Goal: Contribute content: Add original content to the website for others to see

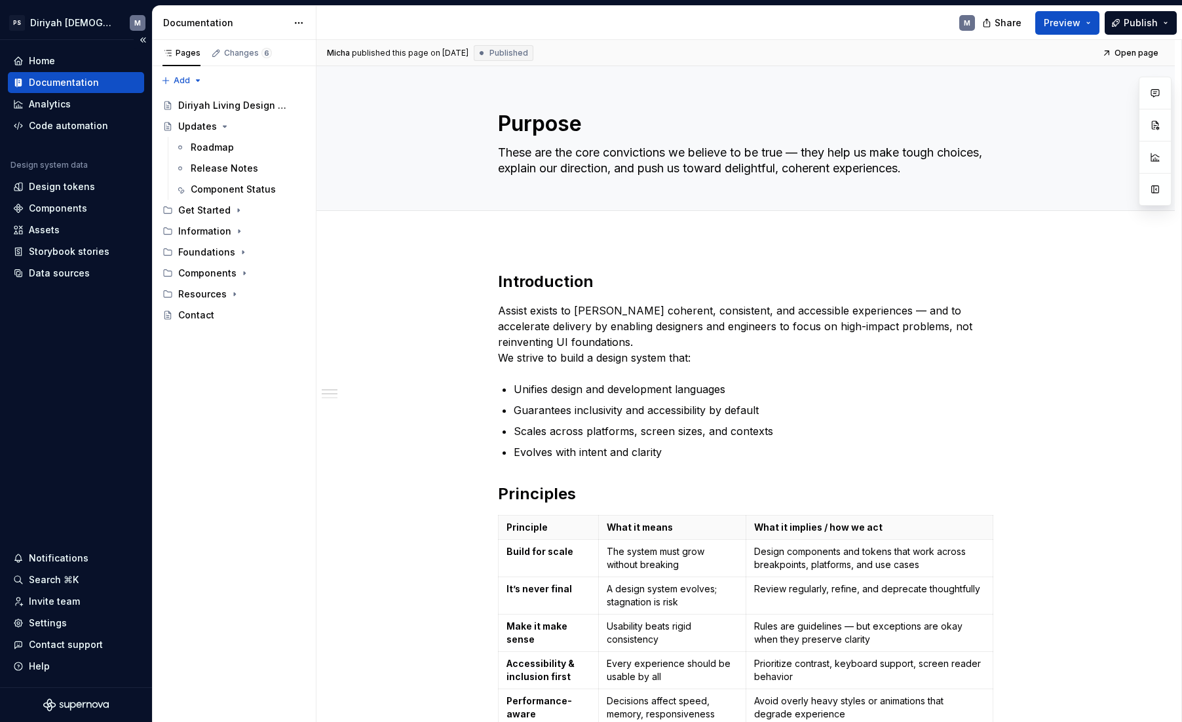
click at [94, 86] on div "Documentation" at bounding box center [64, 82] width 70 height 13
click at [225, 127] on icon "Page tree" at bounding box center [225, 126] width 10 height 10
click at [233, 146] on icon "Page tree" at bounding box center [238, 147] width 10 height 10
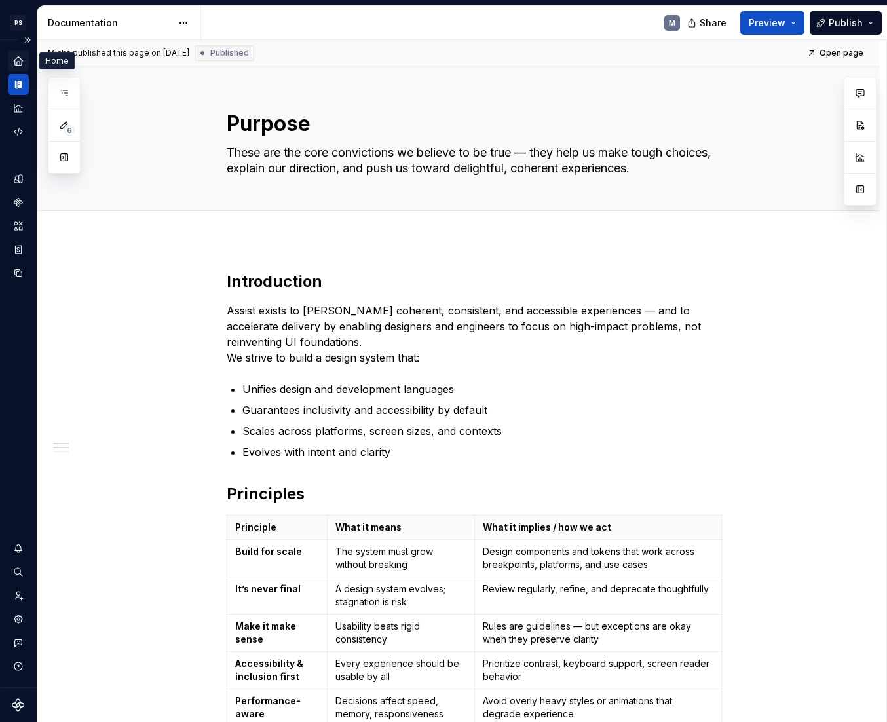
click at [22, 60] on icon "Home" at bounding box center [18, 60] width 9 height 9
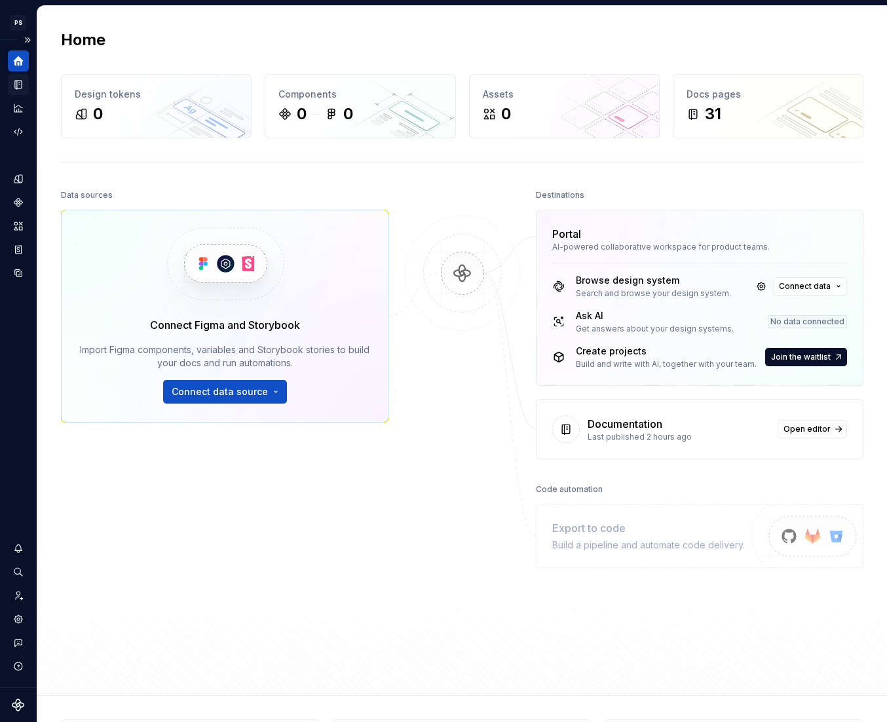
click at [21, 85] on icon "Documentation" at bounding box center [19, 84] width 5 height 7
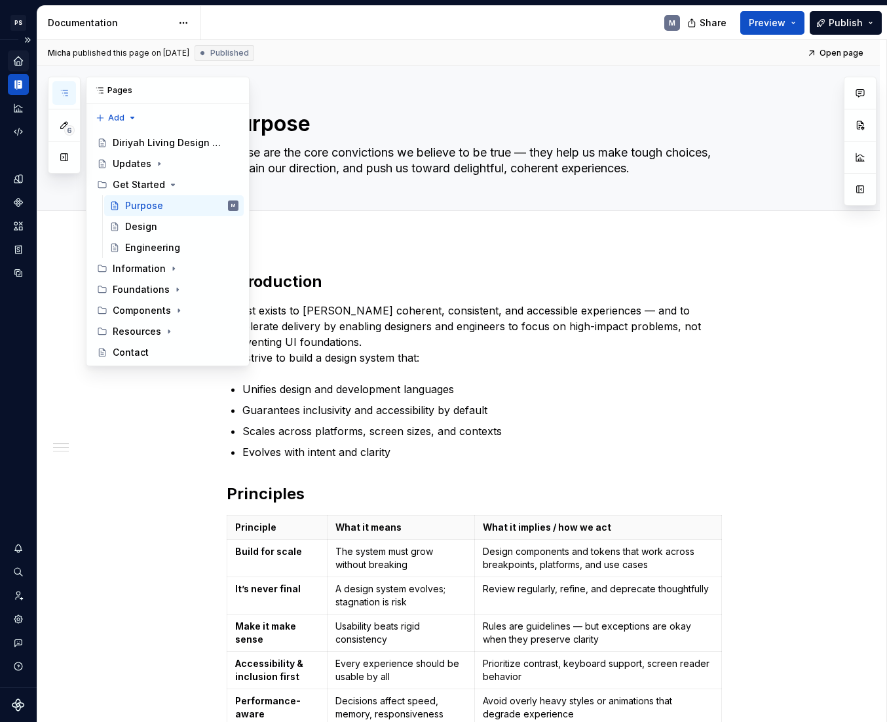
click at [71, 92] on button "button" at bounding box center [64, 93] width 24 height 24
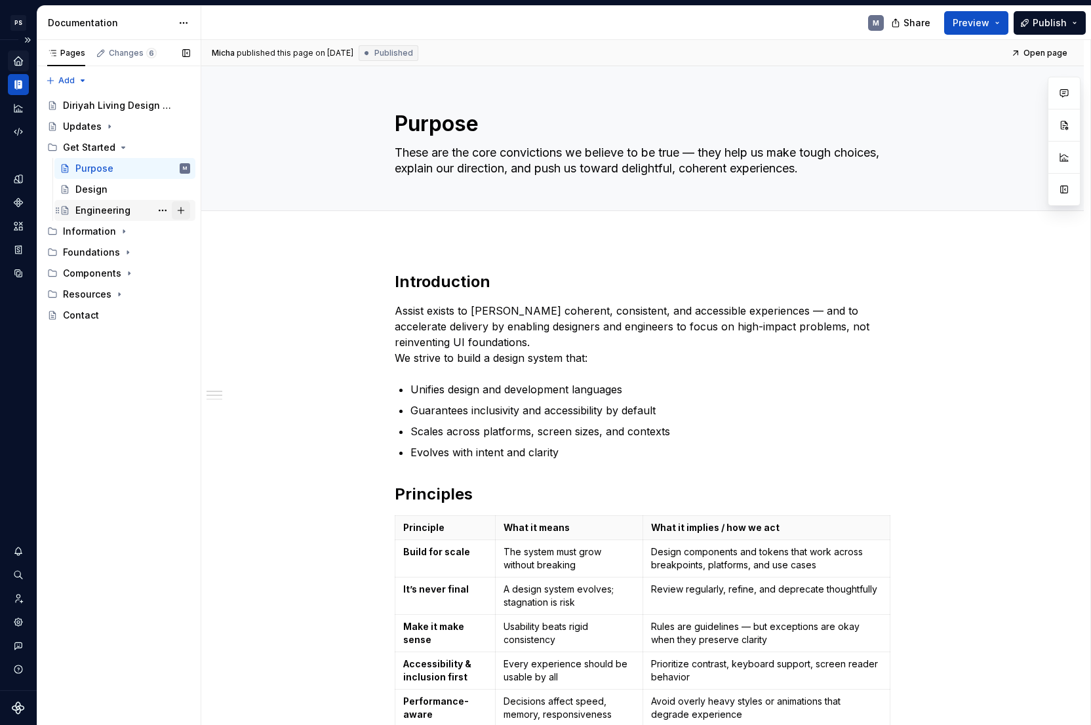
click at [182, 212] on button "Page tree" at bounding box center [181, 210] width 18 height 18
type textarea "*"
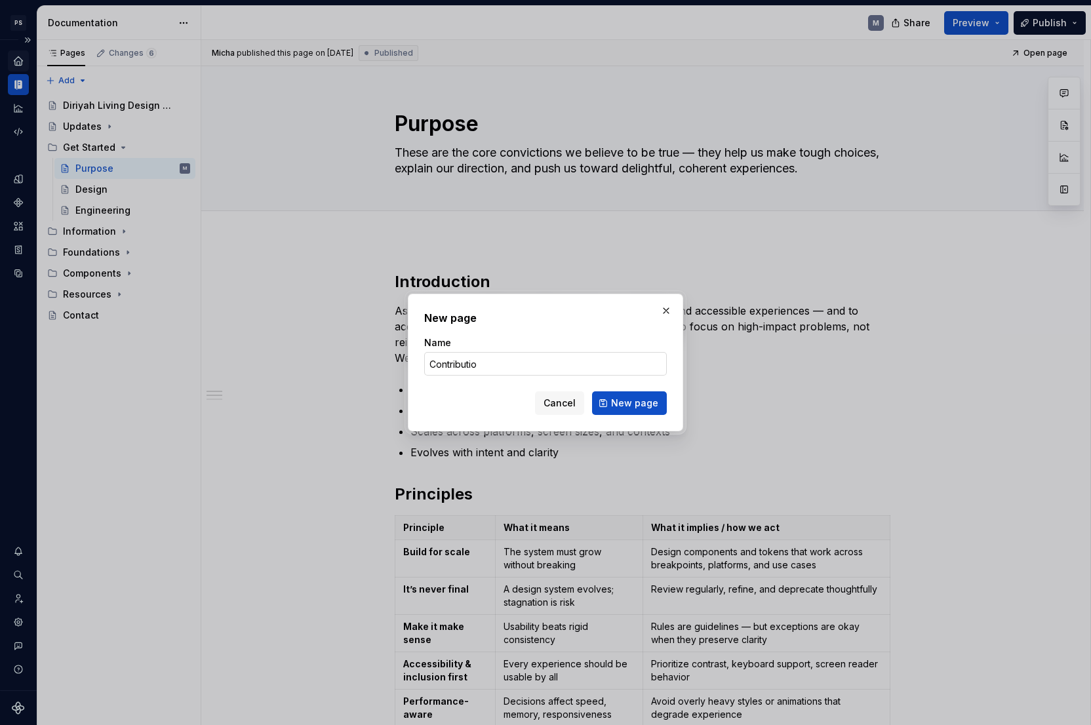
type input "Contribution"
click at [631, 403] on button "New page" at bounding box center [629, 403] width 75 height 24
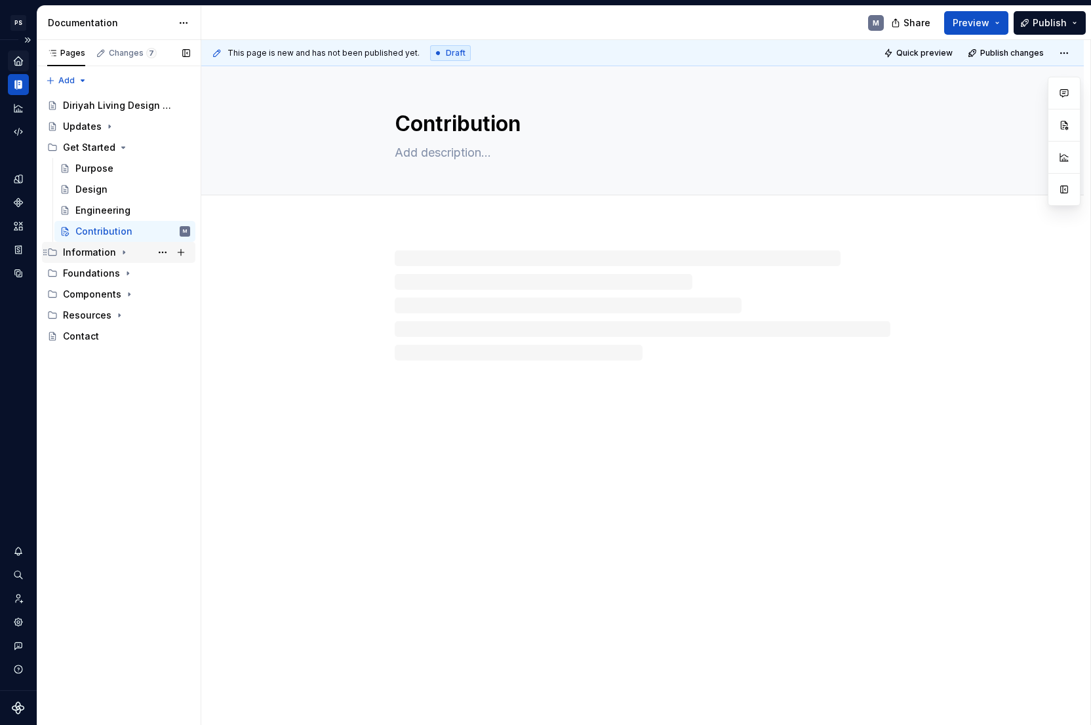
click at [124, 254] on icon "Page tree" at bounding box center [124, 252] width 10 height 10
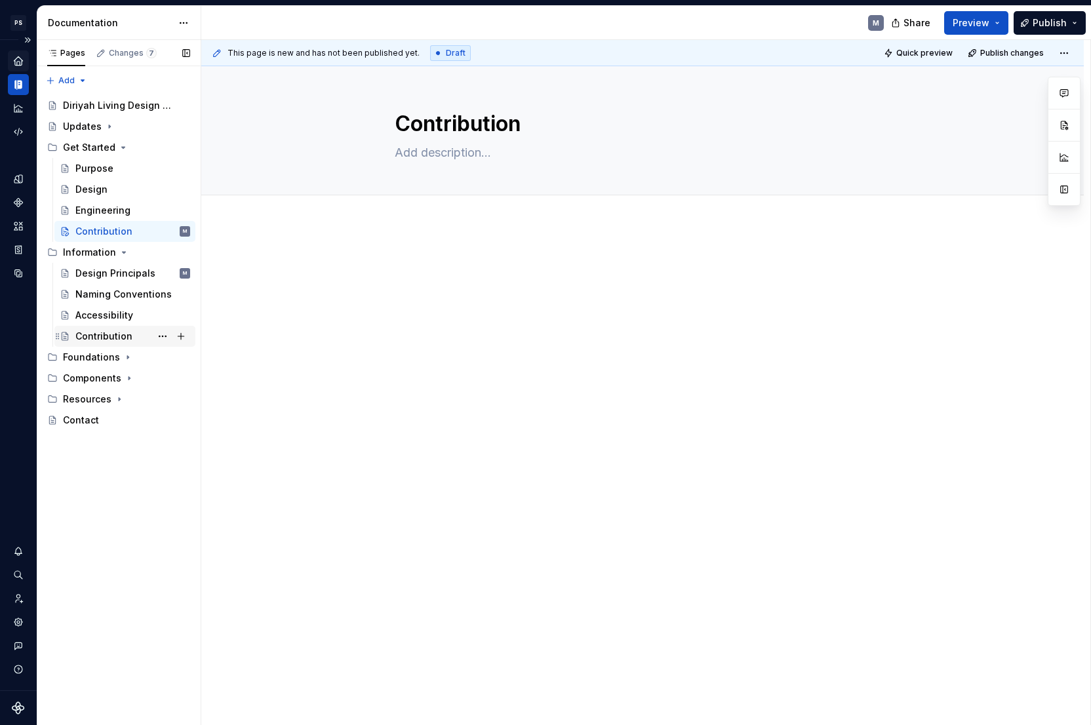
click at [132, 340] on div "Contribution" at bounding box center [132, 336] width 115 height 18
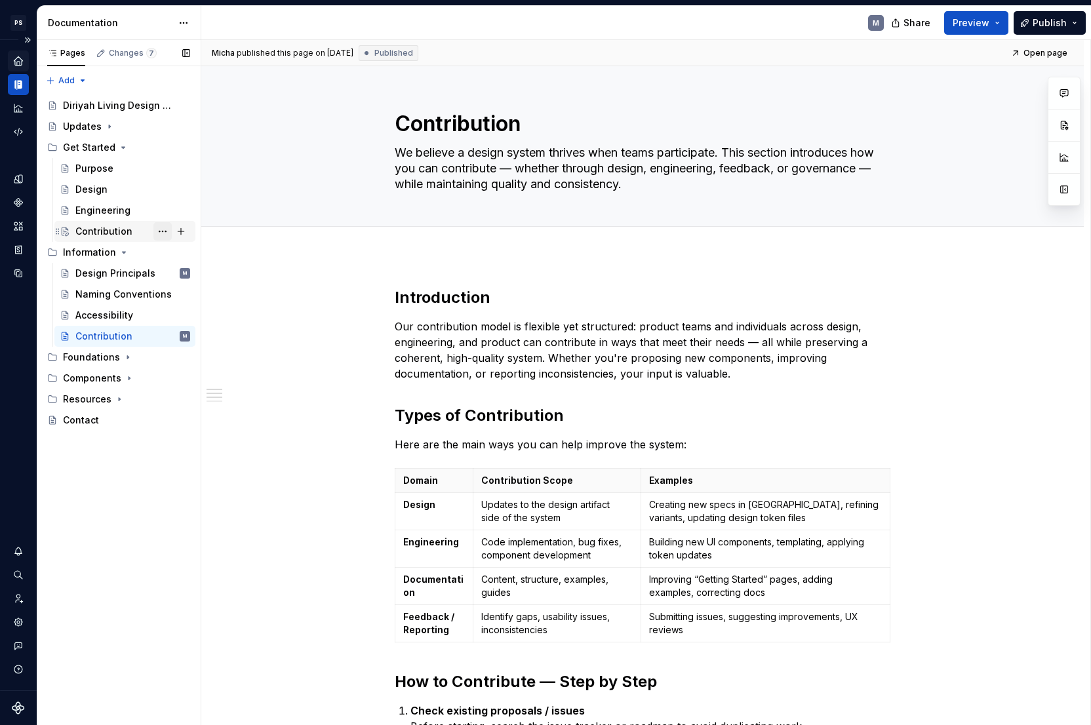
click at [163, 229] on button "Page tree" at bounding box center [162, 231] width 18 height 18
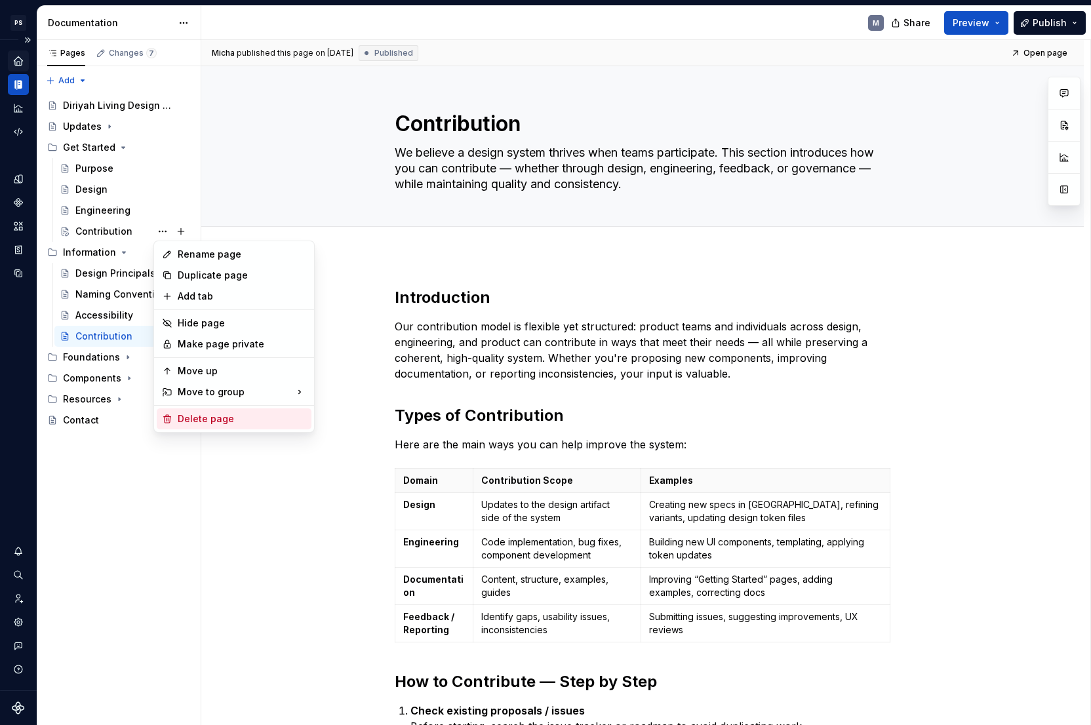
click at [224, 415] on div "Delete page" at bounding box center [242, 418] width 128 height 13
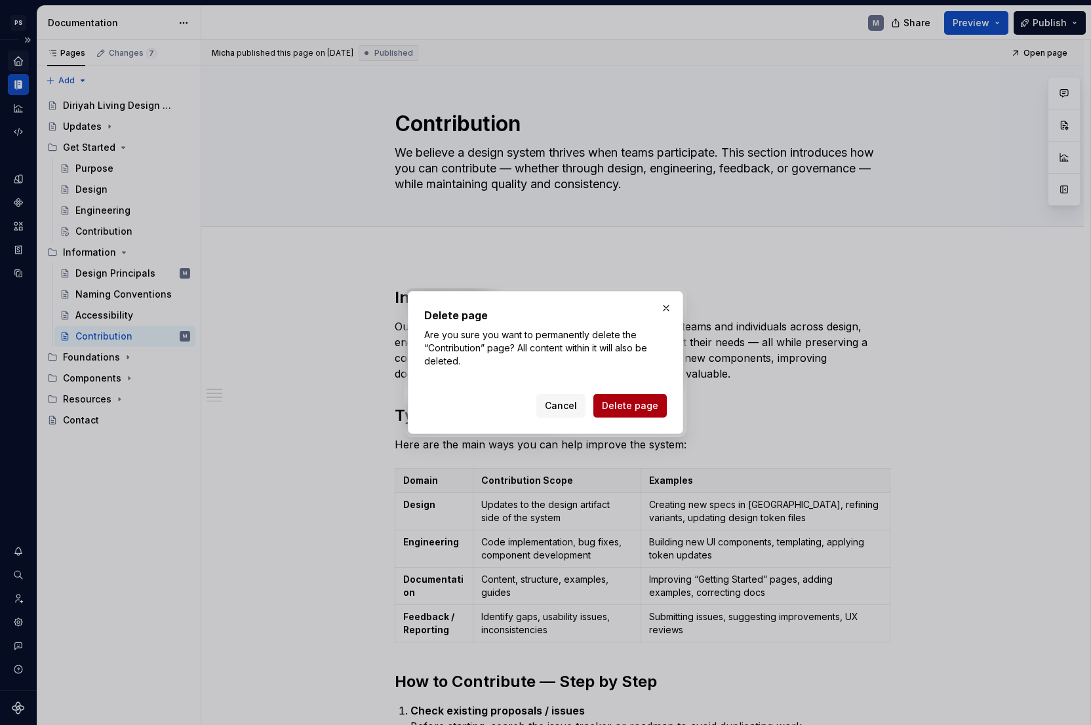
click at [652, 403] on span "Delete page" at bounding box center [630, 405] width 56 height 13
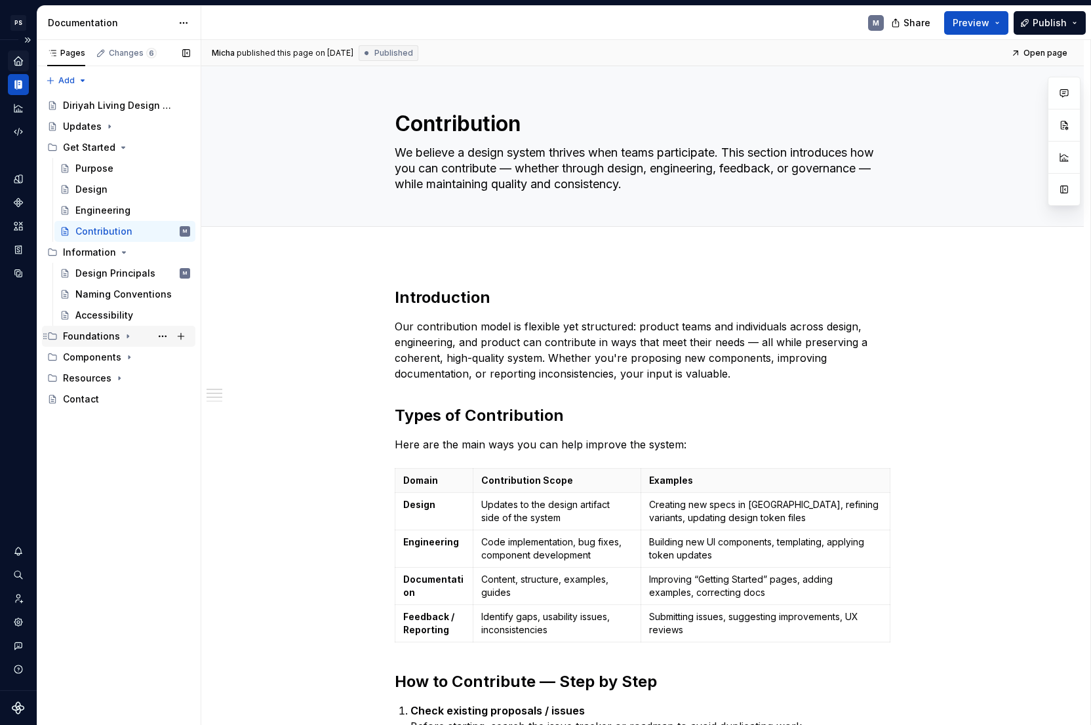
click at [127, 337] on icon "Page tree" at bounding box center [127, 336] width 1 height 3
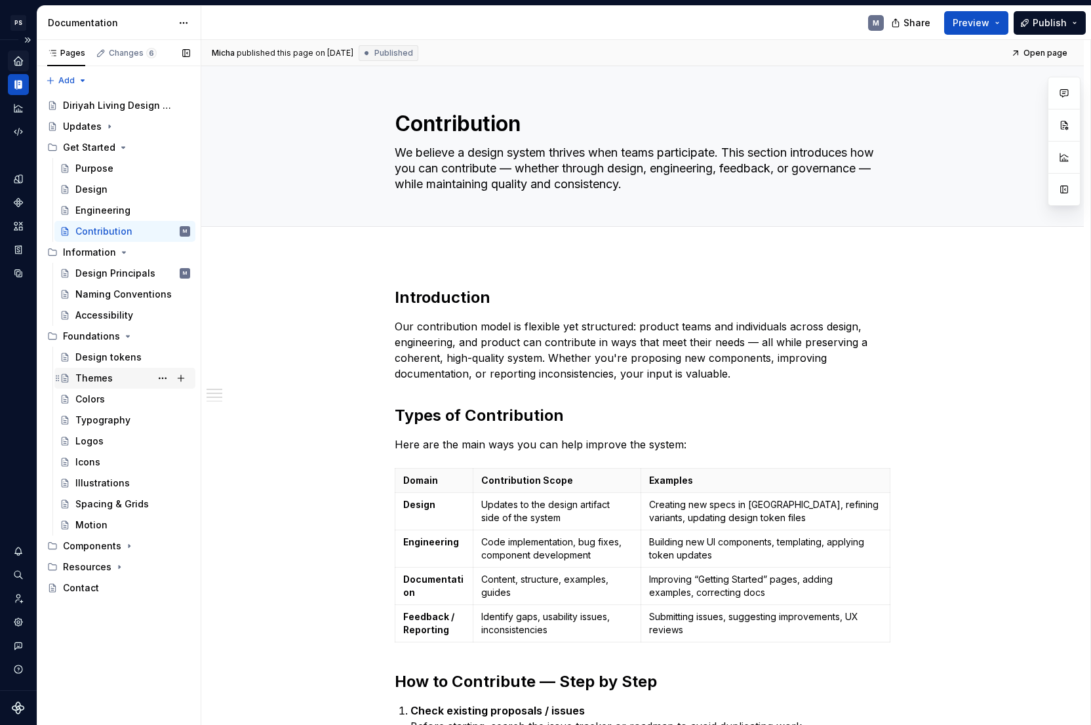
click at [121, 383] on div "Themes" at bounding box center [132, 378] width 115 height 18
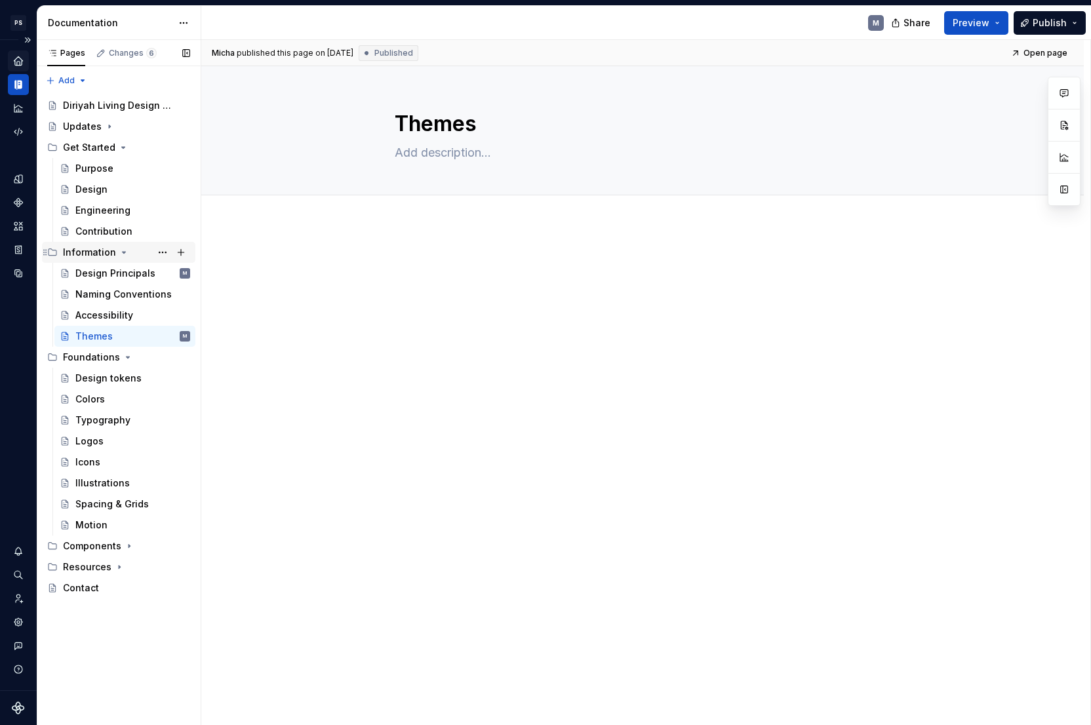
click at [123, 252] on icon "Page tree" at bounding box center [124, 252] width 3 height 1
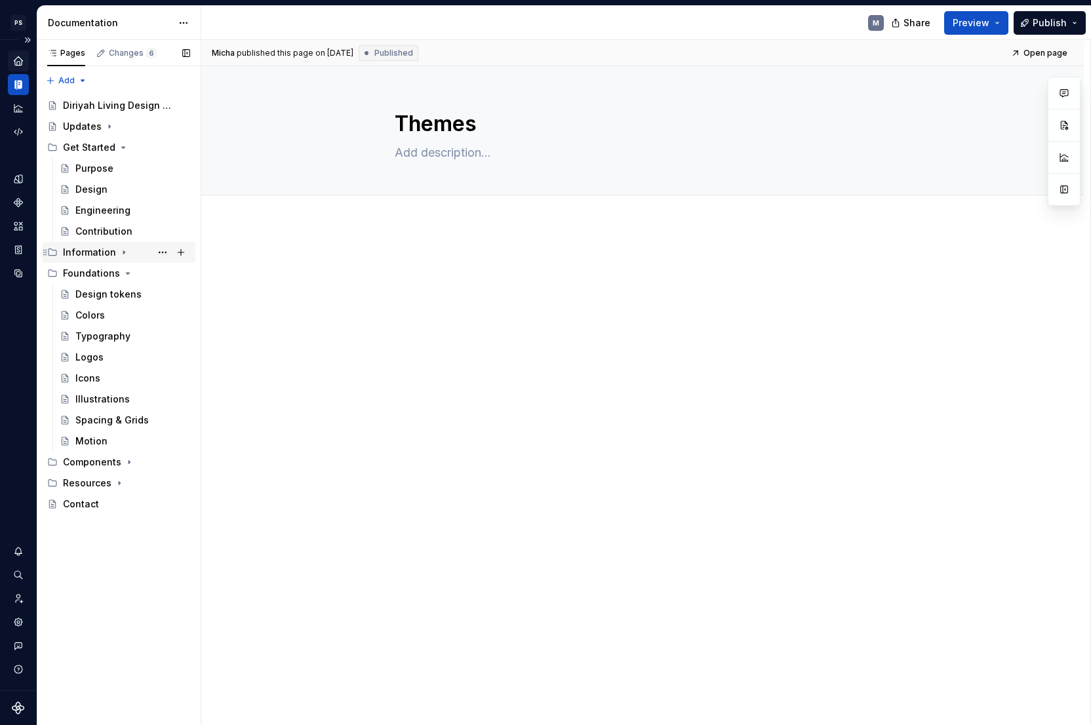
click at [123, 252] on icon "Page tree" at bounding box center [123, 252] width 1 height 3
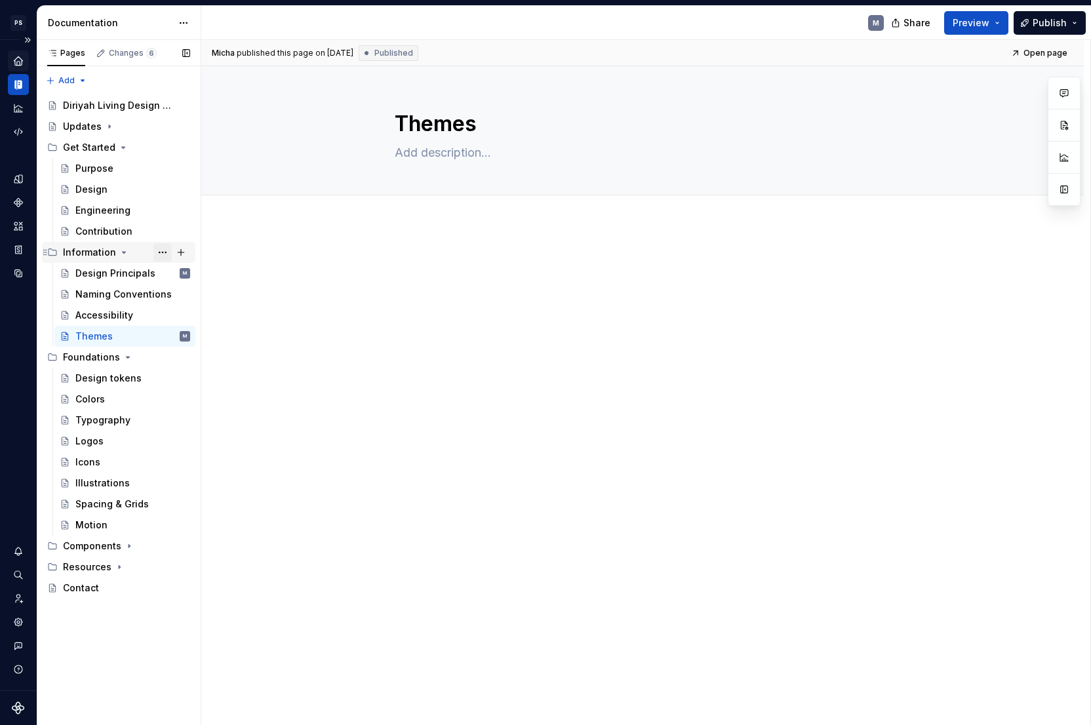
click at [162, 251] on button "Page tree" at bounding box center [162, 252] width 18 height 18
type textarea "*"
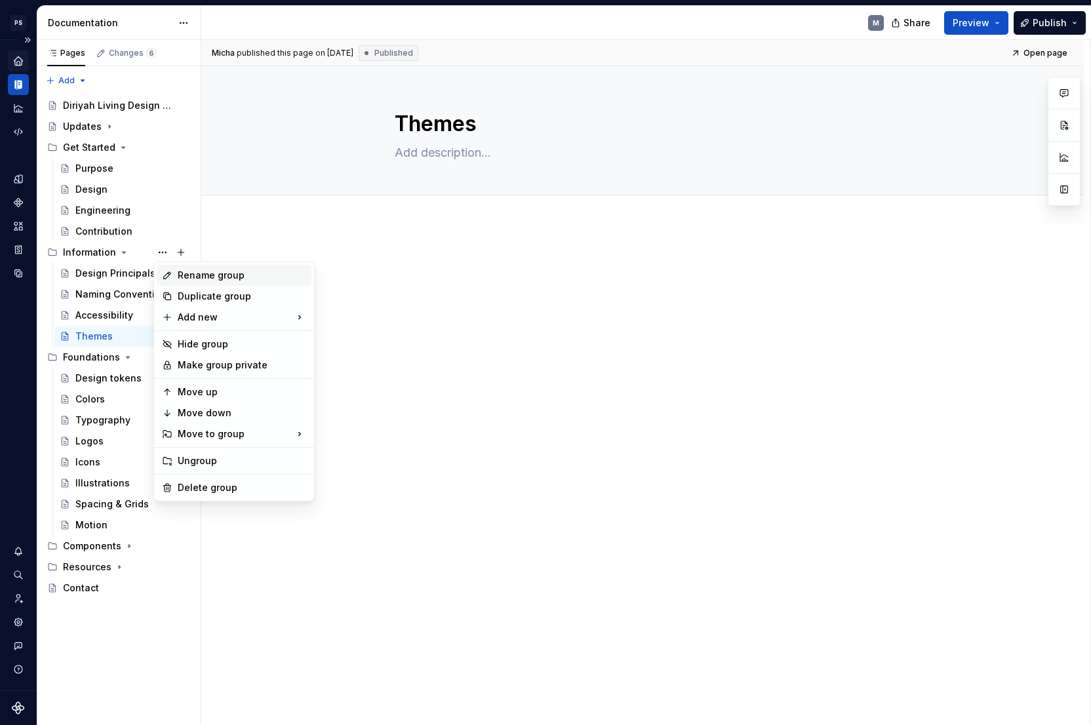
click at [194, 273] on div "Rename group" at bounding box center [242, 275] width 128 height 13
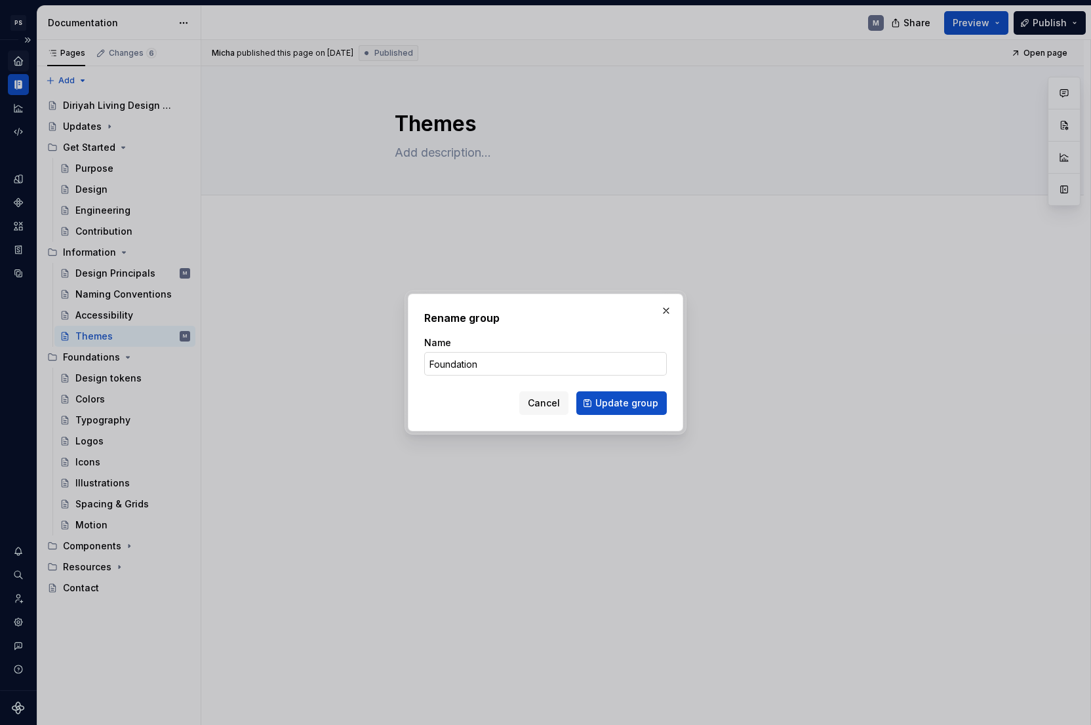
type input "Foundations"
click at [623, 403] on button "Update group" at bounding box center [621, 403] width 90 height 24
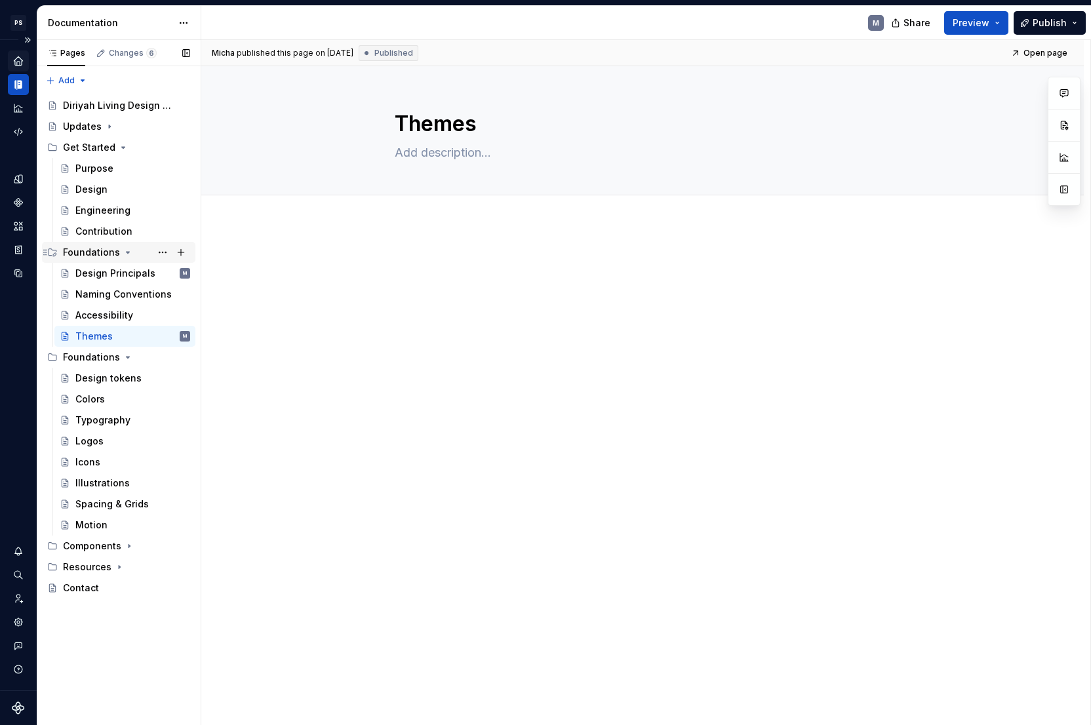
click at [126, 253] on icon "Page tree" at bounding box center [127, 252] width 3 height 1
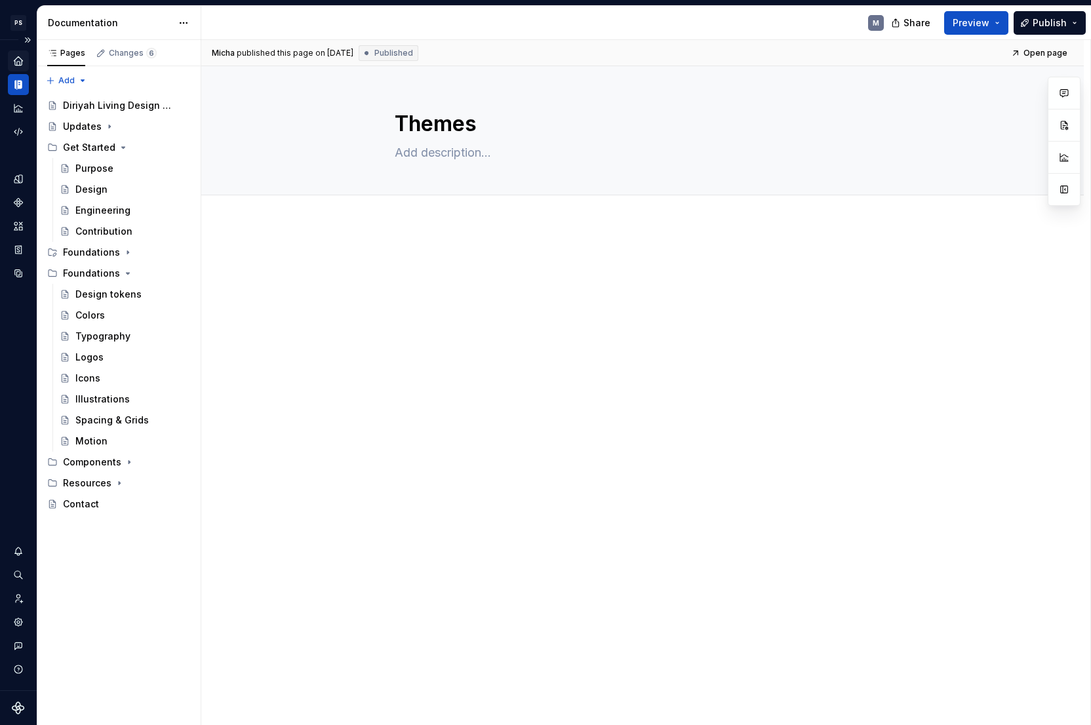
click at [0, 0] on button "Page tree" at bounding box center [0, 0] width 0 height 0
type textarea "*"
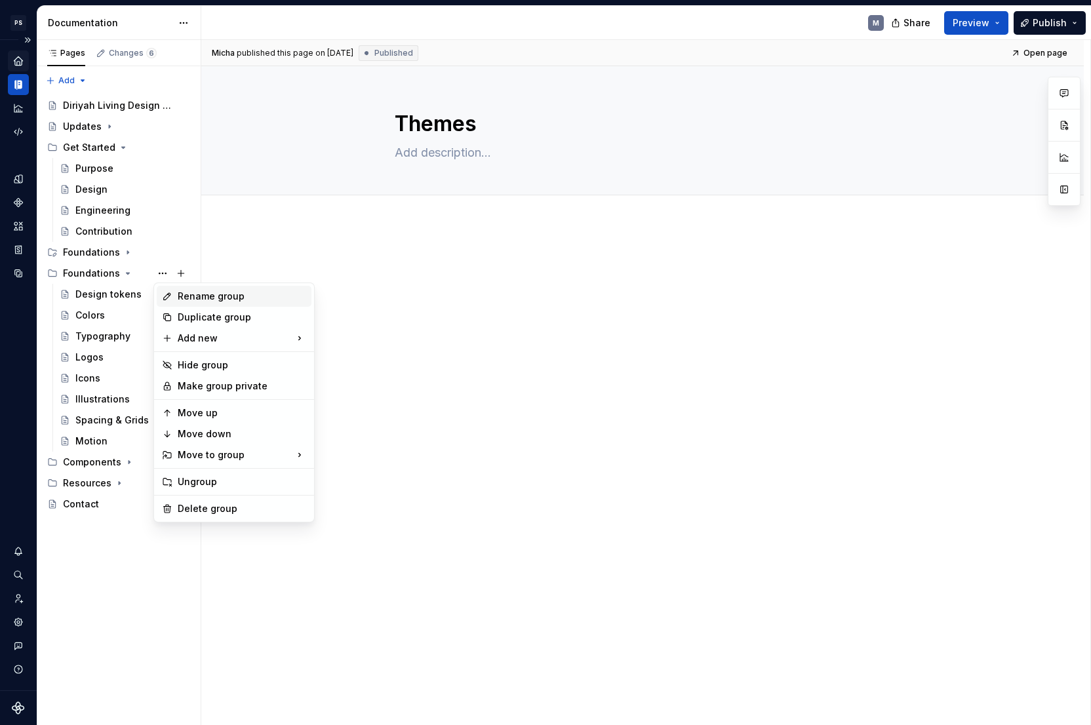
click at [186, 290] on div "Rename group" at bounding box center [242, 296] width 128 height 13
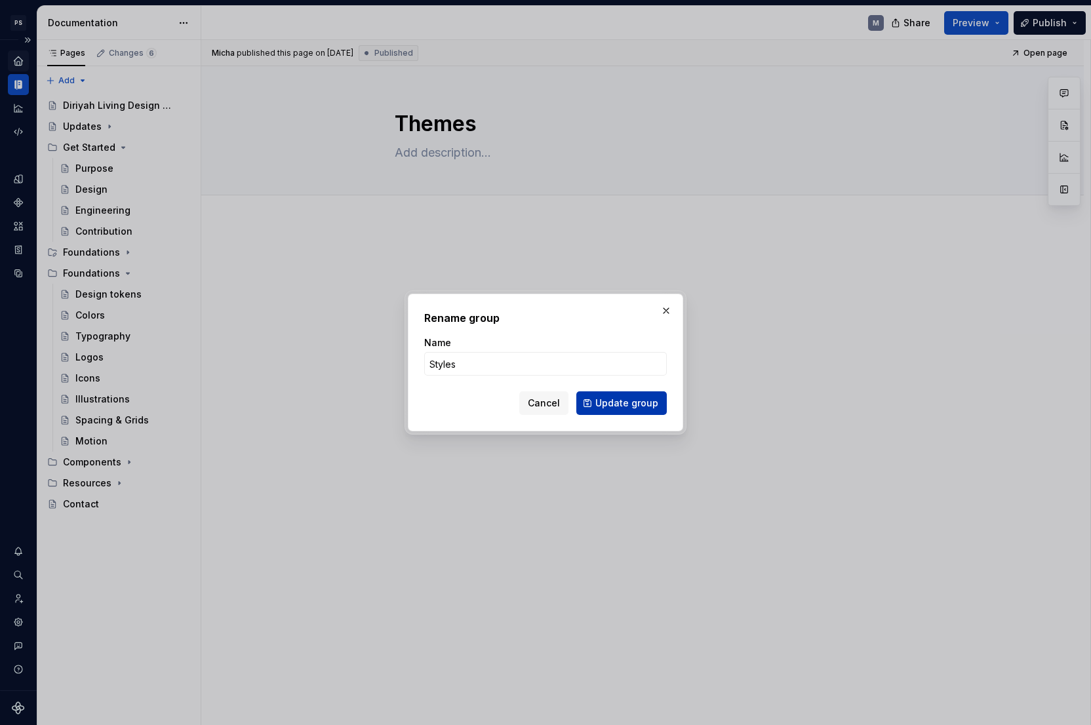
type input "Styles"
click at [612, 400] on span "Update group" at bounding box center [626, 403] width 63 height 13
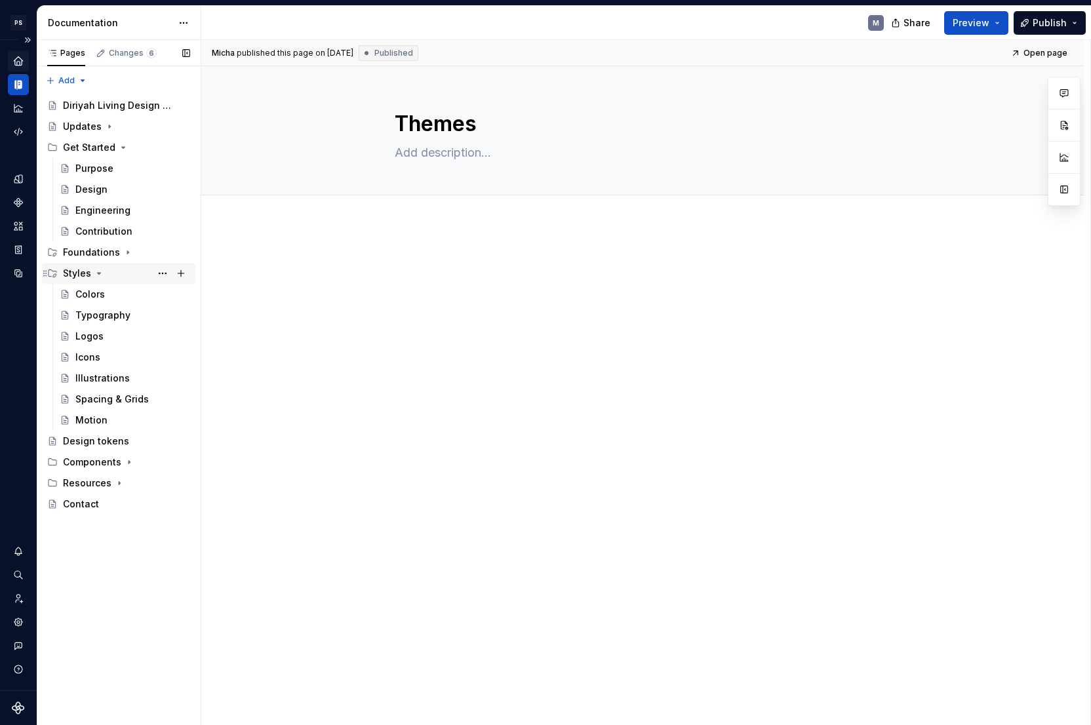
click at [101, 273] on icon "Page tree" at bounding box center [99, 273] width 10 height 10
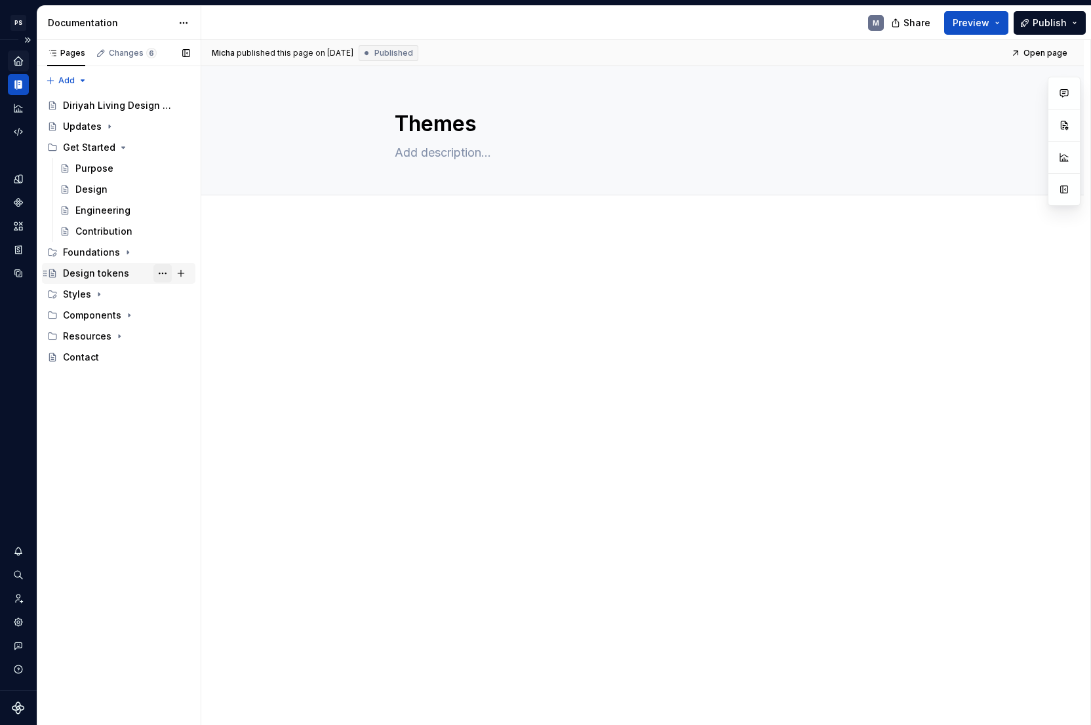
click at [161, 271] on button "Page tree" at bounding box center [162, 273] width 18 height 18
type textarea "*"
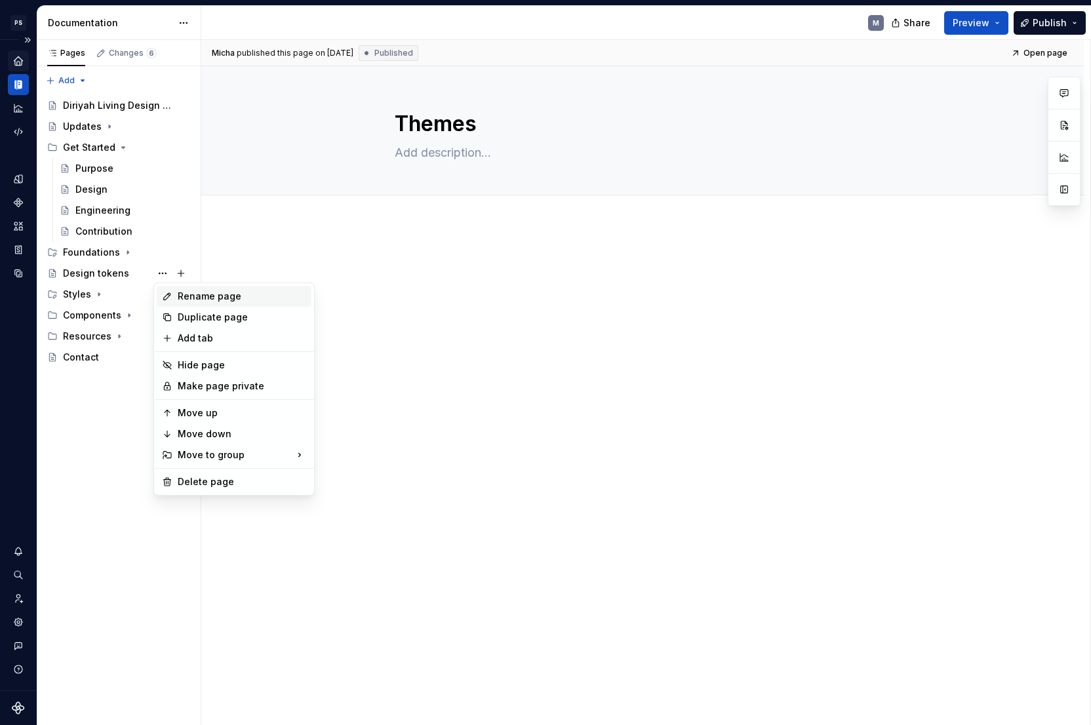
click at [190, 298] on div "Rename page" at bounding box center [242, 296] width 128 height 13
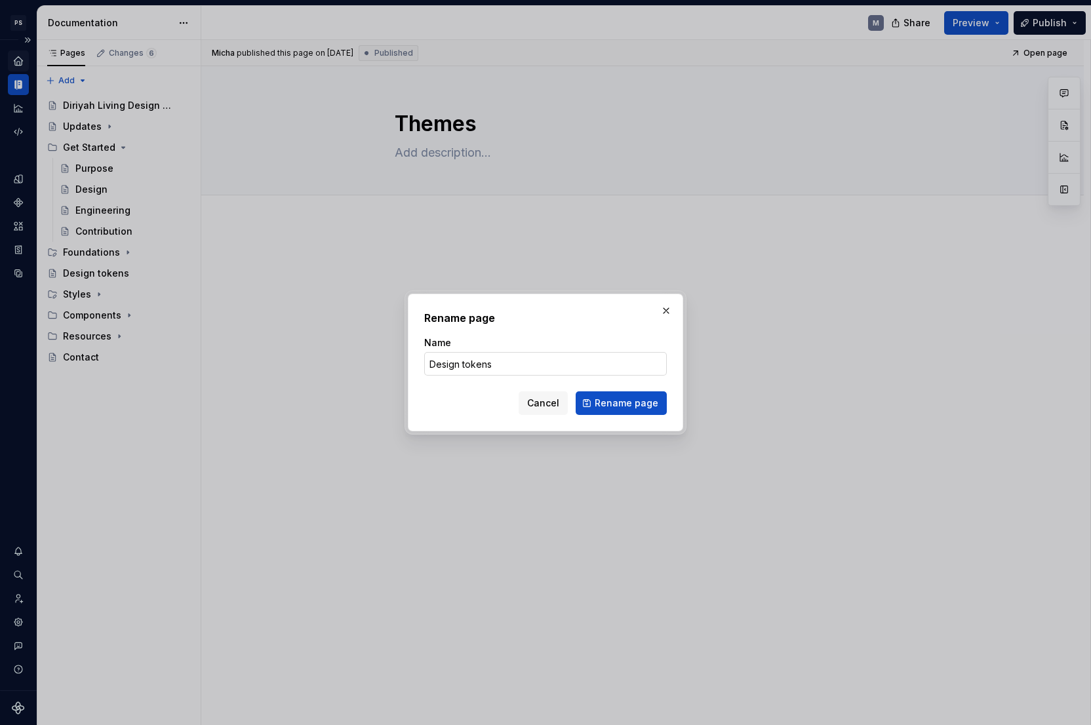
click at [467, 361] on input "Design tokens" at bounding box center [545, 364] width 243 height 24
type input "Design Tokens"
click at [661, 397] on button "Rename page" at bounding box center [620, 403] width 91 height 24
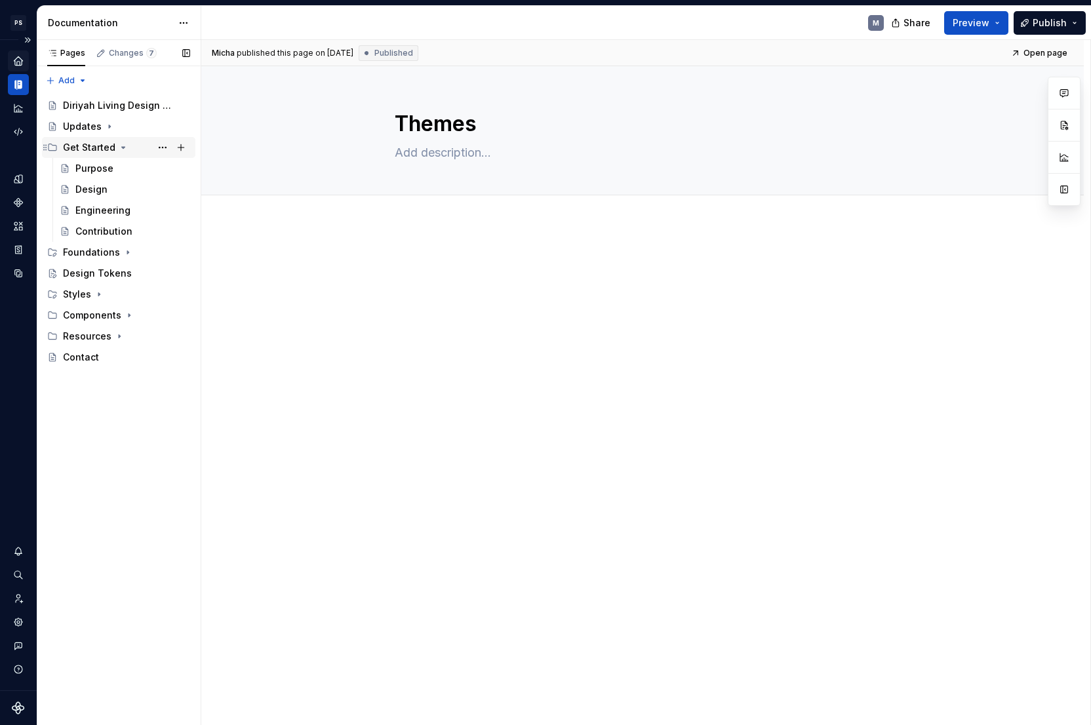
click at [118, 150] on icon "Page tree" at bounding box center [123, 147] width 10 height 10
click at [120, 367] on div "Pages Changes 7 Add Accessibility guide for tree Page tree. Navigate the tree w…" at bounding box center [119, 383] width 164 height 686
click at [54, 229] on icon "Page tree" at bounding box center [52, 231] width 7 height 9
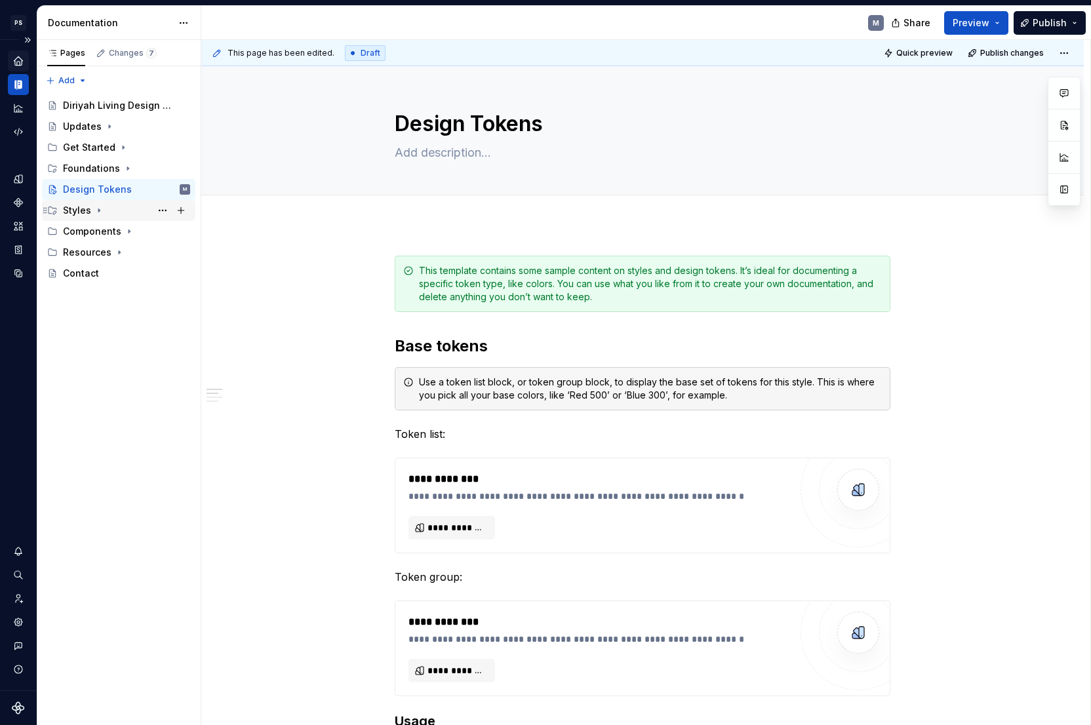
click at [82, 210] on div "Styles" at bounding box center [77, 210] width 28 height 13
click at [72, 214] on div "Styles" at bounding box center [77, 210] width 28 height 13
click at [94, 331] on div "Pages Changes 7 Add Accessibility guide for tree Page tree. Navigate the tree w…" at bounding box center [119, 383] width 164 height 686
click at [98, 336] on div "Pages Changes 7 Add Accessibility guide for tree Page tree. Navigate the tree w…" at bounding box center [119, 383] width 164 height 686
click at [996, 22] on button "Preview" at bounding box center [976, 23] width 64 height 24
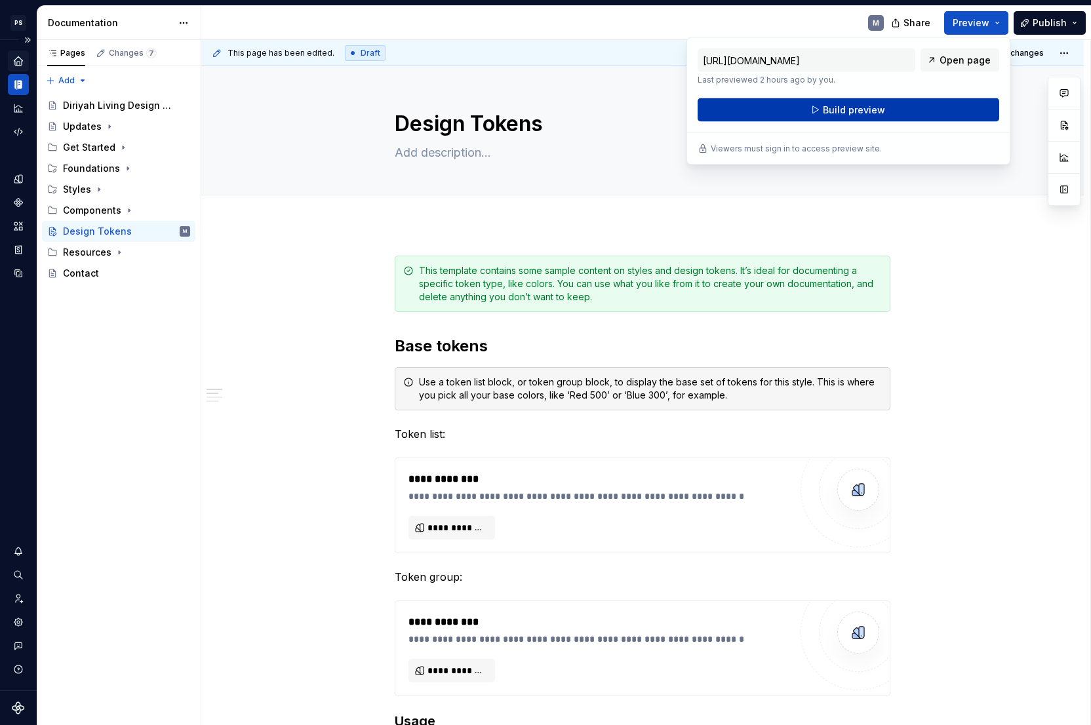
click at [954, 109] on button "Build preview" at bounding box center [847, 110] width 301 height 24
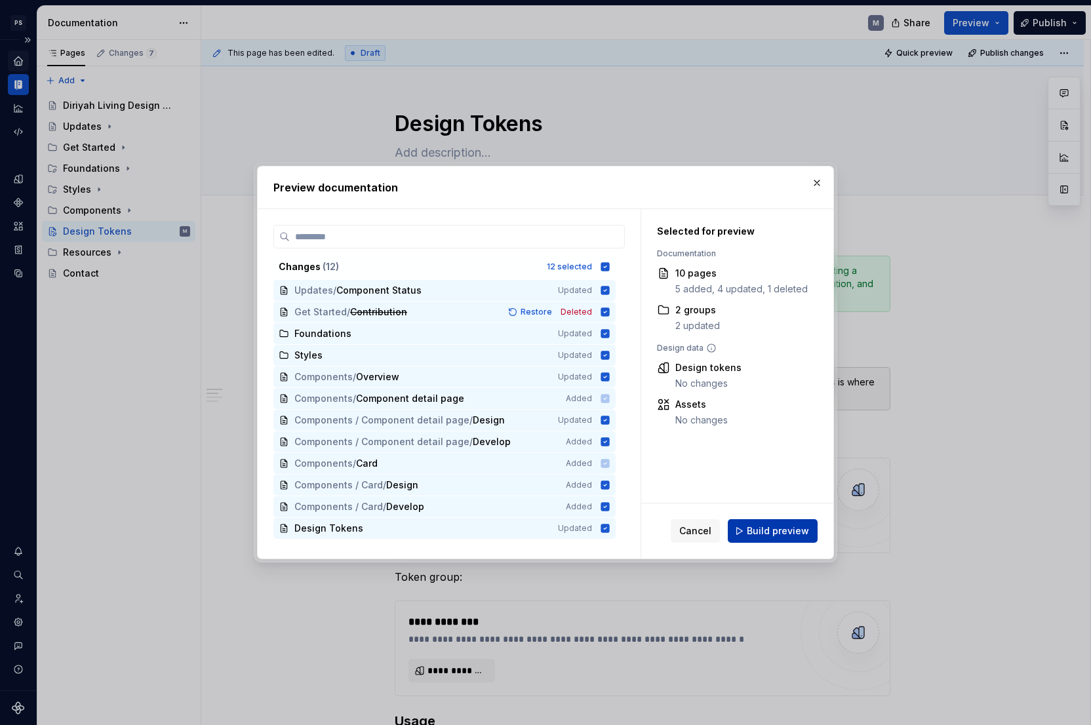
click at [790, 536] on span "Build preview" at bounding box center [778, 530] width 62 height 13
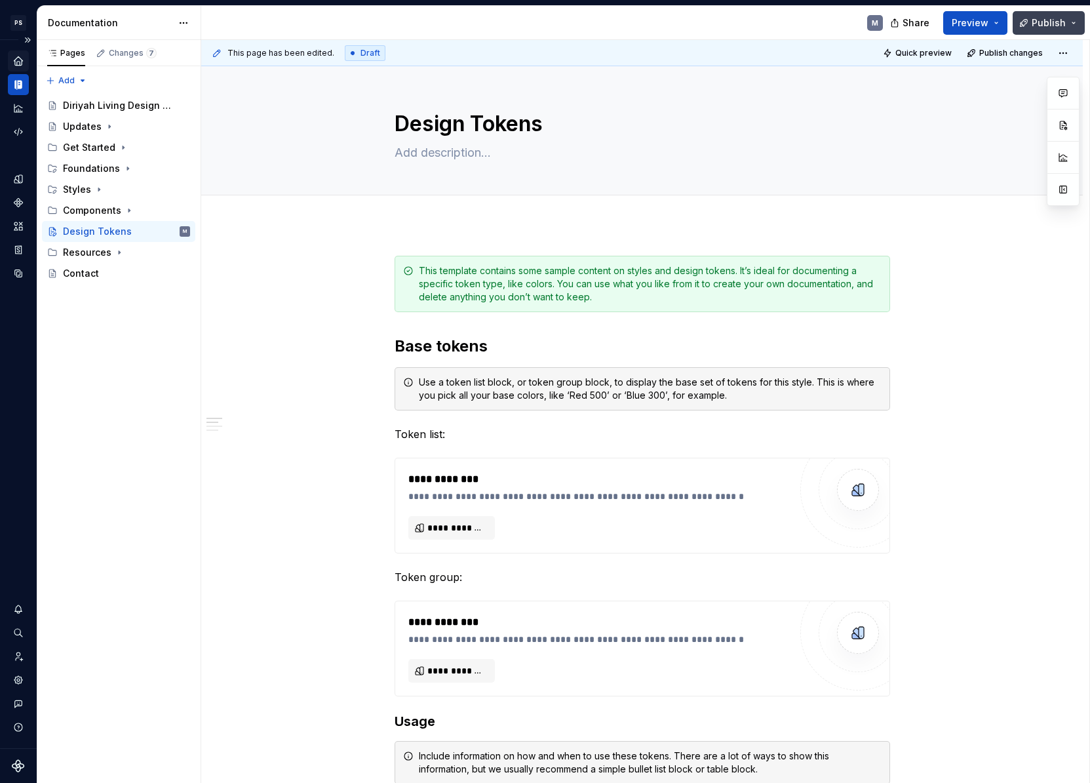
click at [1073, 21] on button "Publish" at bounding box center [1049, 23] width 72 height 24
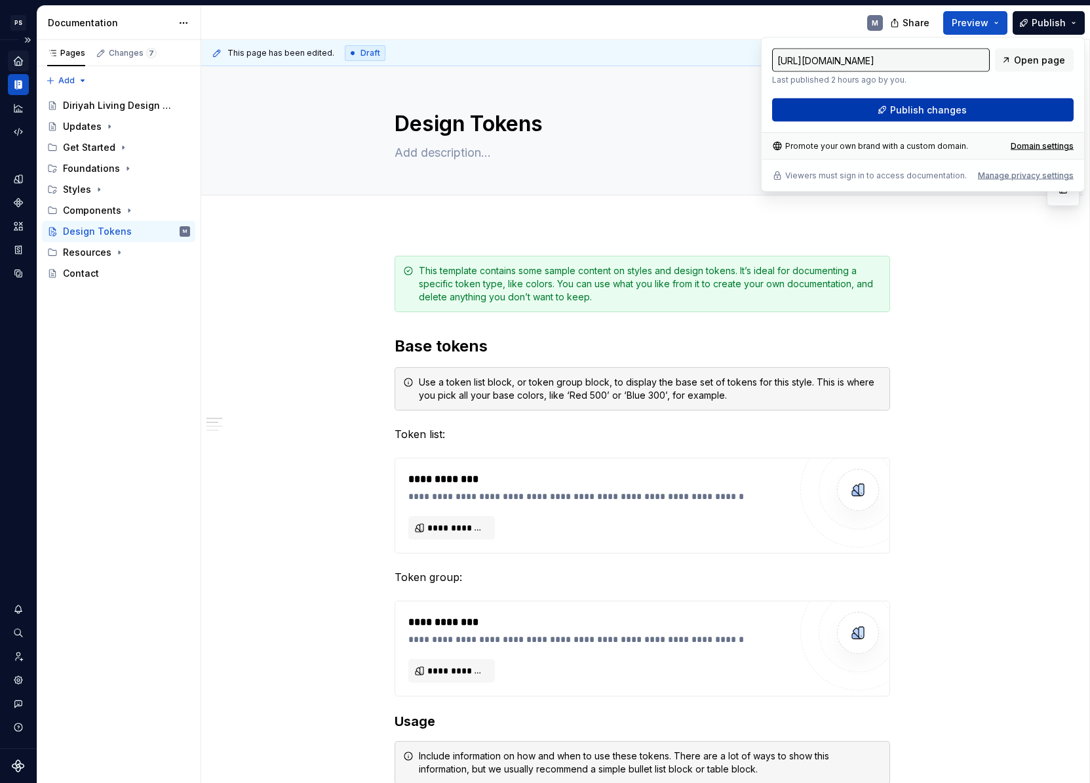
click at [992, 106] on button "Publish changes" at bounding box center [922, 110] width 301 height 24
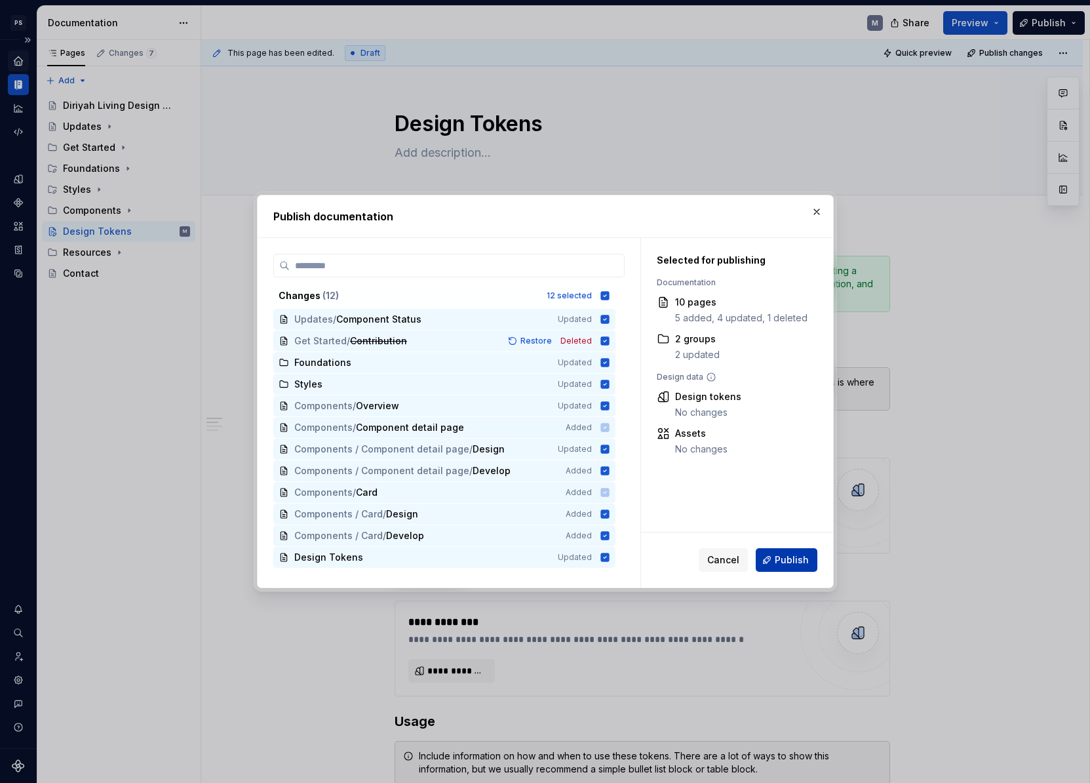
click at [798, 558] on span "Publish" at bounding box center [792, 559] width 34 height 13
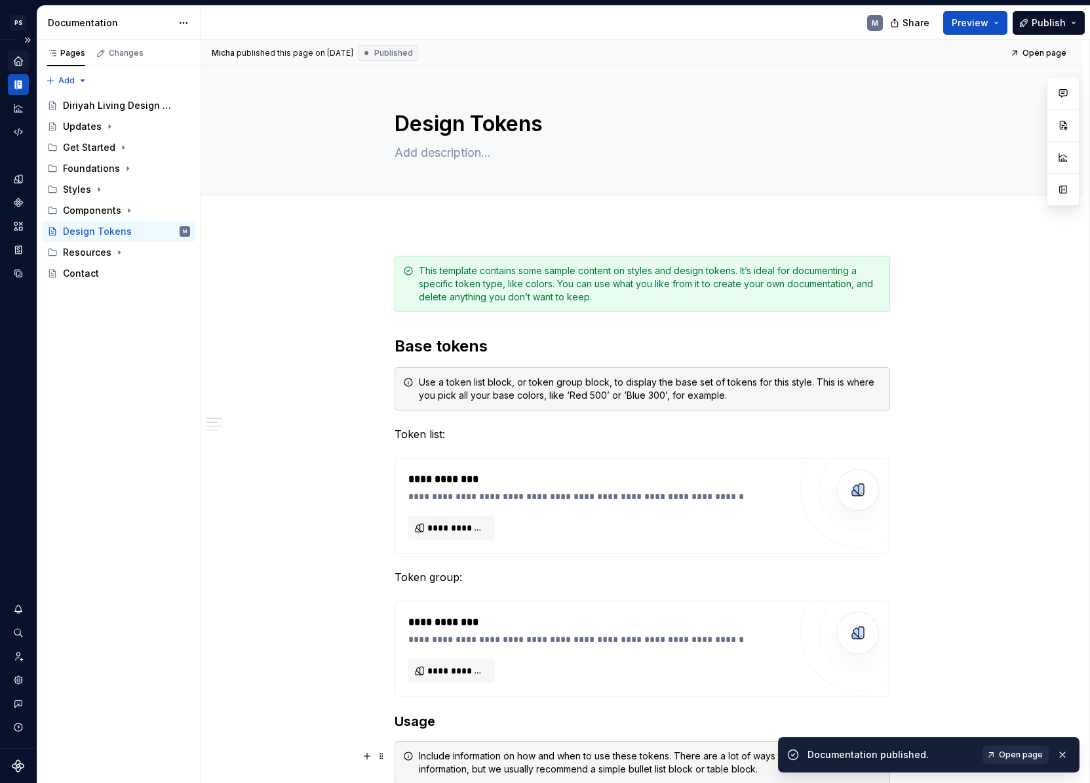
click at [1020, 722] on span "Open page" at bounding box center [1021, 754] width 44 height 10
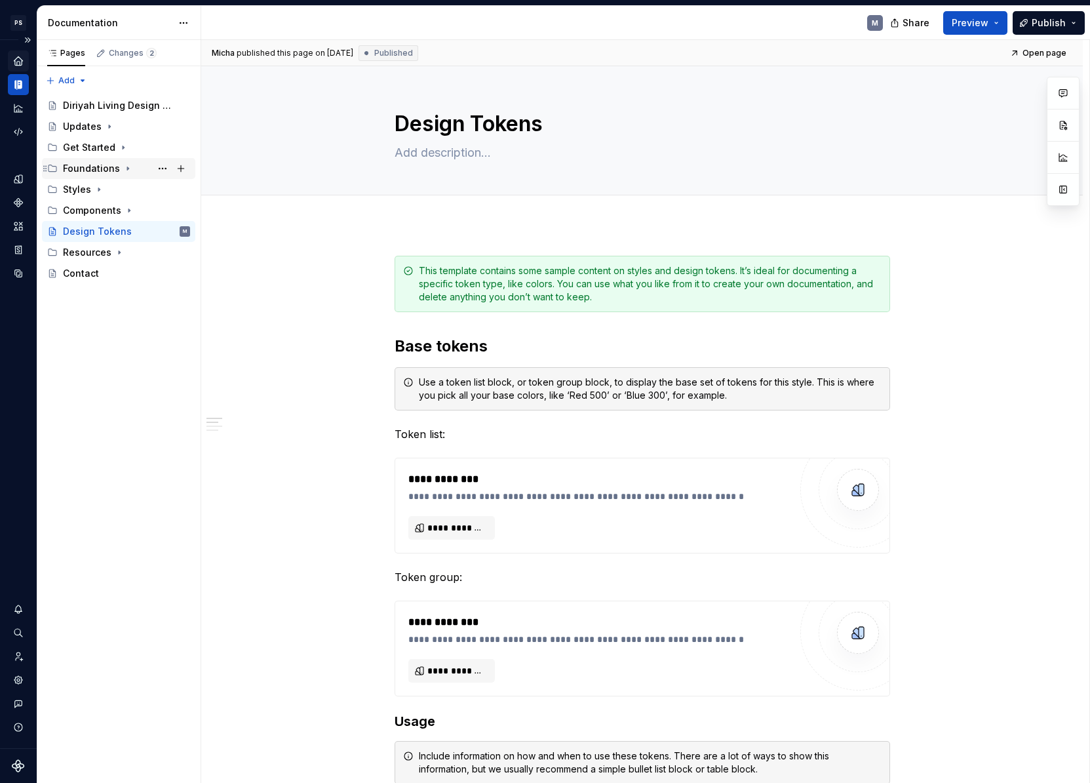
click at [126, 168] on icon "Page tree" at bounding box center [128, 168] width 10 height 10
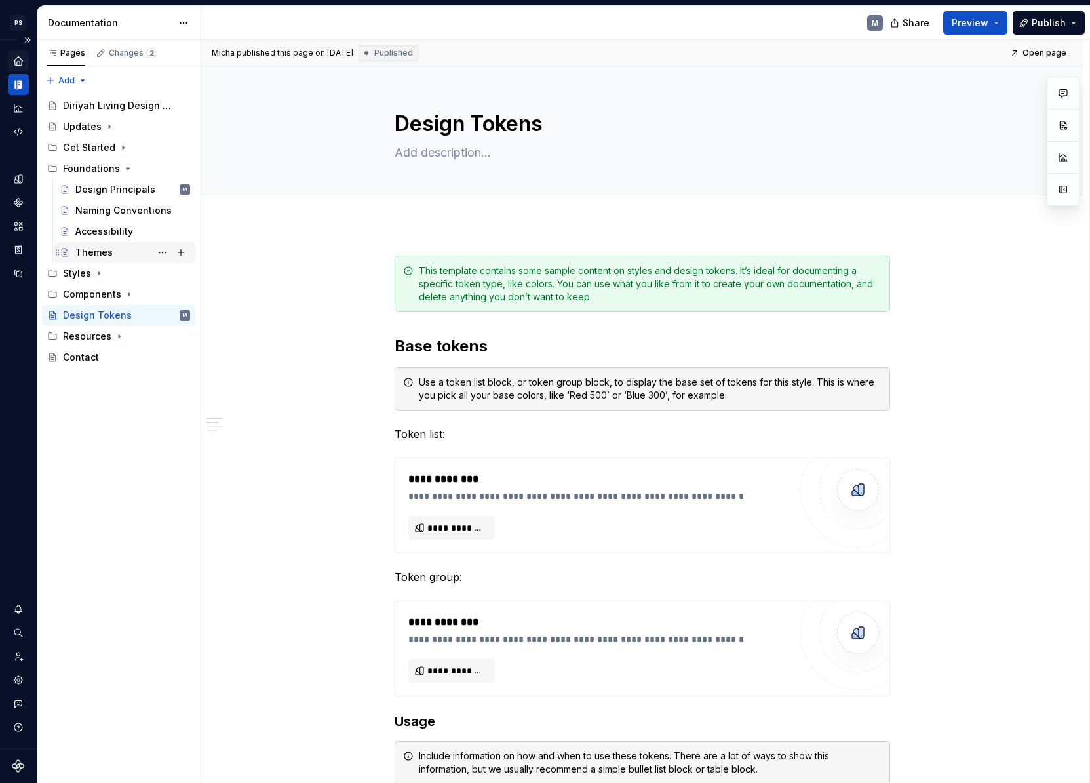
click at [122, 249] on div "Themes" at bounding box center [132, 252] width 115 height 18
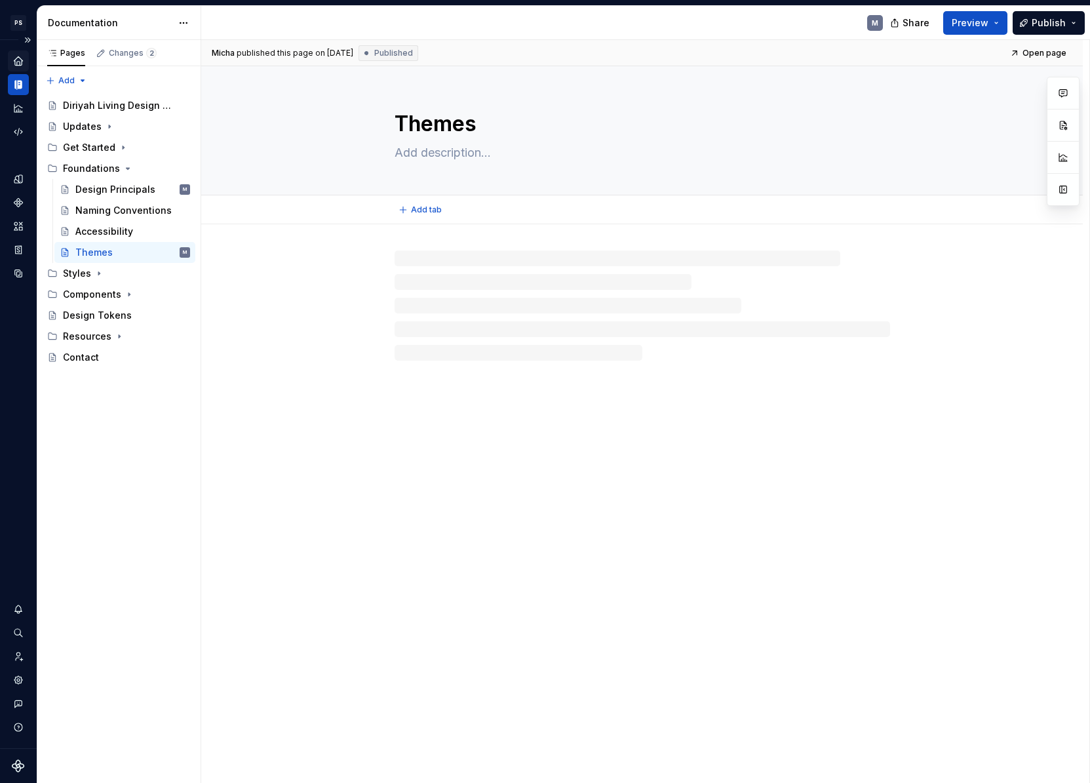
click at [457, 143] on textarea at bounding box center [640, 152] width 496 height 21
click at [459, 149] on textarea at bounding box center [640, 152] width 496 height 21
click at [456, 138] on textarea "Themes" at bounding box center [640, 123] width 496 height 31
click at [454, 152] on textarea at bounding box center [640, 152] width 496 height 21
paste textarea "With themes, the design system can easily switch between brands — keeping consi…"
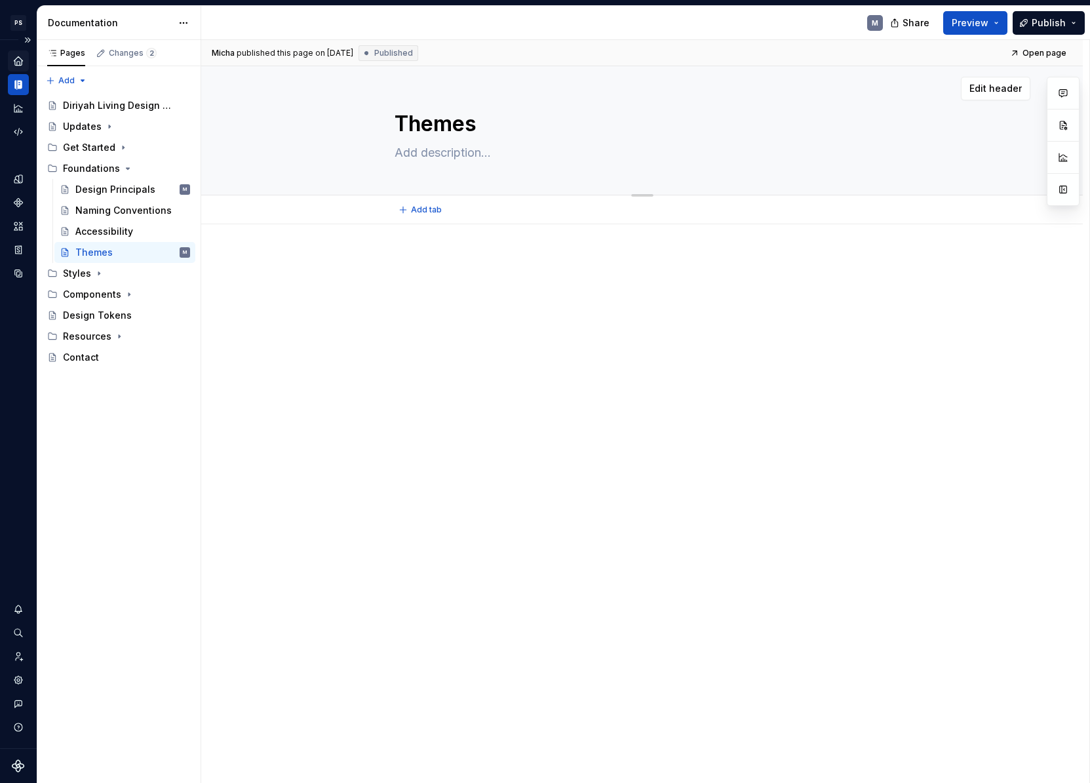
type textarea "*"
type textarea "With themes, the design system can easily switch between brands — keeping consi…"
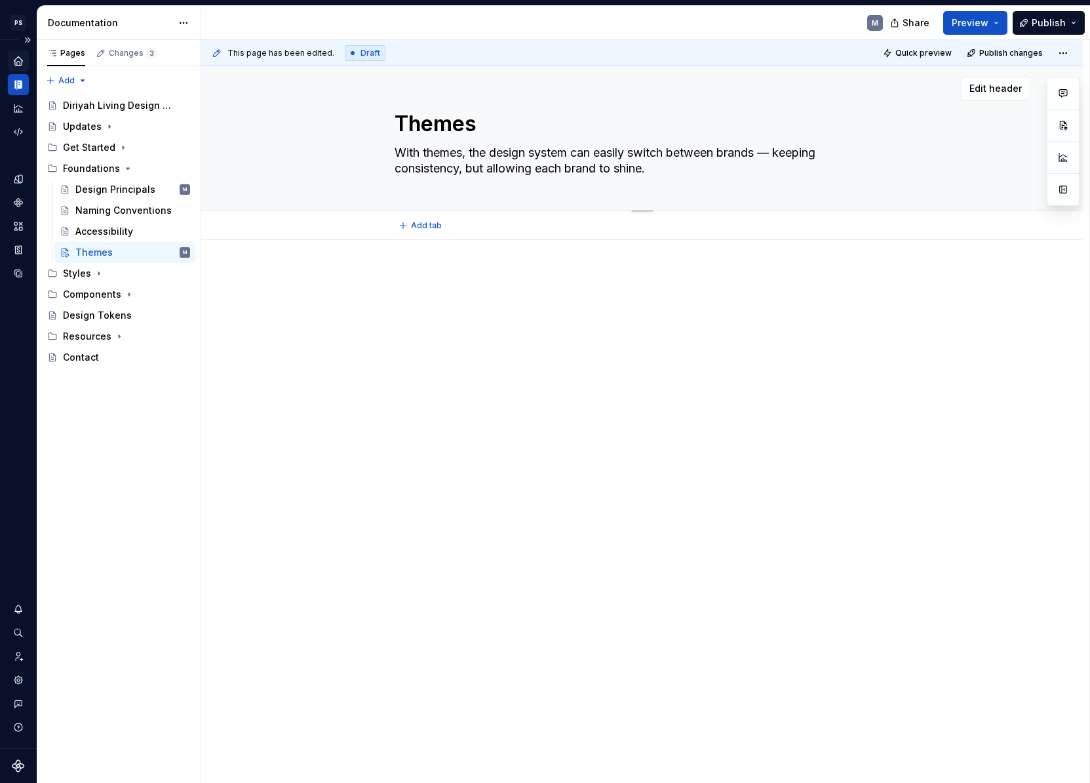
click at [533, 159] on textarea "With themes, the design system can easily switch between brands — keeping consi…" at bounding box center [640, 160] width 496 height 37
click at [534, 159] on textarea "With themes, the design system can easily switch between brands — keeping consi…" at bounding box center [640, 160] width 496 height 37
paste textarea "Themes define how our shared design system adapts to different brands while mai…"
type textarea "*"
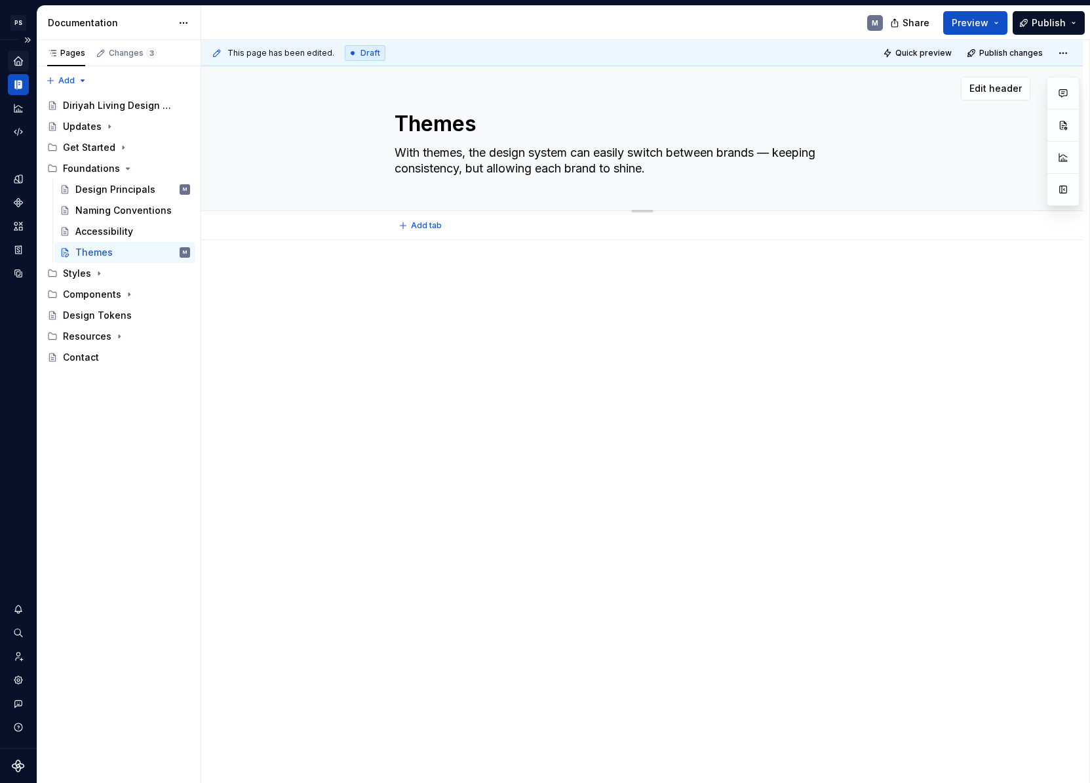
type textarea "Themes define how our shared design system adapts to different brands while mai…"
type textarea "*"
type textarea "Themes define how our shared design system adapts to different brands while mai…"
click at [577, 330] on div at bounding box center [643, 304] width 496 height 66
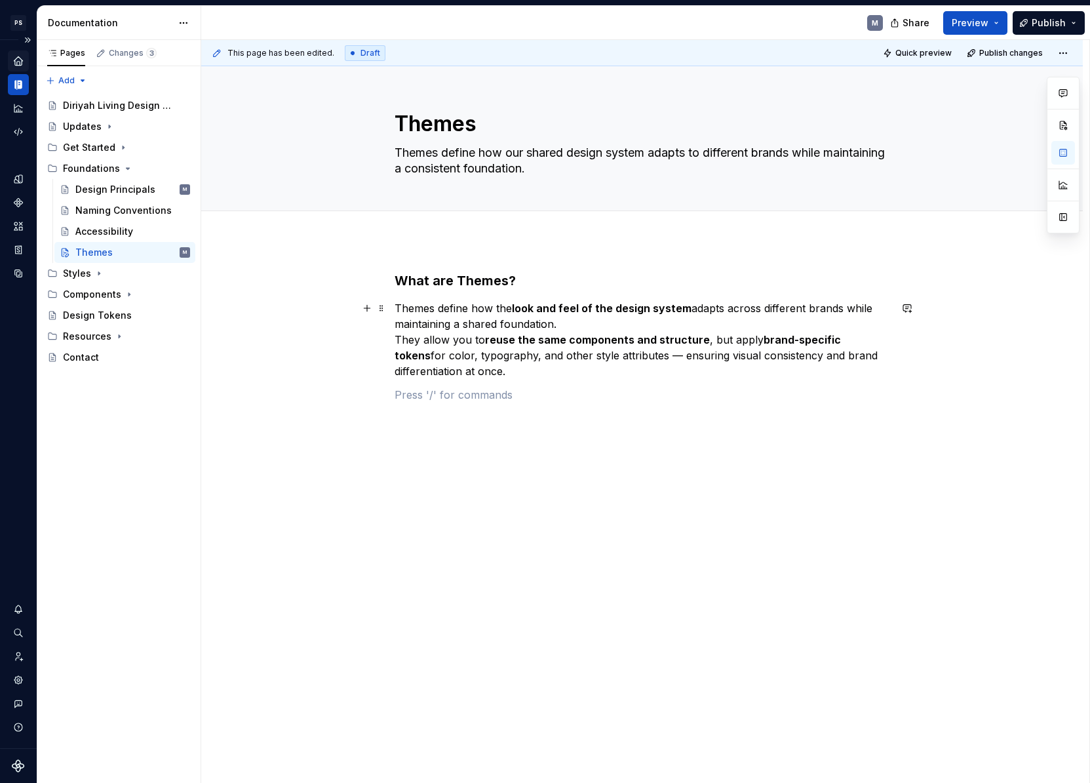
click at [397, 338] on p "Themes define how the look and feel of the design system adapts across differen…" at bounding box center [643, 339] width 496 height 79
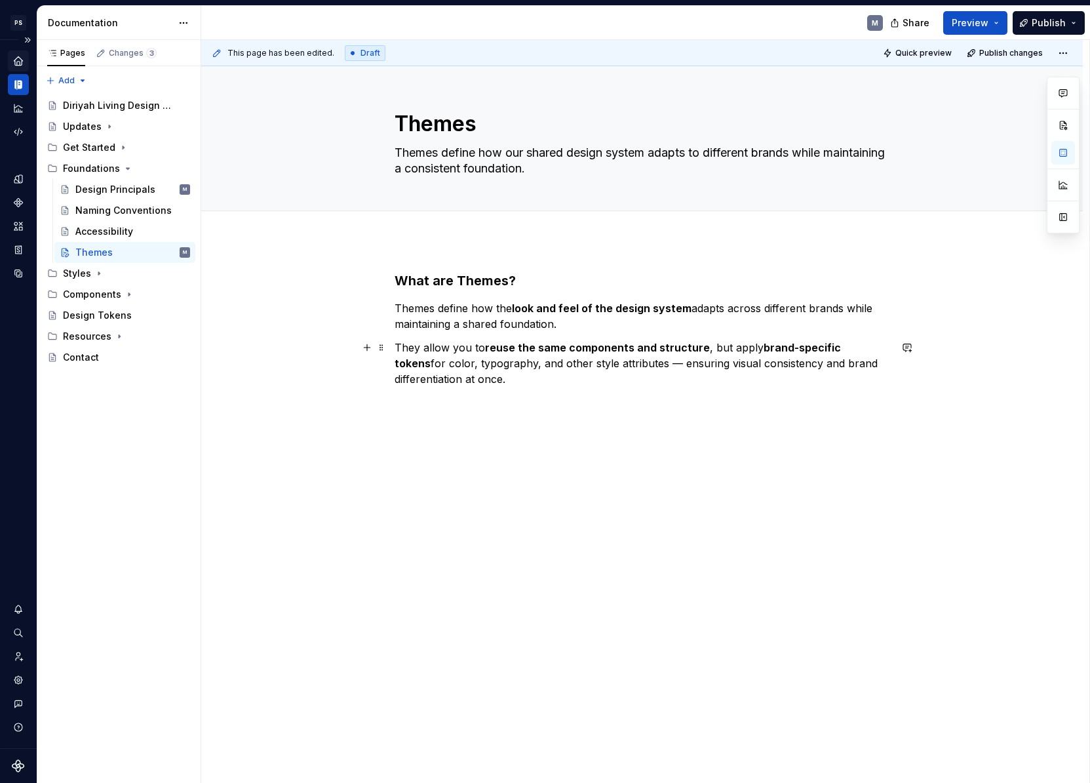
click at [516, 382] on p "They allow you to reuse the same components and structure , but apply brand-spe…" at bounding box center [643, 363] width 496 height 47
click at [415, 402] on p at bounding box center [643, 403] width 496 height 16
drag, startPoint x: 533, startPoint y: 405, endPoint x: 307, endPoint y: 412, distance: 225.6
click at [305, 412] on div "What are Themes? Themes define how the look and feel of the design system adapt…" at bounding box center [642, 466] width 882 height 452
click at [467, 407] on strong "Diriyah [DEMOGRAPHIC_DATA]" at bounding box center [503, 402] width 161 height 13
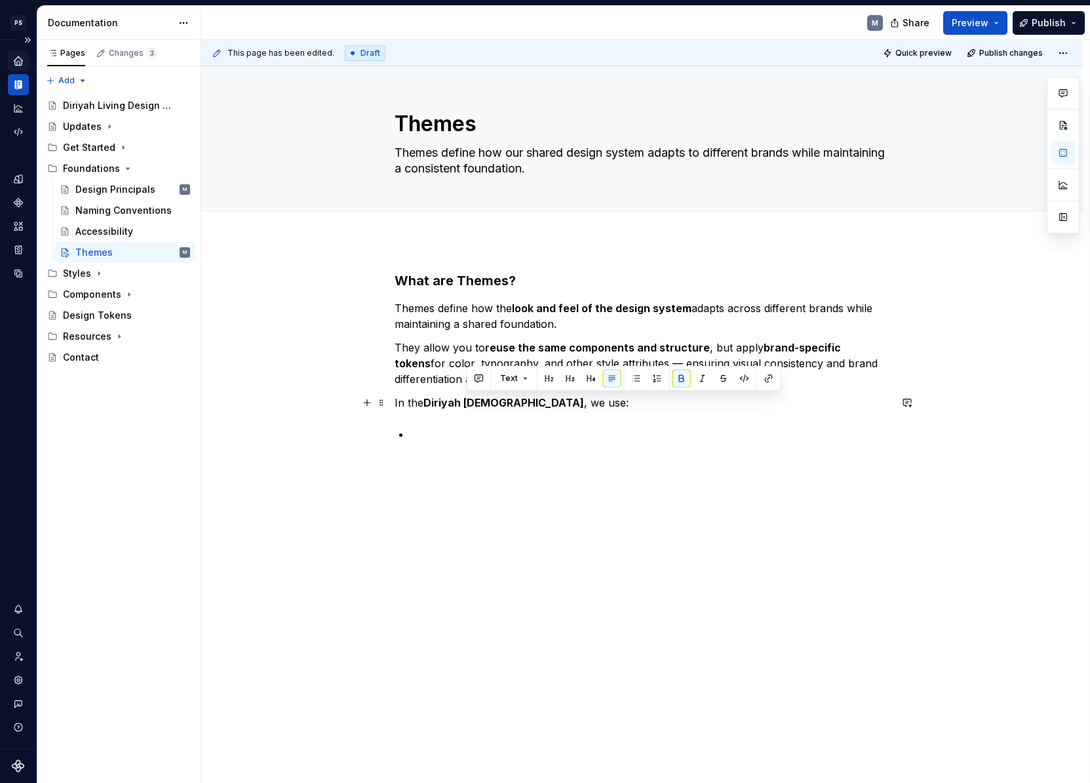
click at [467, 407] on strong "Diriyah [DEMOGRAPHIC_DATA]" at bounding box center [503, 402] width 161 height 13
click at [454, 378] on button "Text" at bounding box center [445, 378] width 40 height 18
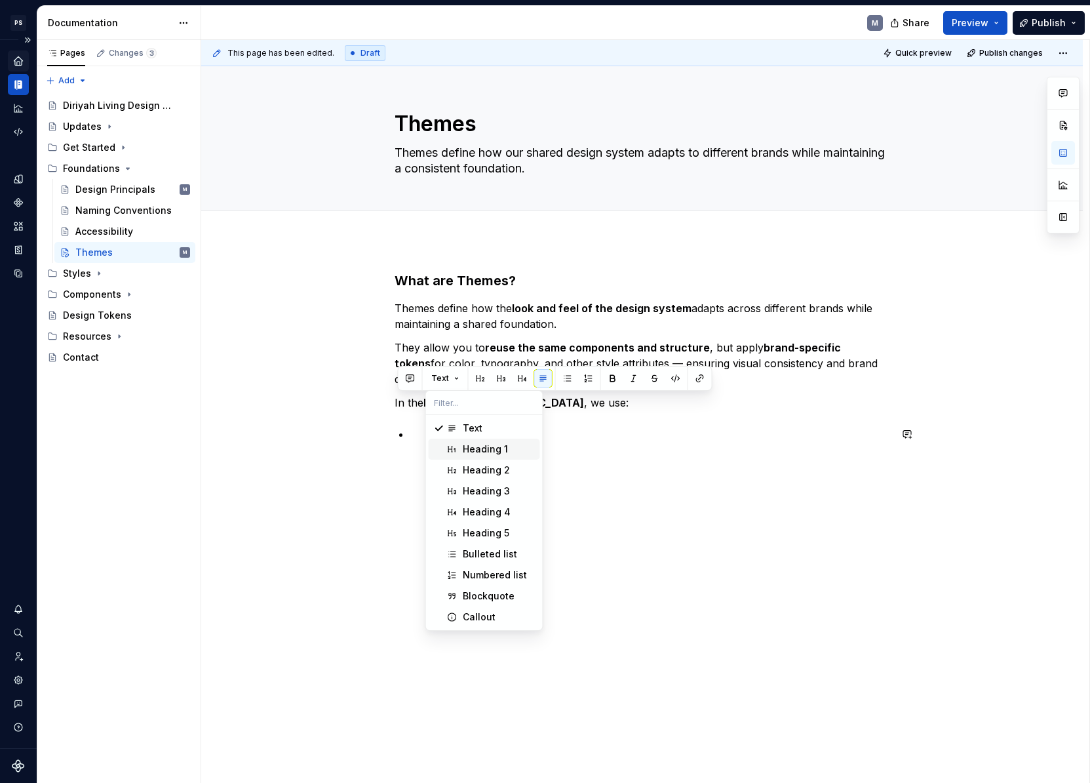
click at [471, 444] on div "Heading 1" at bounding box center [485, 448] width 45 height 13
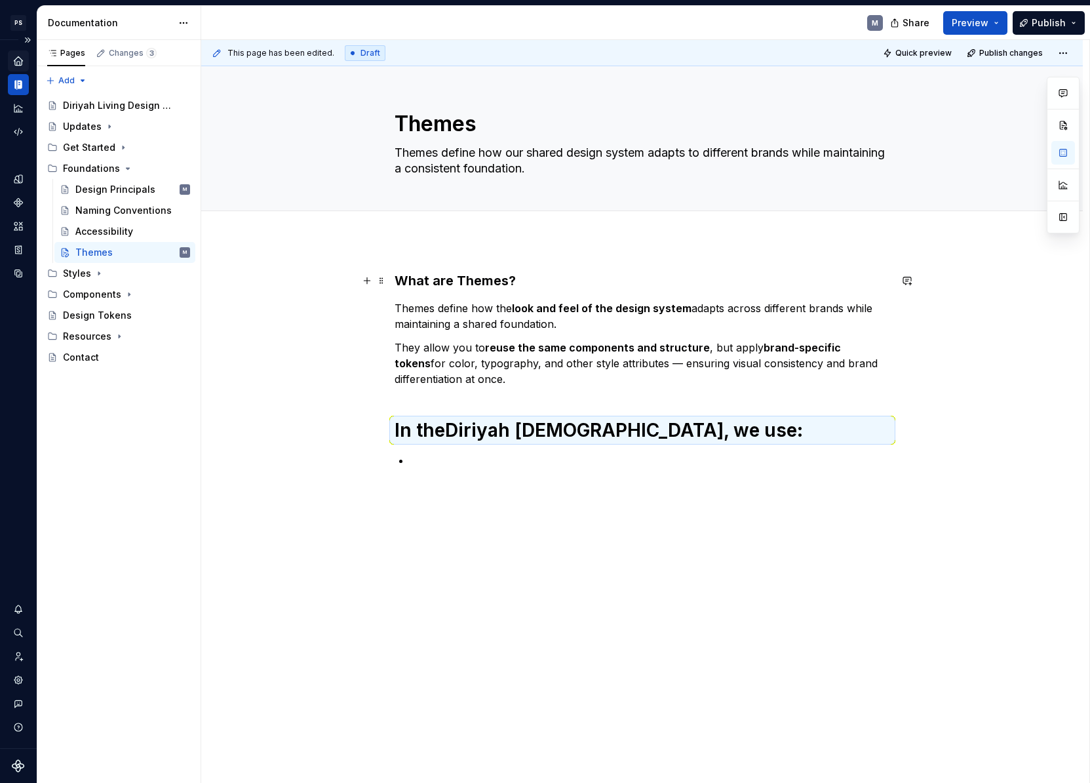
click at [488, 287] on h3 "What are Themes?" at bounding box center [643, 280] width 496 height 18
click at [487, 287] on h3 "What are Themes?" at bounding box center [643, 280] width 496 height 18
click at [463, 279] on h3 "What are Themes?" at bounding box center [643, 280] width 496 height 18
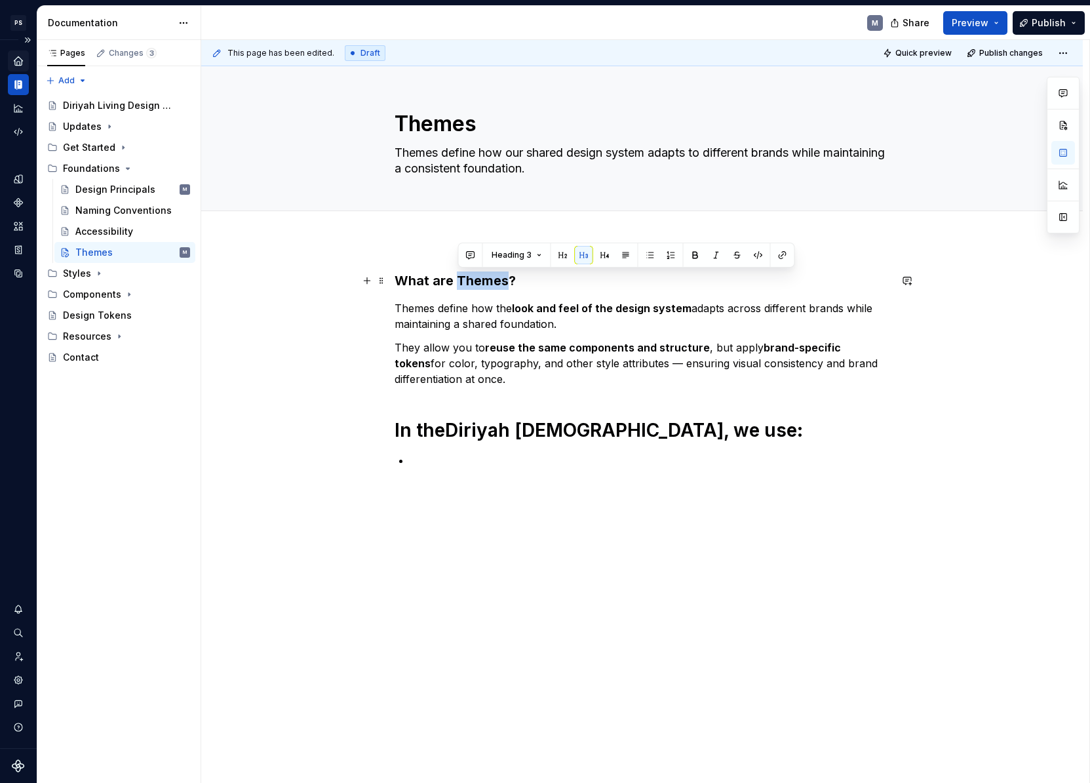
click at [464, 279] on h3 "What are Themes?" at bounding box center [643, 280] width 496 height 18
click at [465, 258] on span "Heading 3" at bounding box center [451, 255] width 40 height 10
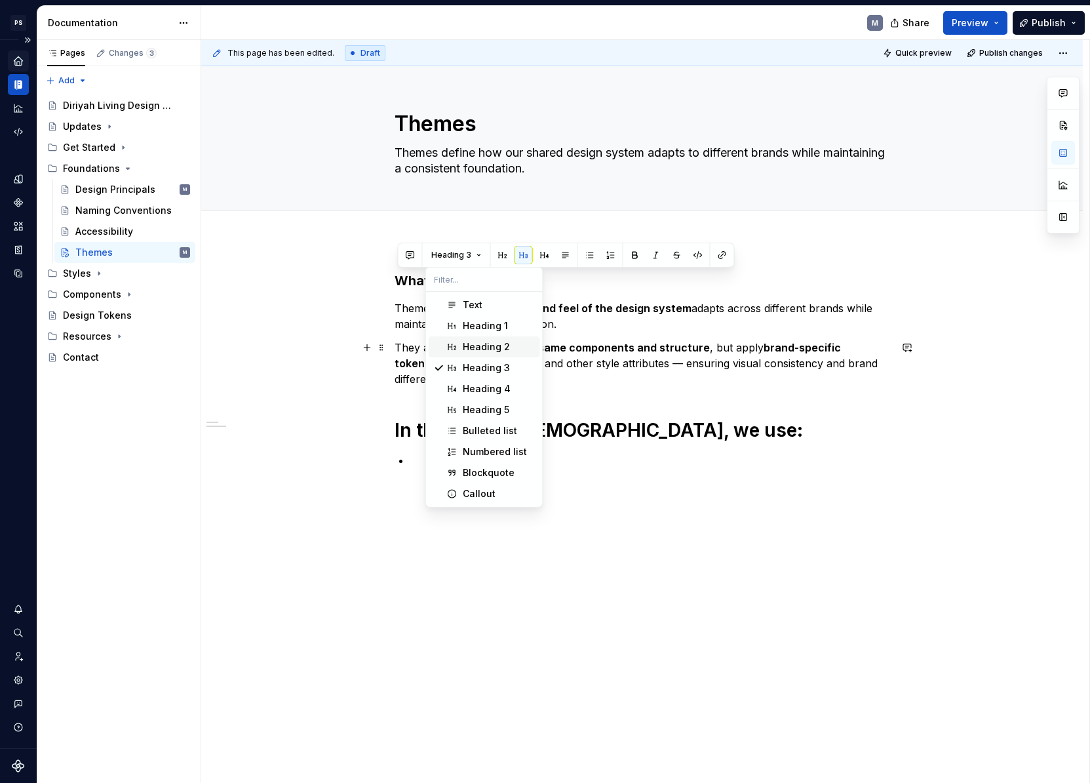
click at [492, 350] on div "Heading 2" at bounding box center [486, 346] width 47 height 13
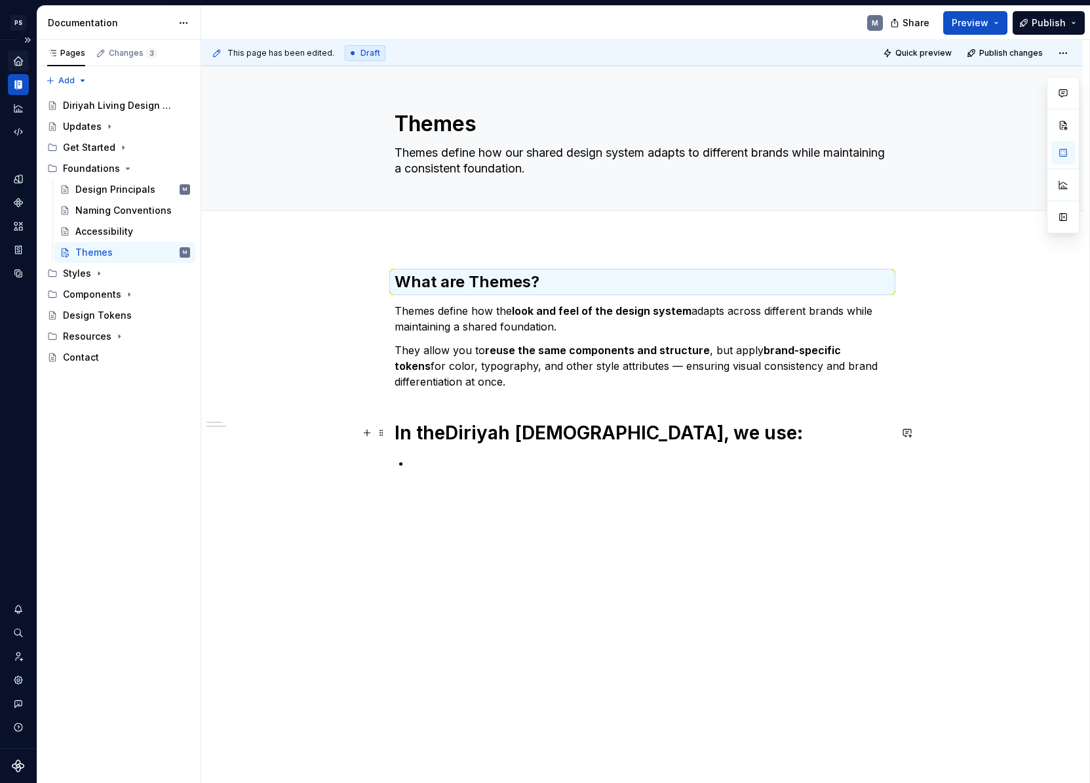
click at [505, 439] on strong "Diriyah [DEMOGRAPHIC_DATA]" at bounding box center [584, 432] width 279 height 22
click at [504, 438] on strong "Diriyah [DEMOGRAPHIC_DATA]" at bounding box center [584, 432] width 279 height 22
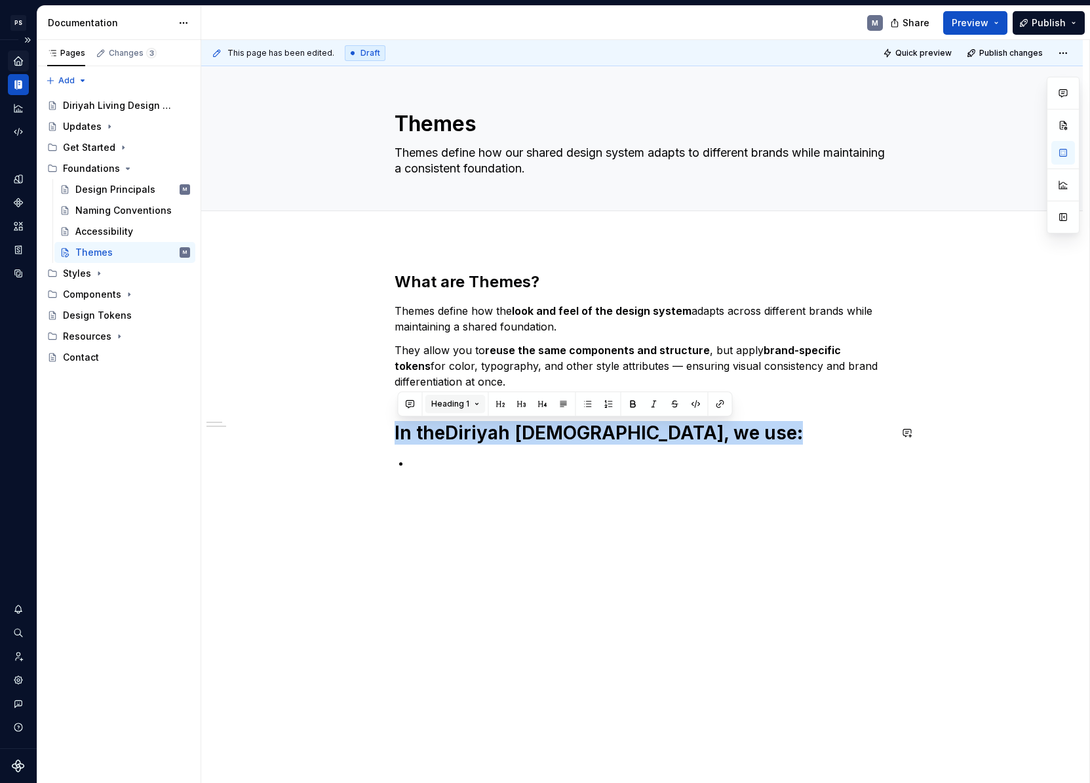
click at [473, 399] on button "Heading 1" at bounding box center [455, 404] width 60 height 18
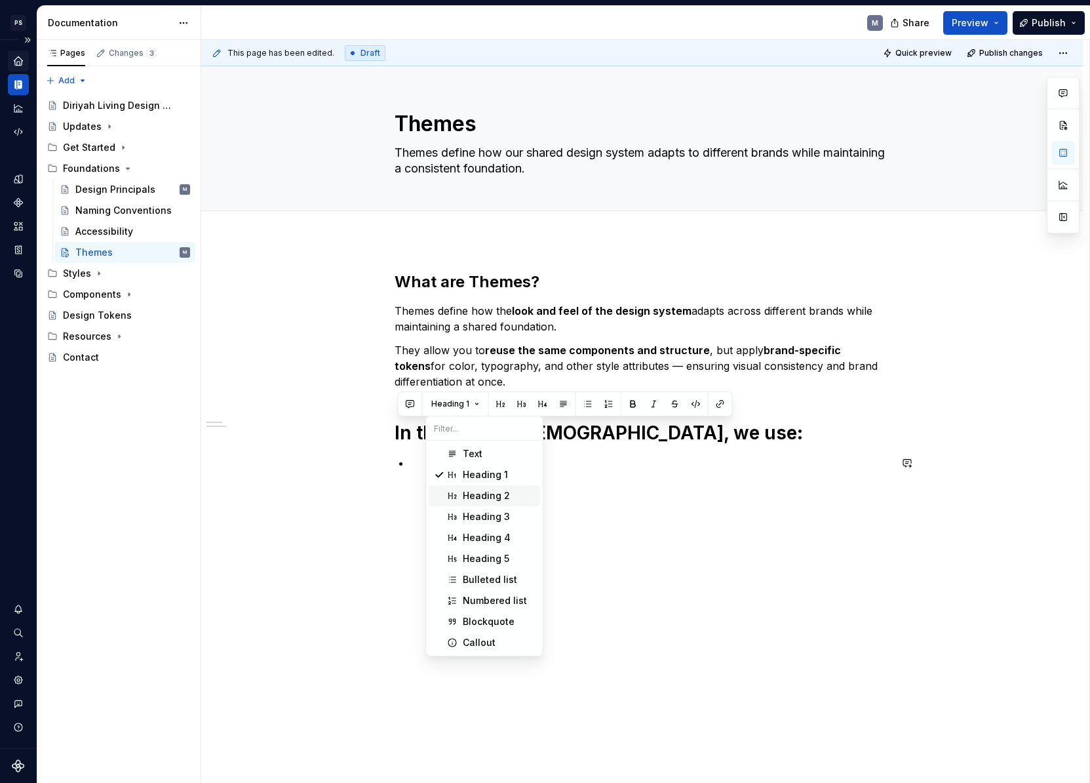
click at [483, 492] on div "Heading 2" at bounding box center [486, 495] width 47 height 13
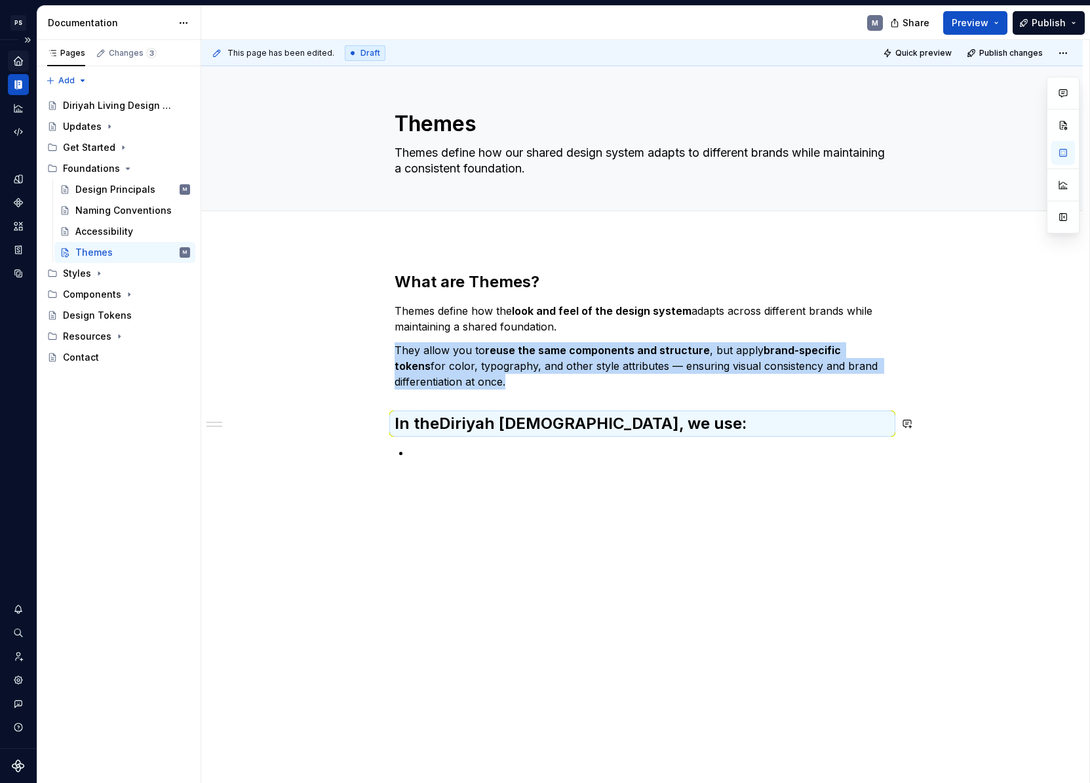
click at [429, 400] on div "What are Themes? Themes define how the look and feel of the design system adapt…" at bounding box center [643, 365] width 496 height 189
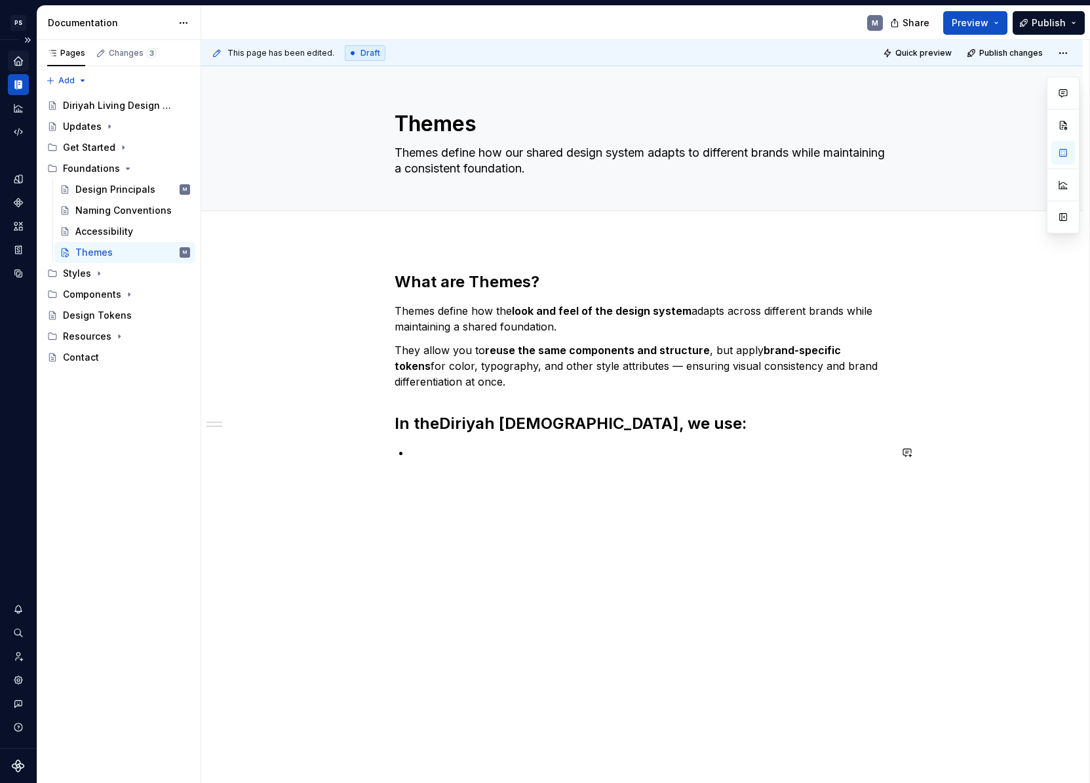
click at [643, 430] on h2 "In the Diriyah [DEMOGRAPHIC_DATA] , we use:" at bounding box center [643, 423] width 496 height 21
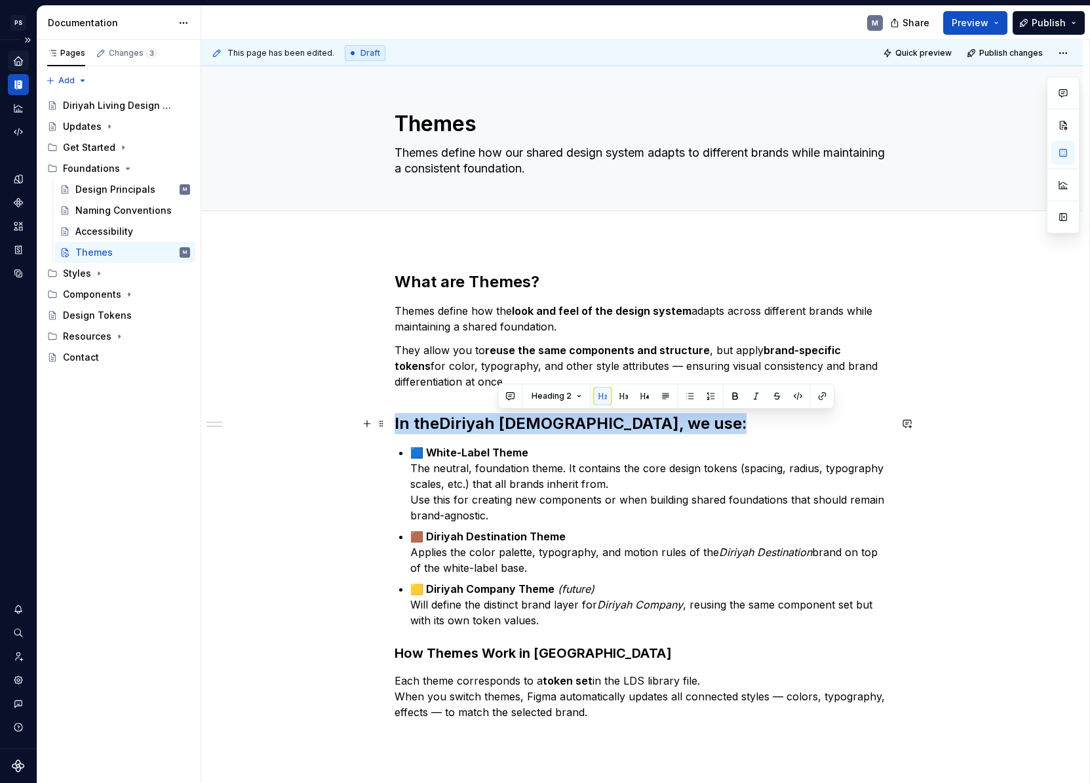
type textarea "*"
drag, startPoint x: 631, startPoint y: 429, endPoint x: 350, endPoint y: 422, distance: 280.6
click at [350, 422] on div "What are Themes? Themes define how the look and feel of the design system adapt…" at bounding box center [642, 605] width 882 height 730
click at [473, 389] on button "Heading 2" at bounding box center [456, 396] width 62 height 18
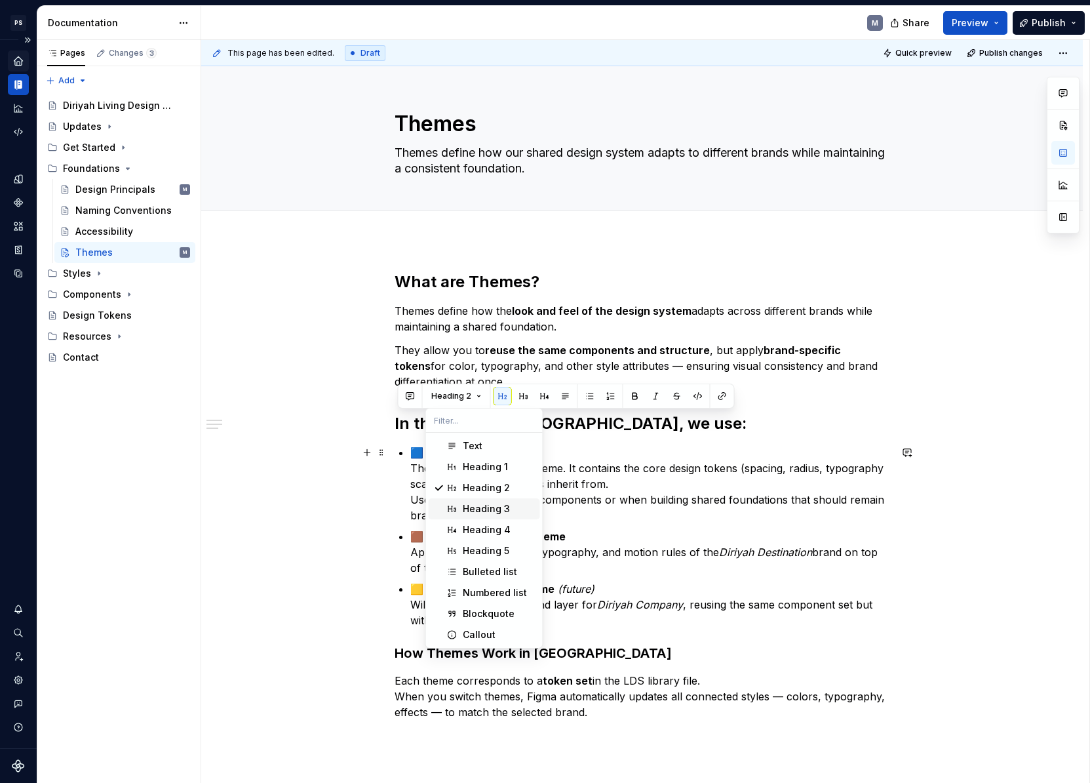
click at [492, 513] on div "Heading 3" at bounding box center [486, 508] width 47 height 13
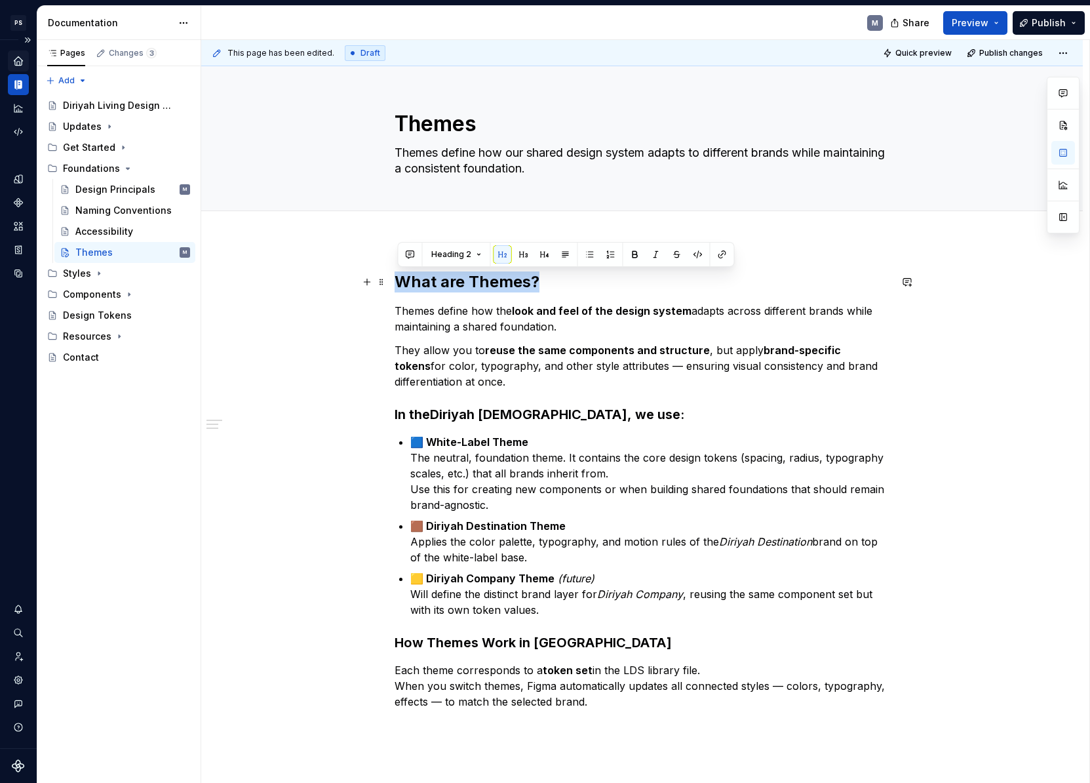
drag, startPoint x: 539, startPoint y: 284, endPoint x: 328, endPoint y: 278, distance: 210.5
click at [328, 278] on div "What are Themes? Themes define how the look and feel of the design system adapt…" at bounding box center [642, 600] width 882 height 720
click at [475, 256] on button "Heading 2" at bounding box center [456, 254] width 62 height 18
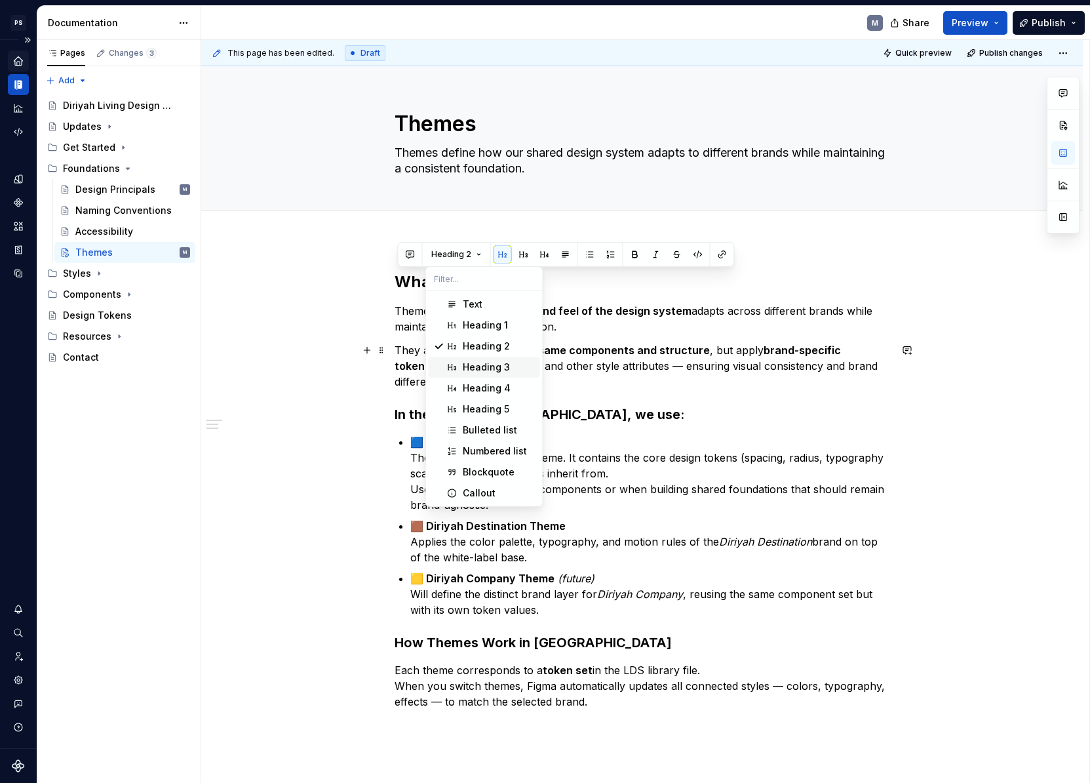
click at [495, 362] on div "Heading 3" at bounding box center [486, 366] width 47 height 13
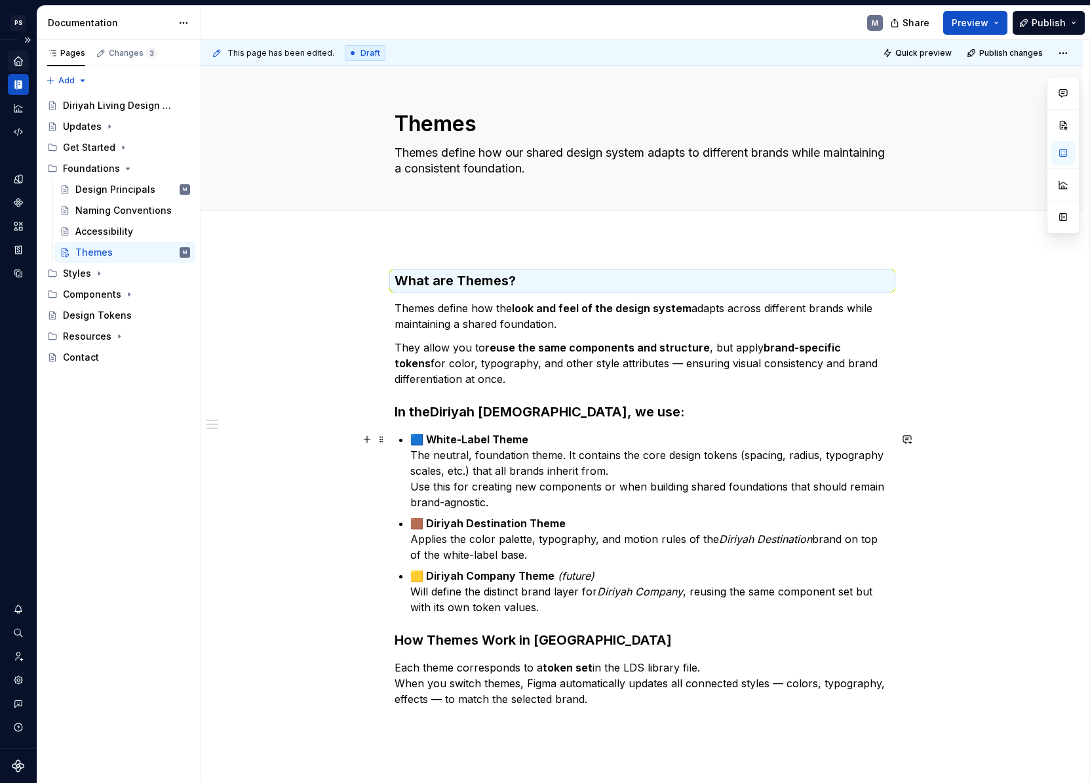
click at [279, 503] on div "This page has been edited. Draft Quick preview Publish changes Themes Themes de…" at bounding box center [645, 411] width 888 height 743
click at [631, 707] on div "What are Themes? Themes define how the look and feel of the design system adapt…" at bounding box center [643, 496] width 496 height 451
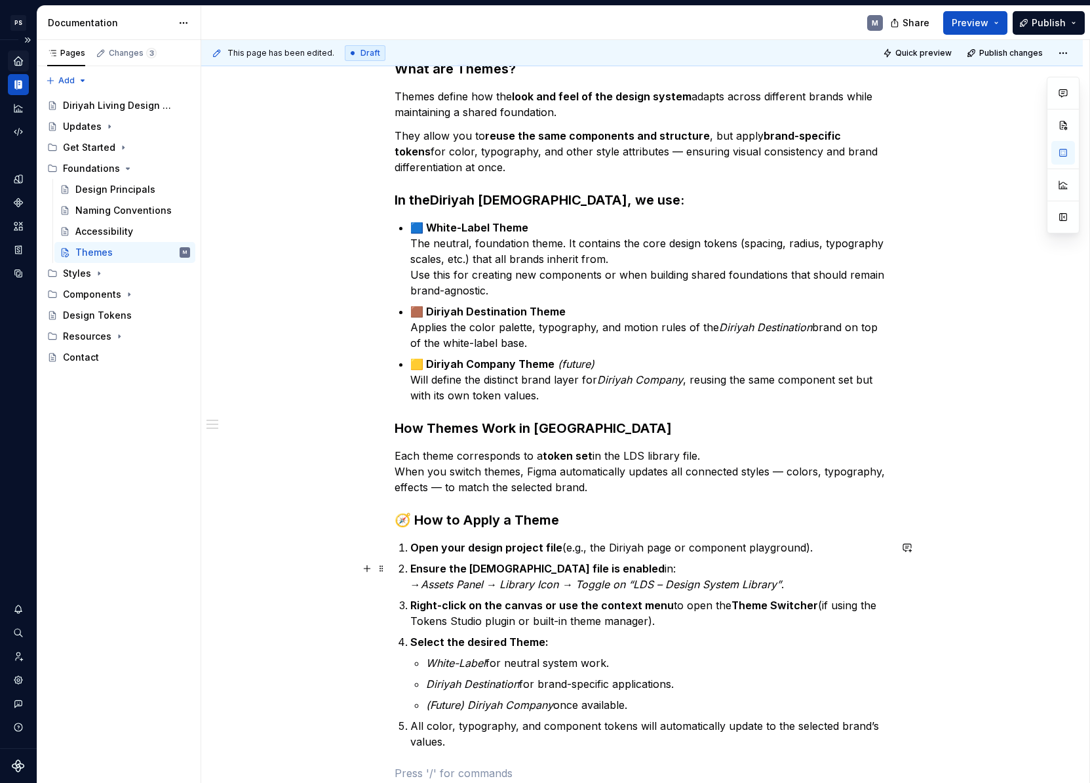
scroll to position [400, 0]
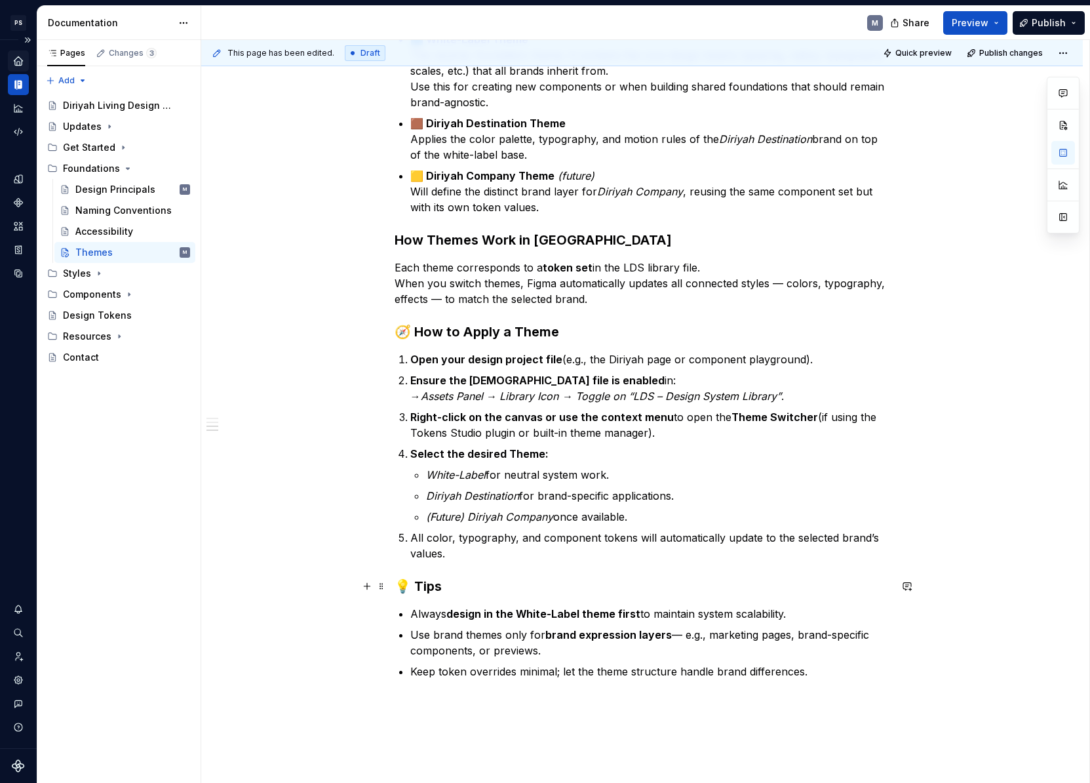
click at [416, 582] on h3 "💡 Tips" at bounding box center [643, 586] width 496 height 18
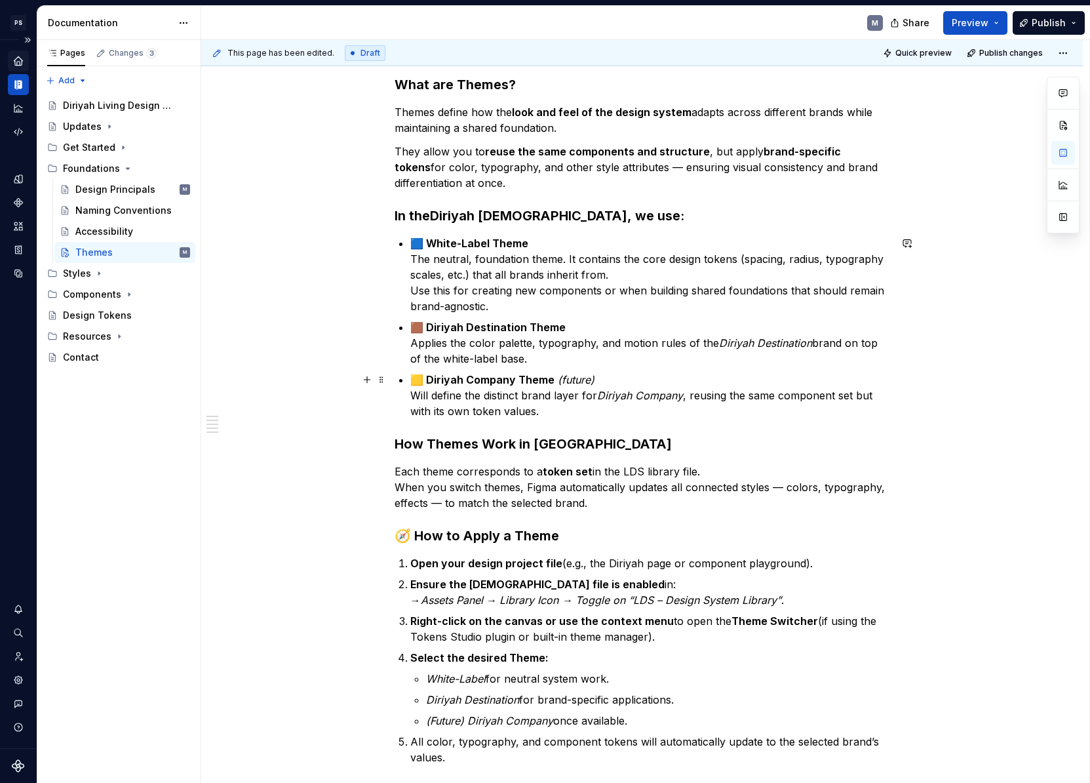
scroll to position [300, 0]
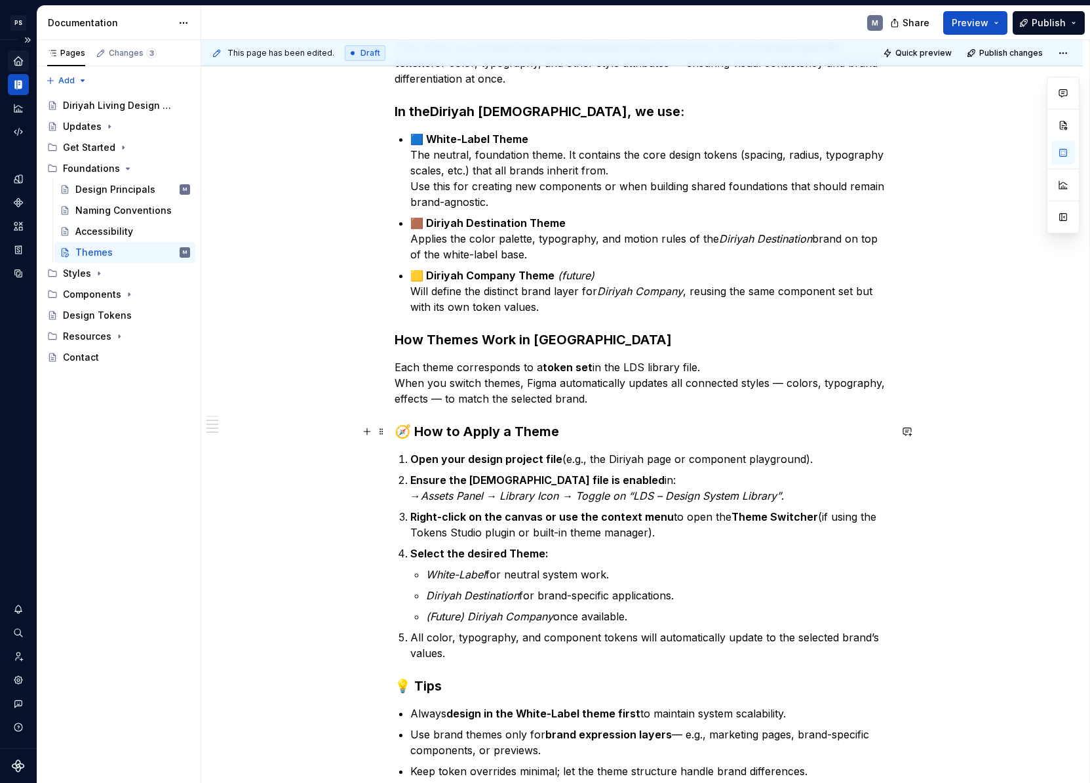
click at [418, 425] on h3 "🧭 How to Apply a Theme" at bounding box center [643, 431] width 496 height 18
click at [417, 680] on h3 "💡 Tips" at bounding box center [643, 685] width 496 height 18
click at [264, 667] on div "What are Themes? Themes define how the look and feel of the design system adapt…" at bounding box center [642, 484] width 882 height 1089
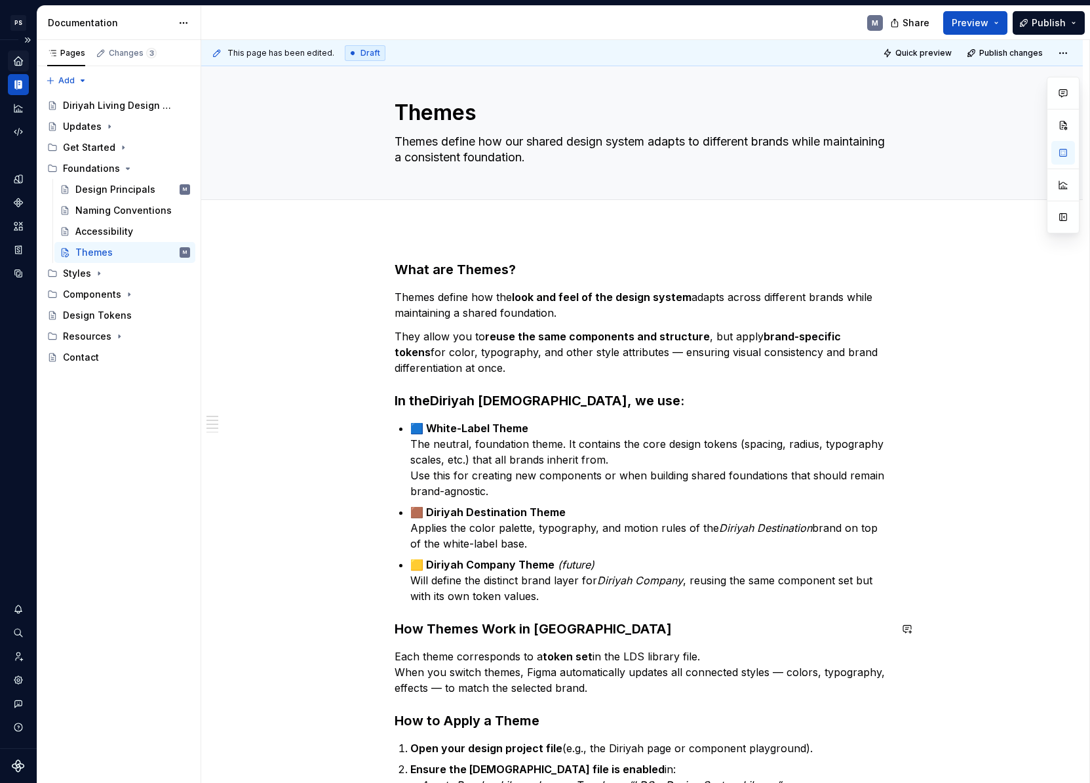
scroll to position [0, 0]
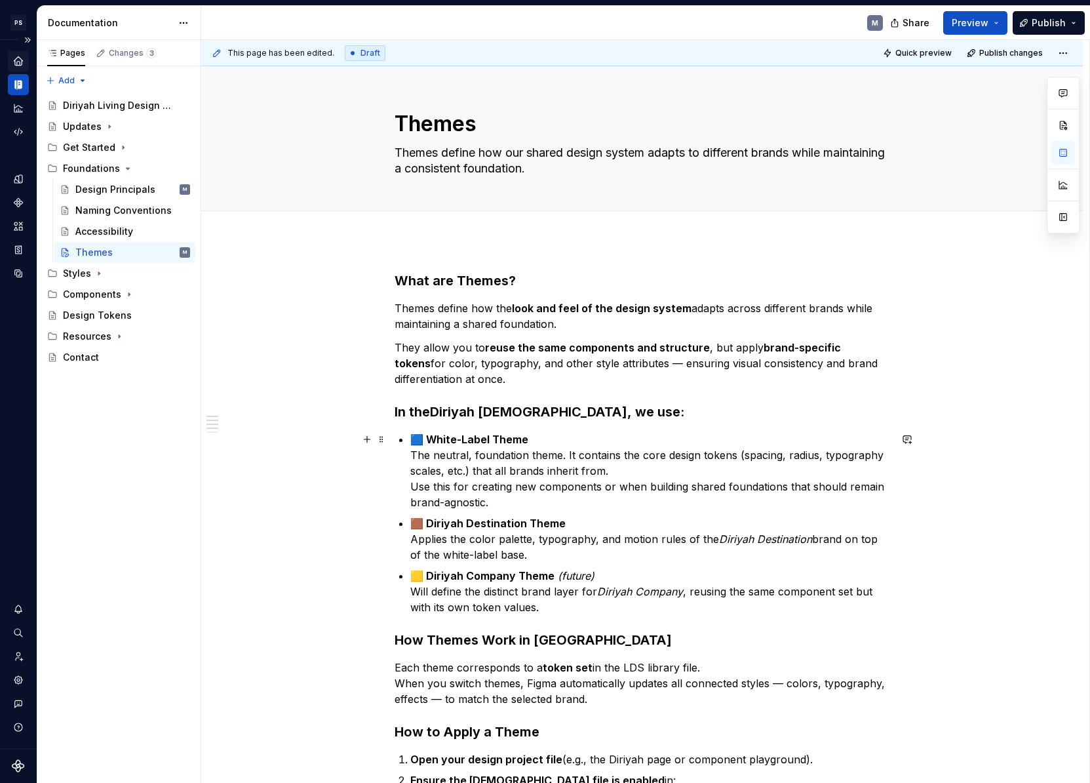
click at [433, 437] on strong "🟦 White-Label Theme" at bounding box center [469, 439] width 118 height 13
click at [431, 522] on strong "🟫 Diriyah Destination Theme" at bounding box center [487, 522] width 155 height 13
click at [431, 575] on strong "🟨 Diriyah Company Theme" at bounding box center [482, 575] width 144 height 13
click at [236, 596] on div "What are Themes? Themes define how the look and feel of the design system adapt…" at bounding box center [642, 784] width 882 height 1089
click at [117, 227] on div "Accessibility" at bounding box center [104, 231] width 58 height 13
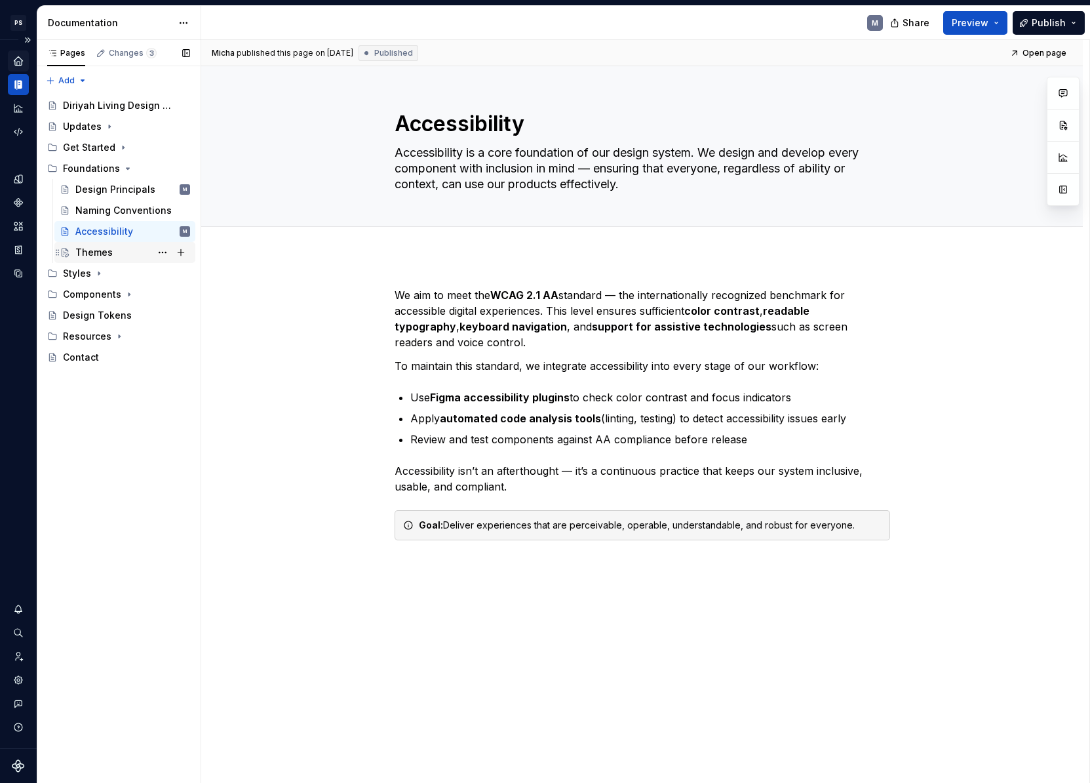
click at [121, 254] on div "Themes" at bounding box center [132, 252] width 115 height 18
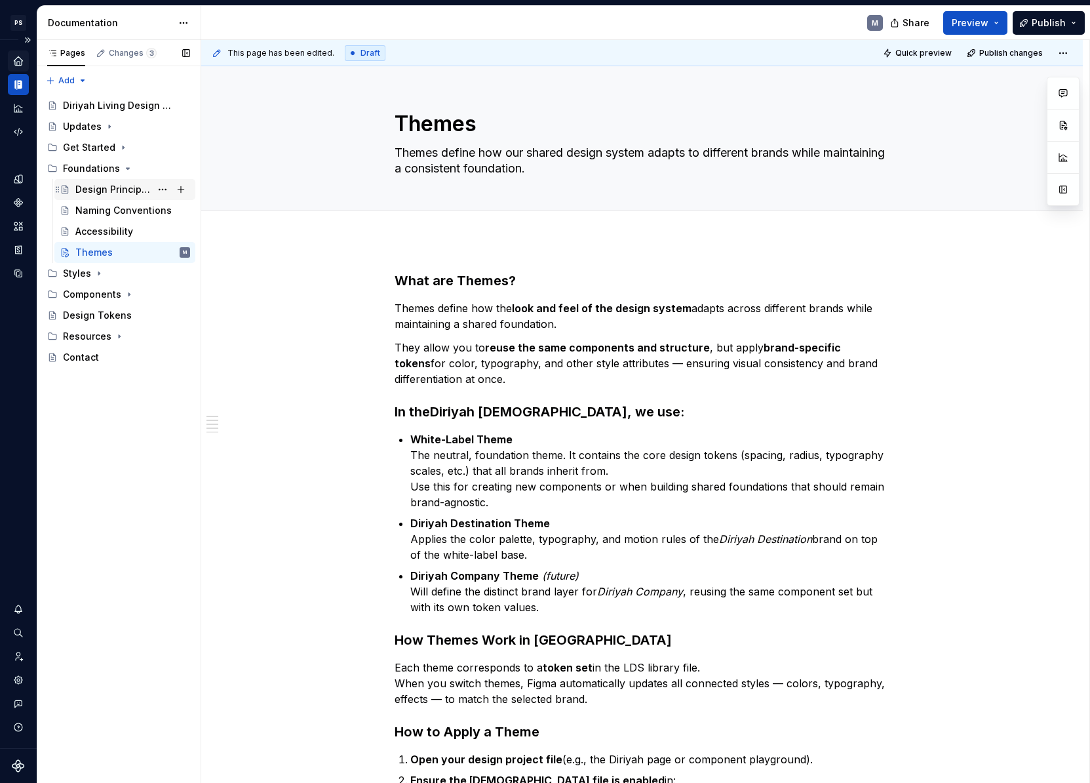
click at [132, 191] on div "Design Principals" at bounding box center [112, 189] width 75 height 13
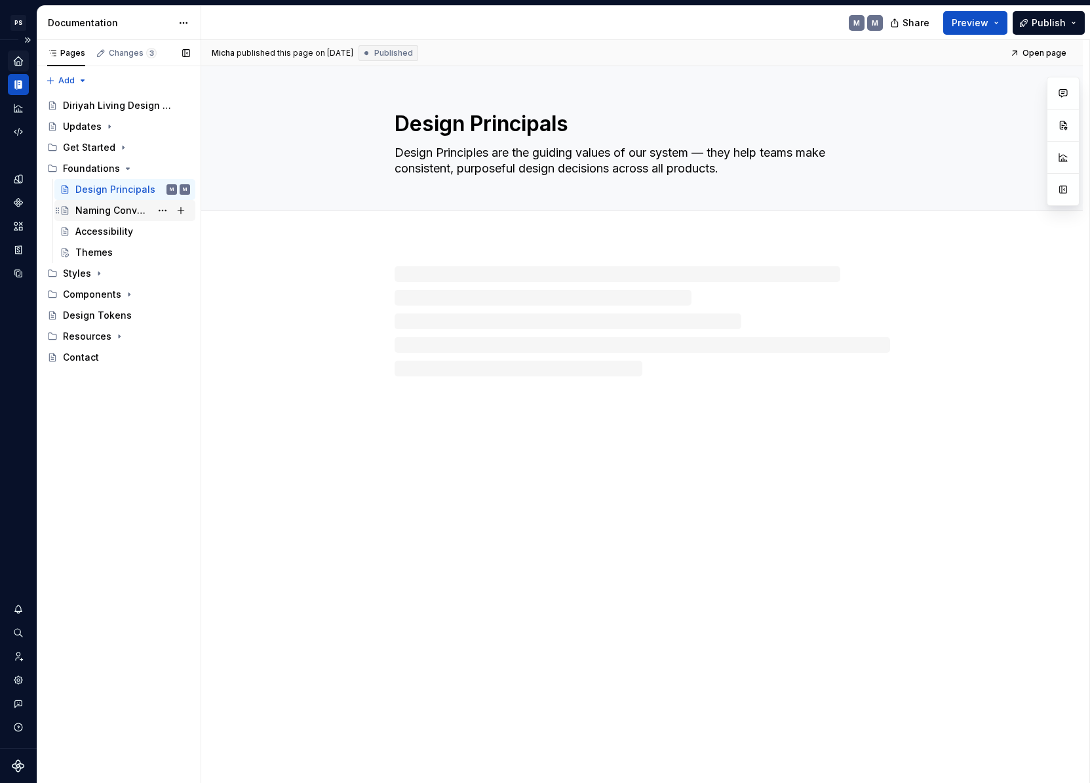
click at [128, 208] on div "Naming Conventions" at bounding box center [112, 210] width 75 height 13
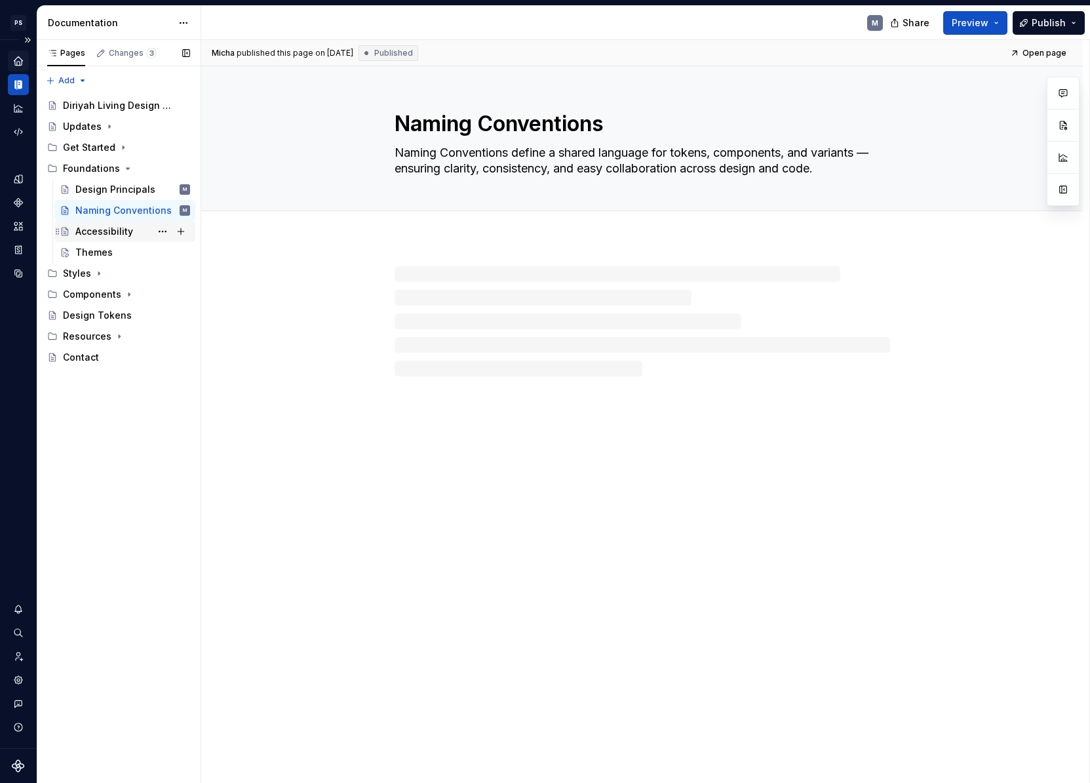
click at [114, 229] on div "Accessibility" at bounding box center [104, 231] width 58 height 13
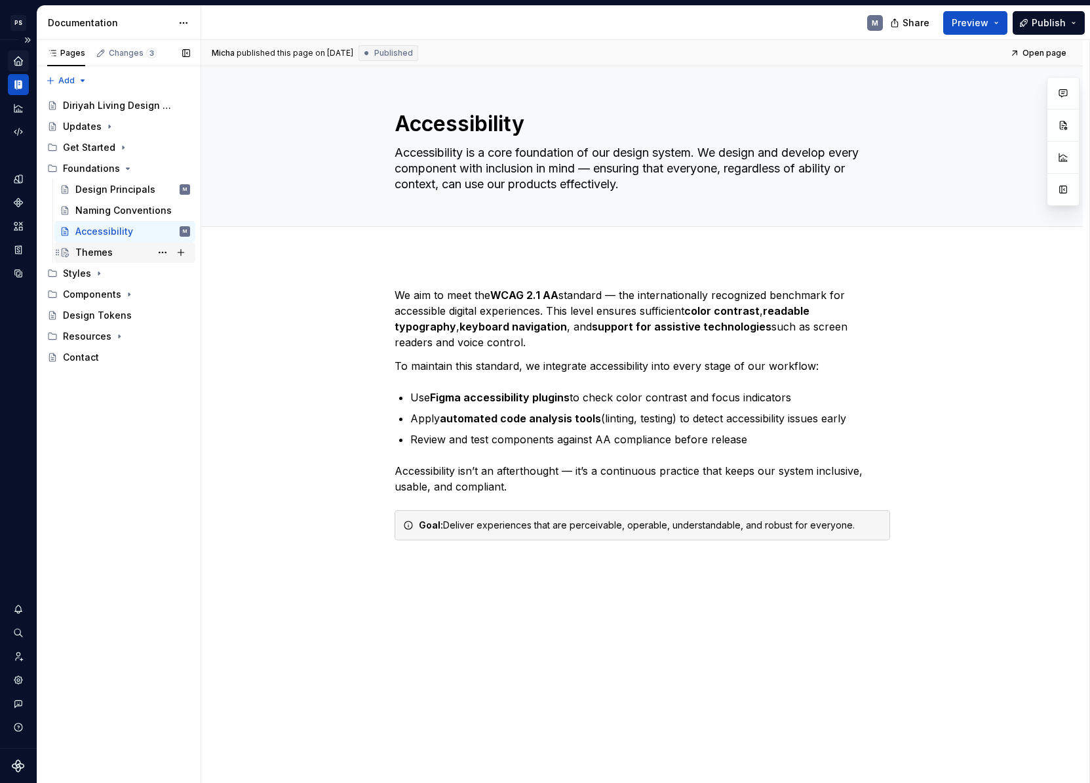
click at [114, 246] on div "Themes" at bounding box center [132, 252] width 115 height 18
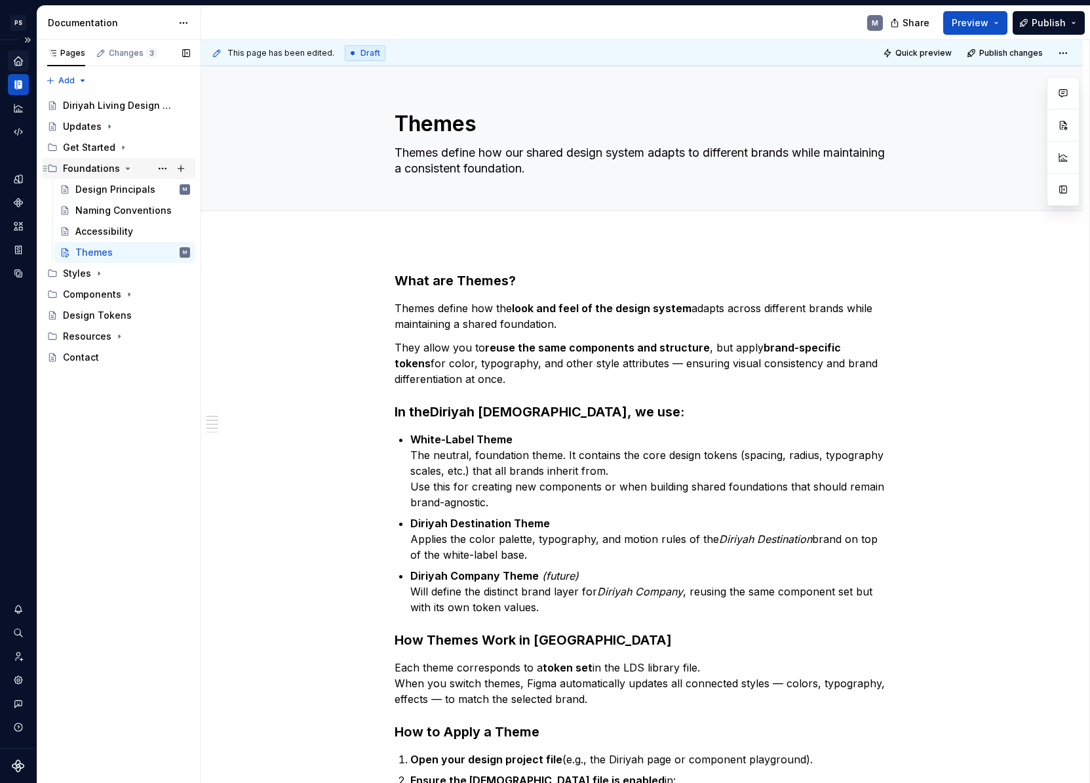
click at [126, 167] on icon "Page tree" at bounding box center [128, 168] width 10 height 10
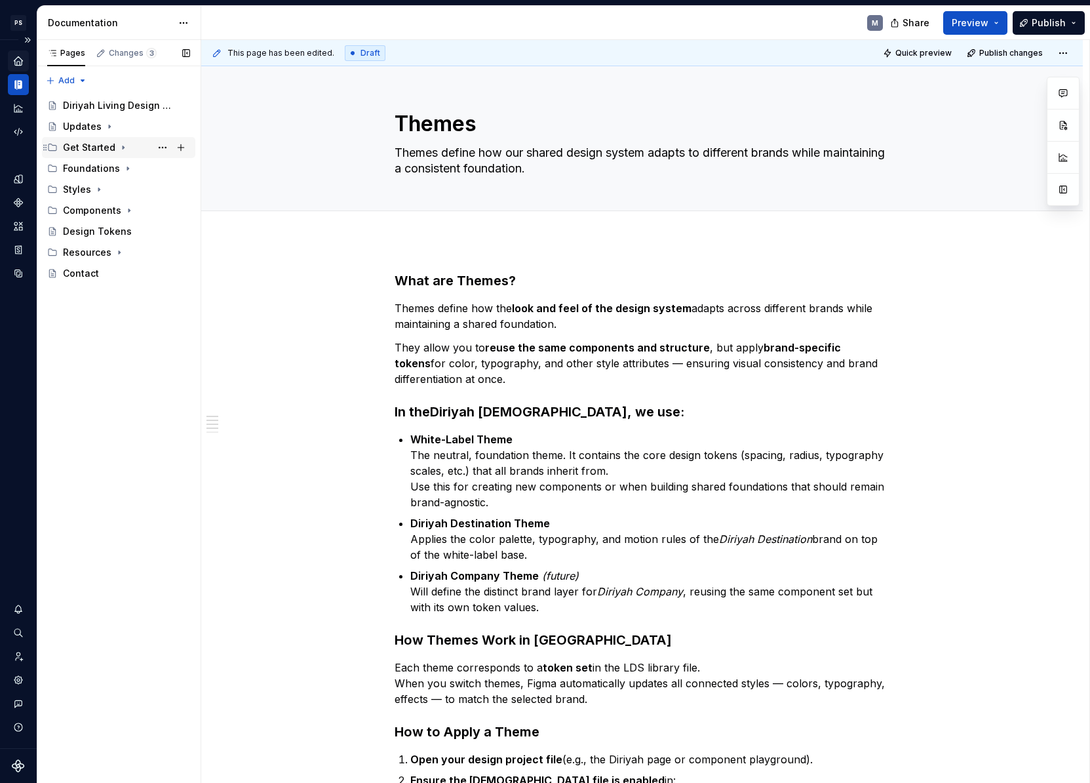
click at [123, 148] on icon "Page tree" at bounding box center [123, 147] width 1 height 3
click at [119, 176] on div "Purpose" at bounding box center [132, 168] width 115 height 18
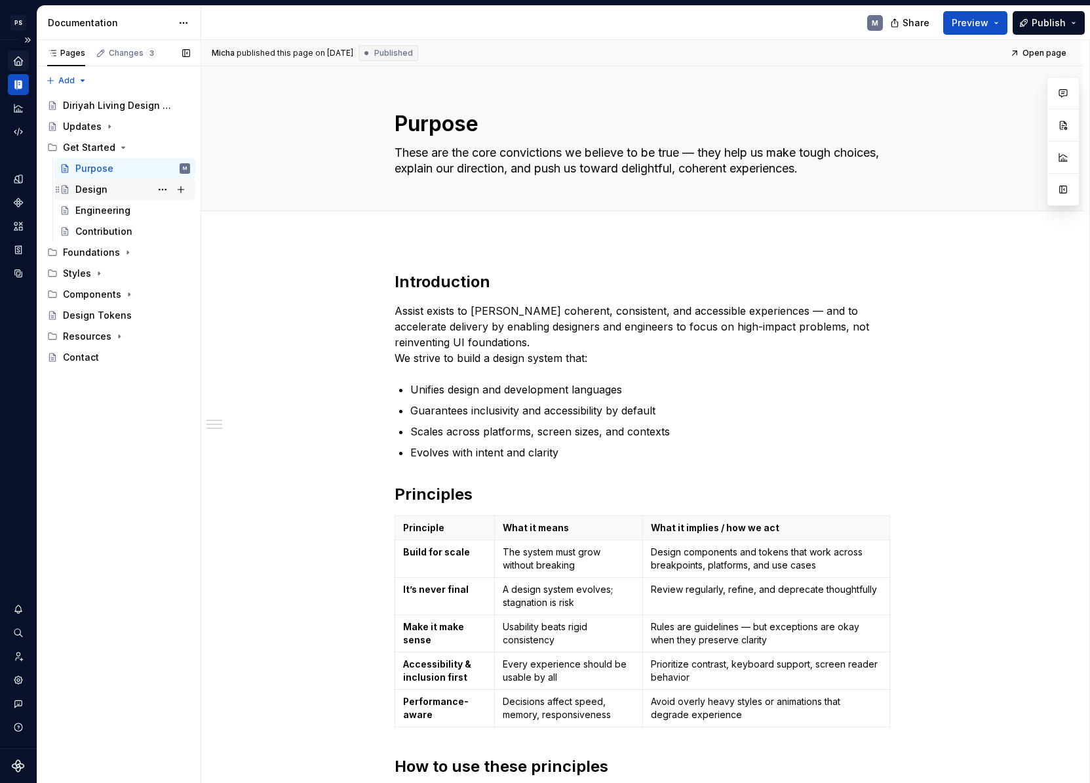
click at [121, 189] on div "Design" at bounding box center [132, 189] width 115 height 18
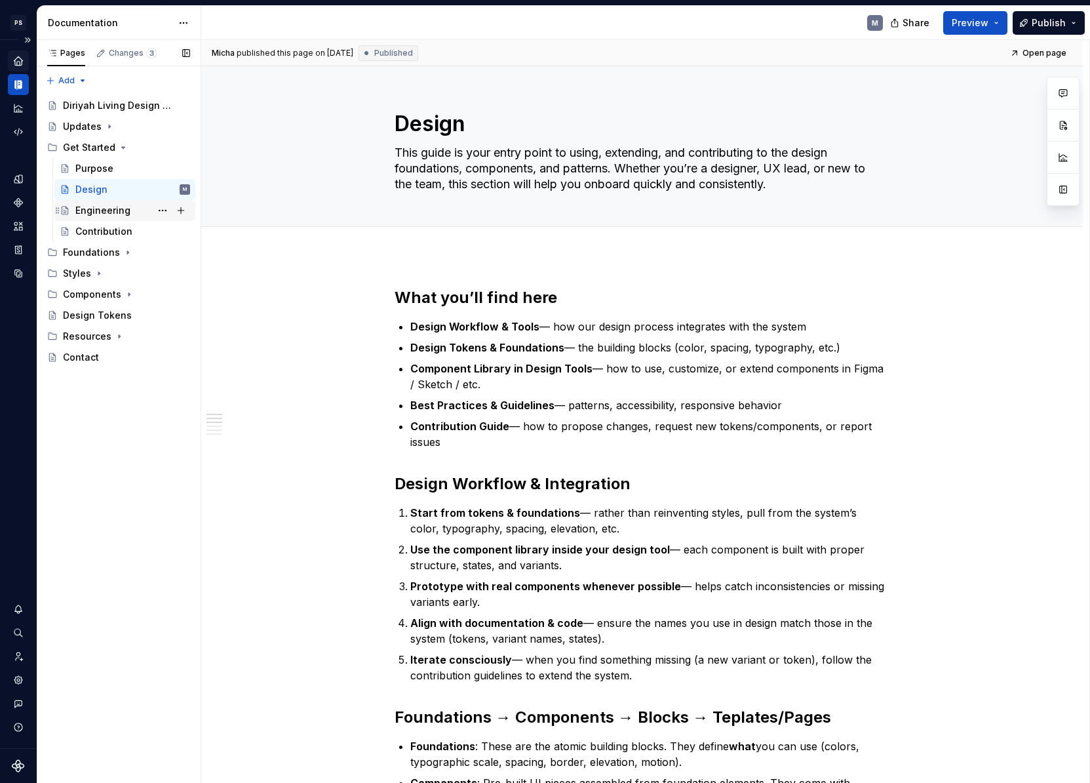
click at [120, 208] on div "Engineering" at bounding box center [102, 210] width 55 height 13
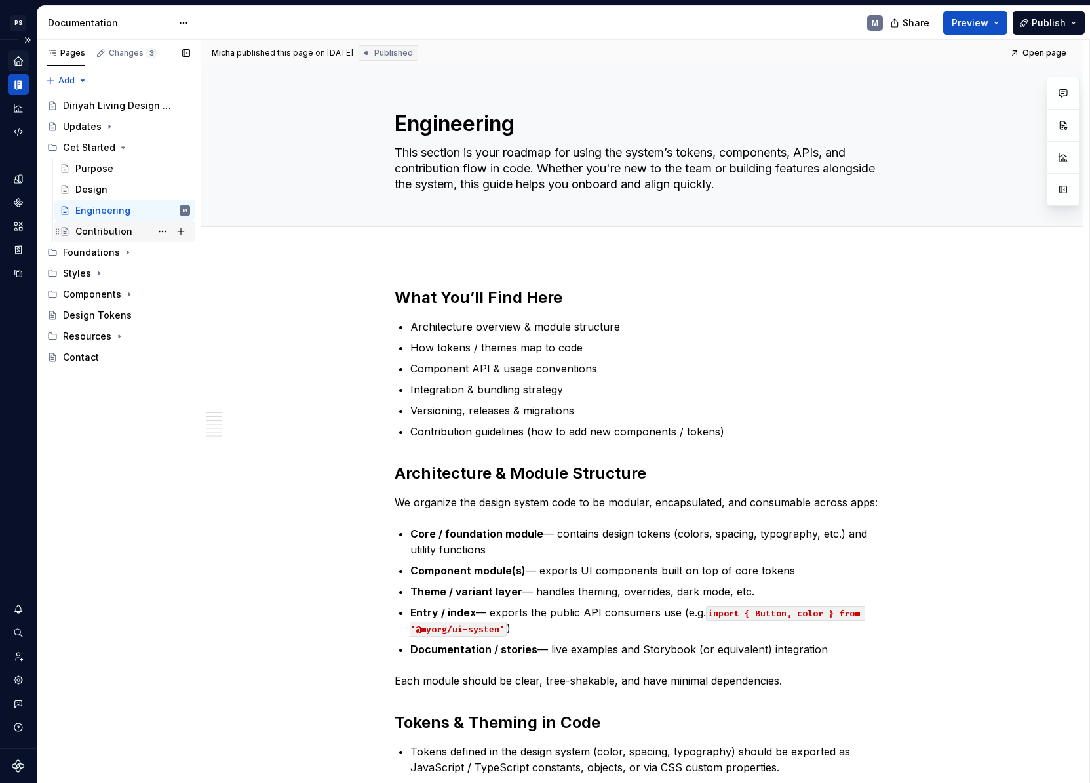
click at [119, 231] on div "Contribution" at bounding box center [103, 231] width 57 height 13
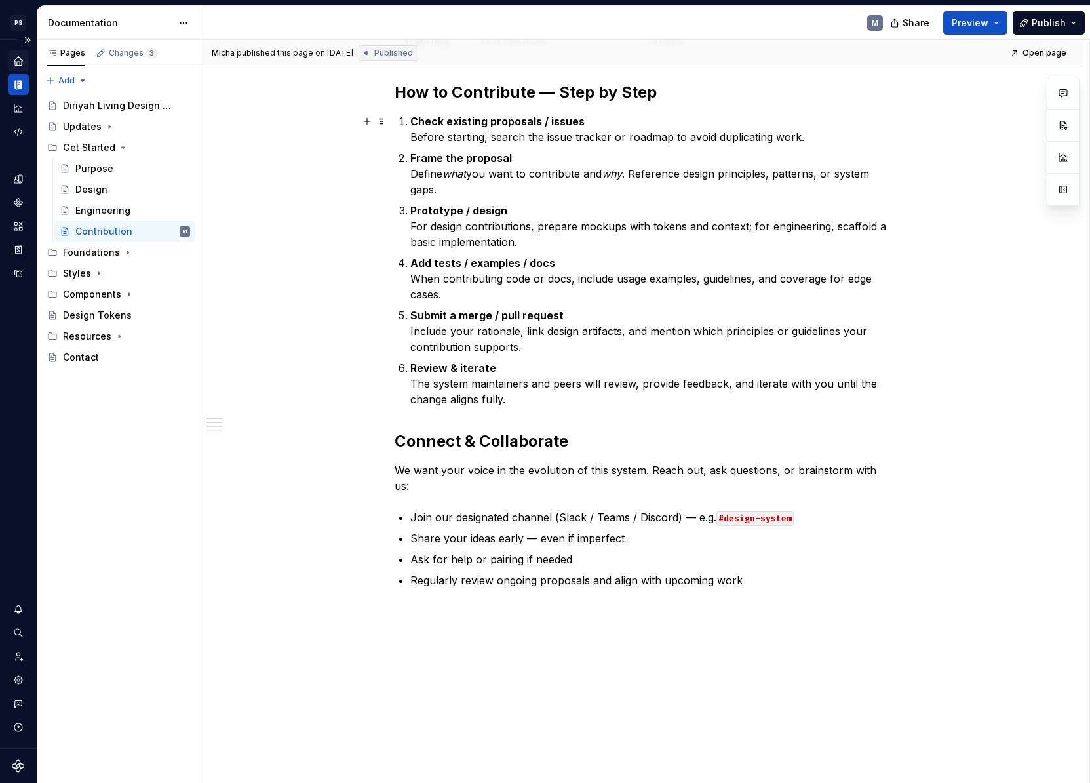
scroll to position [660, 0]
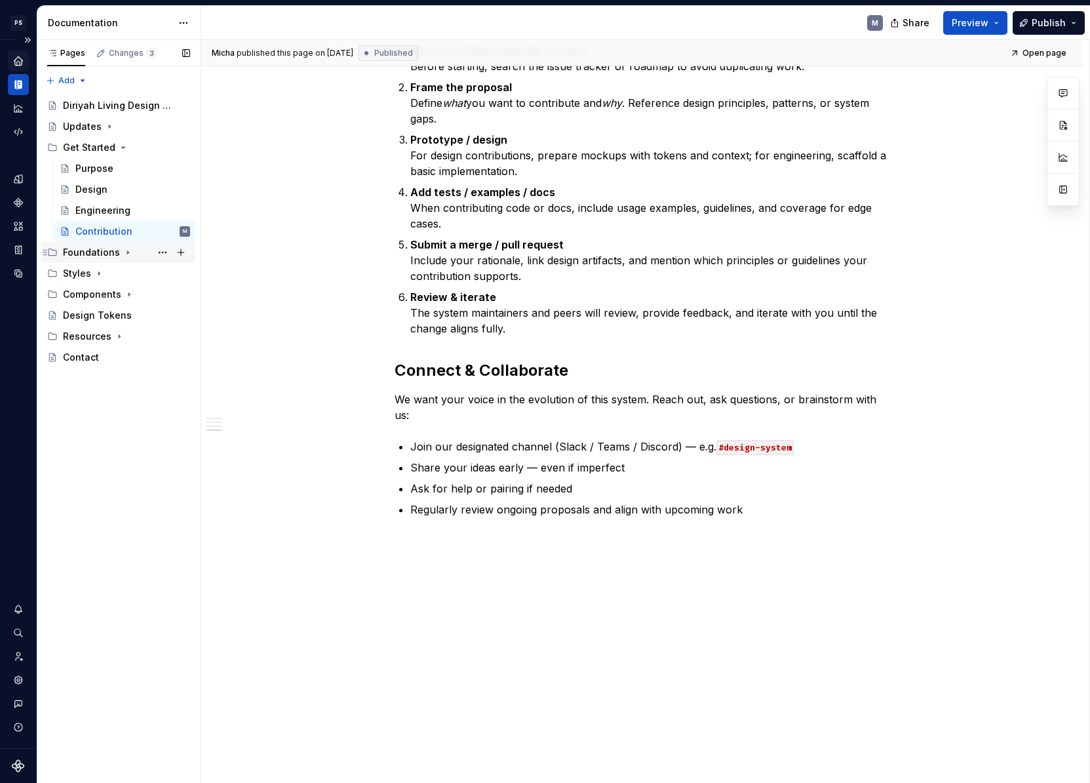
click at [123, 252] on icon "Page tree" at bounding box center [128, 252] width 10 height 10
click at [119, 277] on div "Styles" at bounding box center [126, 273] width 127 height 18
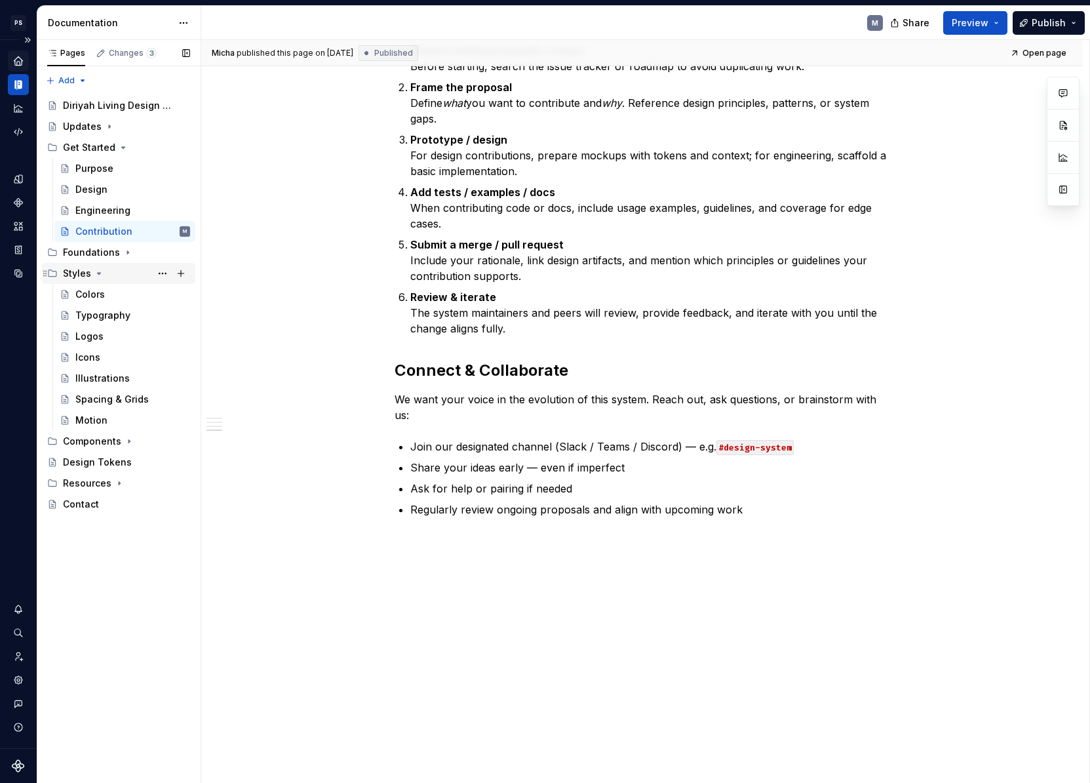
click at [99, 273] on icon "Page tree" at bounding box center [99, 273] width 3 height 1
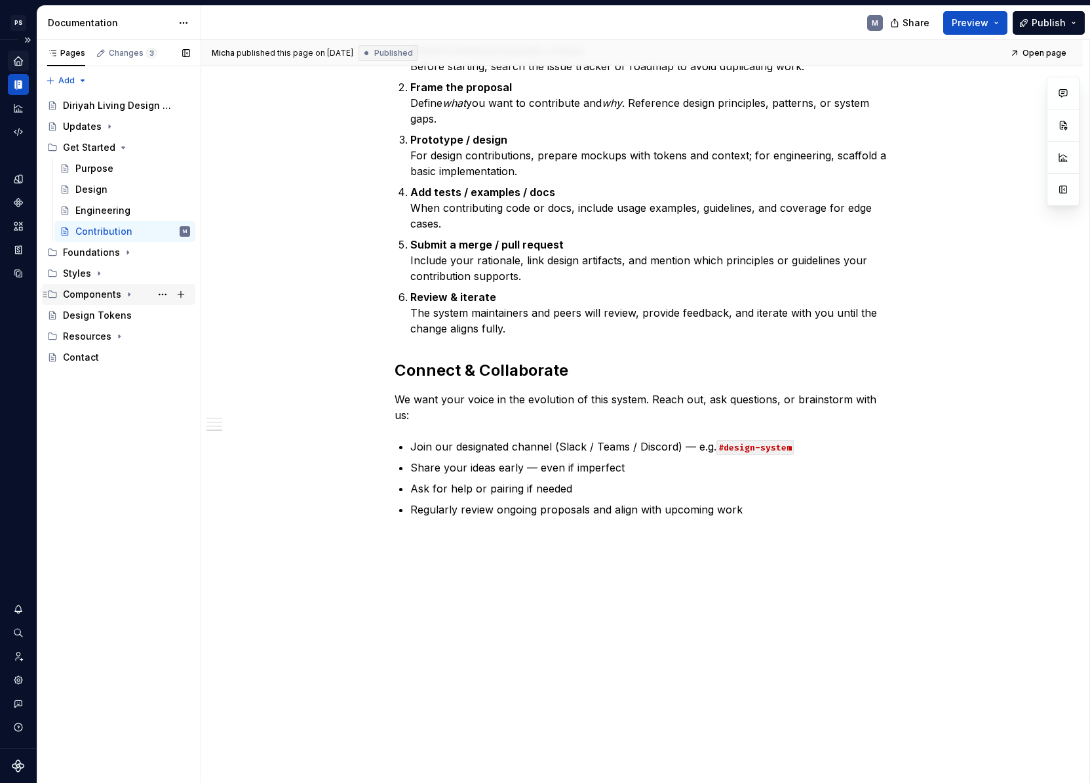
click at [124, 293] on icon "Page tree" at bounding box center [129, 294] width 10 height 10
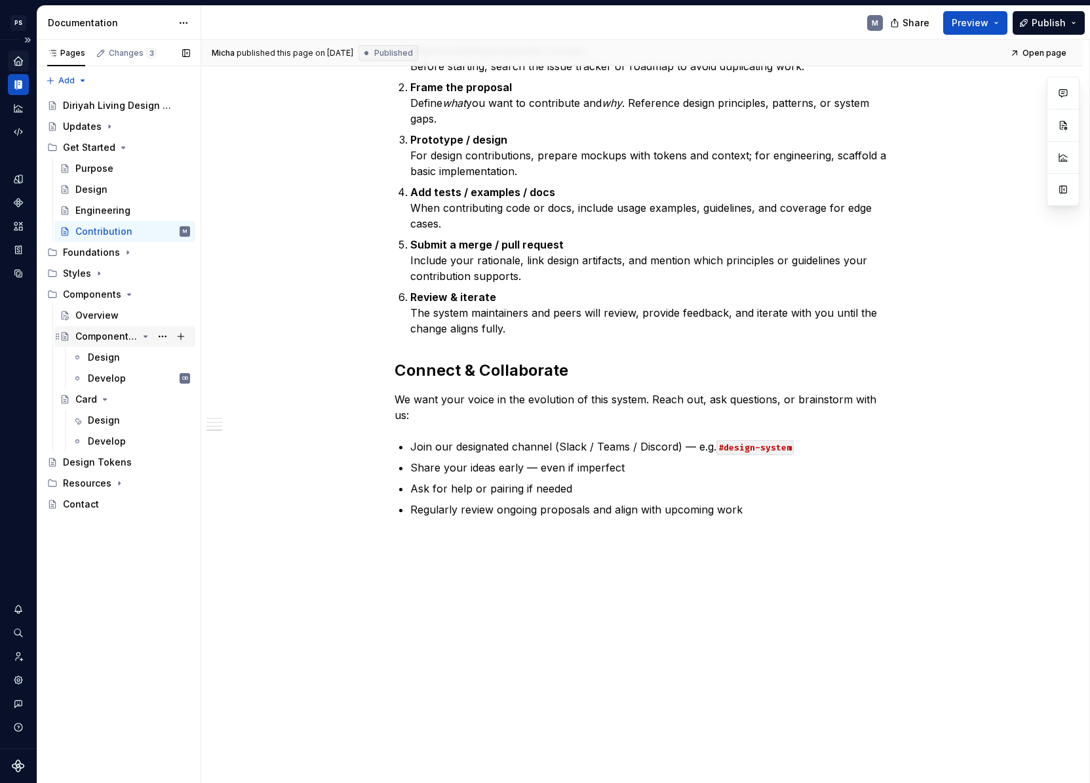
click at [144, 336] on icon "Page tree" at bounding box center [145, 336] width 3 height 1
click at [101, 340] on div "Component detail page" at bounding box center [106, 336] width 62 height 13
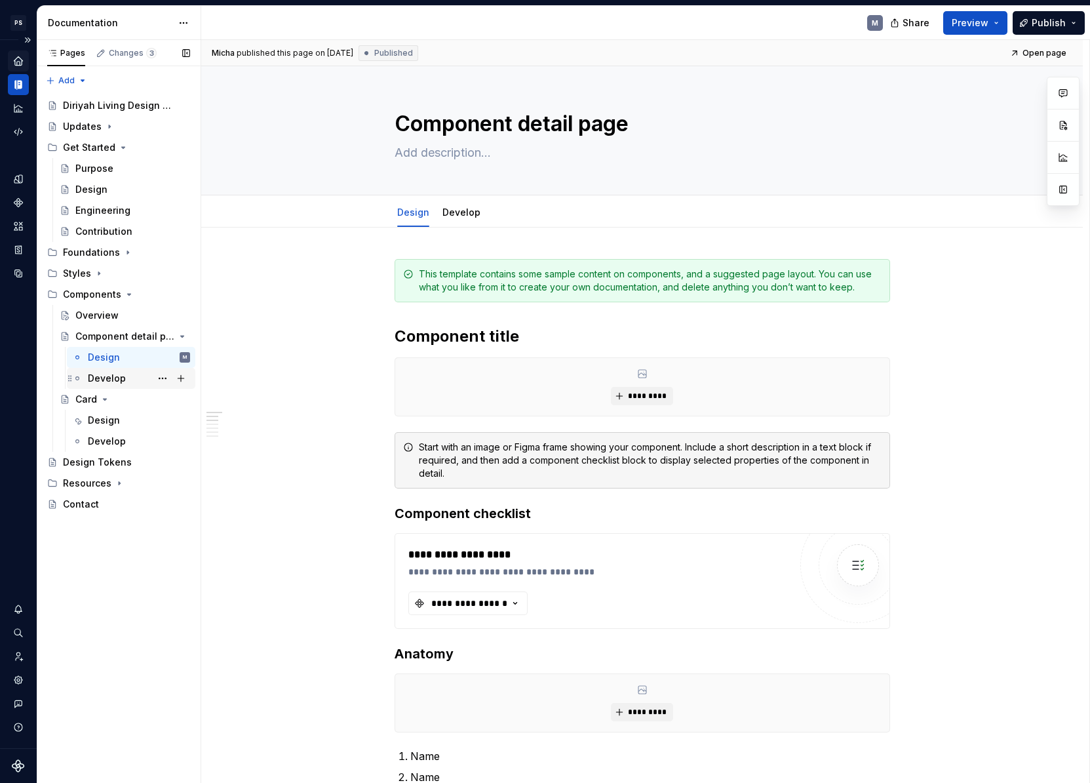
click at [127, 378] on div "Develop OD" at bounding box center [139, 378] width 102 height 18
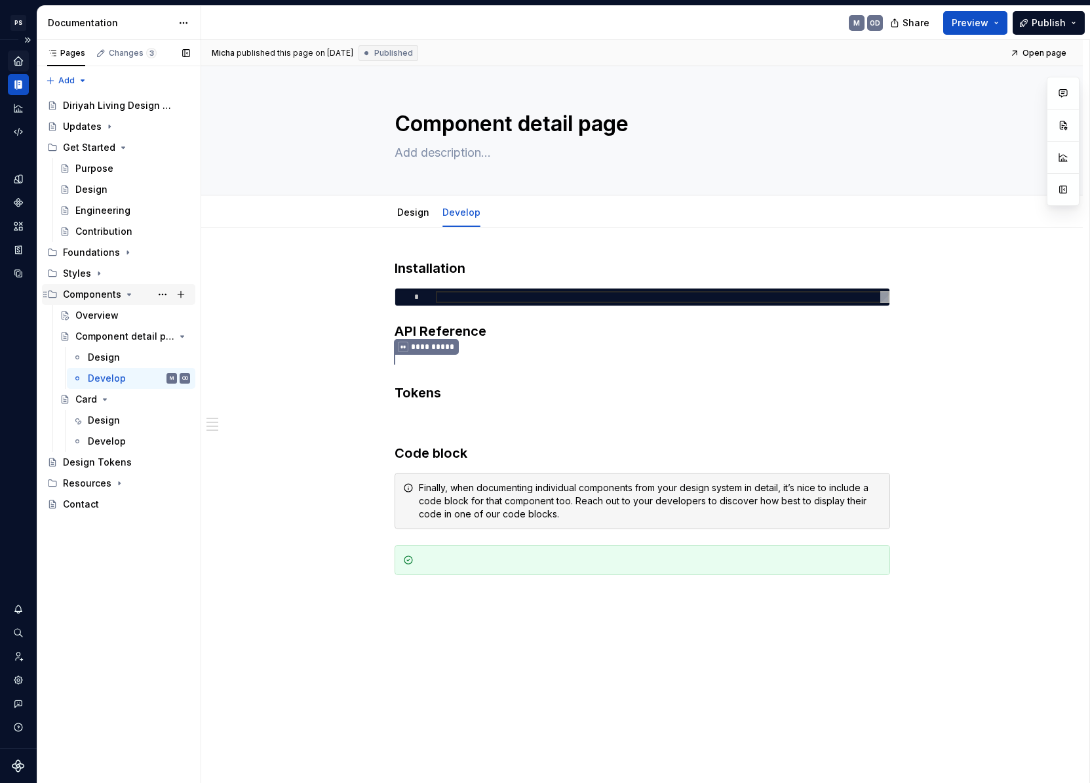
click at [125, 297] on icon "Page tree" at bounding box center [129, 294] width 10 height 10
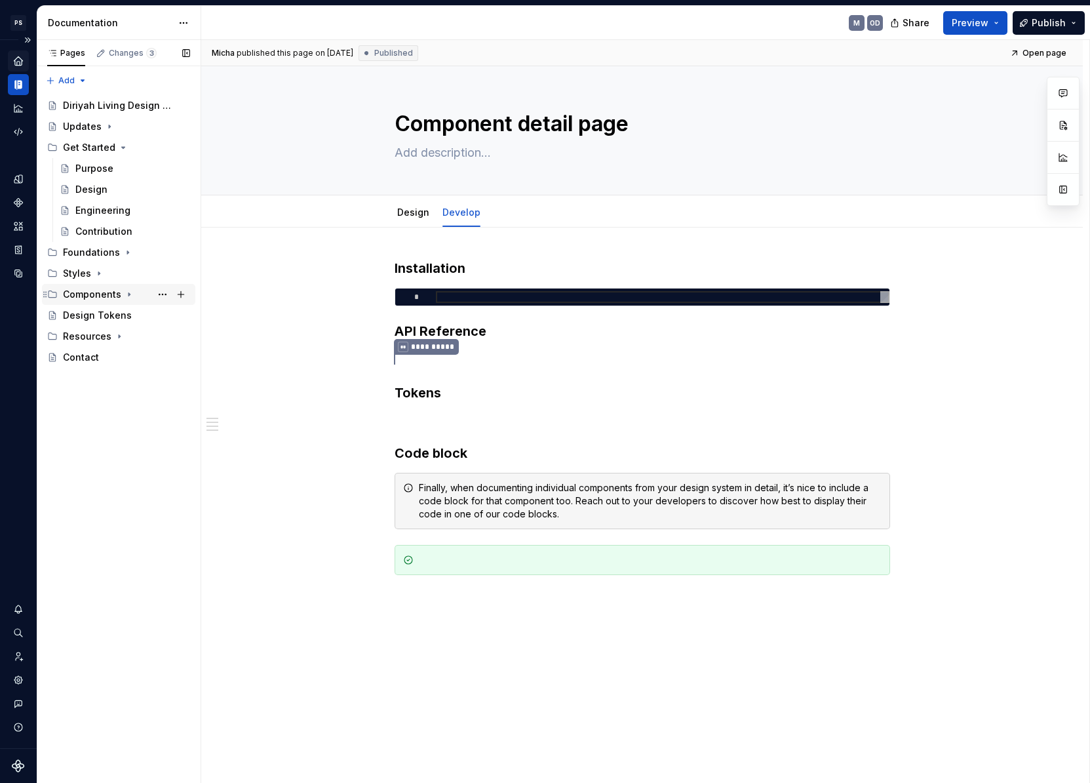
click at [128, 295] on icon "Page tree" at bounding box center [129, 294] width 10 height 10
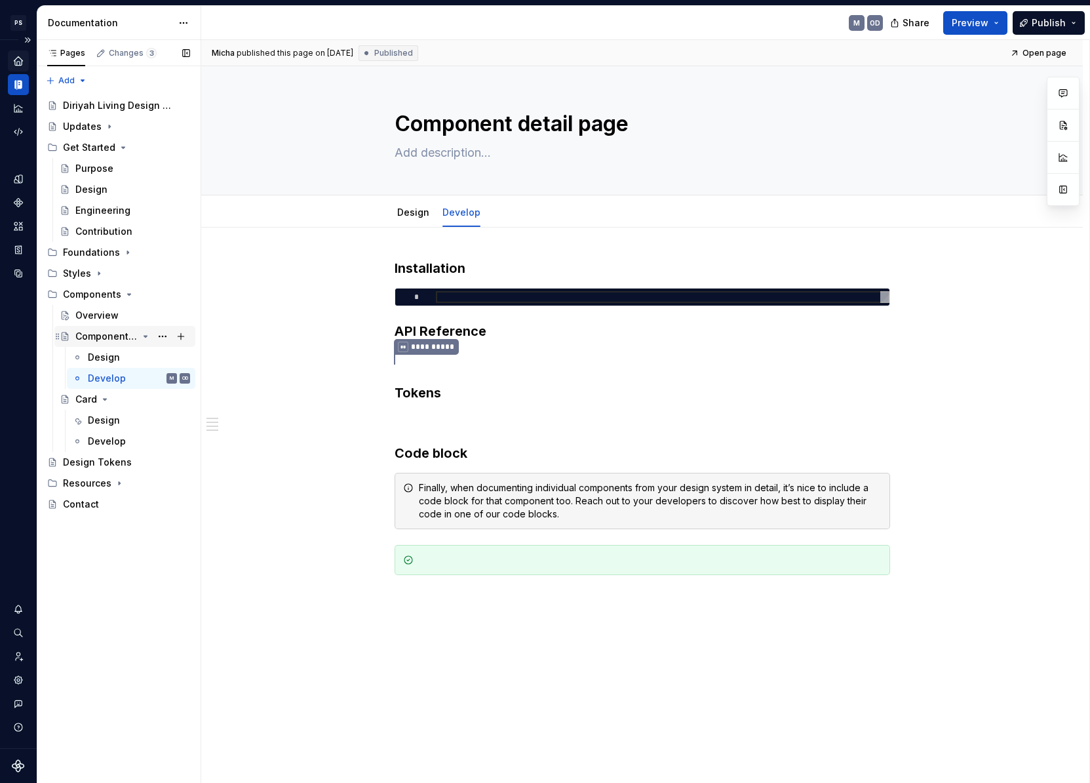
click at [80, 334] on div "Component detail page" at bounding box center [106, 336] width 62 height 13
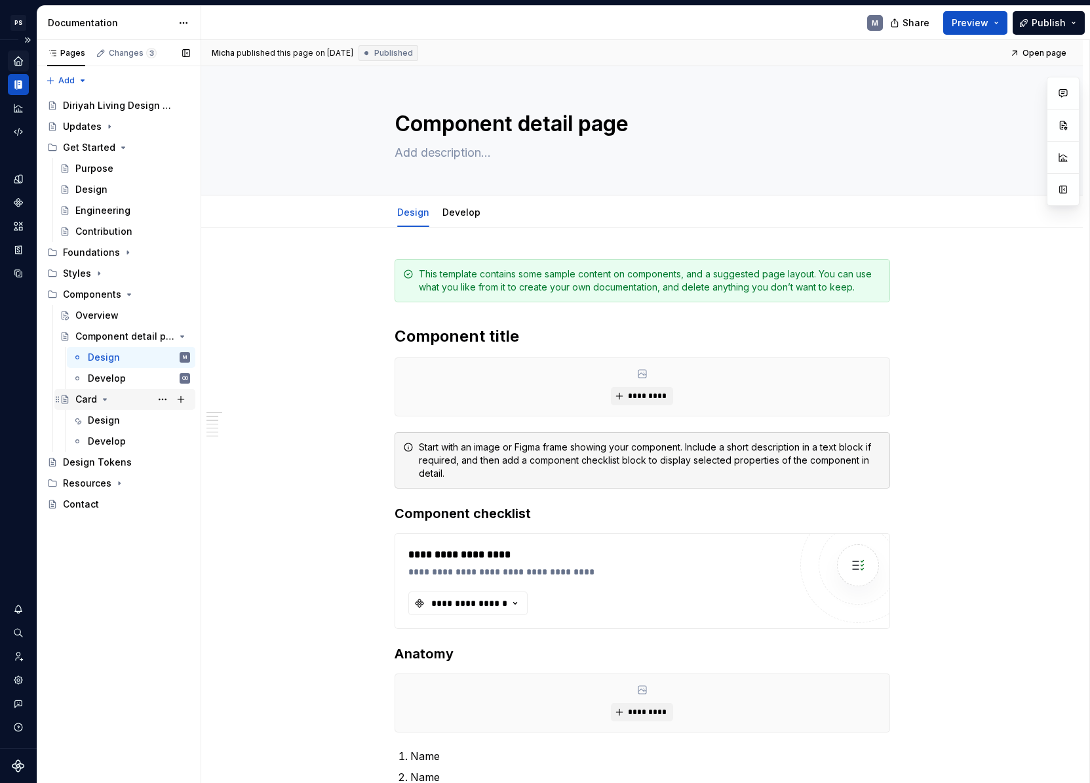
click at [93, 401] on div "Card" at bounding box center [86, 399] width 22 height 13
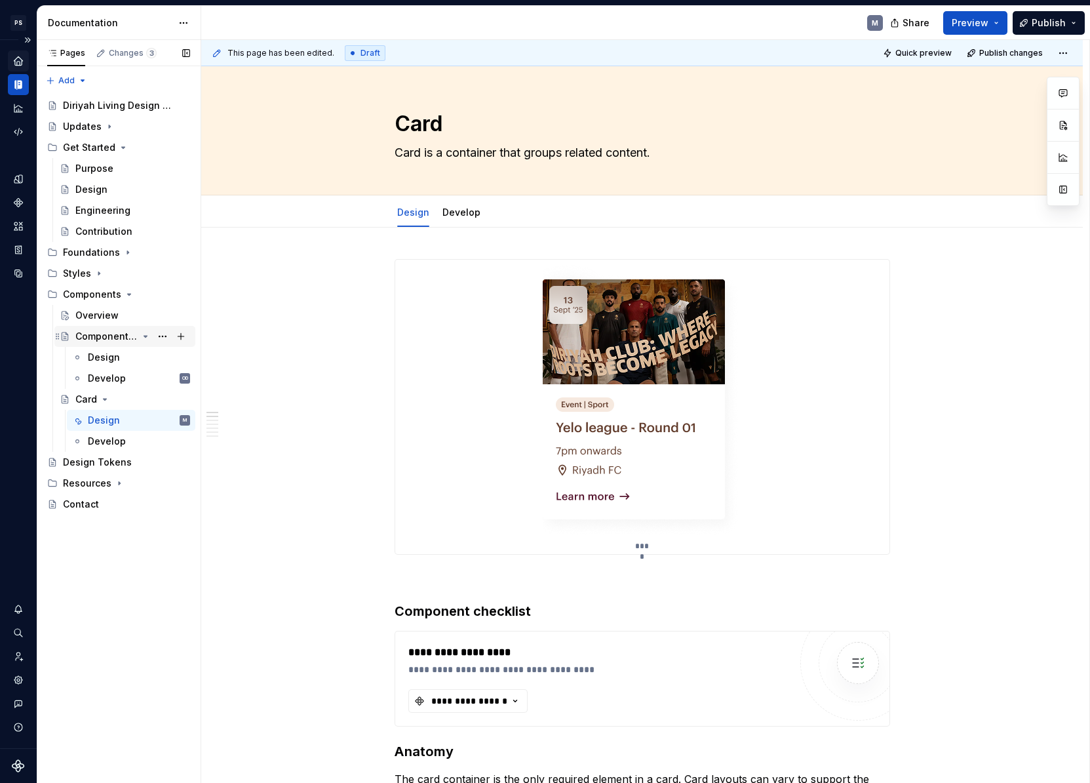
click at [123, 336] on div "Component detail page" at bounding box center [106, 336] width 62 height 13
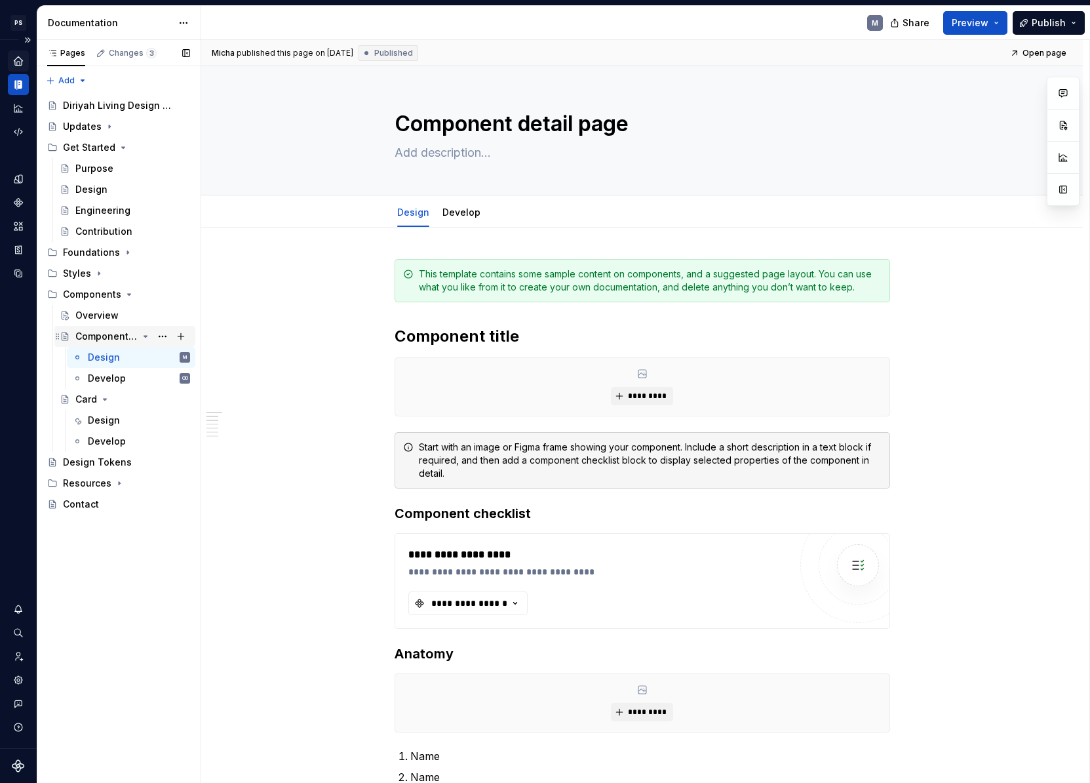
click at [110, 334] on div "Component detail page" at bounding box center [106, 336] width 62 height 13
click at [96, 401] on div "Card" at bounding box center [86, 399] width 22 height 13
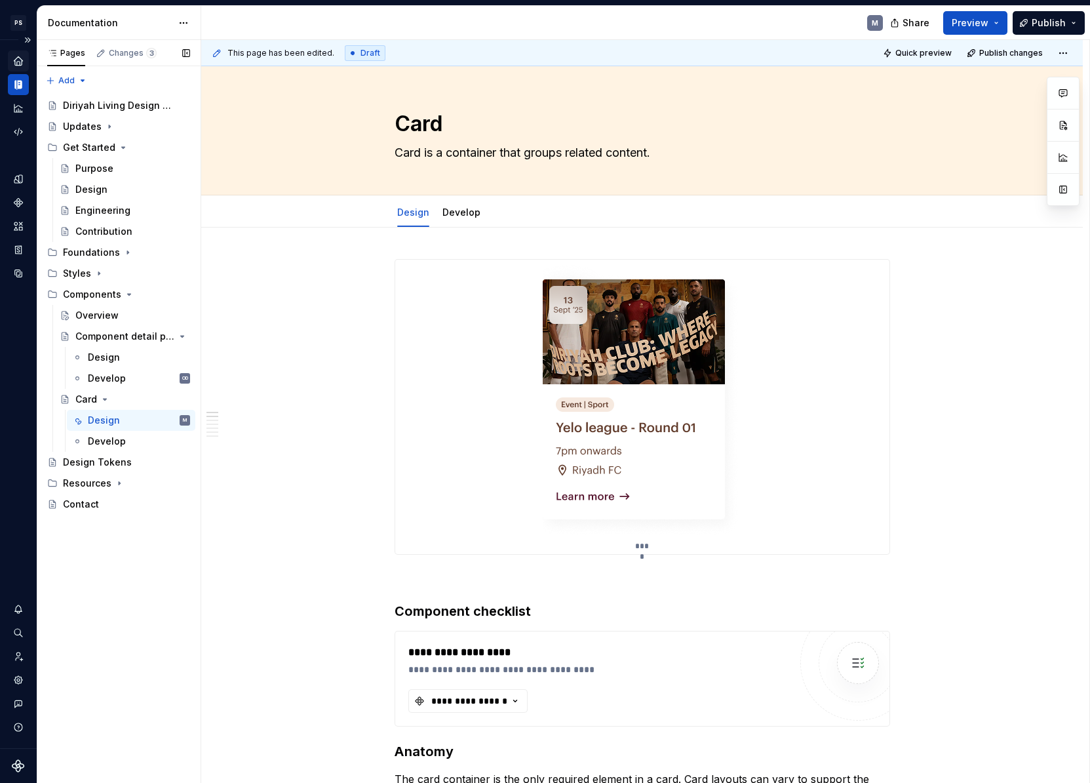
click at [104, 547] on div "Pages Changes 3 Add Accessibility guide for tree Page tree. Navigate the tree w…" at bounding box center [119, 411] width 164 height 743
click at [124, 294] on icon "Page tree" at bounding box center [129, 294] width 10 height 10
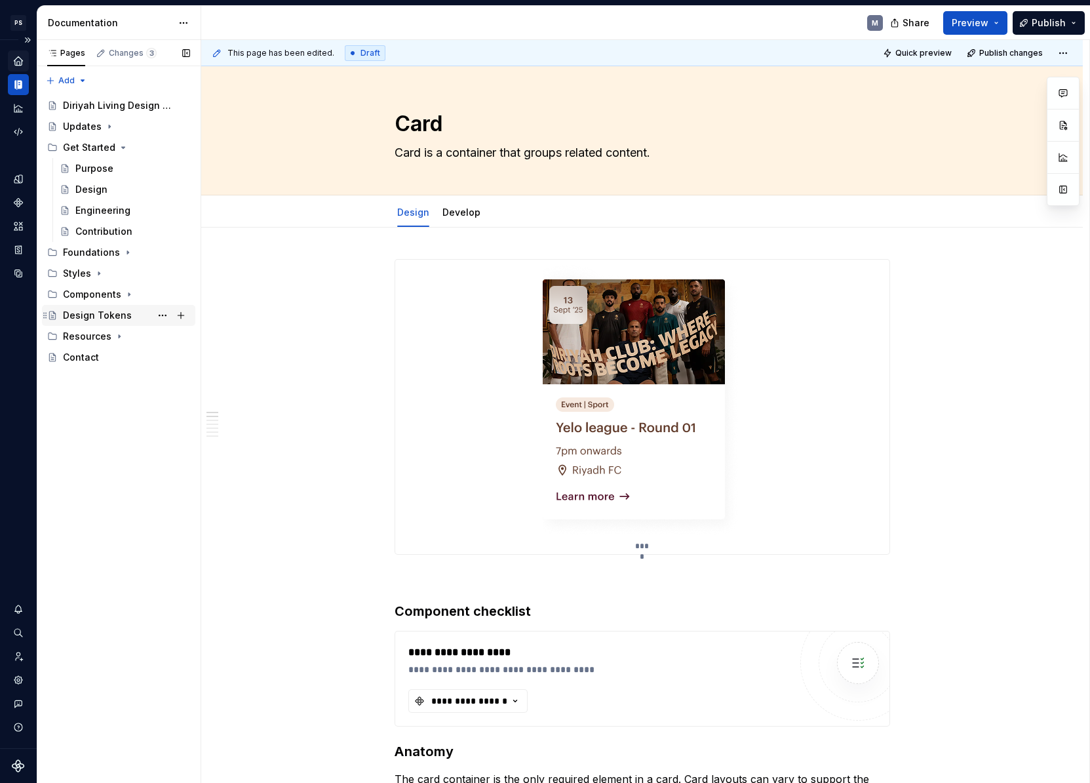
click at [131, 320] on div "Design Tokens" at bounding box center [126, 315] width 127 height 18
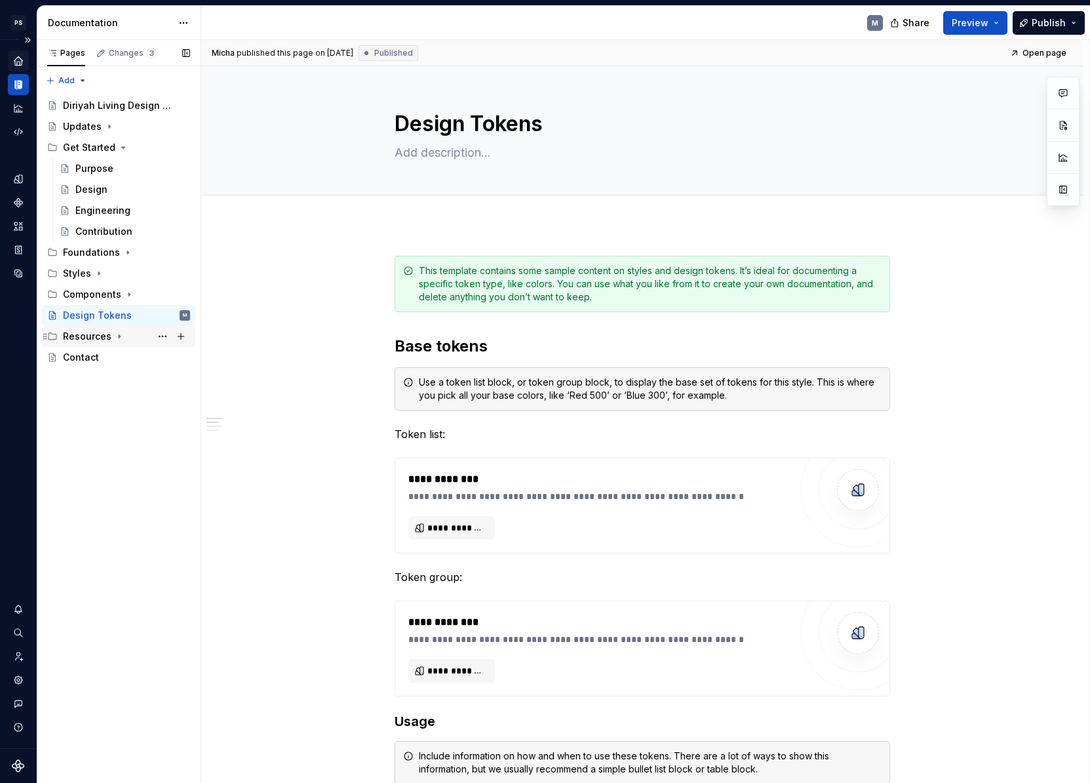
click at [117, 339] on icon "Page tree" at bounding box center [119, 336] width 10 height 10
click at [117, 359] on icon "Page tree" at bounding box center [118, 357] width 10 height 10
click at [130, 381] on div "Design" at bounding box center [139, 378] width 102 height 18
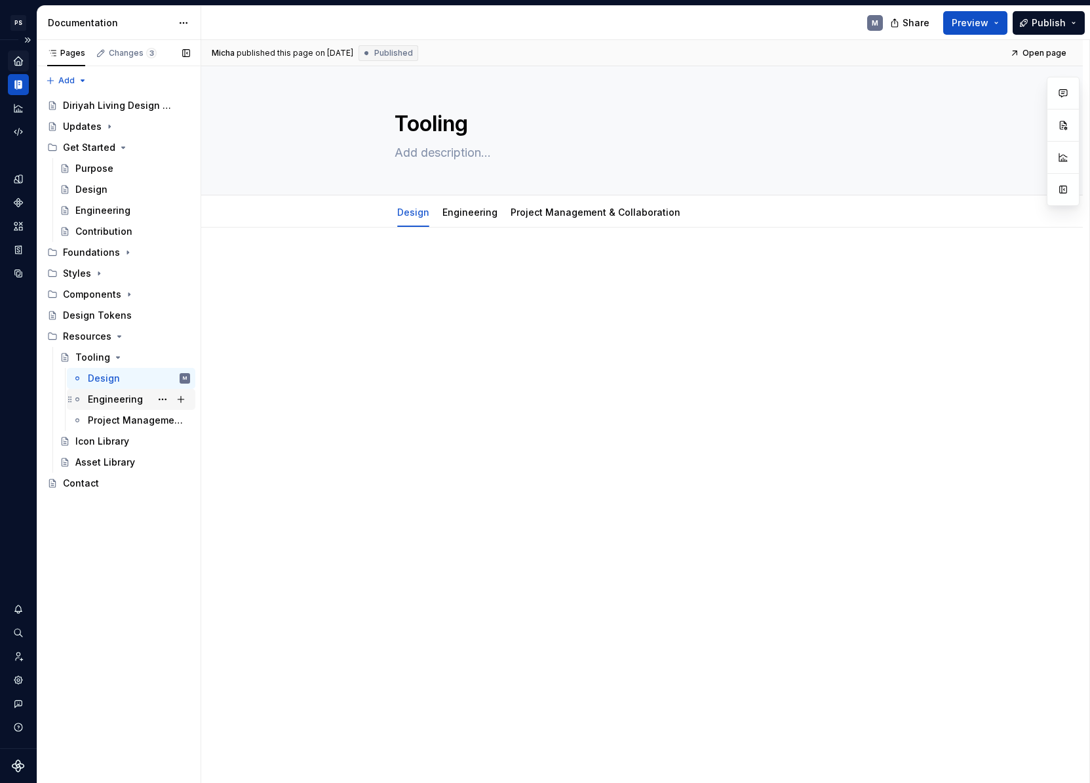
click at [123, 397] on div "Engineering" at bounding box center [115, 399] width 55 height 13
click at [118, 358] on icon "Page tree" at bounding box center [118, 357] width 10 height 10
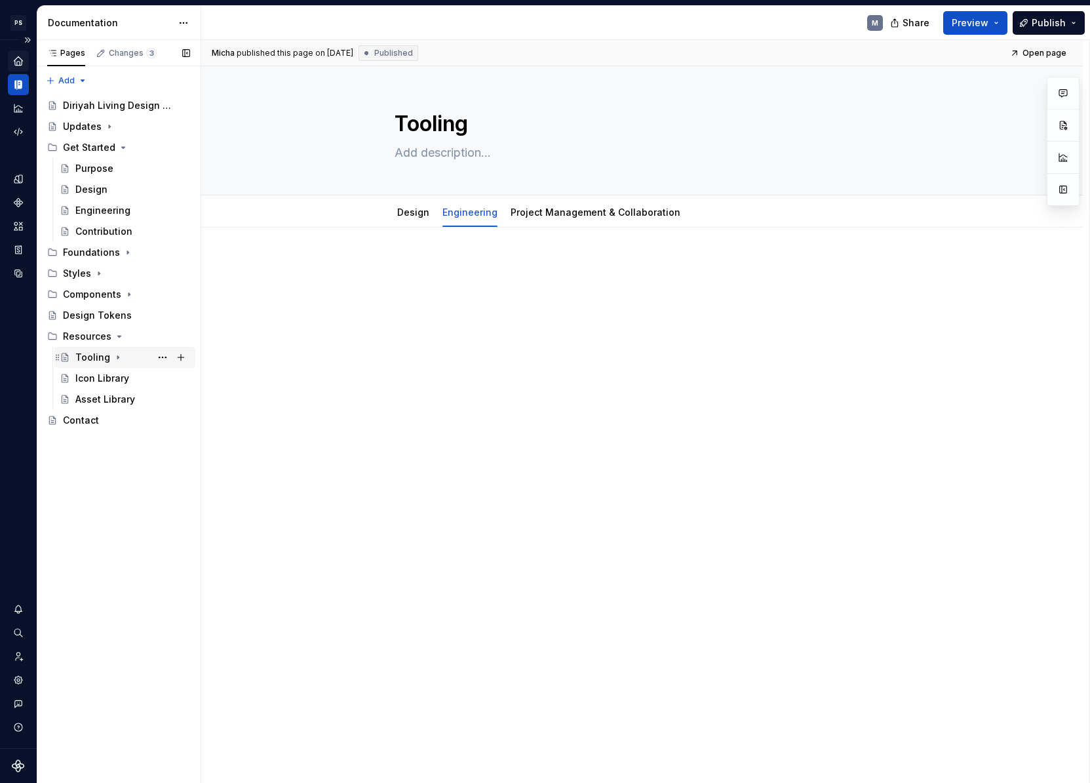
click at [117, 359] on icon "Page tree" at bounding box center [118, 357] width 10 height 10
click at [117, 387] on div "Design" at bounding box center [139, 378] width 102 height 18
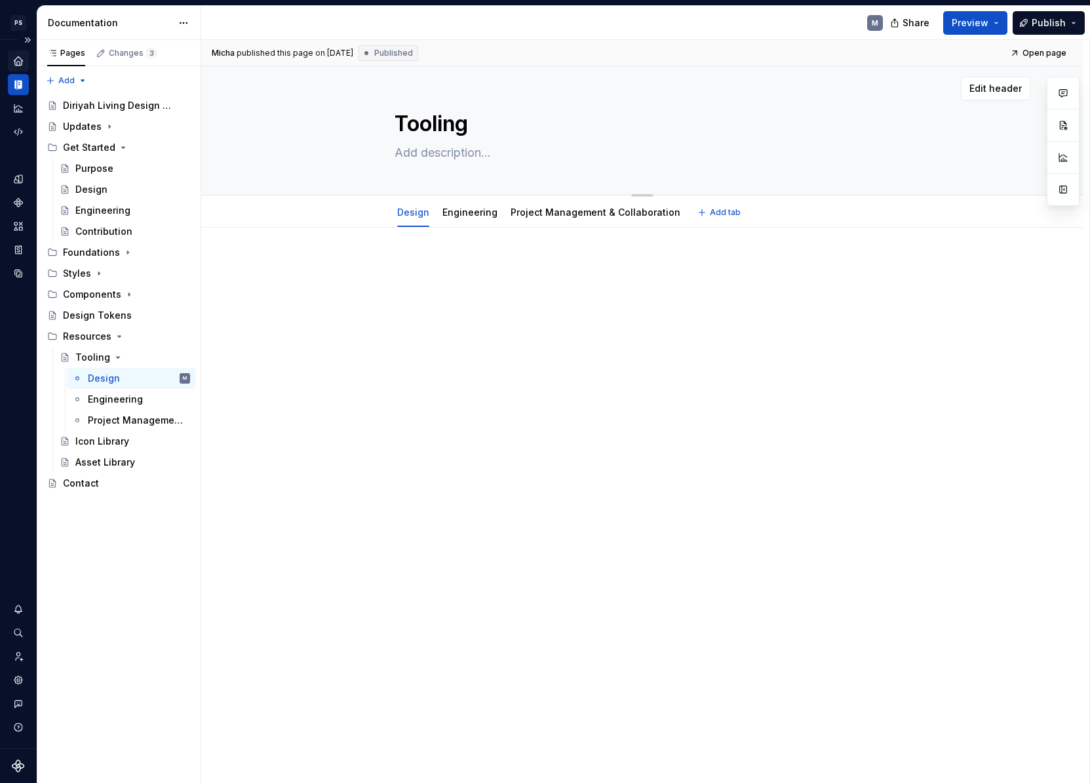
click at [483, 155] on textarea at bounding box center [640, 152] width 496 height 21
paste textarea "Our design toolset enables a seamless workflow between UX, UI, and Engineering,…"
type textarea "*"
type textarea "Our design toolset enables a seamless workflow between UX, UI, and Engineering,…"
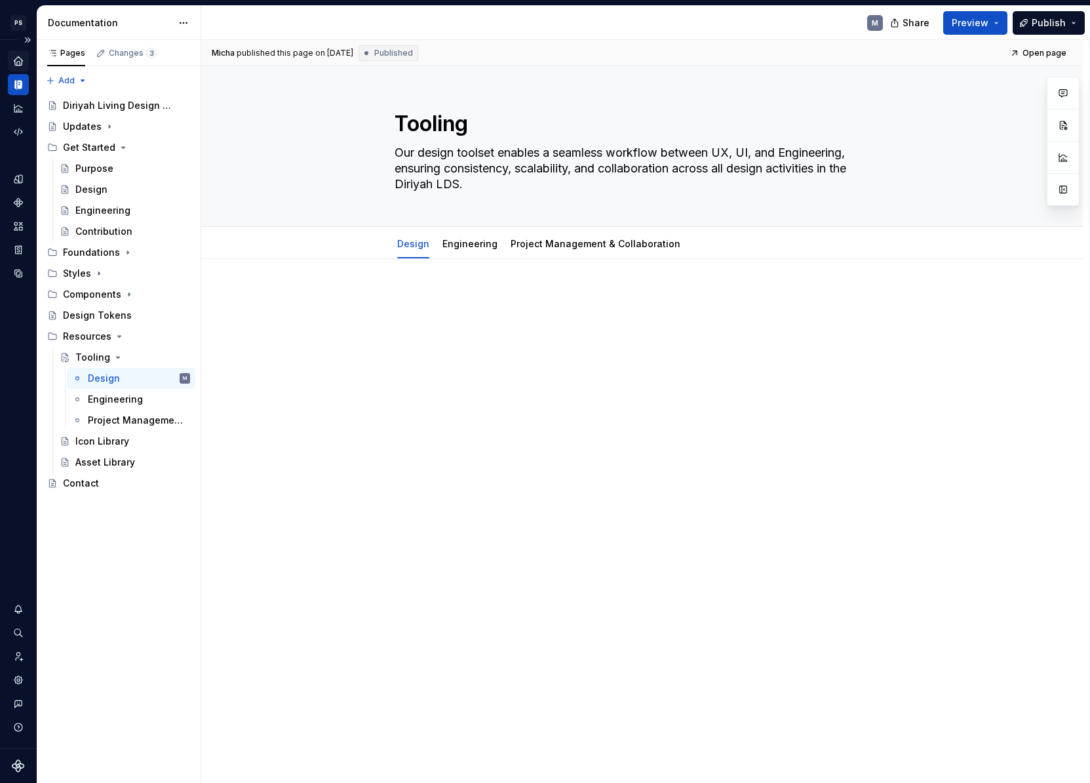
type textarea "*"
type textarea "Our design toolset enables a seamless workflow between UX, UI, and Engineering,…"
click at [465, 305] on p at bounding box center [643, 298] width 496 height 16
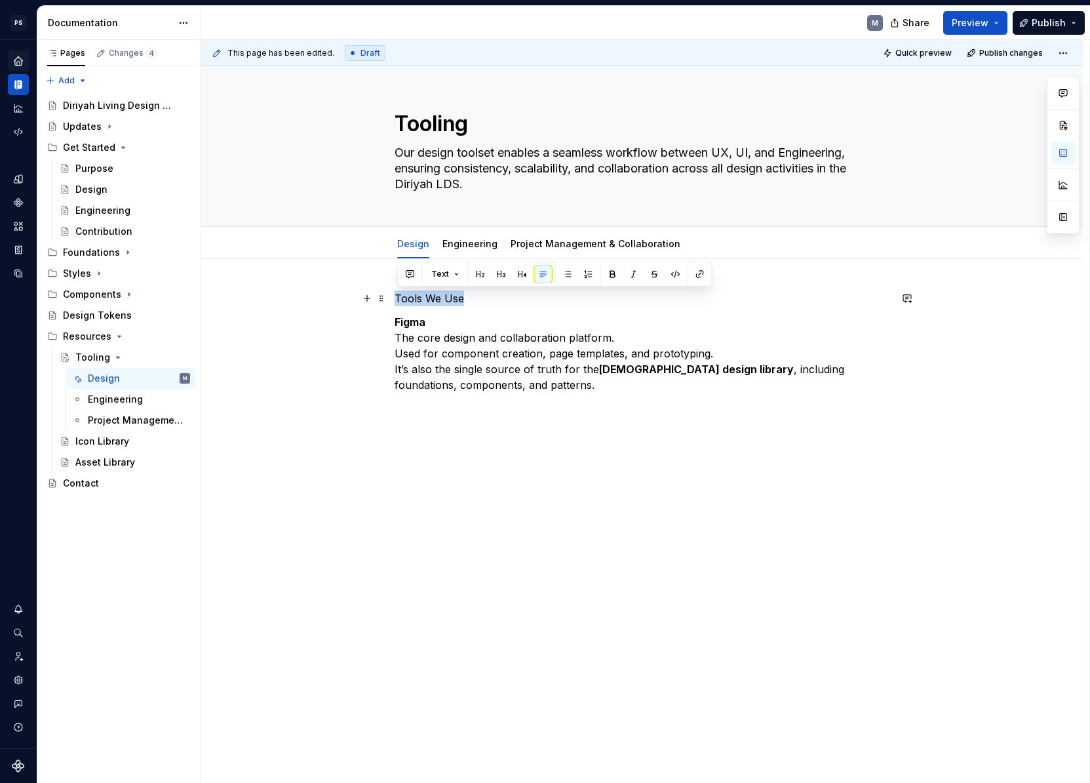
drag, startPoint x: 426, startPoint y: 301, endPoint x: 345, endPoint y: 303, distance: 80.7
click at [340, 297] on div "Tools We Use Figma The core design and collaboration platform. Used for compone…" at bounding box center [642, 451] width 882 height 384
click at [452, 275] on button "Text" at bounding box center [445, 274] width 40 height 18
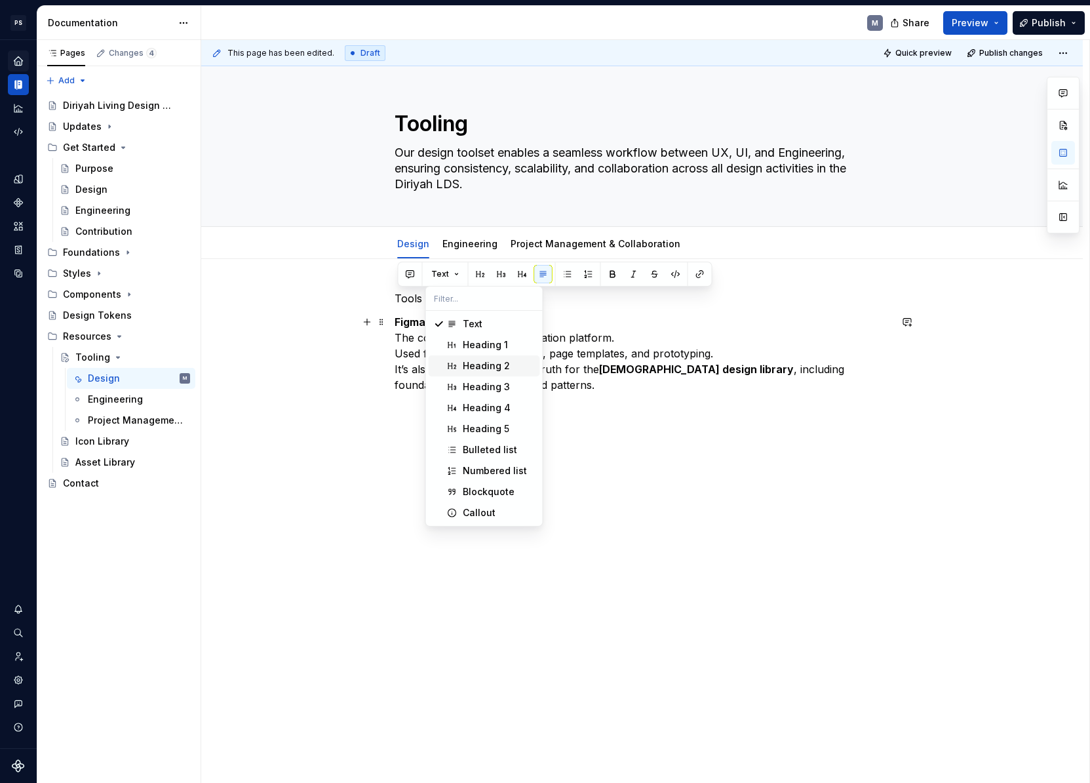
click at [504, 367] on div "Heading 2" at bounding box center [486, 365] width 47 height 13
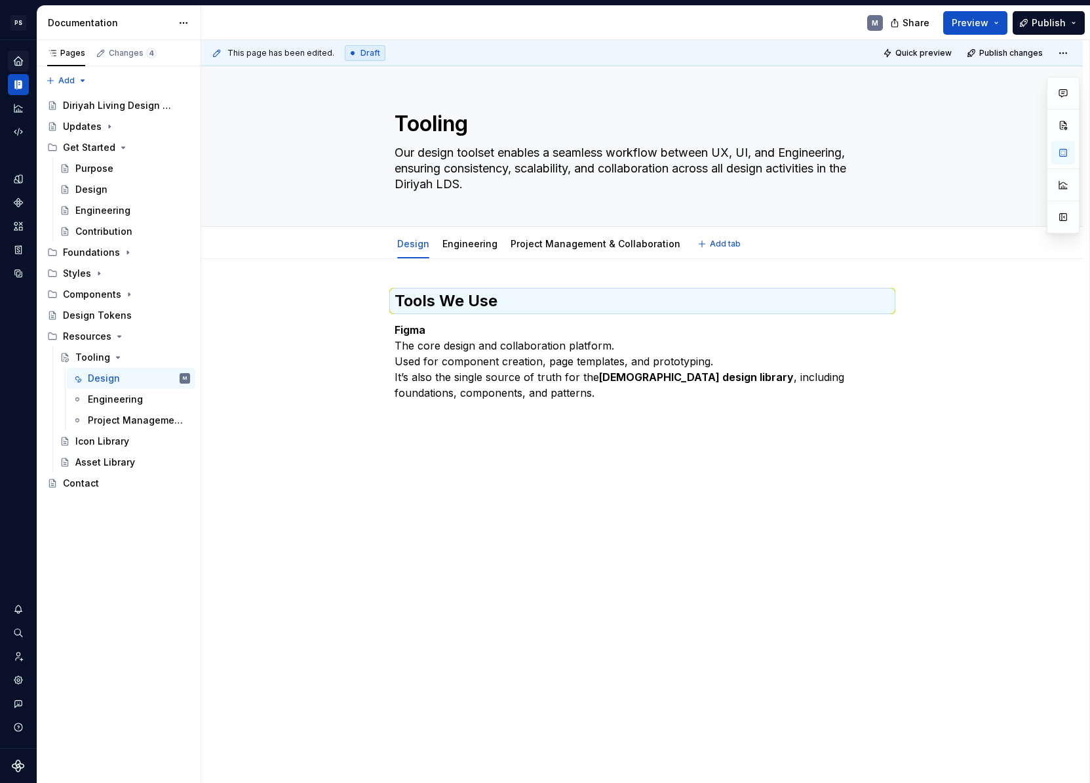
type textarea "*"
click at [499, 300] on h2 "Tools We Use" at bounding box center [643, 300] width 496 height 21
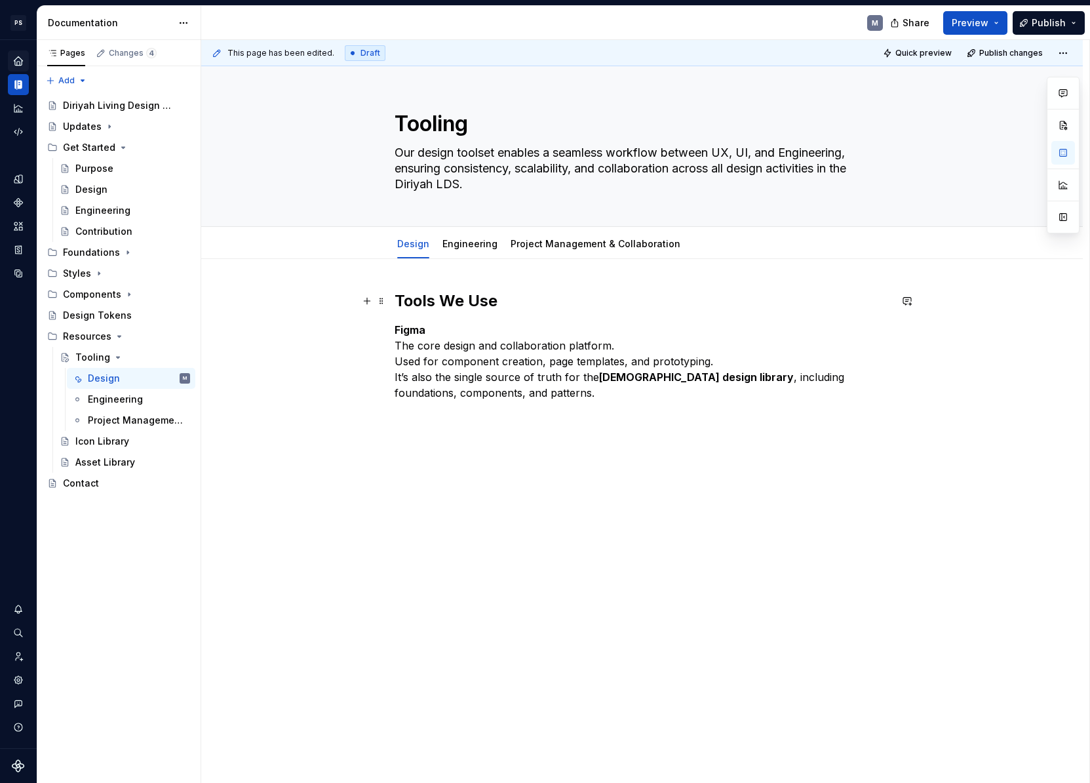
click at [499, 300] on h2 "Tools We Use" at bounding box center [643, 300] width 496 height 21
click at [469, 275] on span "Heading 2" at bounding box center [451, 273] width 40 height 10
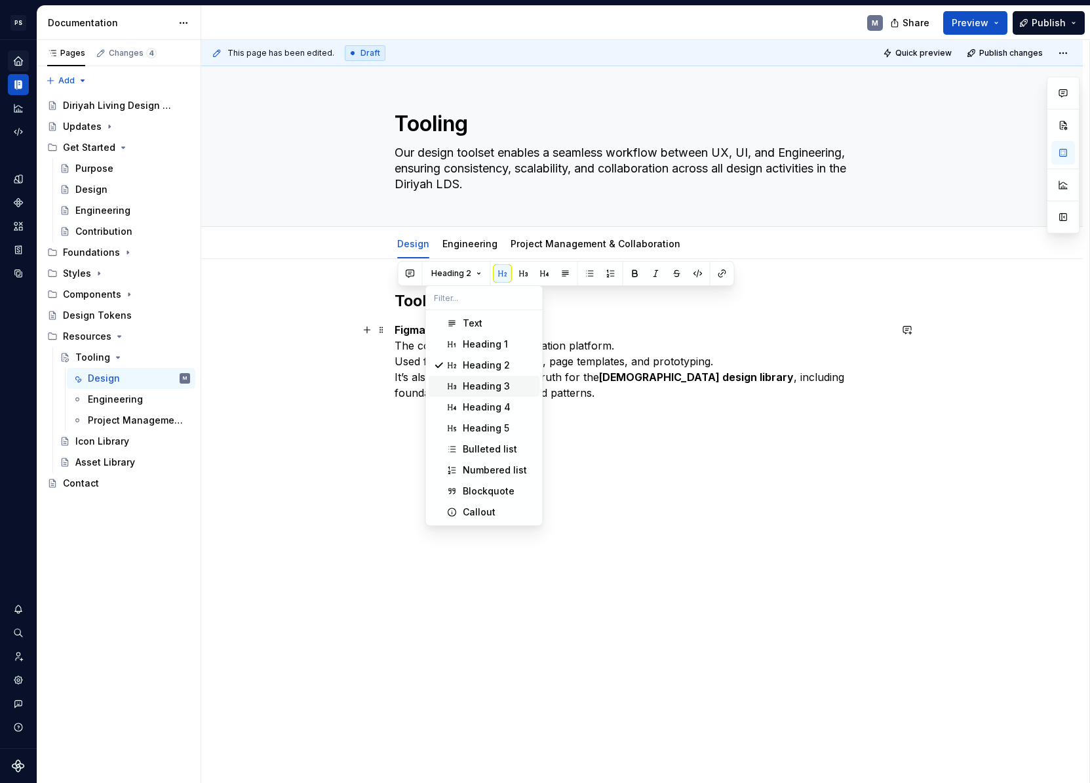
click at [497, 384] on div "Heading 3" at bounding box center [486, 385] width 47 height 13
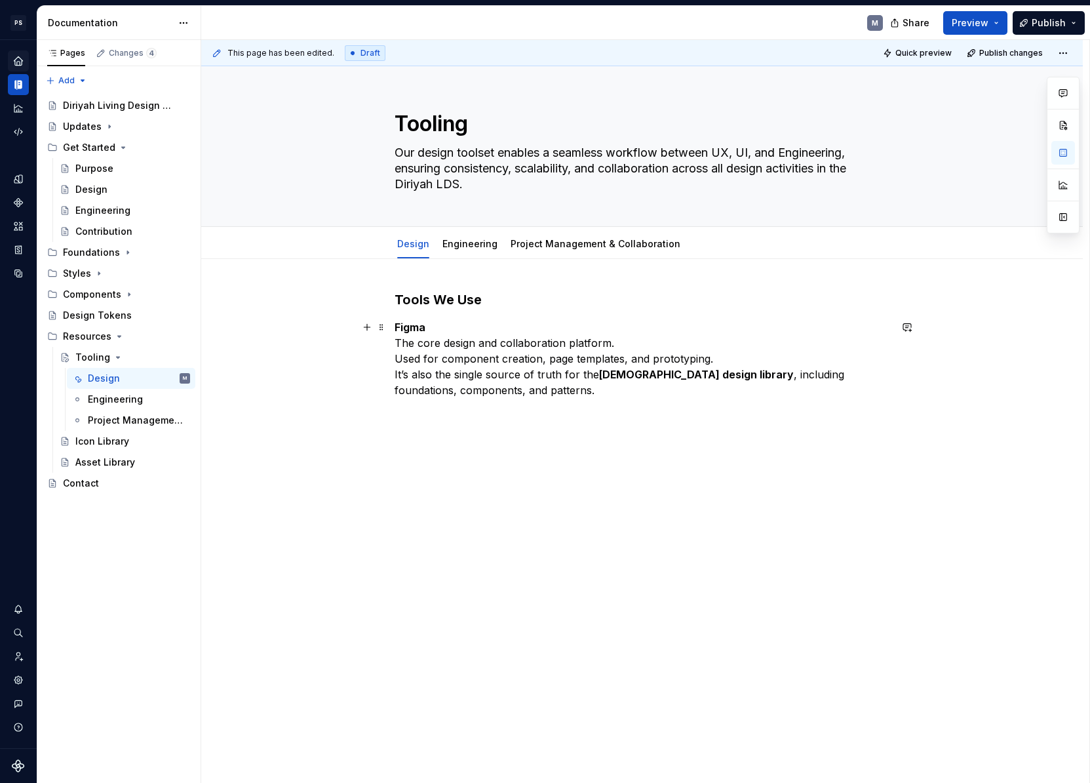
click at [437, 326] on p "Figma The core design and collaboration platform. Used for component creation, …" at bounding box center [643, 358] width 496 height 79
click at [480, 388] on p "Figma The core design and collaboration platform. Used for component creation, …" at bounding box center [643, 358] width 496 height 79
click at [399, 340] on p "Figma The core design and collaboration platform. Used for component creation, …" at bounding box center [643, 358] width 496 height 79
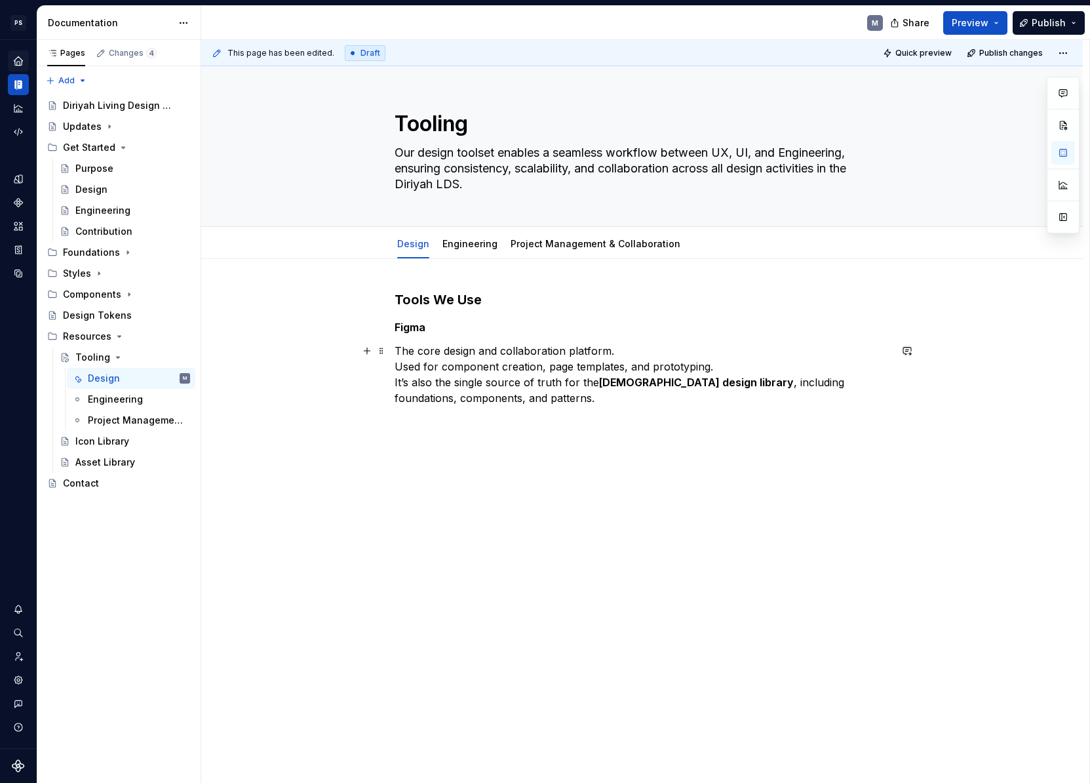
click at [487, 399] on p "The core design and collaboration platform. Used for component creation, page t…" at bounding box center [643, 374] width 496 height 63
click at [399, 364] on p "The core design and collaboration platform. Used for component creation, page t…" at bounding box center [643, 374] width 496 height 63
click at [397, 381] on p "The core design and collaboration platform. Used for component creation, page t…" at bounding box center [643, 374] width 496 height 63
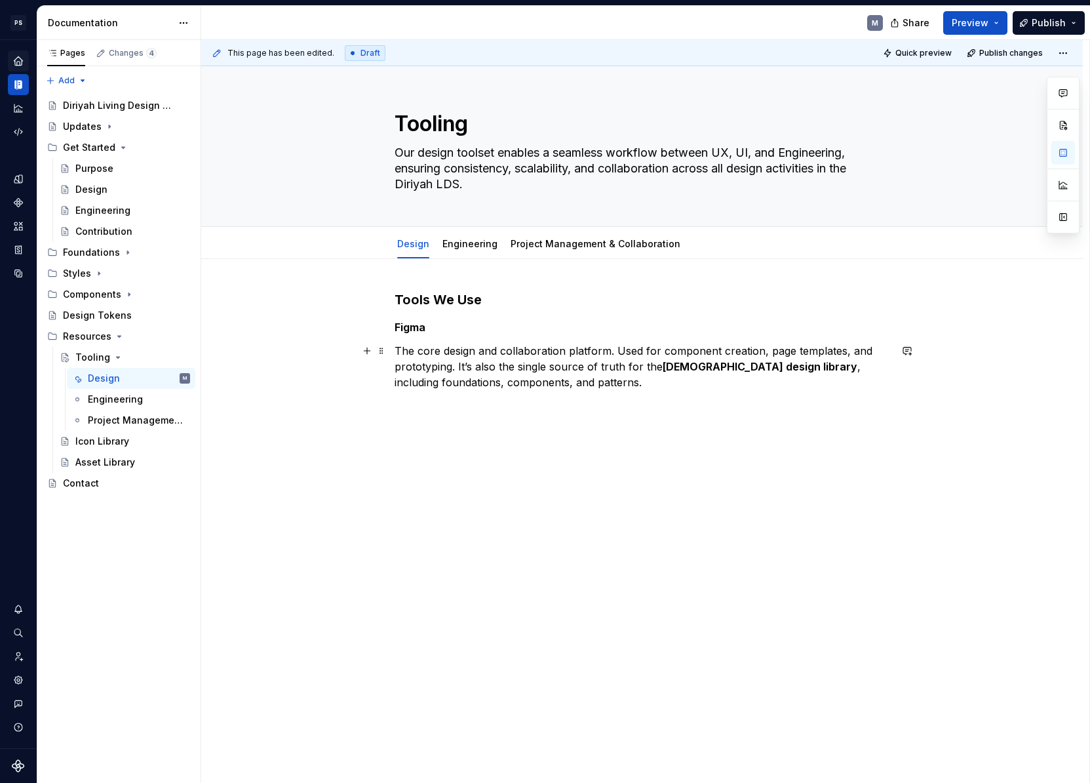
click at [554, 388] on p "The core design and collaboration platform. Used for component creation, page t…" at bounding box center [643, 366] width 496 height 47
click at [408, 402] on p "Supernova" at bounding box center [643, 406] width 496 height 16
click at [470, 408] on p "Supernova" at bounding box center [643, 406] width 496 height 16
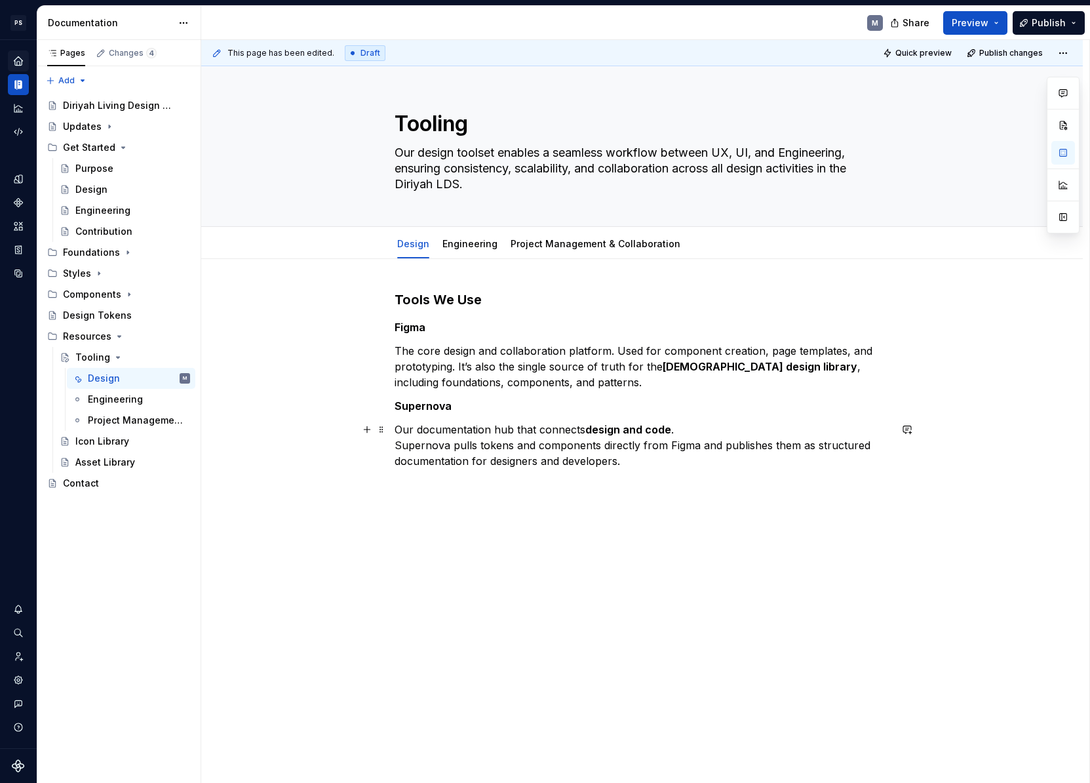
click at [397, 447] on div "Tools We Use Figma The core design and collaboration platform. Used for compone…" at bounding box center [642, 489] width 882 height 460
click at [895, 453] on div "Tools We Use Figma The core design and collaboration platform. Used for compone…" at bounding box center [642, 481] width 882 height 444
click at [492, 484] on div "This page has been edited. Draft Quick preview Publish changes Tooling Our desi…" at bounding box center [645, 411] width 888 height 743
click at [890, 451] on p "Our documentation hub that connects design and code . Supernova pulls tokens an…" at bounding box center [643, 436] width 496 height 31
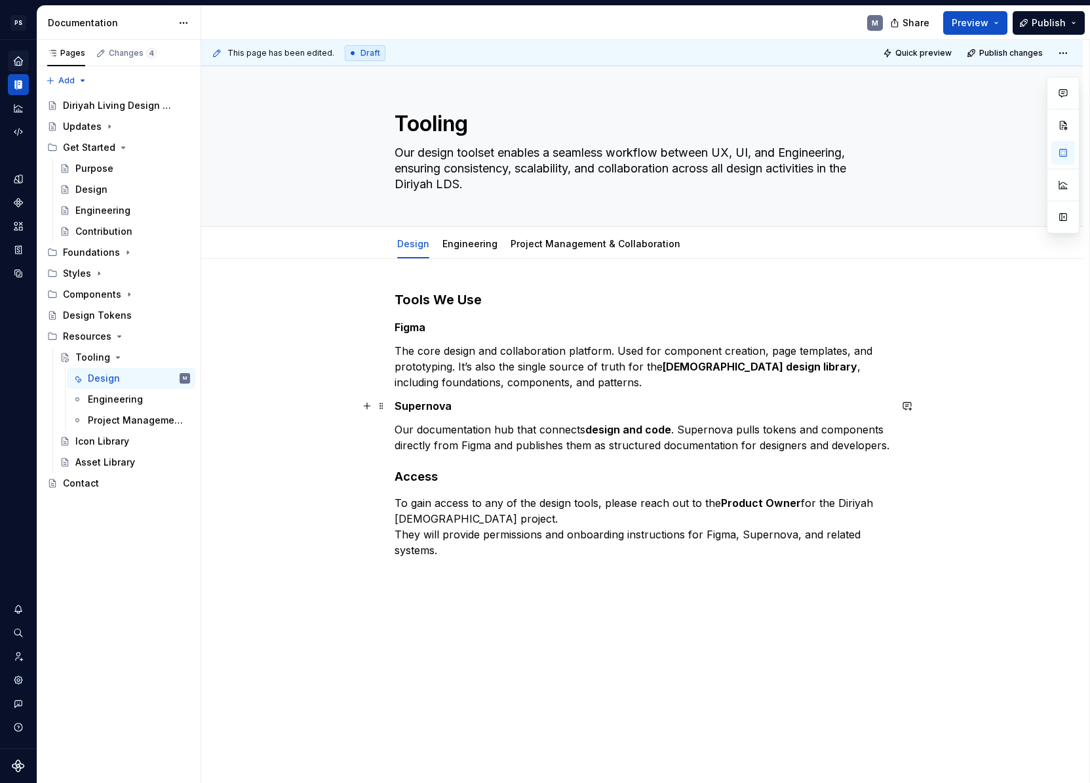
drag, startPoint x: 457, startPoint y: 411, endPoint x: 336, endPoint y: 417, distance: 122.1
click at [338, 416] on div "Tools We Use Figma The core design and collaboration platform. Used for compone…" at bounding box center [642, 533] width 882 height 549
click at [434, 480] on h4 "Access" at bounding box center [643, 477] width 496 height 16
click at [423, 477] on h4 "Access" at bounding box center [643, 477] width 496 height 16
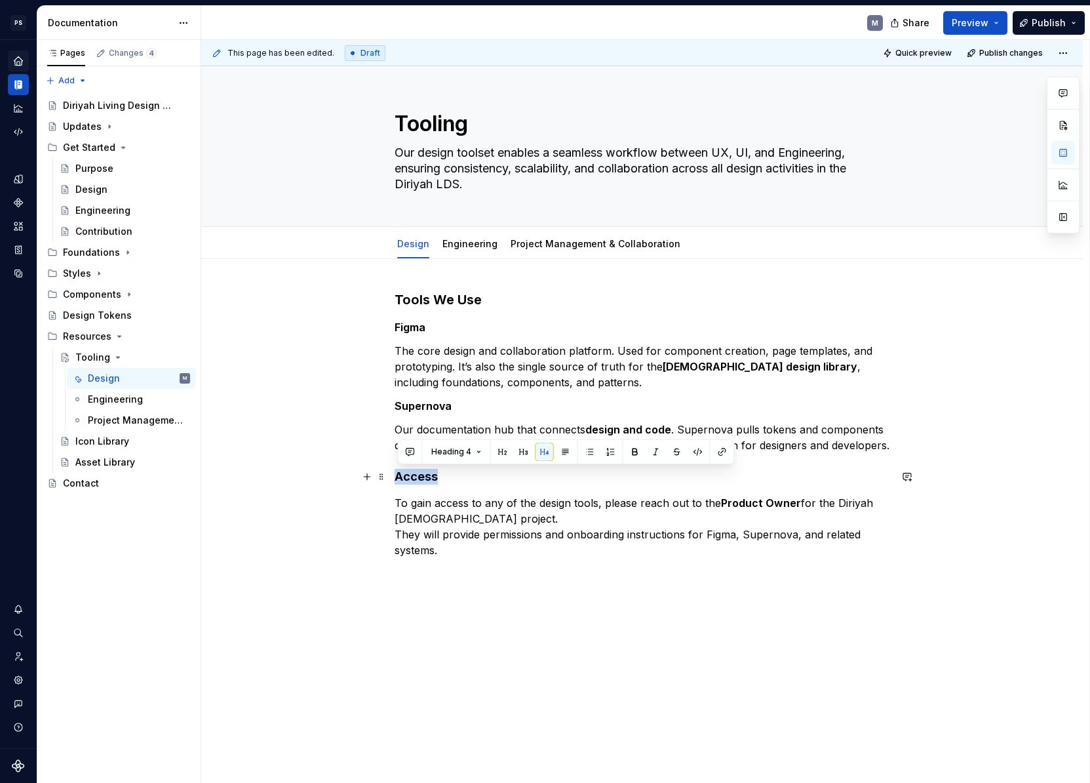
click at [423, 477] on h4 "Access" at bounding box center [643, 477] width 496 height 16
click at [440, 406] on strong "Supernova" at bounding box center [423, 405] width 57 height 13
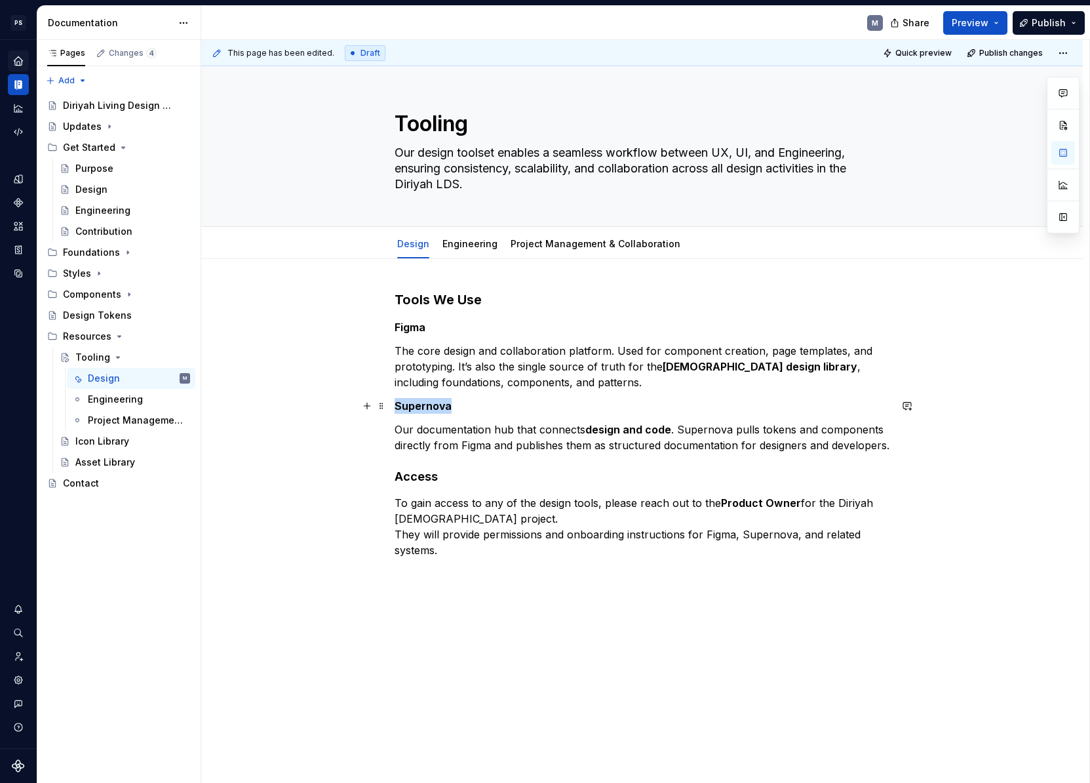
click at [440, 406] on strong "Supernova" at bounding box center [423, 405] width 57 height 13
click at [451, 383] on button "Text" at bounding box center [445, 381] width 40 height 18
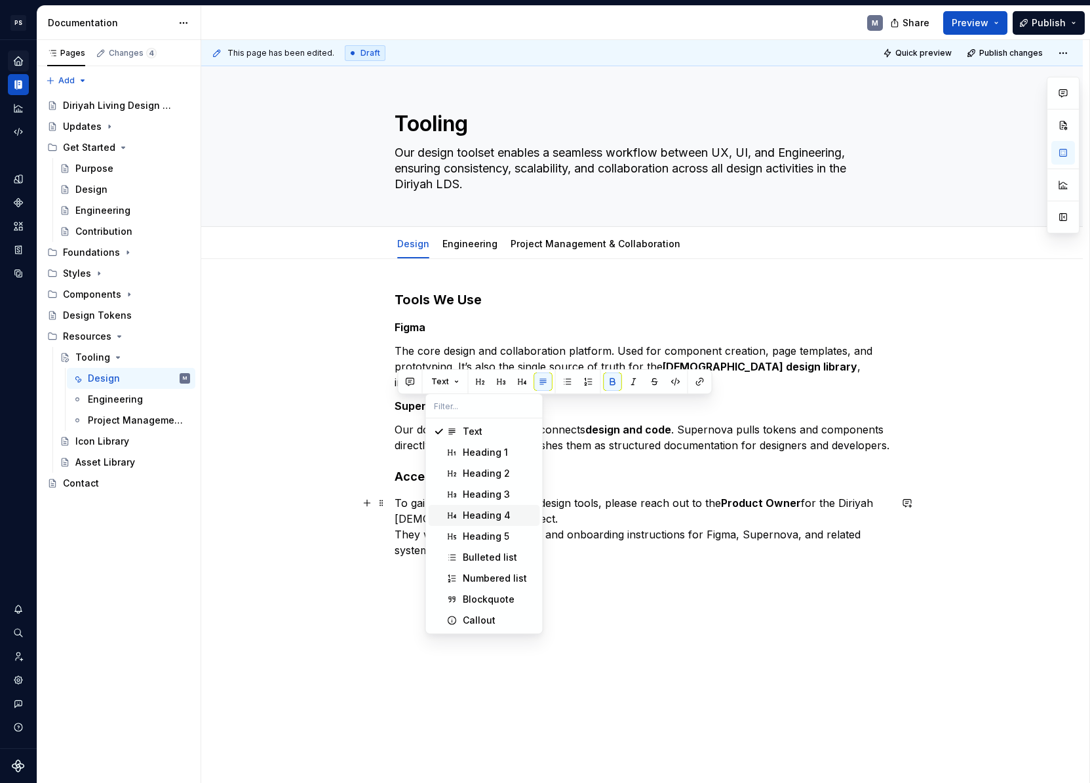
click at [496, 515] on div "Heading 4" at bounding box center [487, 515] width 48 height 13
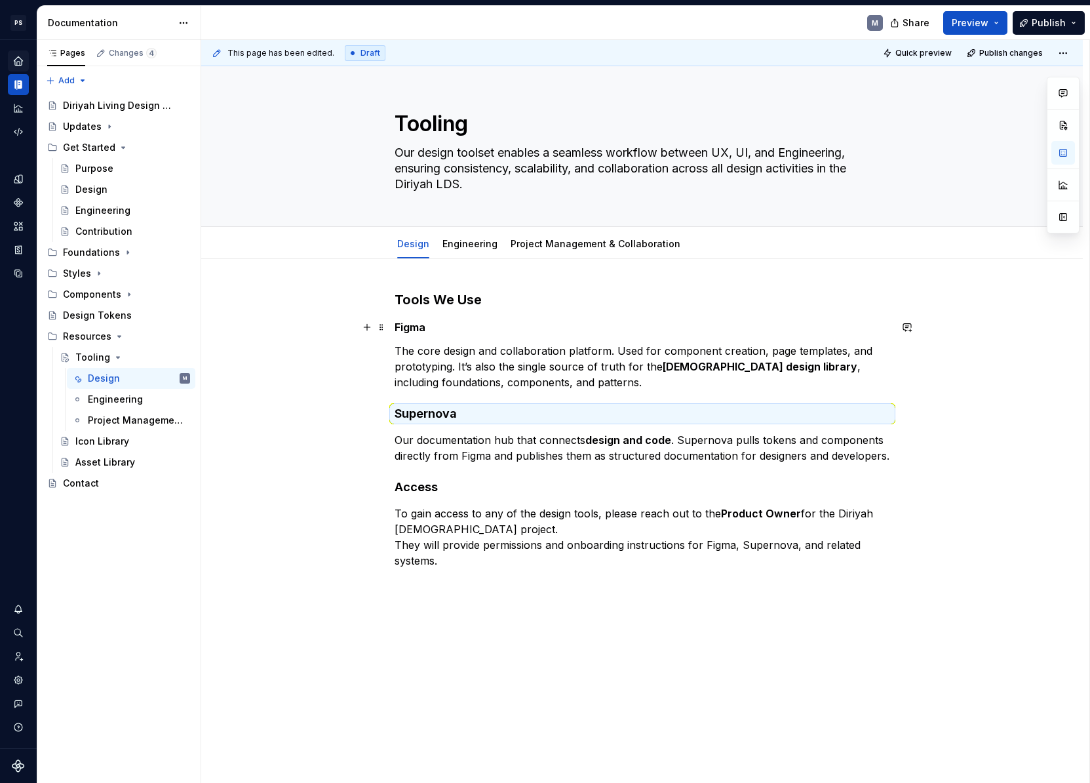
click at [425, 328] on strong "Figma" at bounding box center [410, 327] width 31 height 13
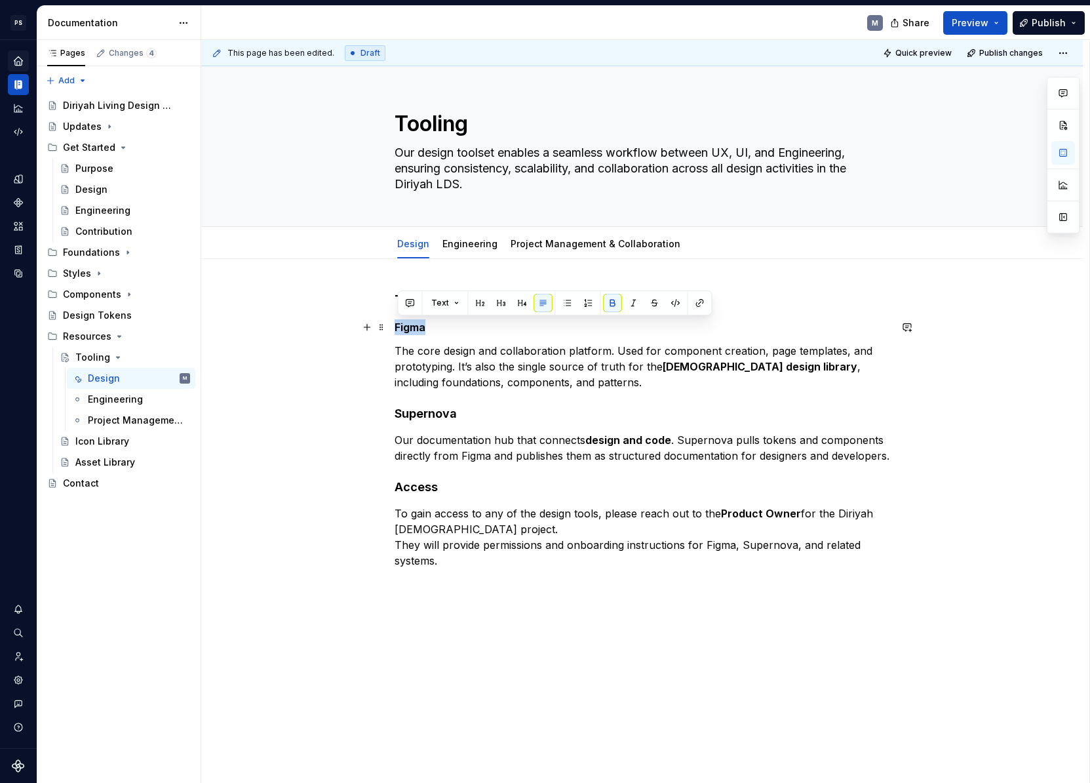
click at [425, 327] on strong "Figma" at bounding box center [410, 327] width 31 height 13
click at [451, 300] on button "Text" at bounding box center [445, 303] width 40 height 18
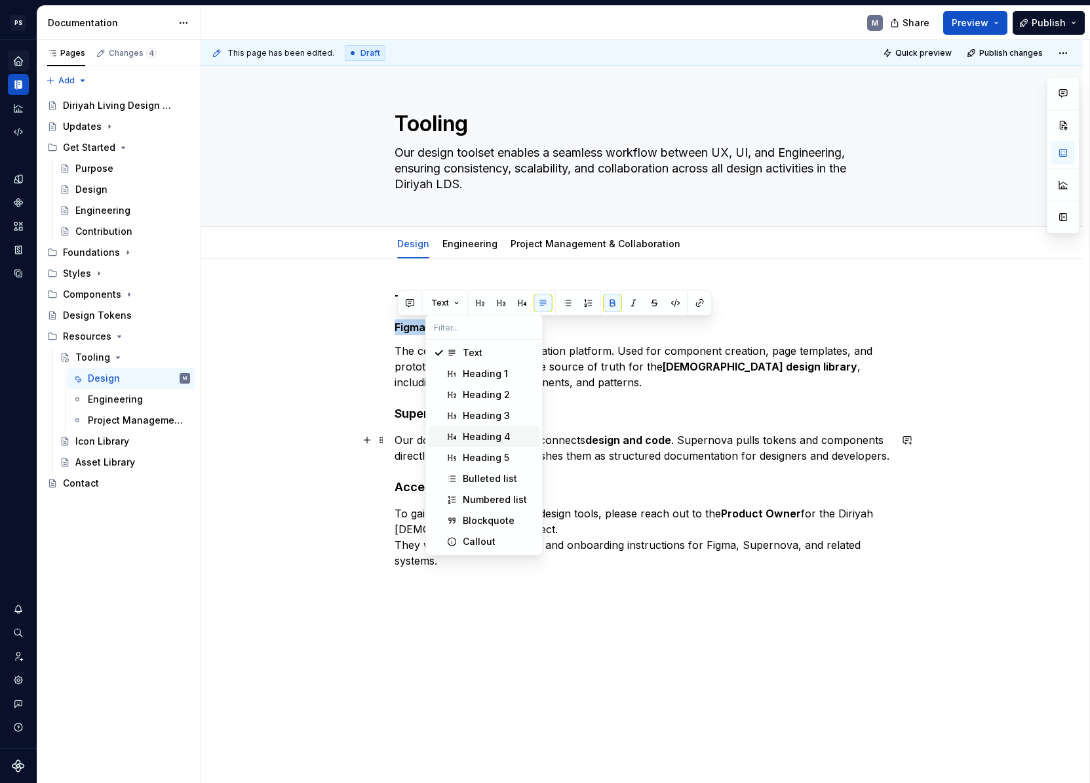
click at [486, 437] on div "Heading 4" at bounding box center [487, 436] width 48 height 13
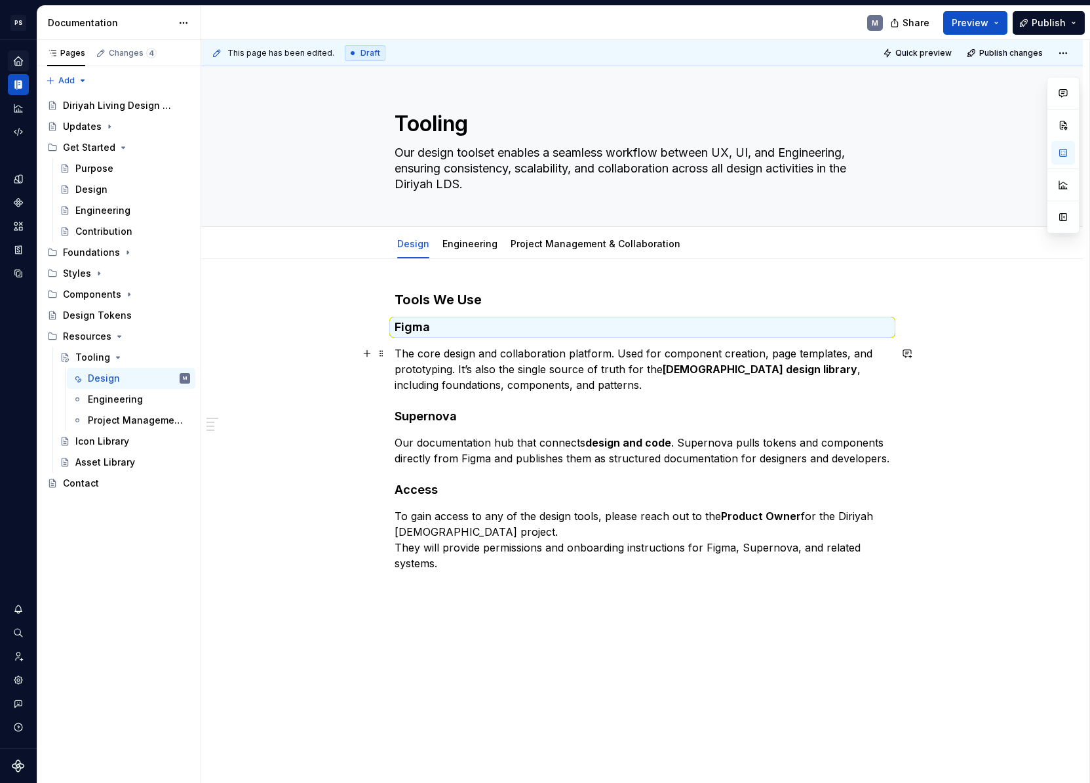
click at [296, 392] on div "Tools We Use Figma The core design and collaboration platform. Used for compone…" at bounding box center [642, 540] width 882 height 562
click at [437, 299] on h3 "Tools We Use" at bounding box center [643, 299] width 496 height 18
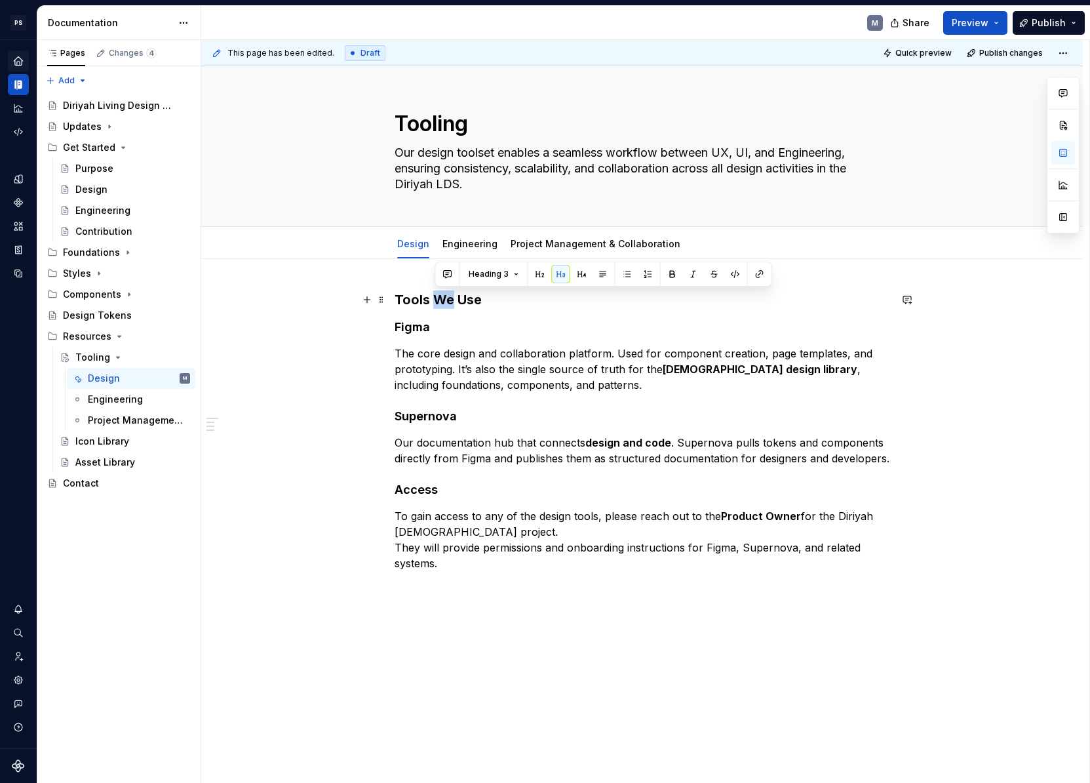
click at [437, 299] on h3 "Tools We Use" at bounding box center [643, 299] width 496 height 18
click at [465, 277] on span "Heading 3" at bounding box center [451, 274] width 40 height 10
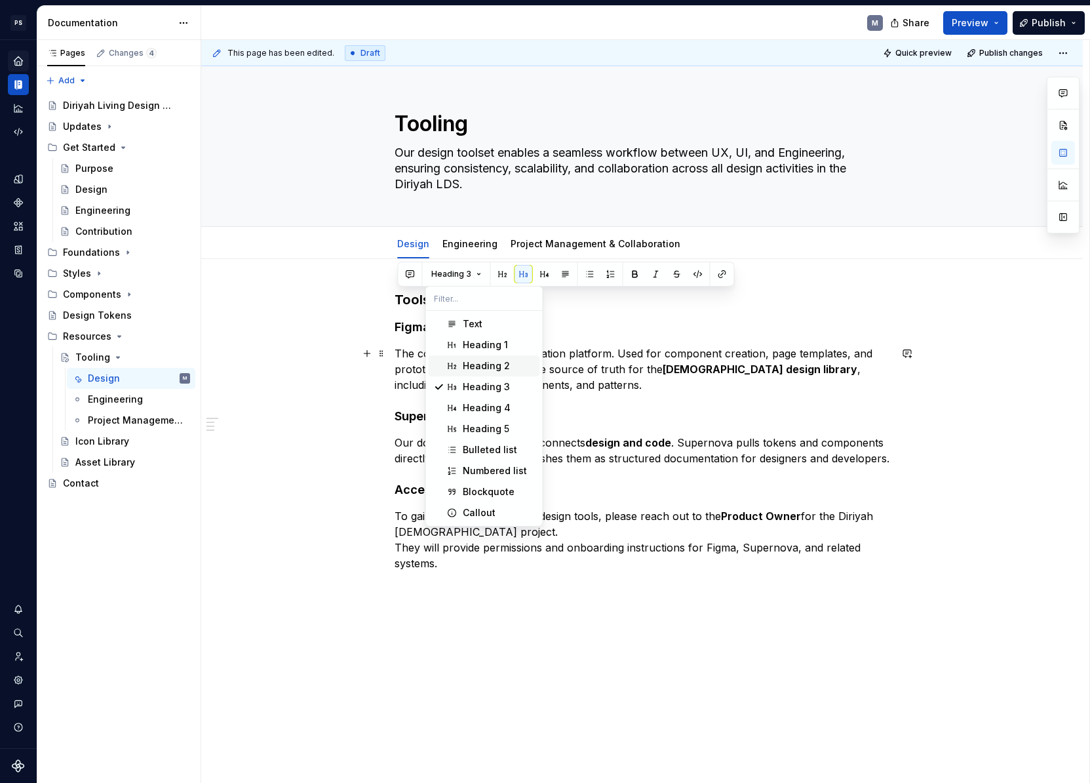
click at [492, 363] on div "Heading 2" at bounding box center [486, 365] width 47 height 13
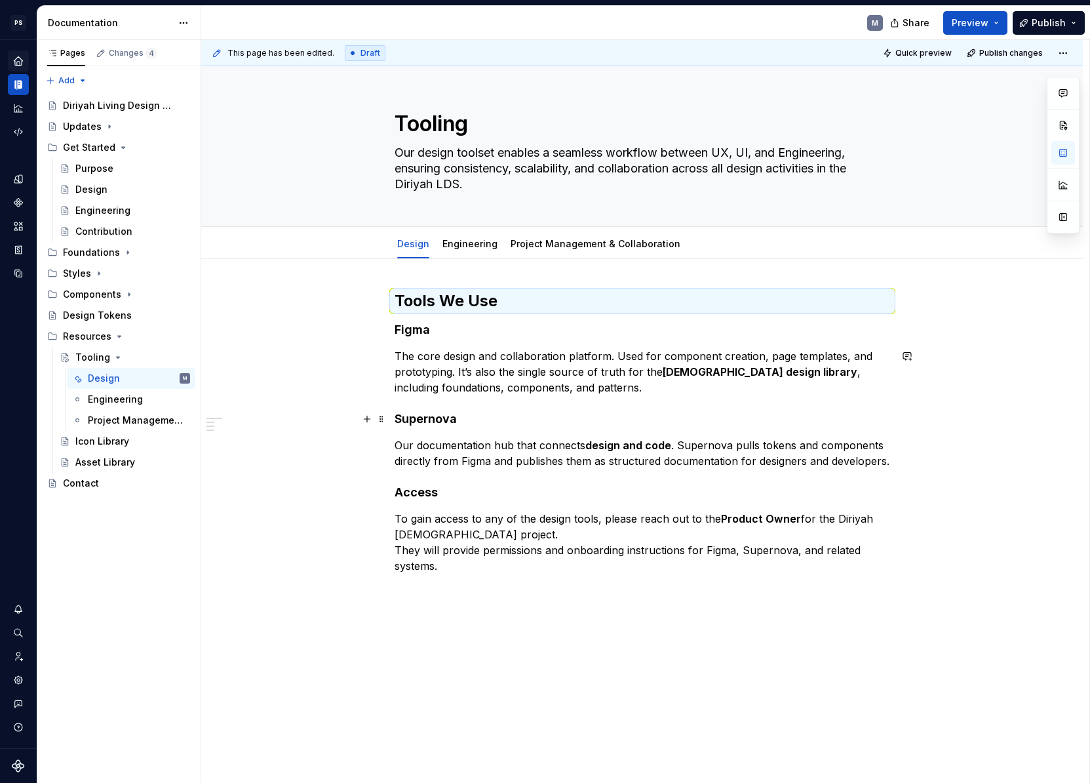
click at [298, 413] on div "Tools We Use Figma The core design and collaboration platform. Used for compone…" at bounding box center [642, 541] width 882 height 565
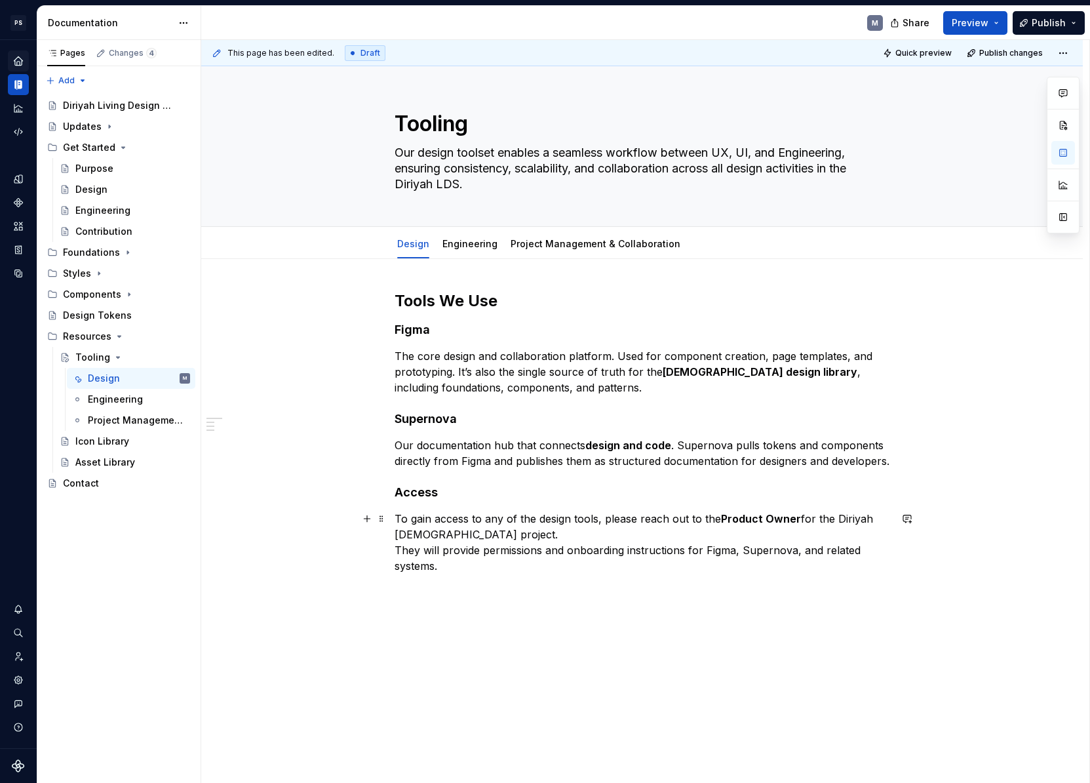
click at [469, 566] on p "To gain access to any of the design tools, please reach out to the Product Owne…" at bounding box center [643, 542] width 496 height 63
click at [401, 545] on p "To gain access to any of the design tools, please reach out to the Product Owne…" at bounding box center [643, 542] width 496 height 63
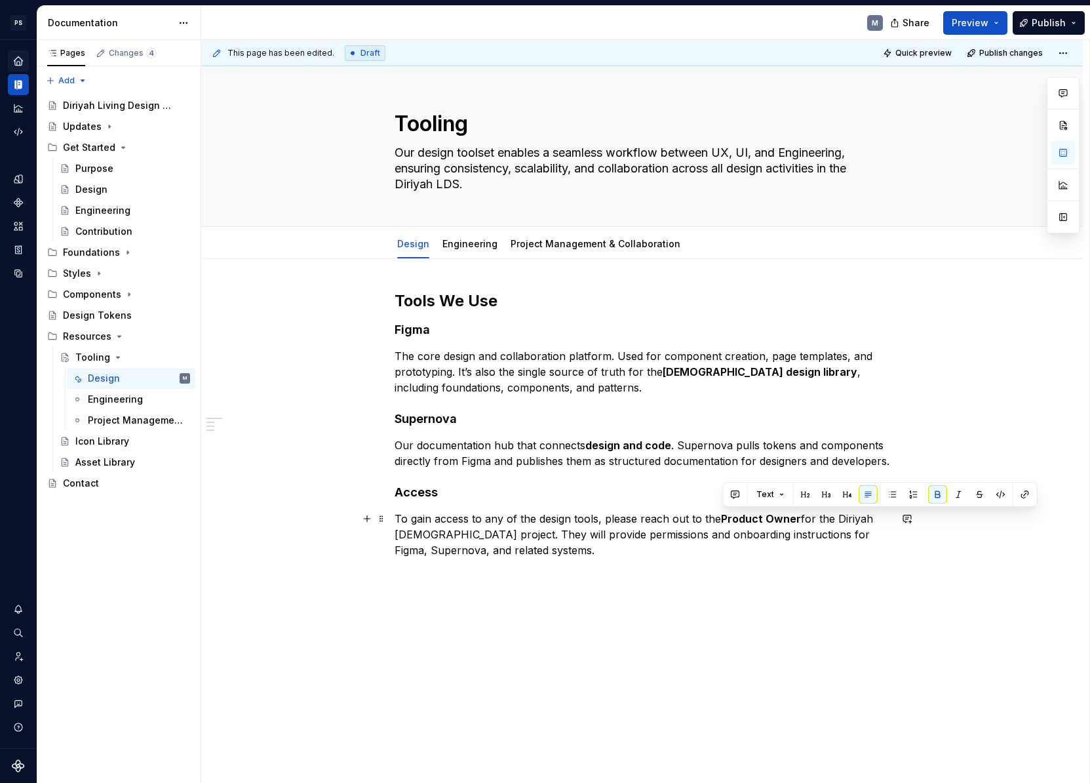
drag, startPoint x: 724, startPoint y: 516, endPoint x: 768, endPoint y: 516, distance: 43.9
click at [768, 516] on strong "Product Owner" at bounding box center [761, 518] width 80 height 13
drag, startPoint x: 799, startPoint y: 518, endPoint x: 737, endPoint y: 518, distance: 61.6
click at [737, 518] on p "To gain access to any of the design tools, please reach out to the Product Owne…" at bounding box center [643, 534] width 496 height 47
drag, startPoint x: 722, startPoint y: 517, endPoint x: 850, endPoint y: 516, distance: 128.5
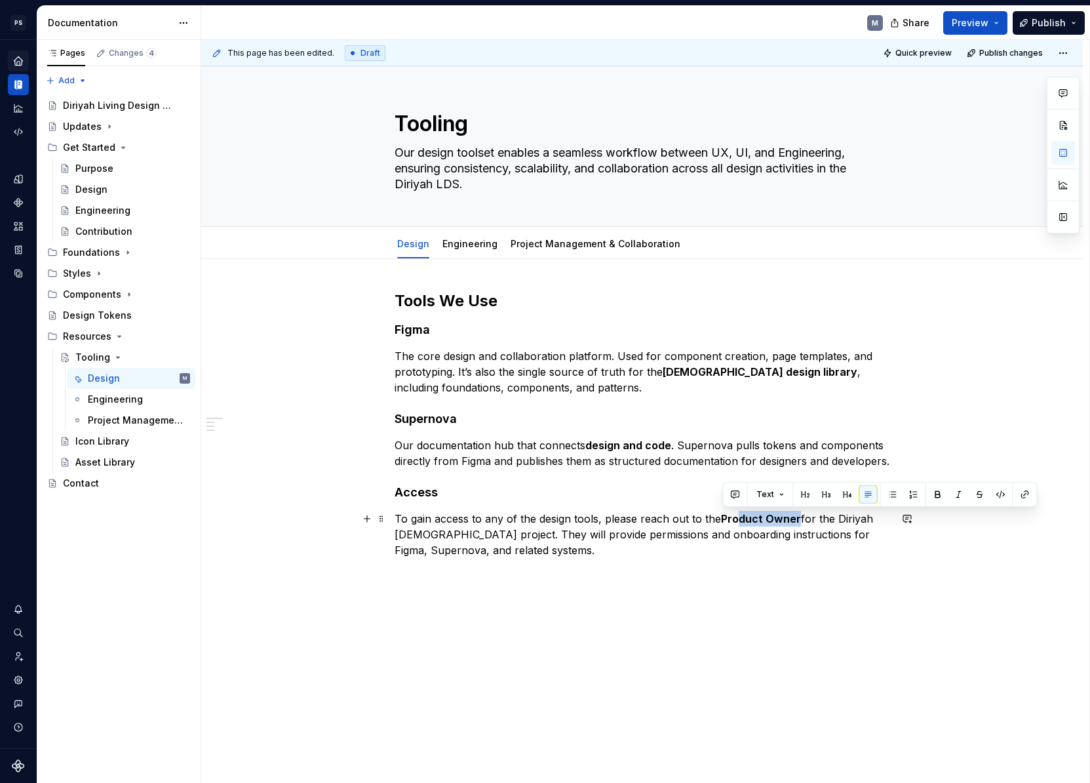
click at [854, 516] on p "To gain access to any of the design tools, please reach out to the Product Owne…" at bounding box center [643, 534] width 496 height 47
click at [647, 517] on p "To gain access to any of the design tools, please reach out to the Product Owne…" at bounding box center [643, 534] width 496 height 47
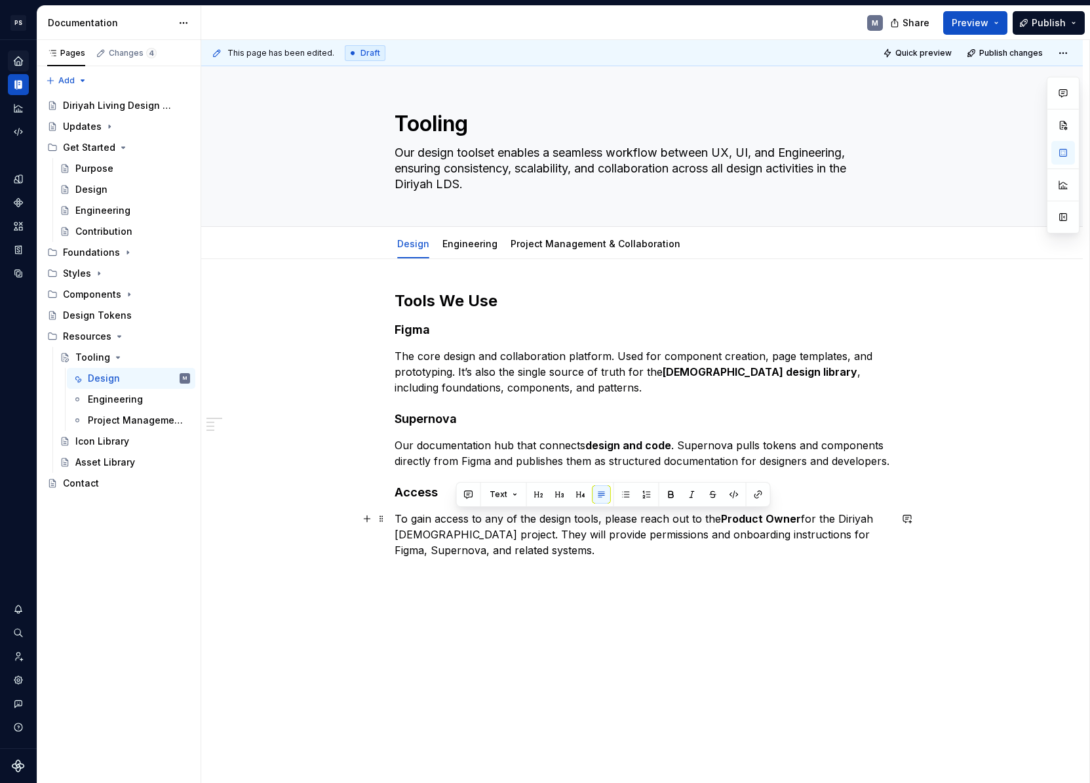
drag, startPoint x: 724, startPoint y: 517, endPoint x: 528, endPoint y: 591, distance: 209.3
click at [456, 534] on p "To gain access to any of the design tools, please reach out to the Product Owne…" at bounding box center [643, 534] width 496 height 47
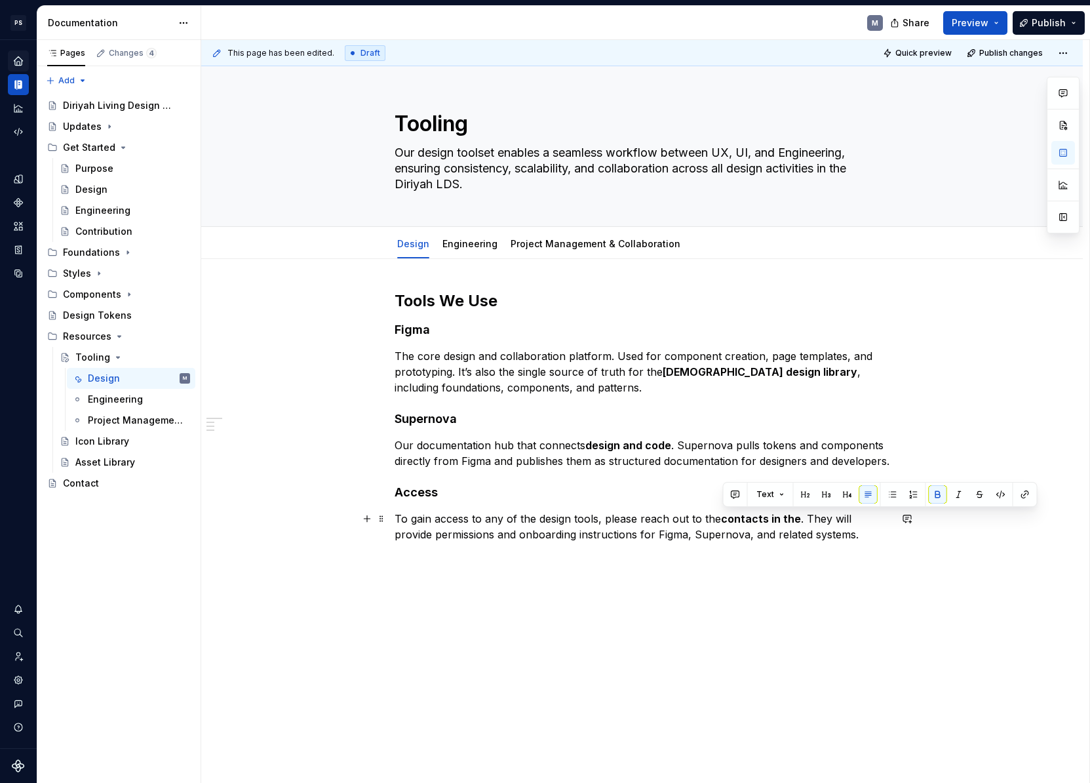
drag, startPoint x: 801, startPoint y: 519, endPoint x: 724, endPoint y: 516, distance: 77.4
click at [724, 516] on p "To gain access to any of the design tools, please reach out to the contacts in …" at bounding box center [643, 526] width 496 height 31
click at [798, 516] on p "To gain access to any of the design tools, please reach out to the contacts in …" at bounding box center [643, 526] width 496 height 31
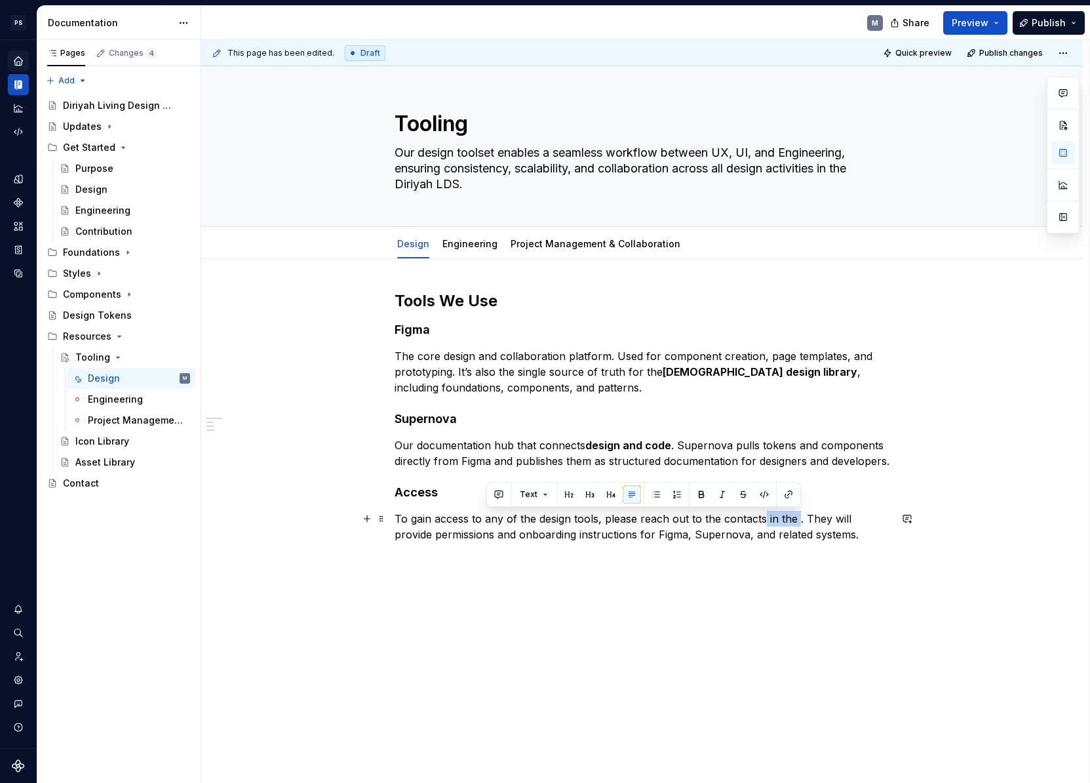
drag, startPoint x: 798, startPoint y: 517, endPoint x: 766, endPoint y: 517, distance: 31.5
click at [766, 517] on p "To gain access to any of the design tools, please reach out to the contacts in …" at bounding box center [643, 526] width 496 height 31
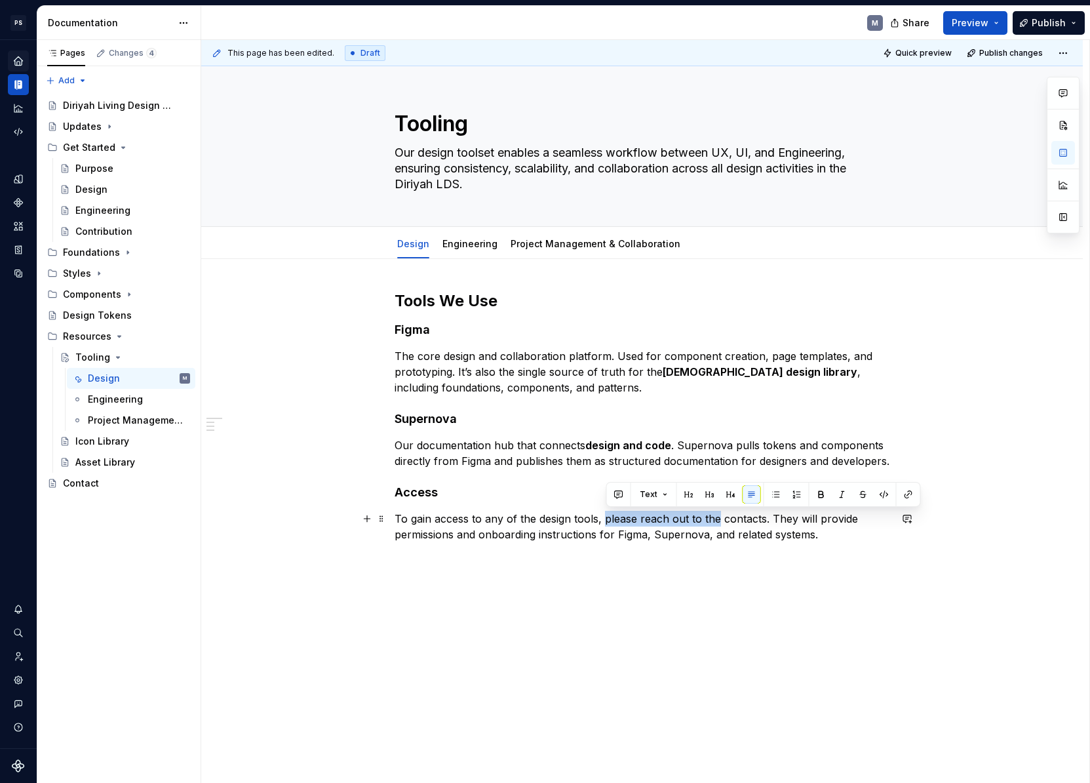
drag, startPoint x: 720, startPoint y: 518, endPoint x: 607, endPoint y: 519, distance: 112.7
click at [607, 519] on p "To gain access to any of the design tools, please reach out to the contacts. Th…" at bounding box center [643, 526] width 496 height 31
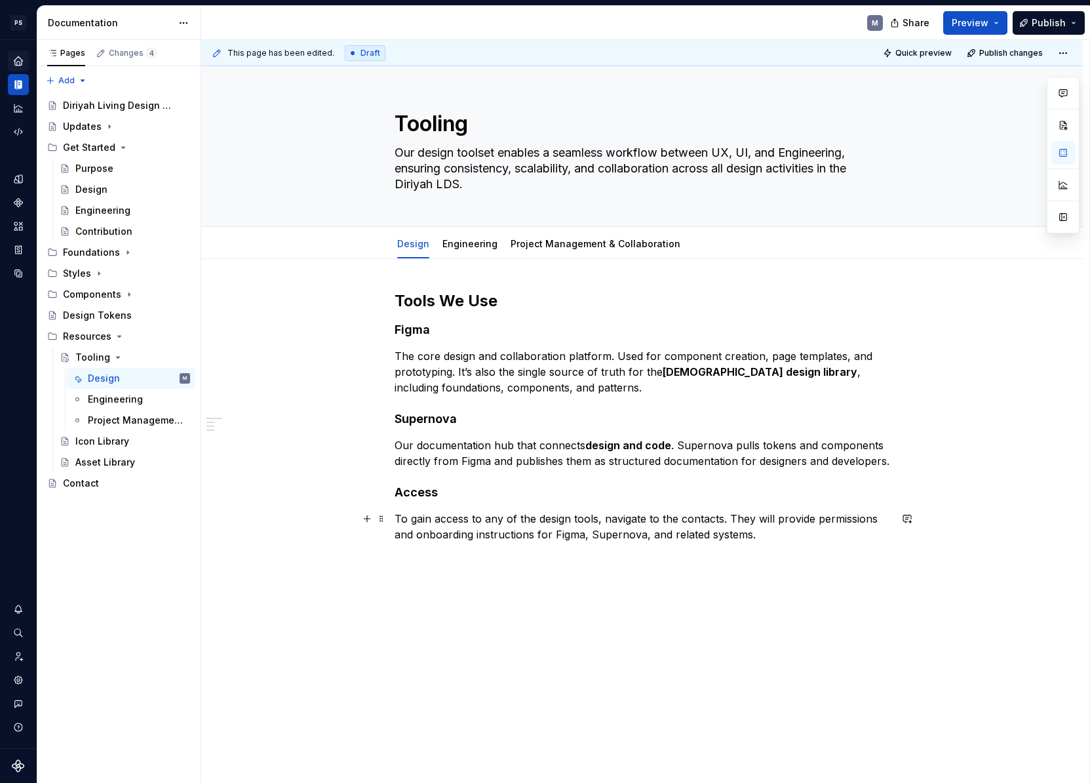
click at [726, 519] on p "To gain access to any of the design tools, navigate to the contacts. They will …" at bounding box center [643, 526] width 496 height 31
click at [837, 535] on p "To gain access to any of the design tools, navigate to the contacts section. Th…" at bounding box center [643, 526] width 496 height 31
drag, startPoint x: 682, startPoint y: 516, endPoint x: 762, endPoint y: 520, distance: 80.0
click at [762, 520] on p "To gain access to any of the design tools, navigate to the contacts section. Th…" at bounding box center [643, 526] width 496 height 31
click at [762, 518] on p "To gain access to any of the design tools, navigate to the contacts section. Th…" at bounding box center [643, 526] width 496 height 31
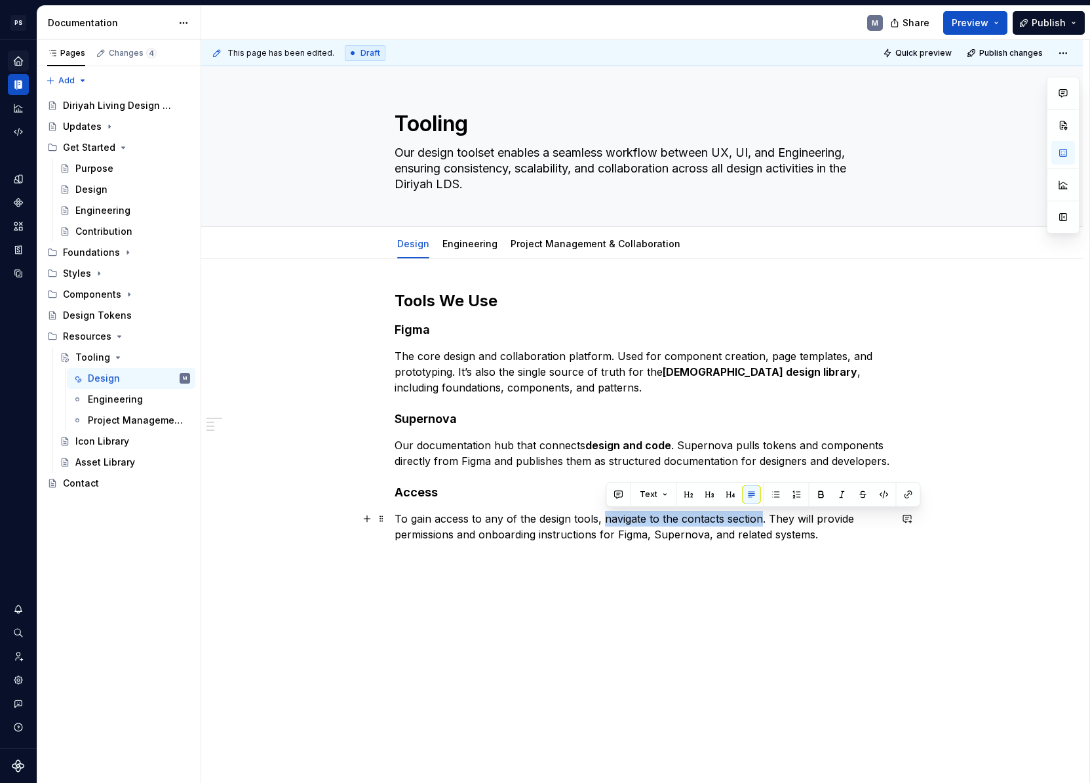
drag, startPoint x: 762, startPoint y: 523, endPoint x: 606, endPoint y: 520, distance: 155.4
click at [606, 520] on p "To gain access to any of the design tools, navigate to the contacts section. Th…" at bounding box center [643, 526] width 496 height 31
drag, startPoint x: 607, startPoint y: 517, endPoint x: 695, endPoint y: 520, distance: 87.9
click at [695, 520] on p "To gain access to any of the design tools, select the contact. They will provid…" at bounding box center [643, 526] width 496 height 31
drag, startPoint x: 605, startPoint y: 516, endPoint x: 680, endPoint y: 518, distance: 75.4
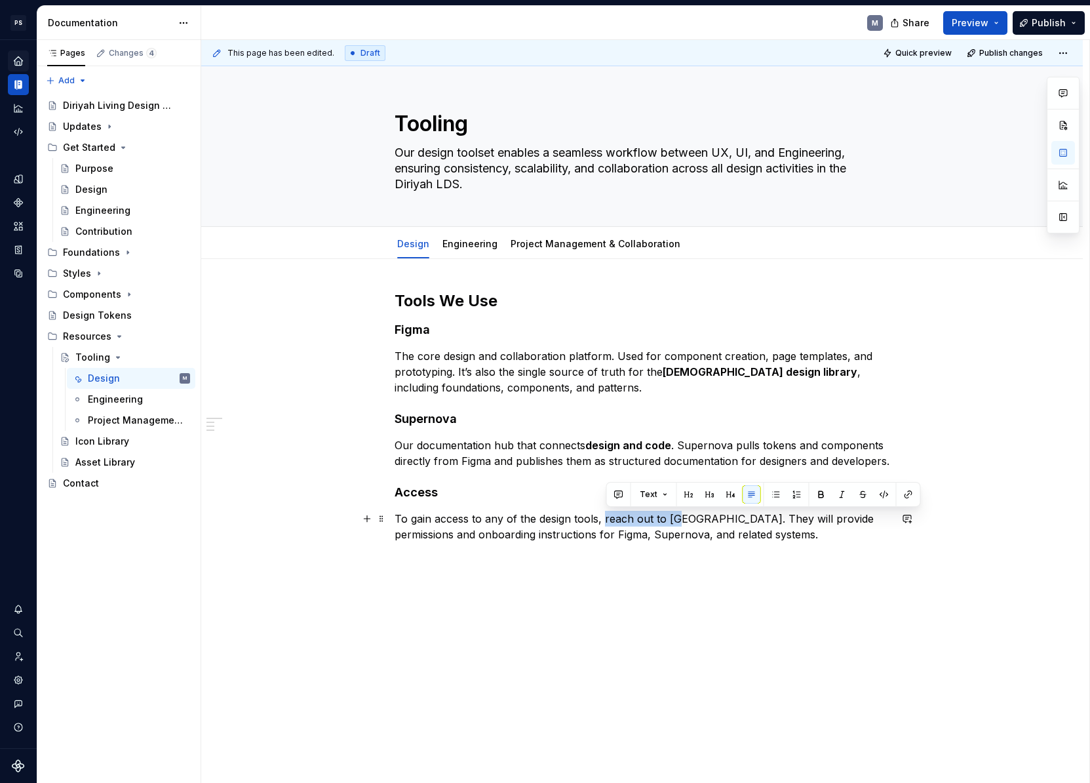
click at [680, 518] on p "To gain access to any of the design tools, reach out to [GEOGRAPHIC_DATA]. They…" at bounding box center [643, 526] width 496 height 31
click at [909, 495] on button "button" at bounding box center [908, 494] width 18 height 18
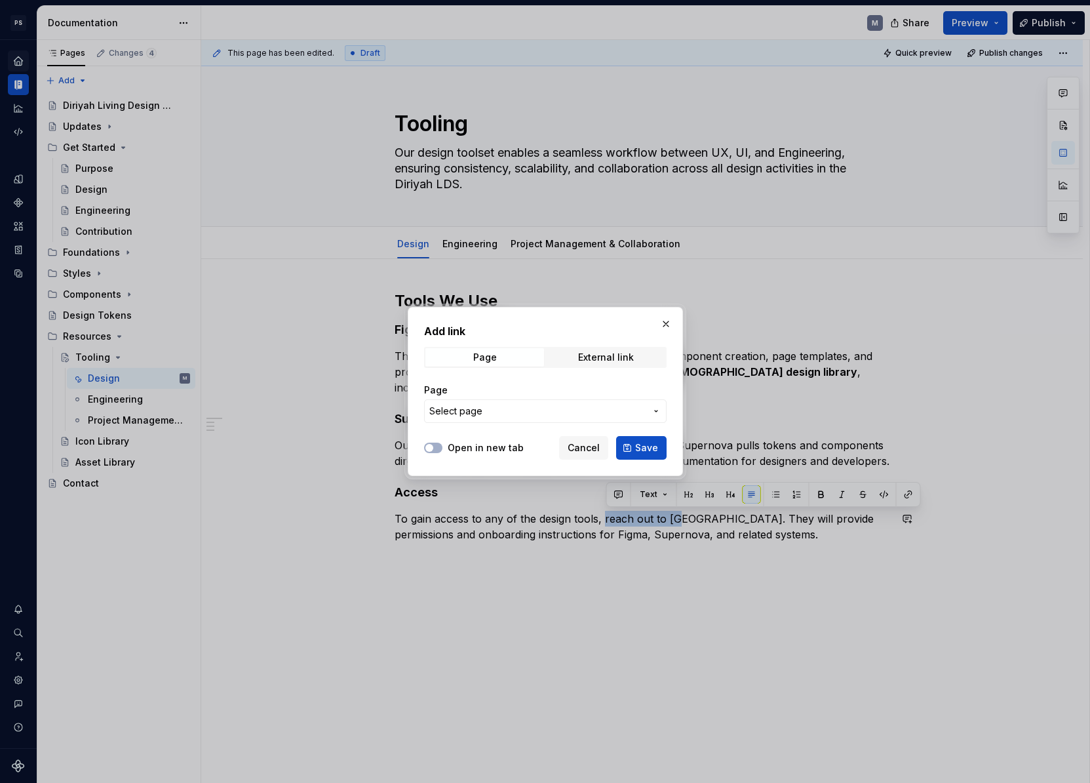
click at [653, 416] on button "Select page" at bounding box center [545, 411] width 243 height 24
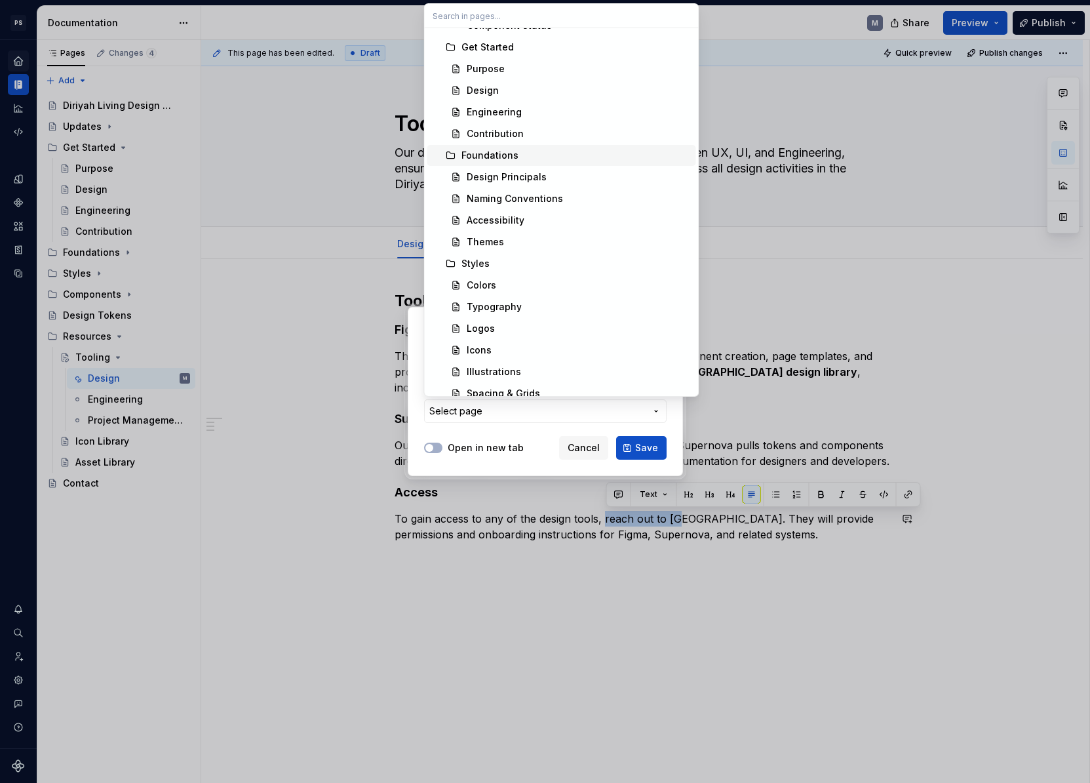
scroll to position [524, 0]
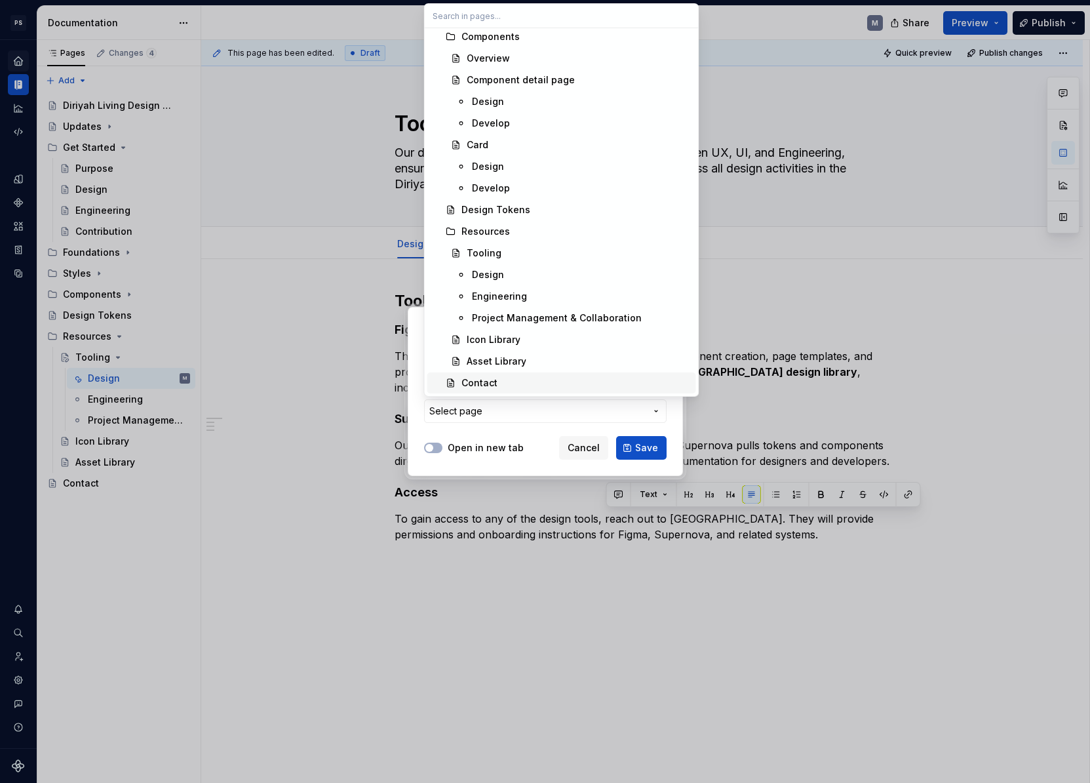
click at [503, 380] on div "Contact" at bounding box center [575, 382] width 229 height 13
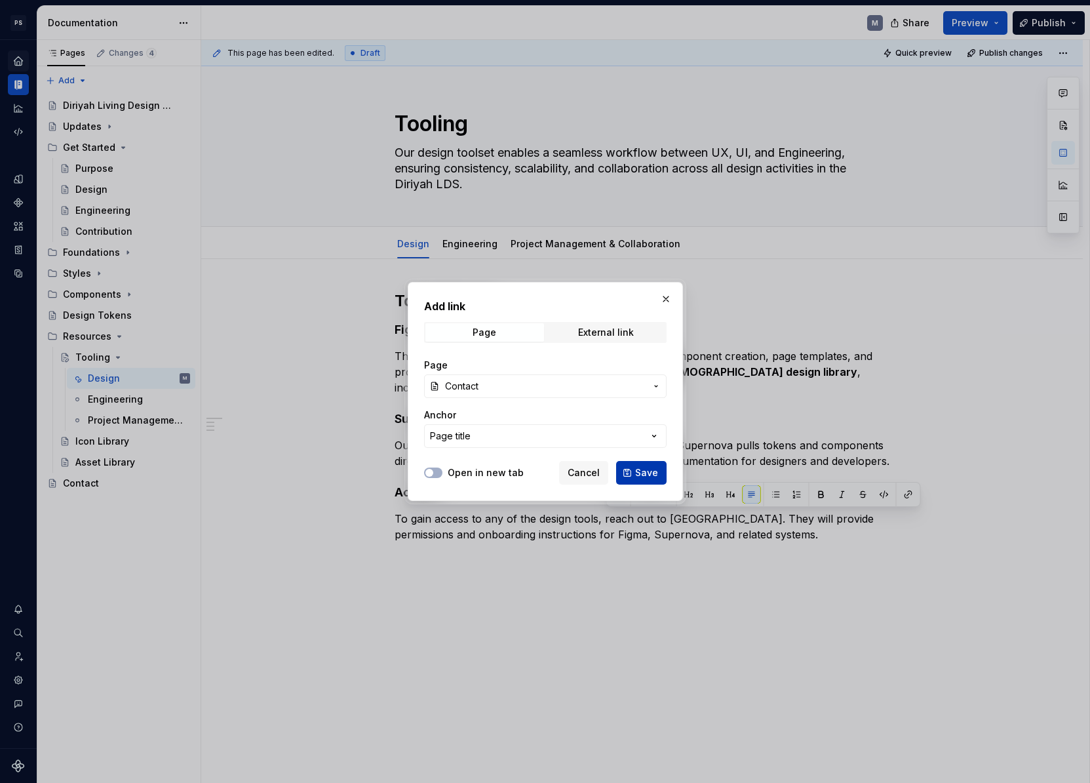
click at [648, 471] on span "Save" at bounding box center [646, 472] width 23 height 13
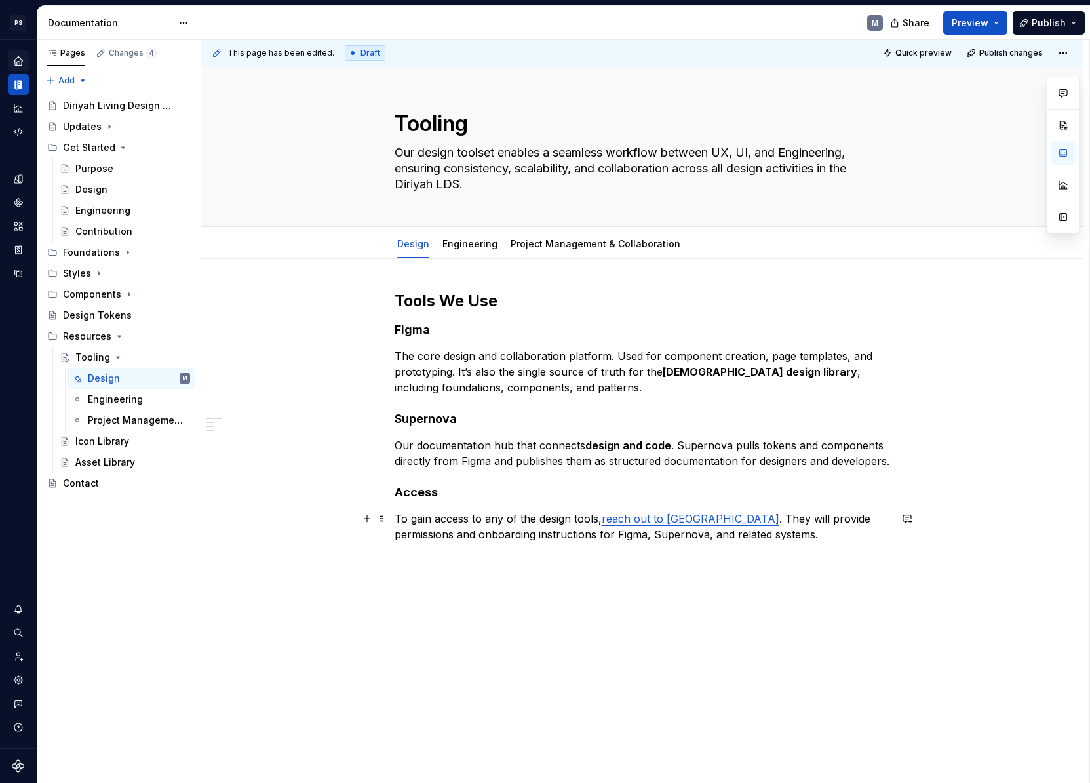
click at [794, 539] on p "To gain access to any of the design tools, reach out to [GEOGRAPHIC_DATA] . The…" at bounding box center [643, 526] width 496 height 31
click at [693, 518] on p "To gain access to any of the design tools, reach out to [GEOGRAPHIC_DATA] . The…" at bounding box center [643, 526] width 496 height 31
click at [763, 537] on p "To gain access to any of the design tools, reach out to [GEOGRAPHIC_DATA] . We …" at bounding box center [643, 526] width 496 height 31
drag, startPoint x: 399, startPoint y: 149, endPoint x: 519, endPoint y: 174, distance: 123.1
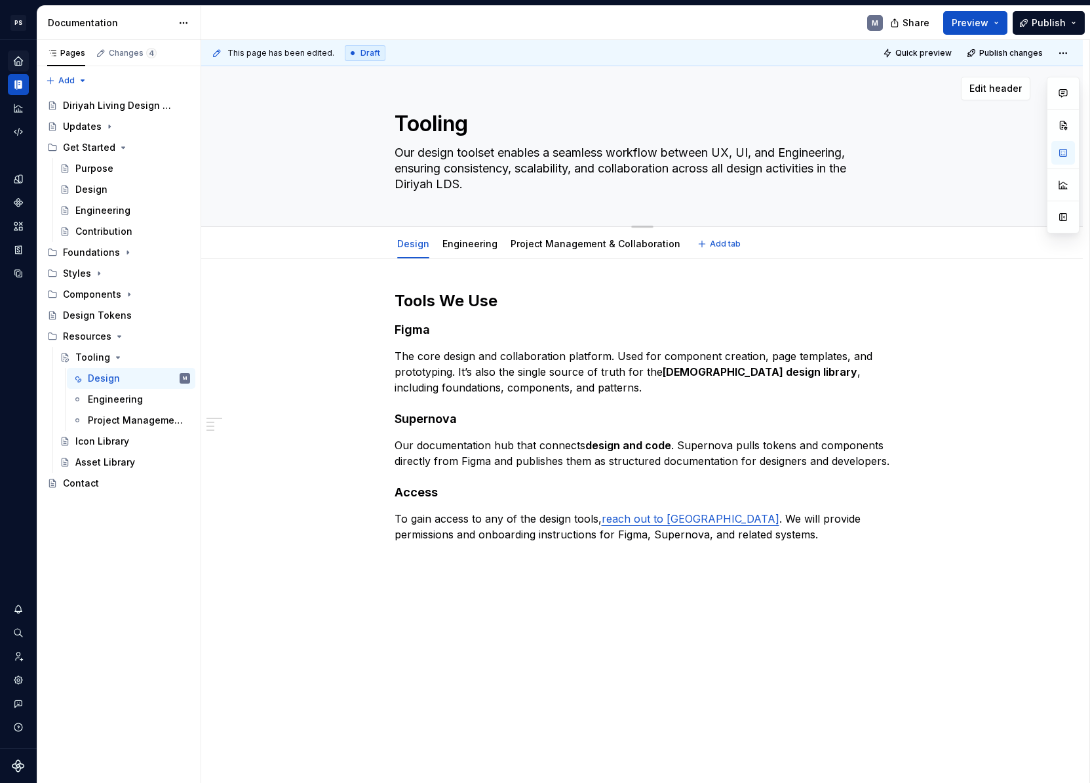
click at [519, 174] on textarea "Our design toolset enables a seamless workflow between UX, UI, and Engineering,…" at bounding box center [640, 168] width 496 height 52
click at [635, 184] on textarea "Our design toolset enables a seamless workflow between UX, UI, and Engineering,…" at bounding box center [640, 168] width 496 height 52
click at [490, 249] on div "Engineering" at bounding box center [469, 243] width 55 height 13
click at [480, 244] on link "Engineering" at bounding box center [469, 243] width 55 height 11
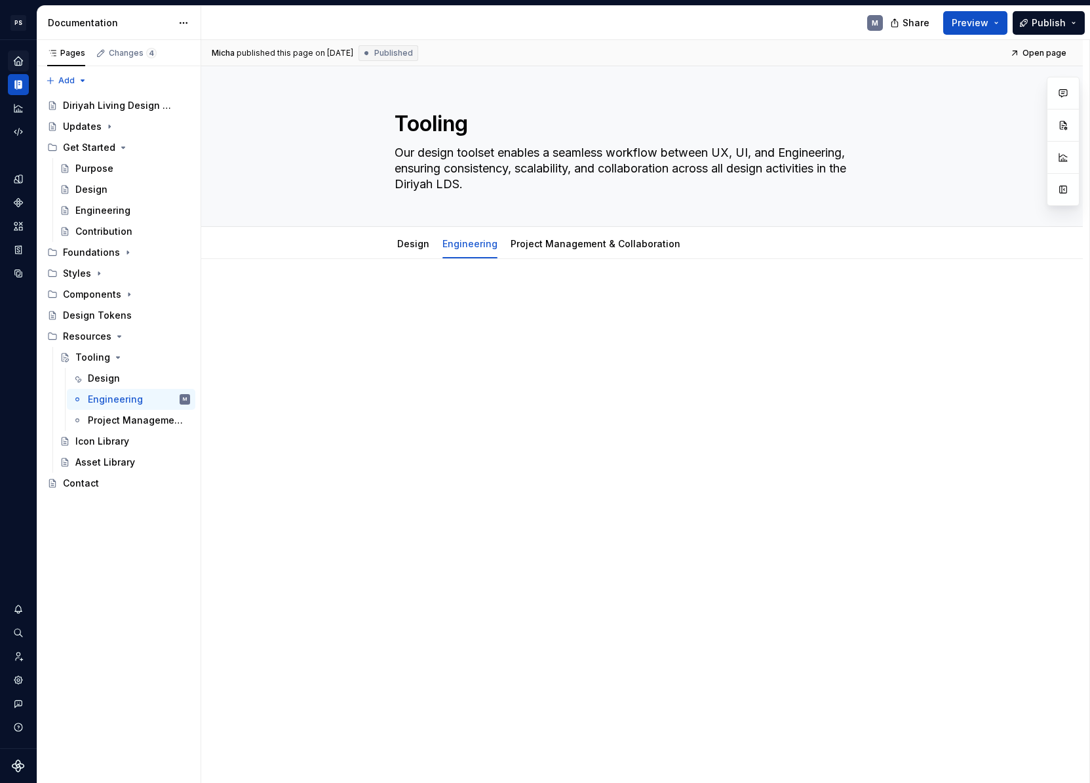
type textarea "*"
click at [449, 300] on p at bounding box center [643, 298] width 496 height 16
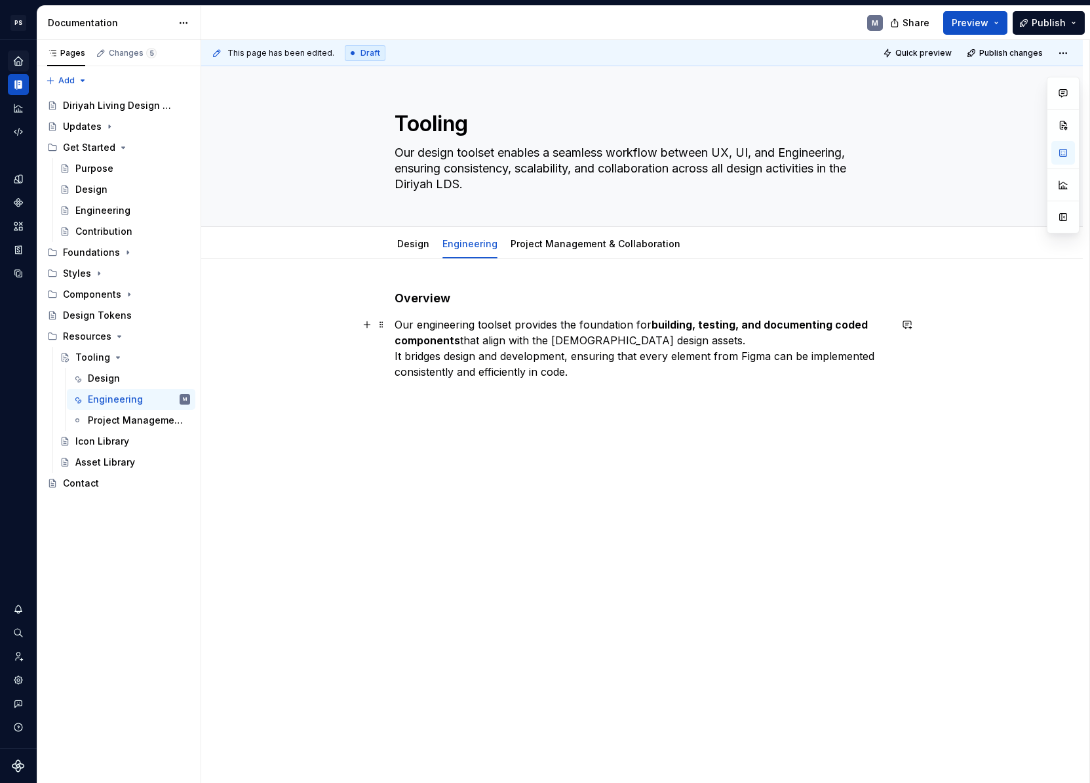
click at [399, 357] on p "Our engineering toolset provides the foundation for building, testing, and docu…" at bounding box center [643, 348] width 496 height 63
click at [851, 356] on p "Our engineering toolset provides the foundation for building, testing, and docu…" at bounding box center [643, 348] width 496 height 63
click at [460, 387] on p "Tools We Use" at bounding box center [643, 395] width 496 height 16
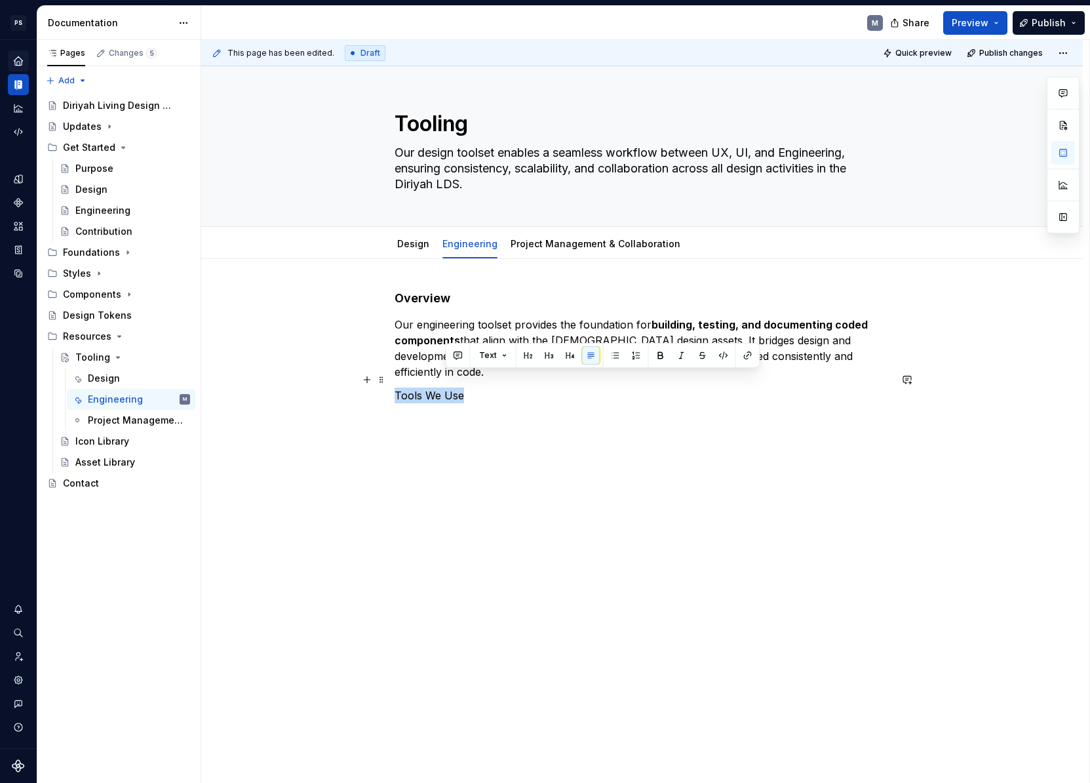
click at [460, 387] on p "Tools We Use" at bounding box center [643, 395] width 496 height 16
click at [454, 355] on button "Text" at bounding box center [445, 355] width 40 height 18
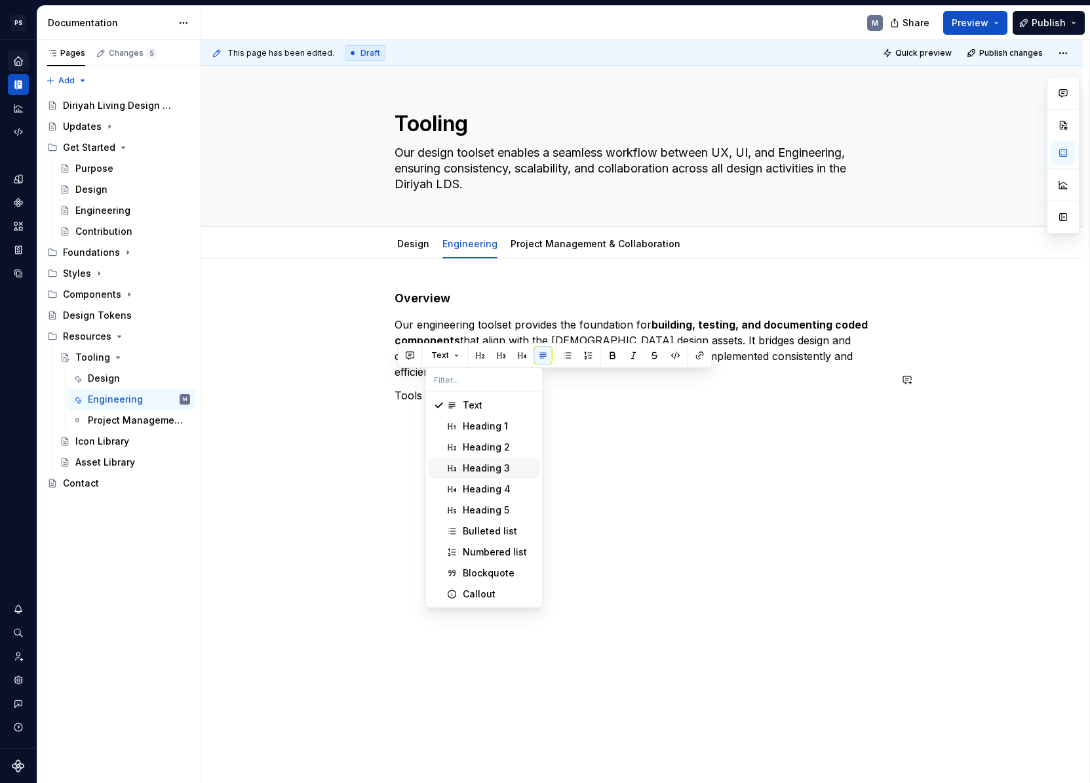
click at [485, 471] on div "Heading 3" at bounding box center [486, 467] width 47 height 13
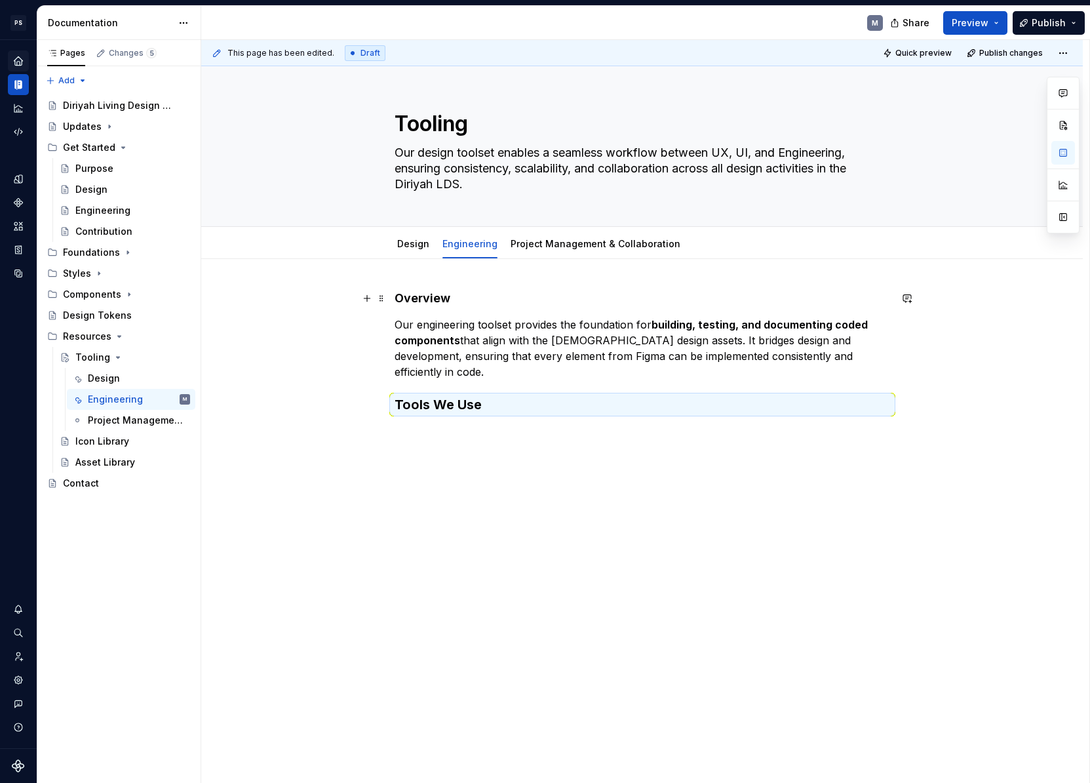
click at [448, 296] on h4 "Overview" at bounding box center [643, 298] width 496 height 16
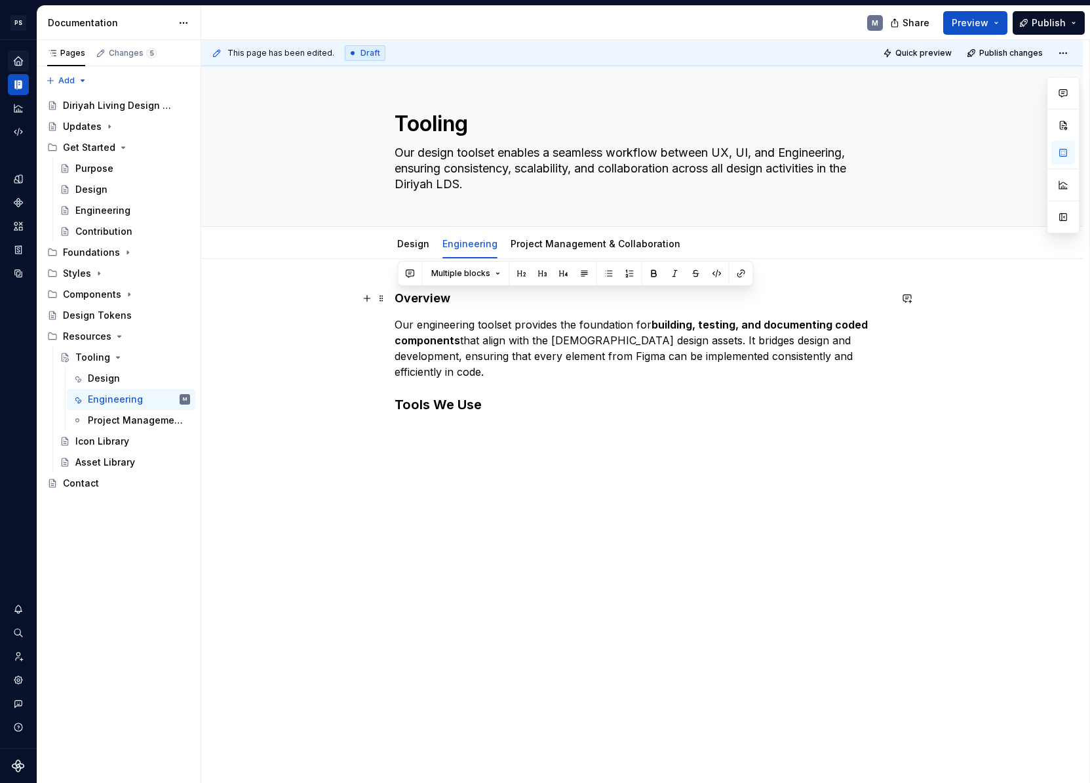
click at [448, 296] on h4 "Overview" at bounding box center [643, 298] width 496 height 16
click at [480, 273] on button "Heading 4" at bounding box center [456, 273] width 62 height 18
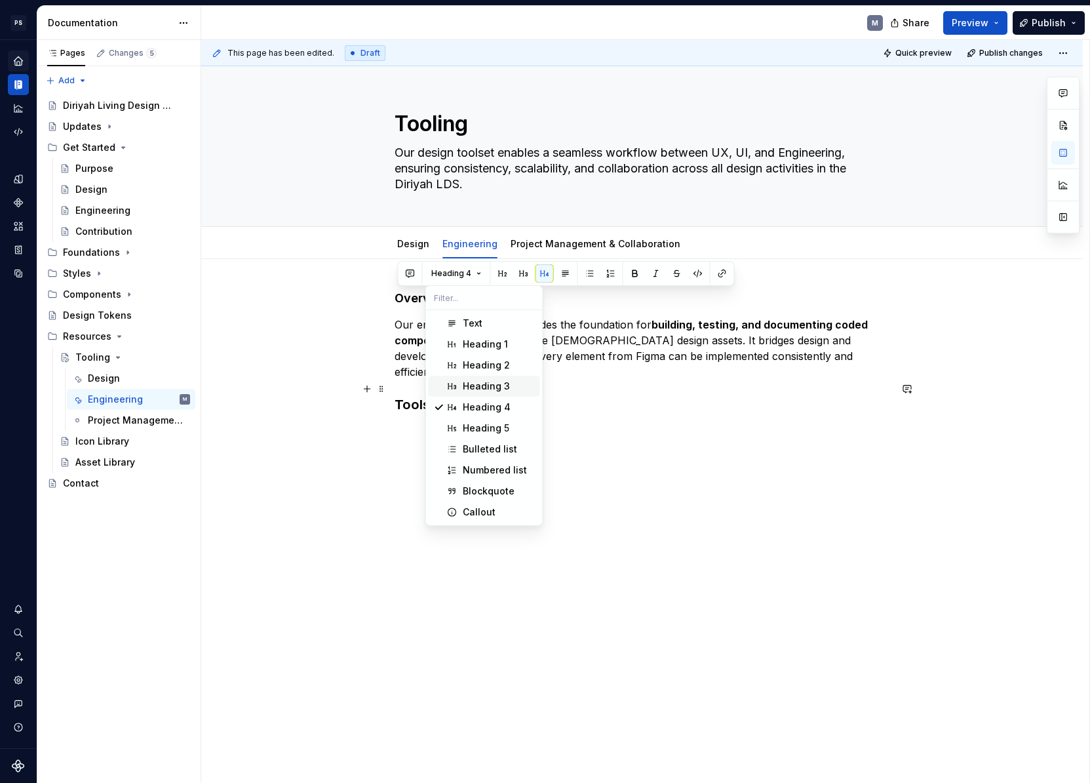
click at [493, 385] on div "Heading 3" at bounding box center [486, 385] width 47 height 13
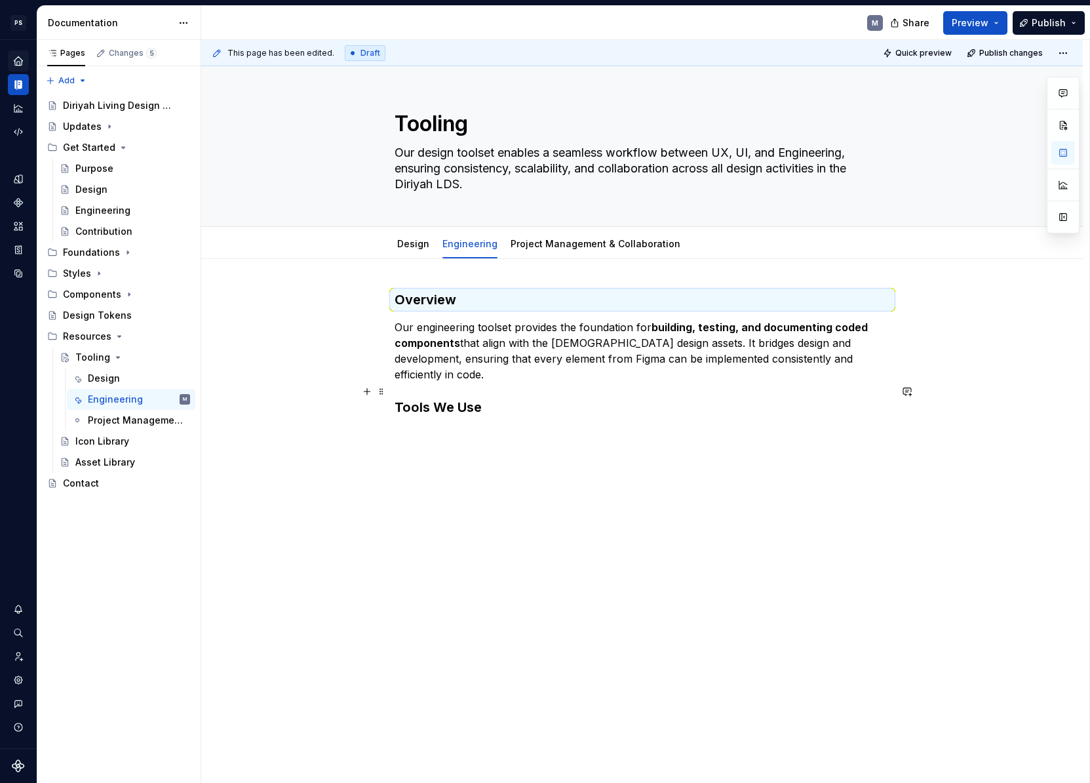
click at [517, 398] on h3 "Tools We Use" at bounding box center [643, 407] width 496 height 18
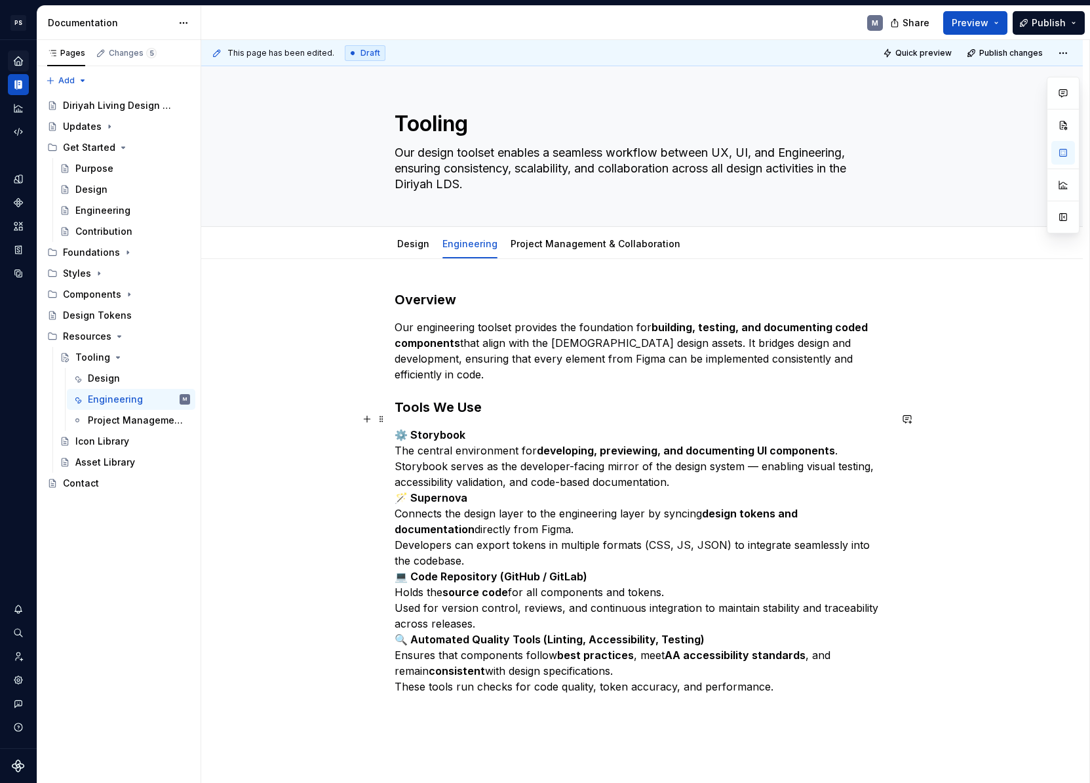
click at [415, 491] on strong "🪄 Supernova" at bounding box center [431, 497] width 73 height 13
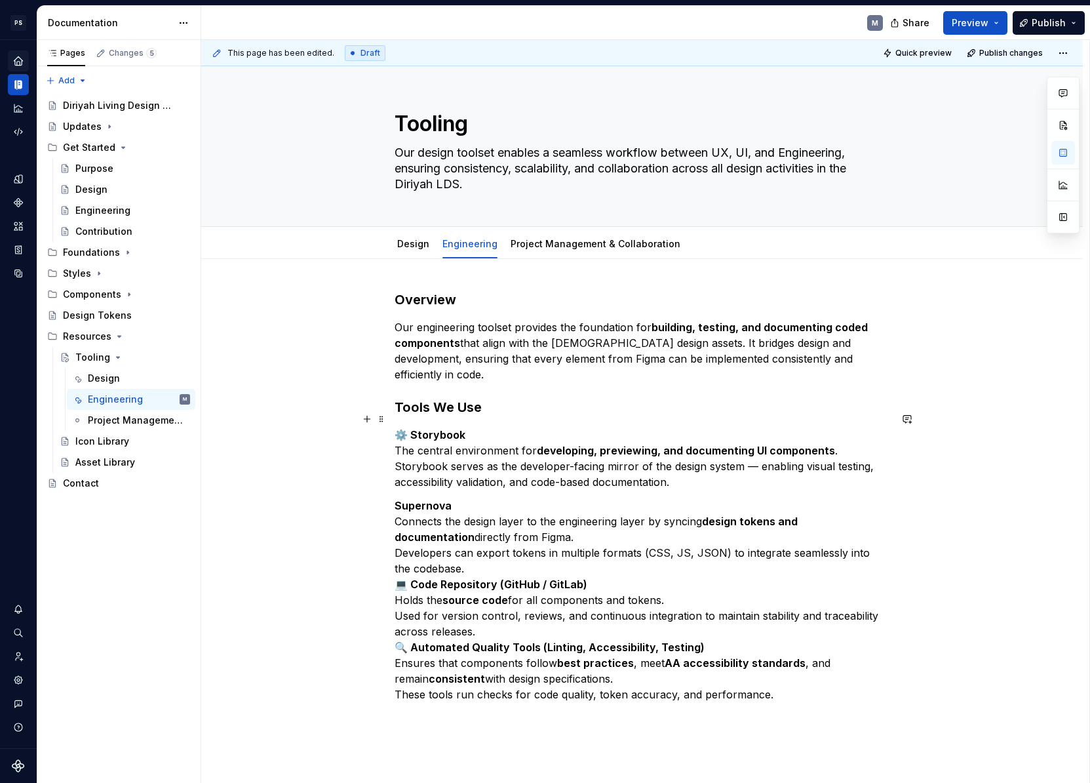
click at [413, 428] on strong "⚙️ Storybook" at bounding box center [430, 434] width 71 height 13
click at [400, 435] on p "Storybook The central environment for developing, previewing, and documenting U…" at bounding box center [643, 458] width 496 height 63
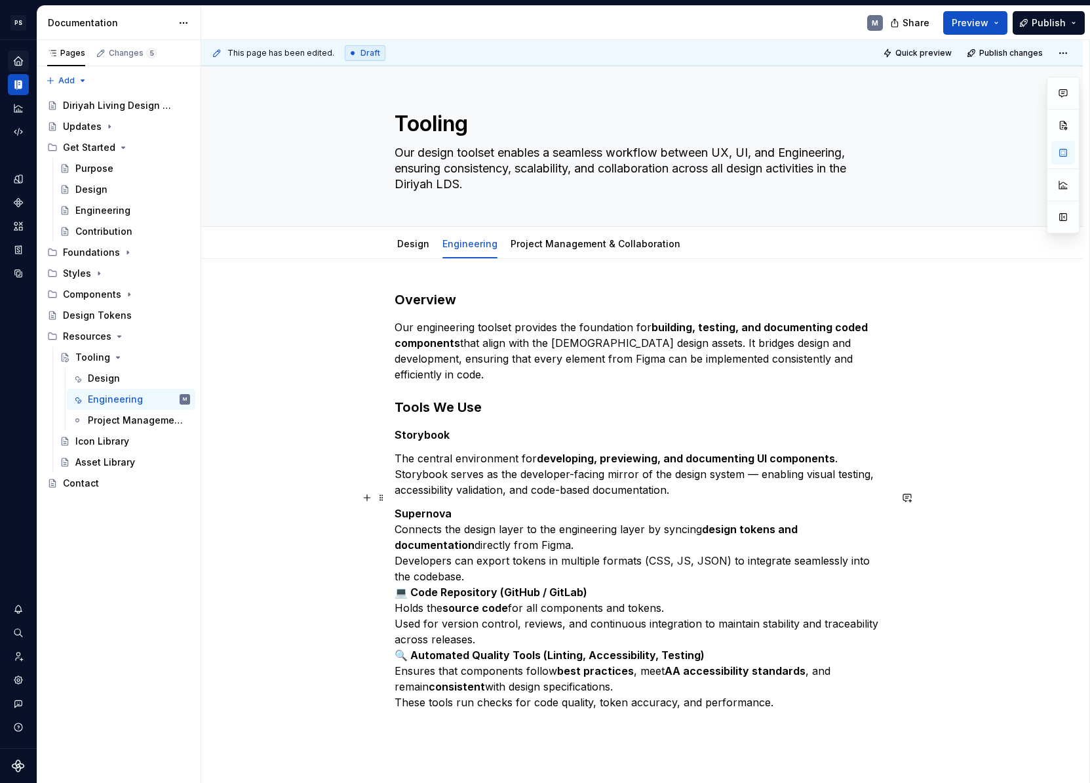
click at [400, 513] on p "Supernova Connects the design layer to the engineering layer by syncing design …" at bounding box center [643, 607] width 496 height 204
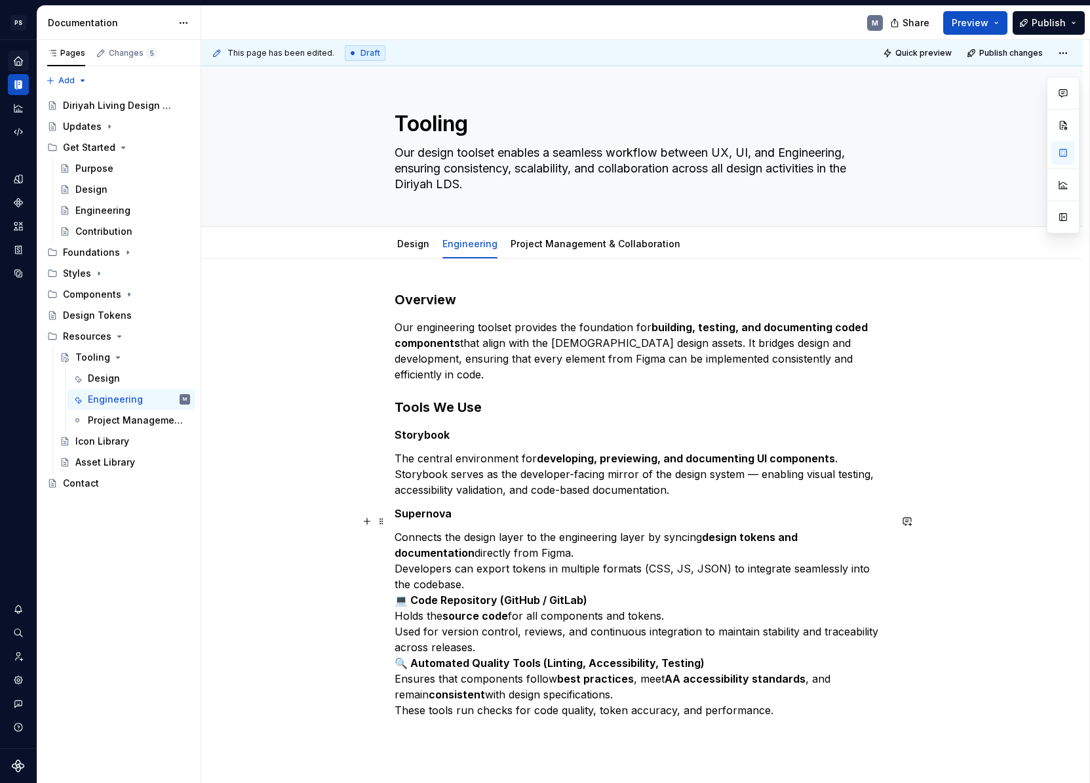
click at [399, 553] on p "Connects the design layer to the engineering layer by syncing design tokens and…" at bounding box center [643, 623] width 496 height 189
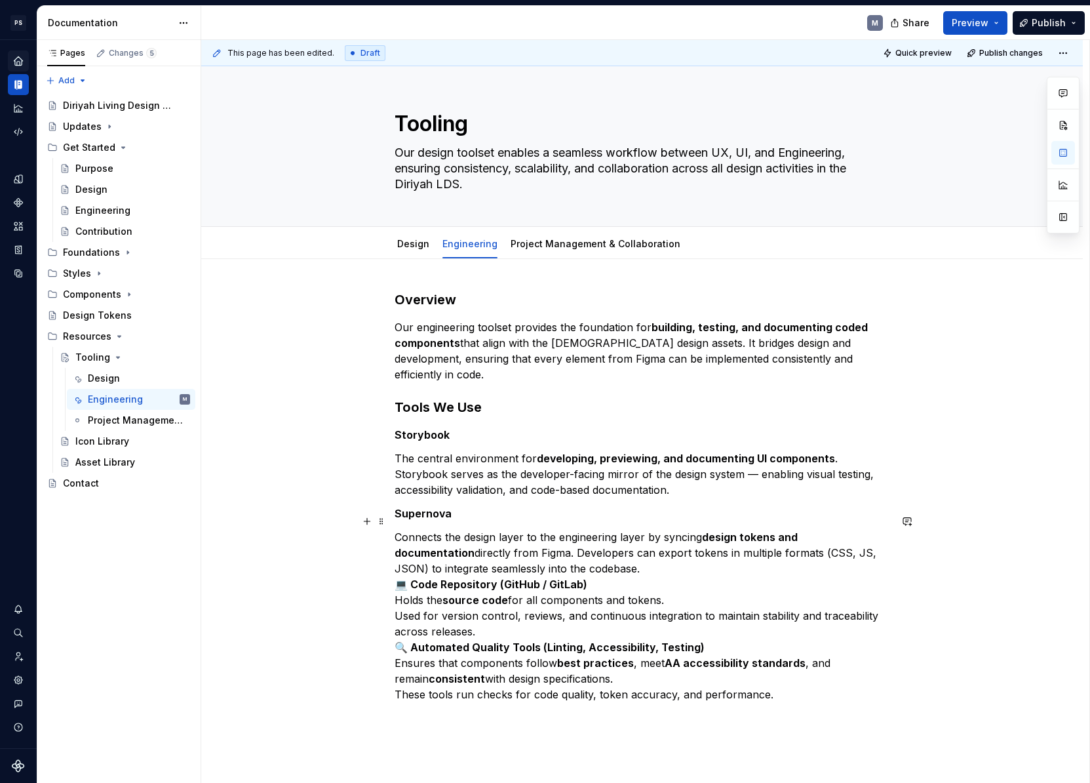
click at [568, 554] on p "Connects the design layer to the engineering layer by syncing design tokens and…" at bounding box center [643, 615] width 496 height 173
click at [415, 577] on strong "💻 Code Repository (GitHub / GitLab)" at bounding box center [491, 583] width 193 height 13
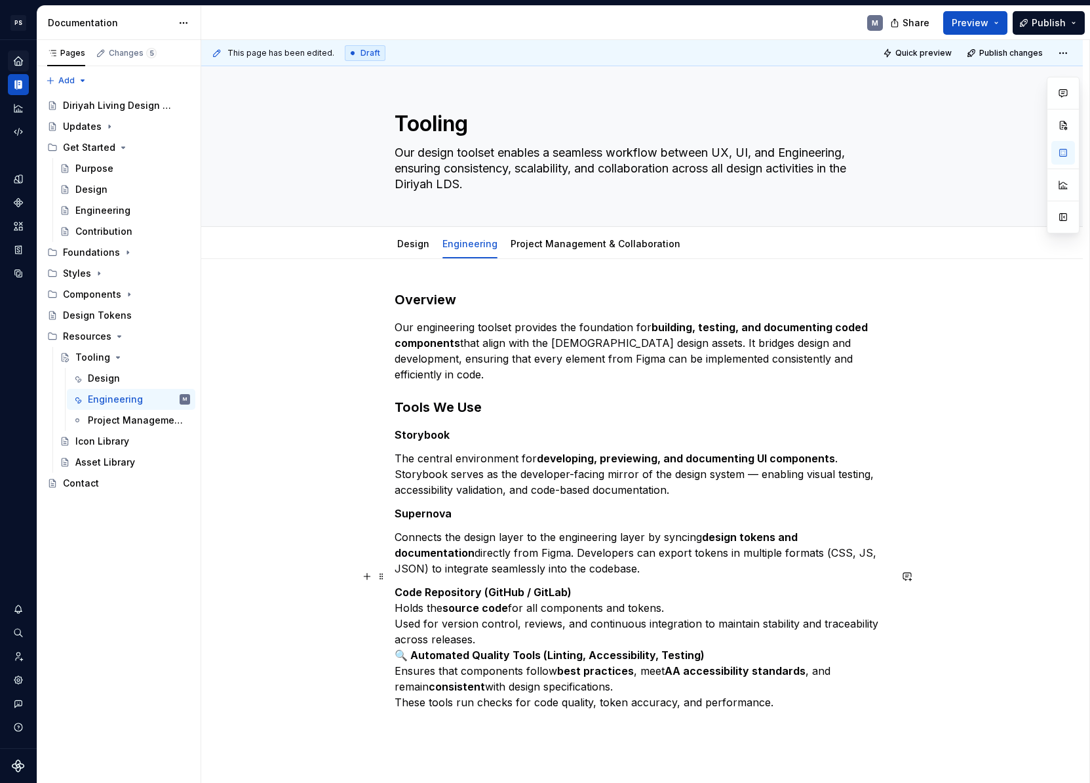
click at [400, 594] on p "Code Repository (GitHub / GitLab) Holds the source code for all components and …" at bounding box center [643, 647] width 496 height 126
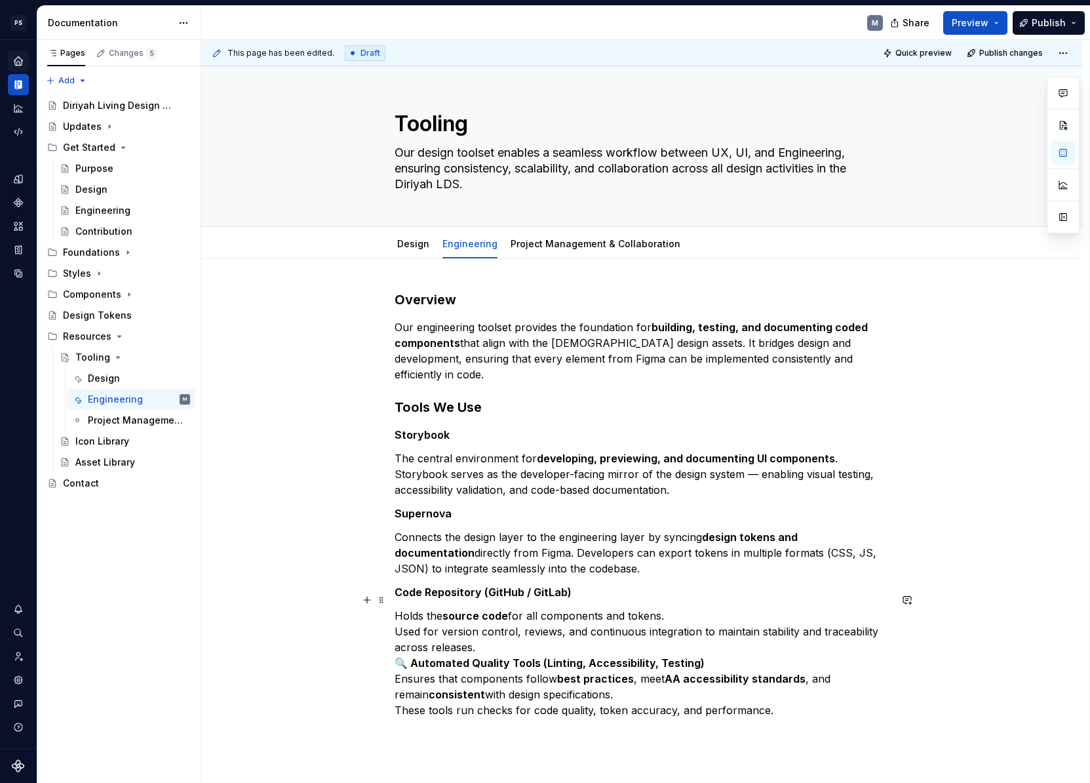
click at [414, 656] on strong "🔍 Automated Quality Tools (Linting, Accessibility, Testing)" at bounding box center [550, 662] width 310 height 13
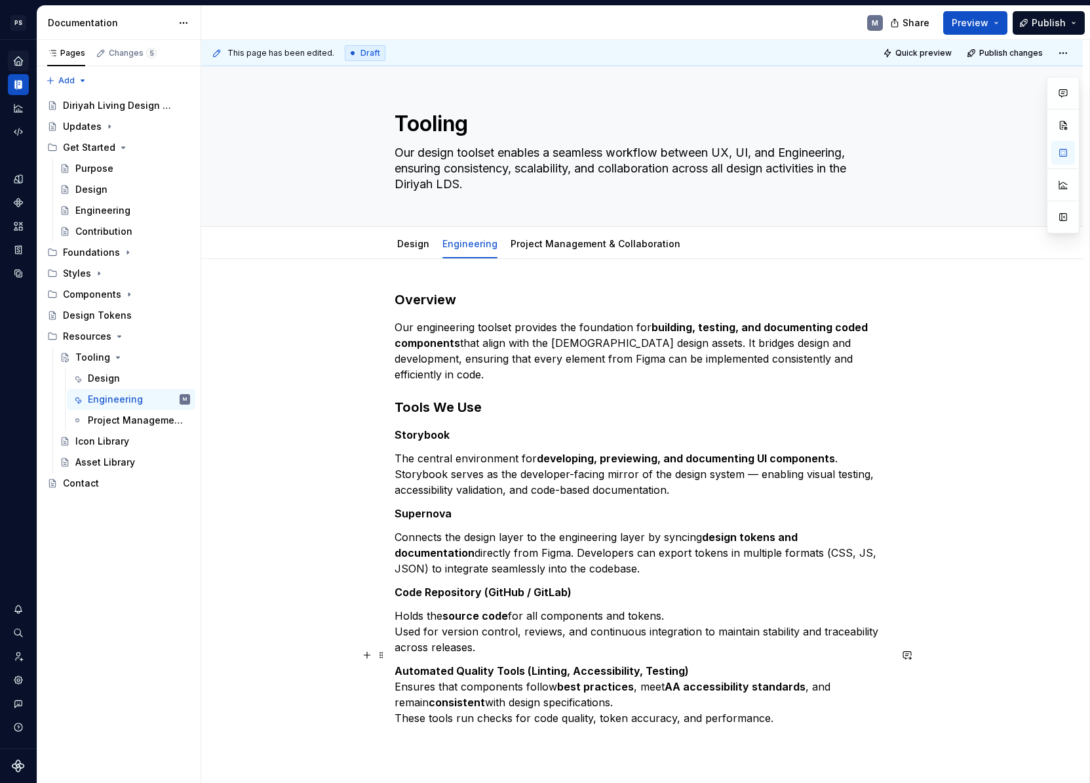
click at [400, 669] on p "Automated Quality Tools (Linting, Accessibility, Testing) Ensures that componen…" at bounding box center [643, 694] width 496 height 63
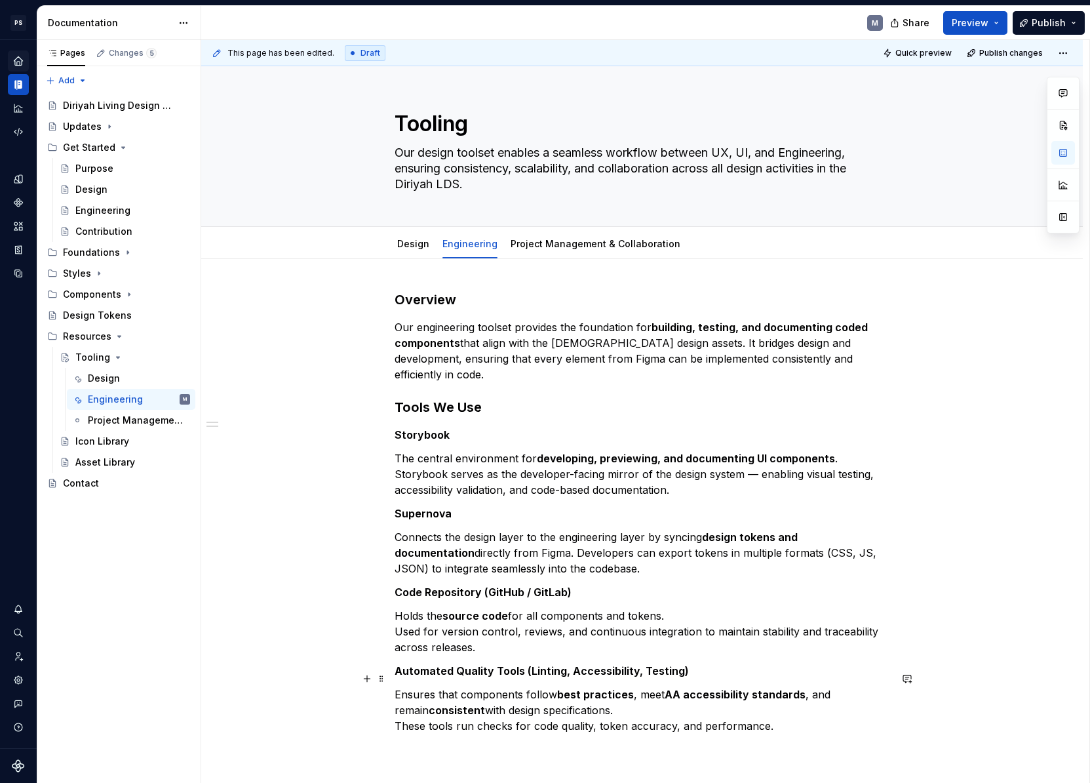
click at [400, 712] on p "Ensures that components follow best practices , meet AA accessibility standards…" at bounding box center [643, 709] width 496 height 47
click at [496, 711] on p "Ensures that components follow best practices , meet AA accessibility standards…" at bounding box center [643, 709] width 496 height 47
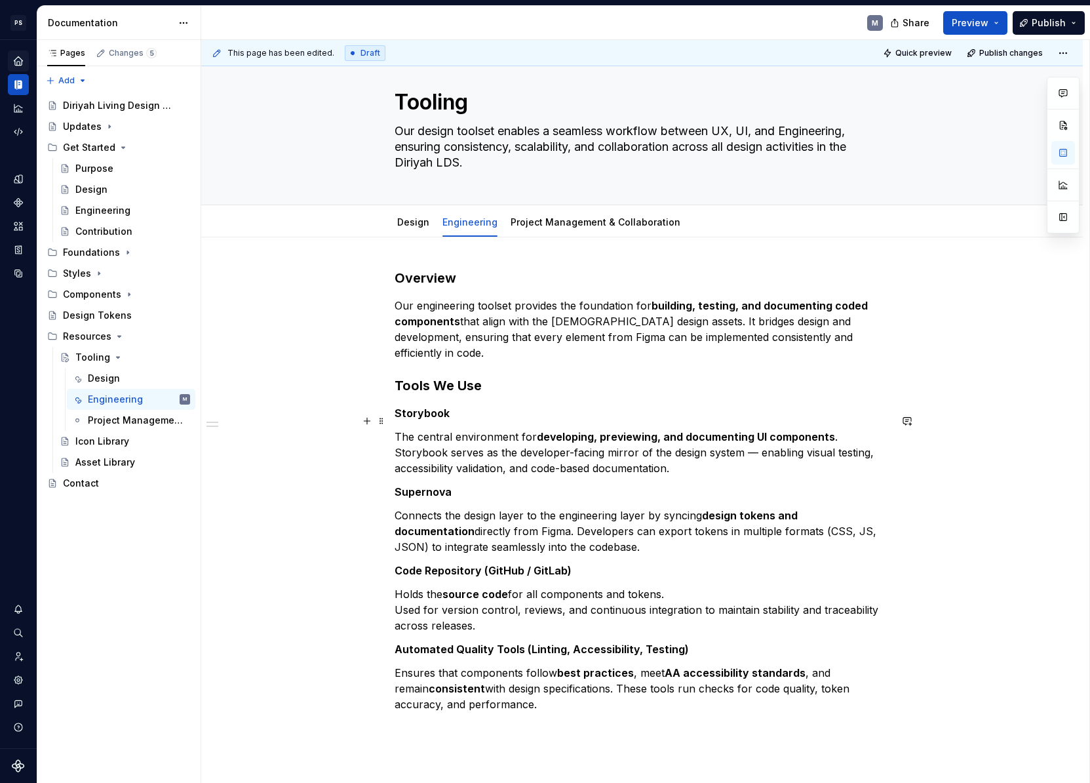
scroll to position [47, 0]
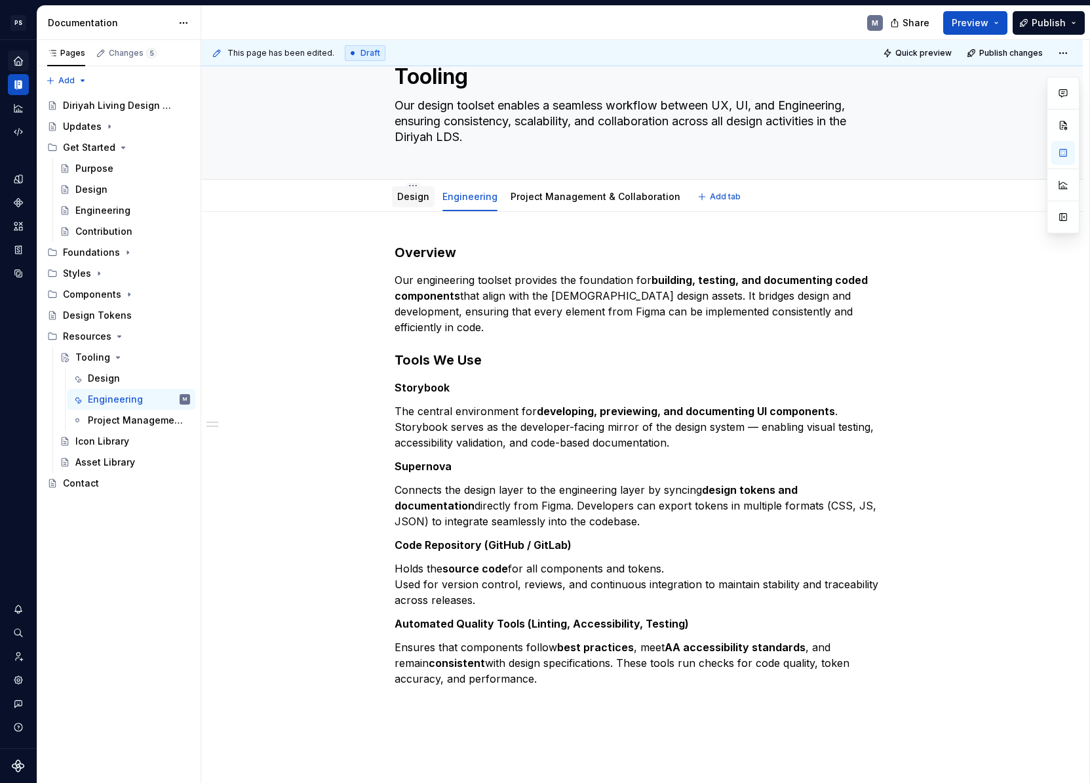
click at [416, 193] on link "Design" at bounding box center [413, 196] width 32 height 11
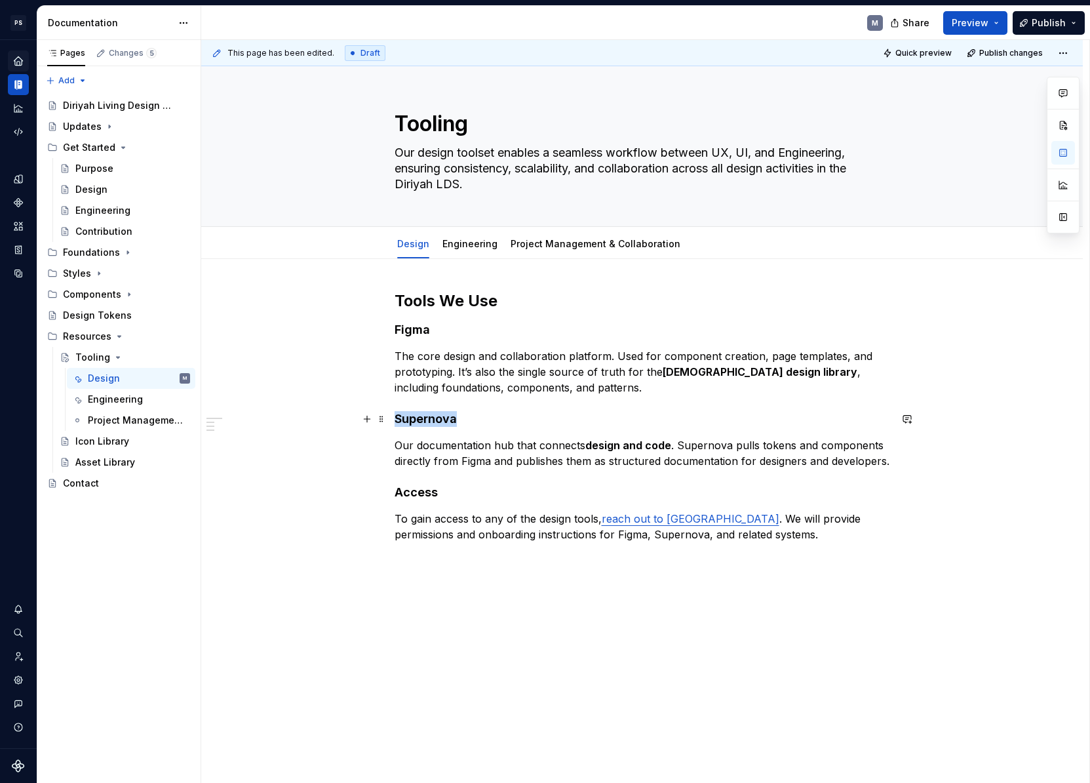
drag, startPoint x: 463, startPoint y: 414, endPoint x: 358, endPoint y: 419, distance: 105.0
click at [359, 419] on div "Tools We Use Figma The core design and collaboration platform. Used for compone…" at bounding box center [642, 526] width 882 height 534
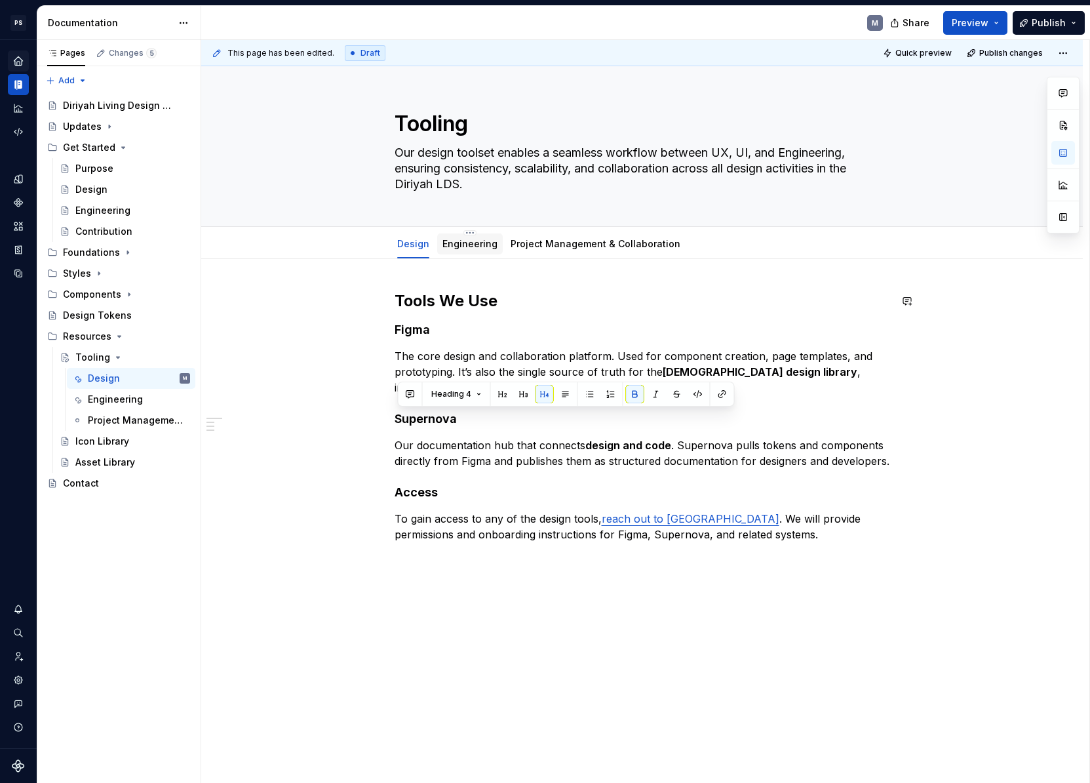
click at [456, 250] on div "Engineering" at bounding box center [469, 243] width 55 height 13
click at [474, 241] on link "Engineering" at bounding box center [469, 243] width 55 height 11
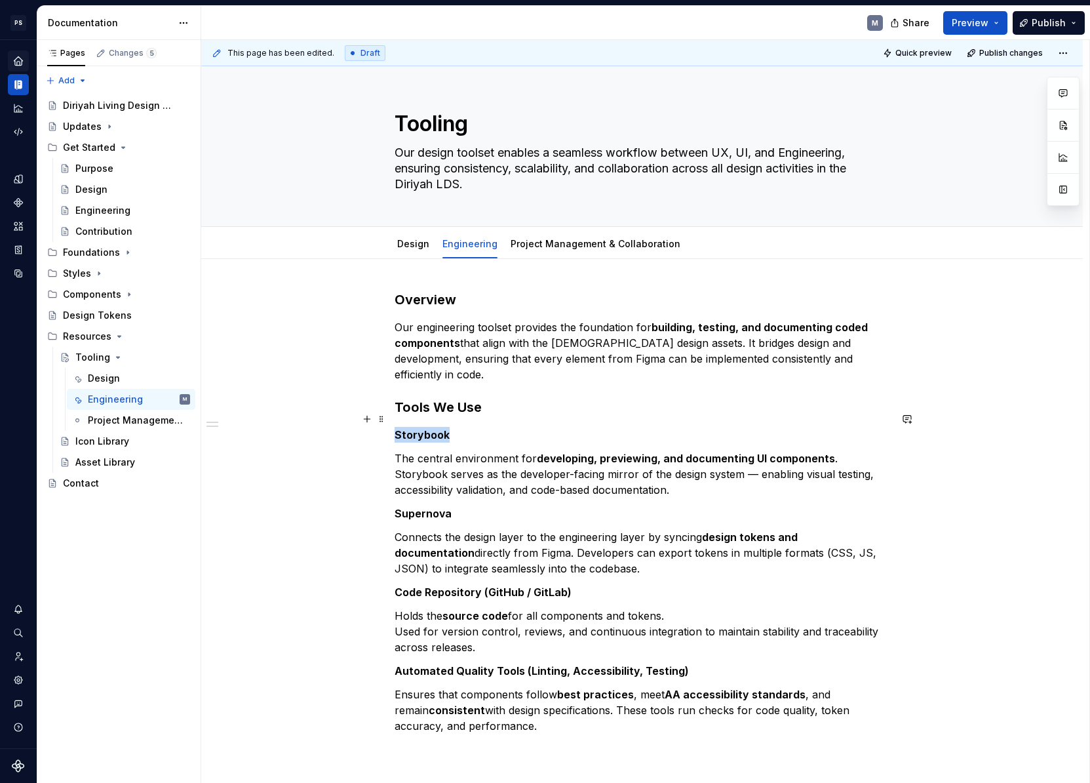
drag, startPoint x: 353, startPoint y: 421, endPoint x: 341, endPoint y: 422, distance: 11.2
click at [341, 421] on div "Overview Our engineering toolset provides the foundation for building, testing,…" at bounding box center [642, 621] width 882 height 725
click at [442, 395] on span "Text" at bounding box center [440, 394] width 18 height 10
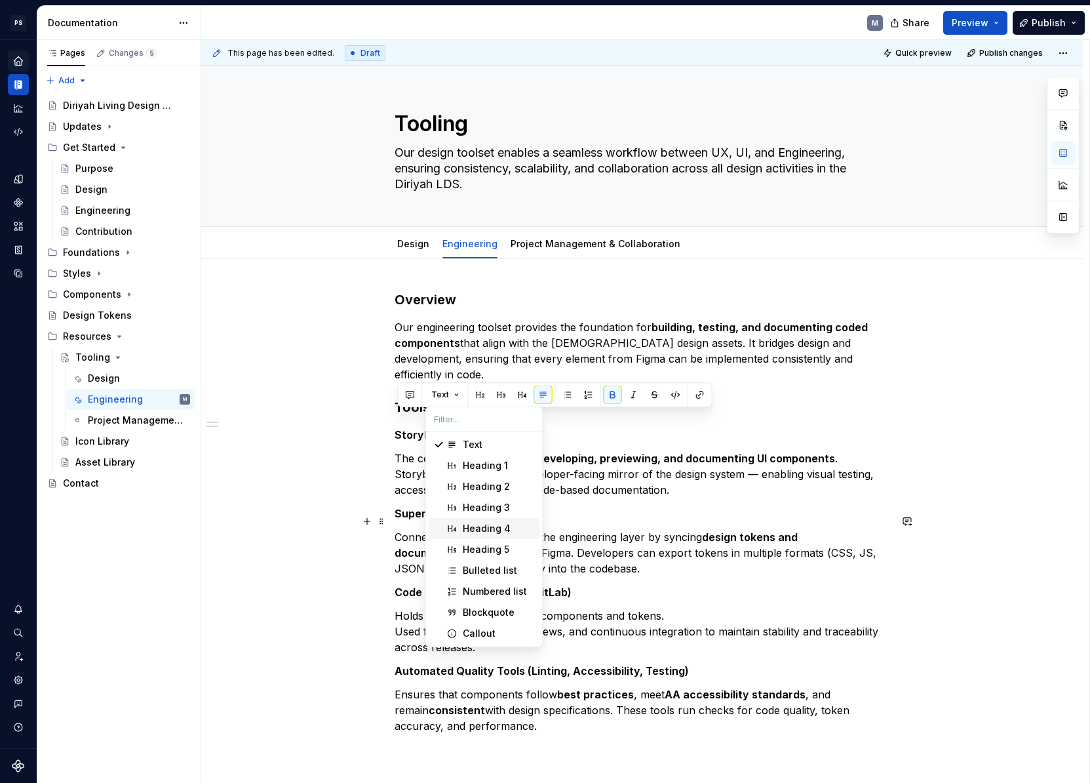
click at [487, 522] on div "Heading 4" at bounding box center [487, 528] width 48 height 13
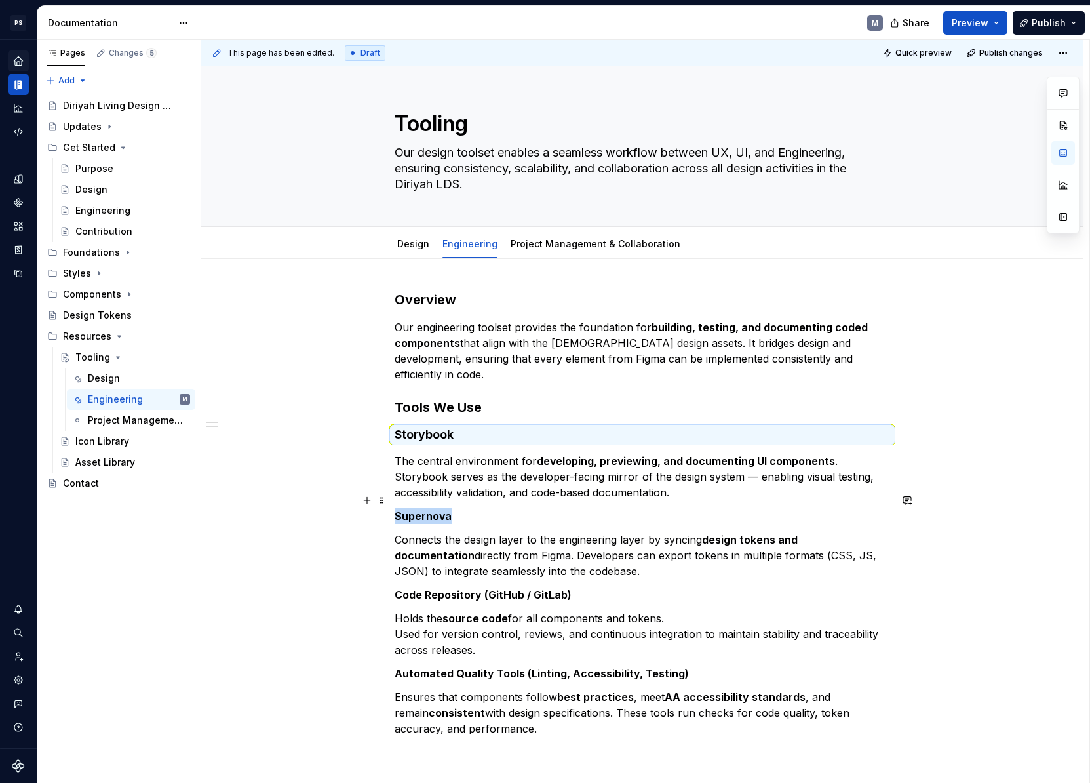
drag, startPoint x: 460, startPoint y: 502, endPoint x: 351, endPoint y: 501, distance: 109.5
click at [351, 501] on div "Overview Our engineering toolset provides the foundation for building, testing,…" at bounding box center [642, 623] width 882 height 728
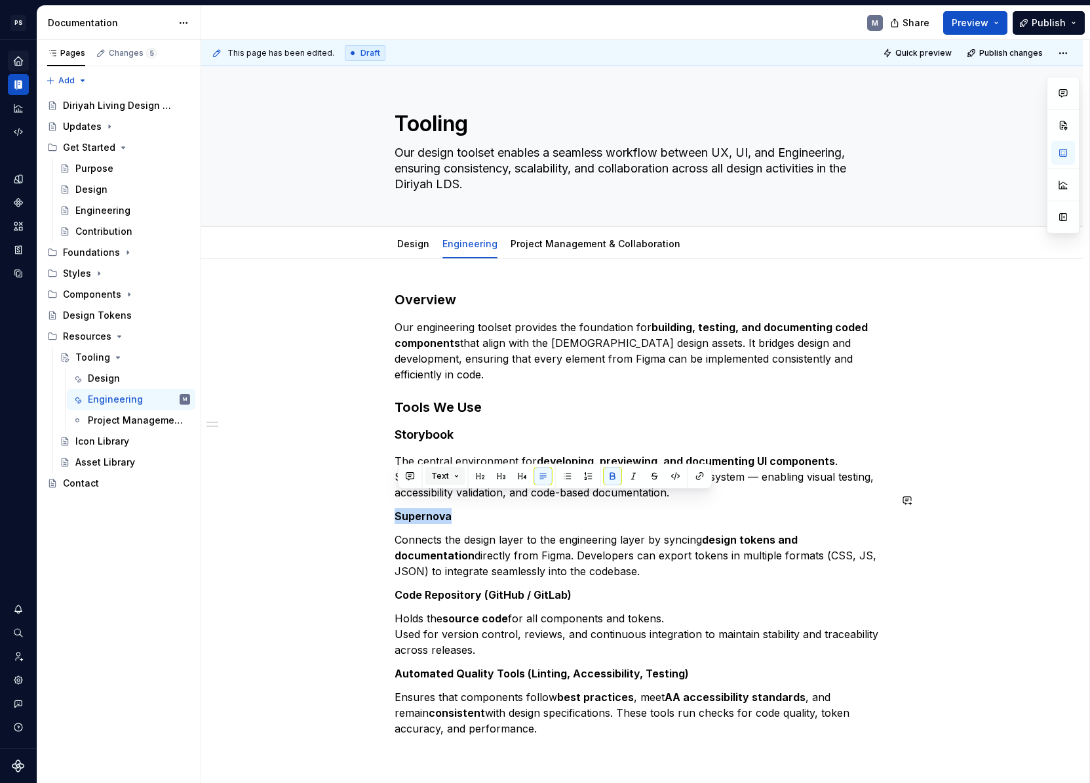
click at [453, 477] on button "Text" at bounding box center [445, 476] width 40 height 18
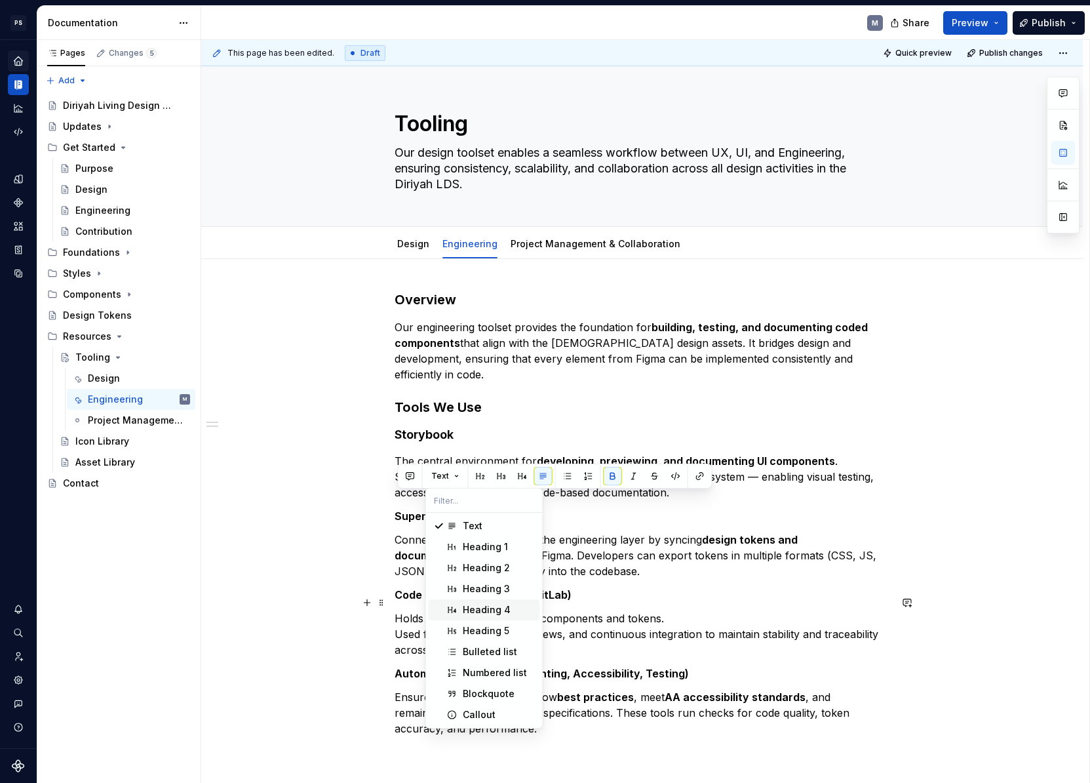
click at [511, 612] on div "Heading 4" at bounding box center [499, 609] width 72 height 13
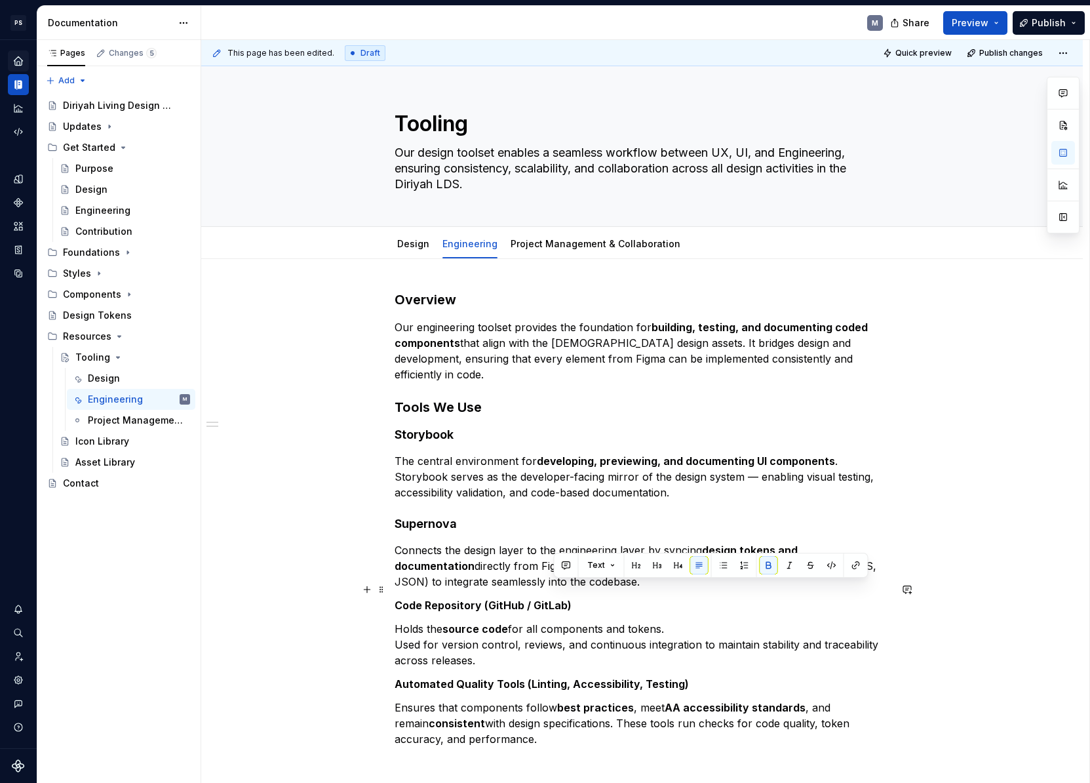
drag, startPoint x: 571, startPoint y: 591, endPoint x: 345, endPoint y: 596, distance: 225.5
click at [345, 596] on div "Overview Our engineering toolset provides the foundation for building, testing,…" at bounding box center [642, 628] width 882 height 738
click at [472, 598] on strong "Code Repository (GitHub / GitLab)" at bounding box center [483, 604] width 177 height 13
click at [465, 598] on strong "Code Repository (GitHub / GitLab)" at bounding box center [483, 604] width 177 height 13
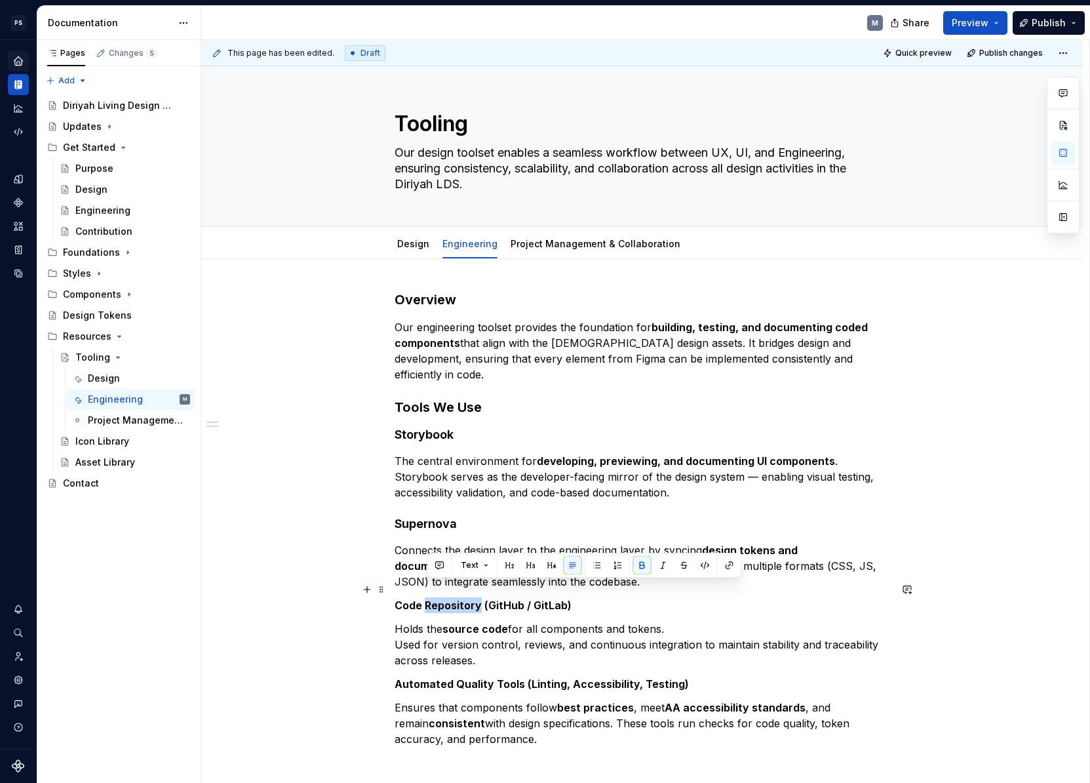
click at [465, 598] on strong "Code Repository (GitHub / GitLab)" at bounding box center [483, 604] width 177 height 13
click at [537, 598] on strong "Code Repository (GitHub / GitLab)" at bounding box center [483, 604] width 177 height 13
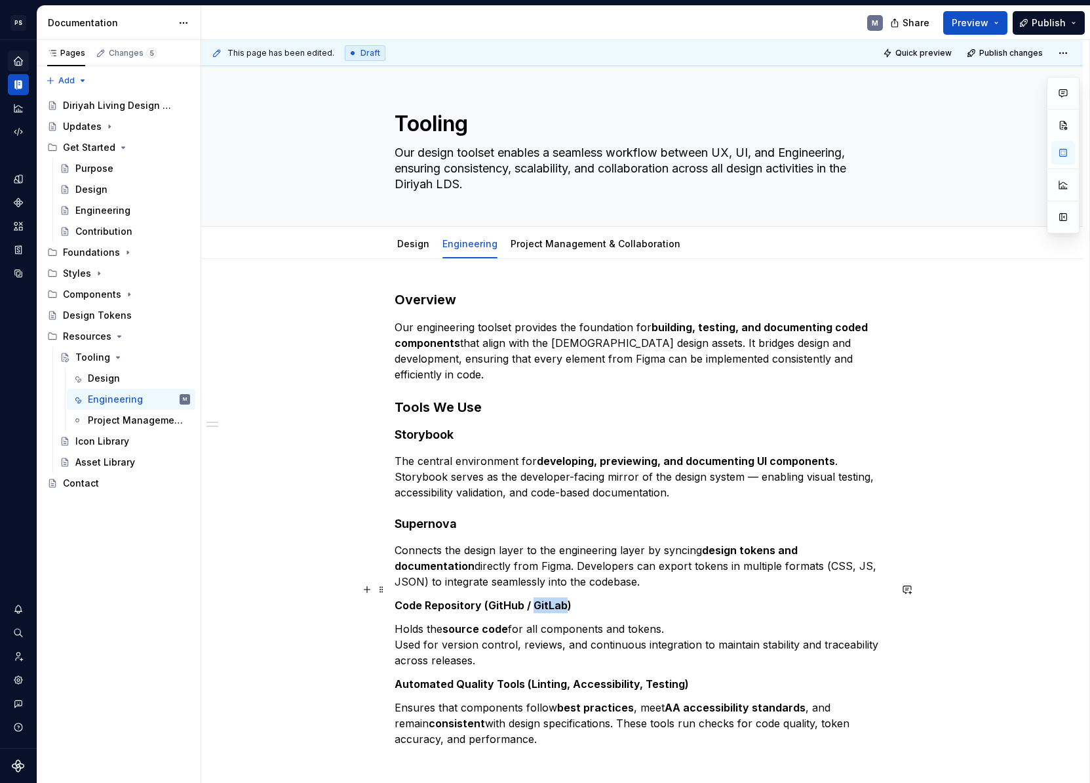
click at [537, 598] on strong "Code Repository (GitHub / GitLab)" at bounding box center [483, 604] width 177 height 13
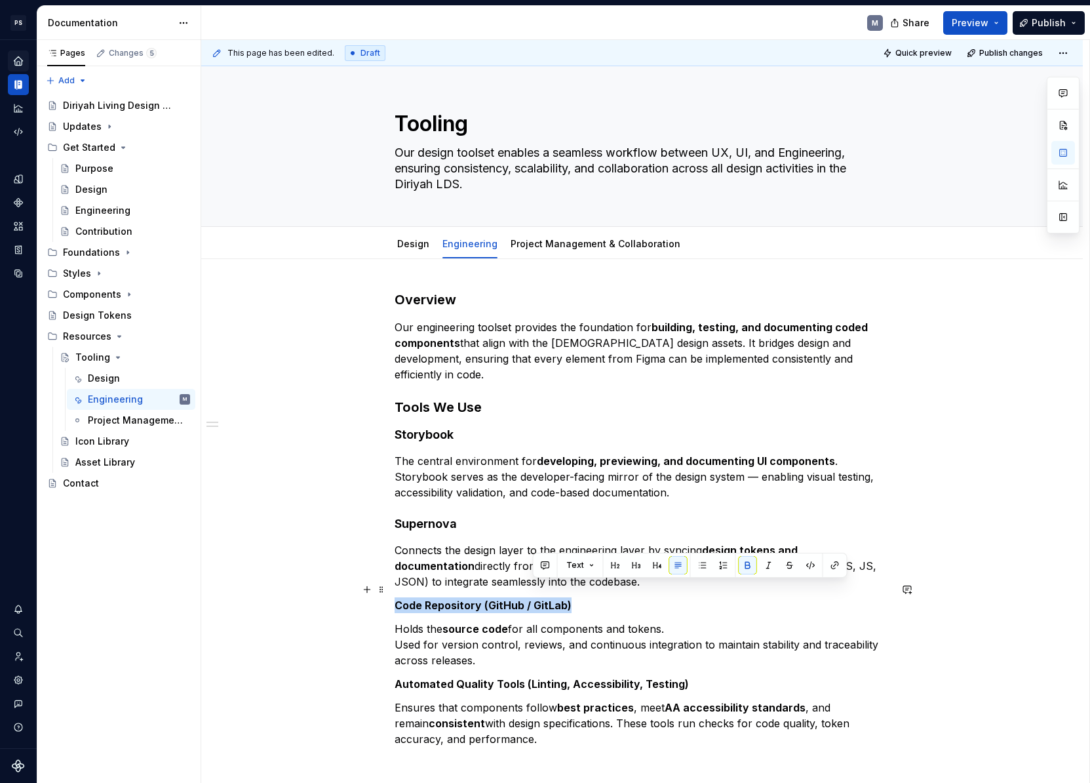
click at [537, 598] on strong "Code Repository (GitHub / GitLab)" at bounding box center [483, 604] width 177 height 13
click at [448, 563] on button "Text" at bounding box center [445, 565] width 40 height 18
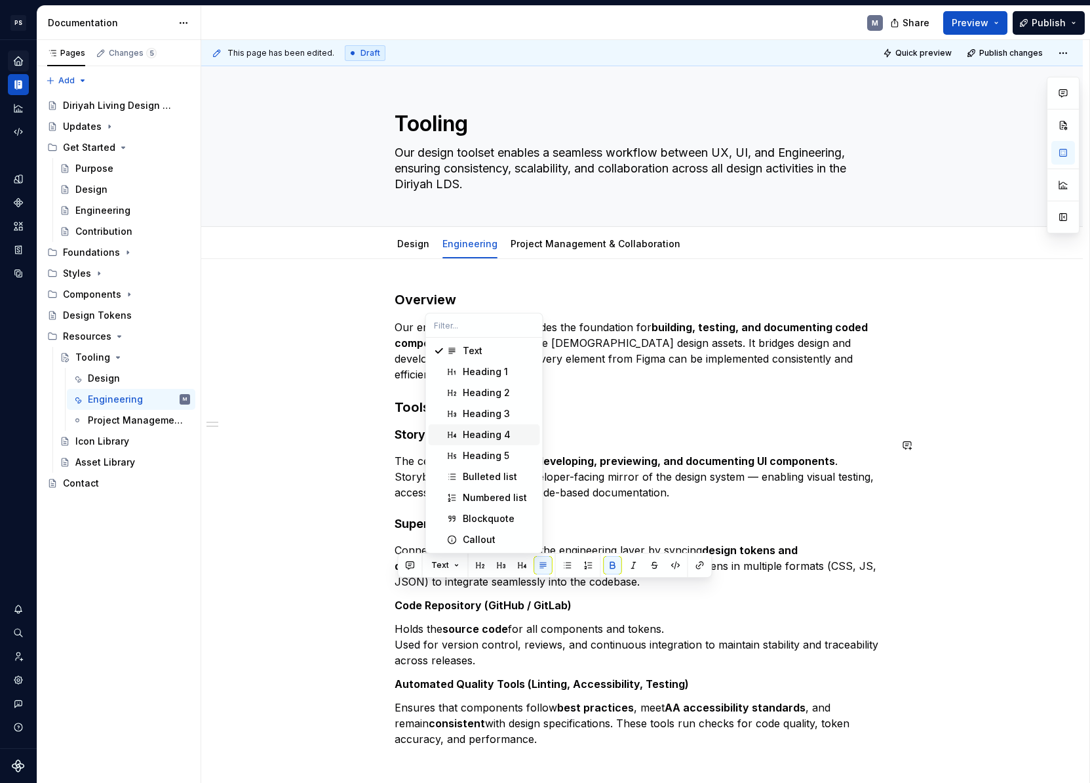
click at [501, 432] on div "Heading 4" at bounding box center [487, 434] width 48 height 13
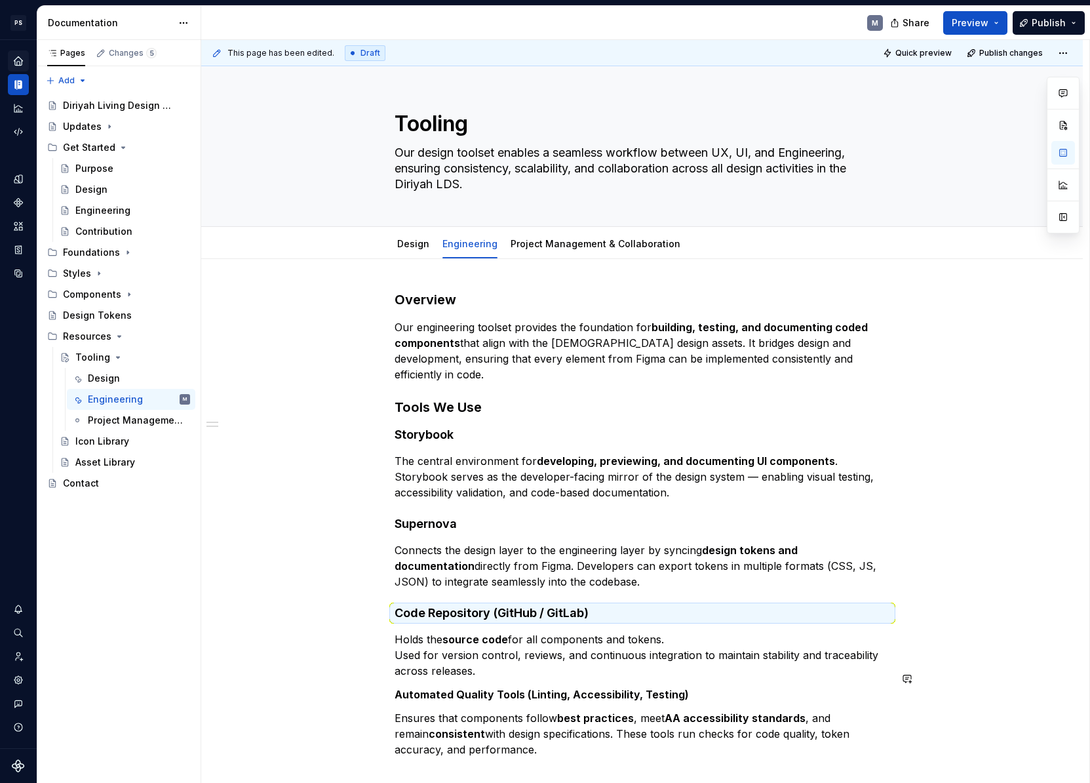
click at [470, 688] on strong "Automated Quality Tools (Linting, Accessibility, Testing)" at bounding box center [542, 694] width 294 height 13
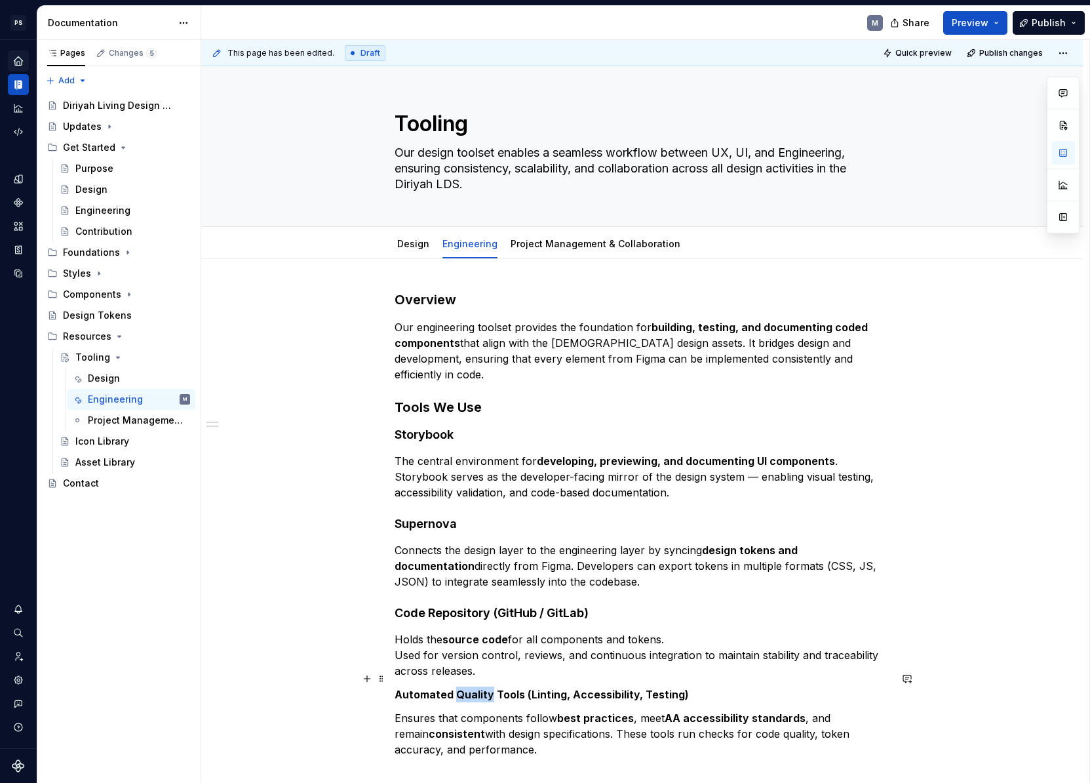
click at [470, 688] on strong "Automated Quality Tools (Linting, Accessibility, Testing)" at bounding box center [542, 694] width 294 height 13
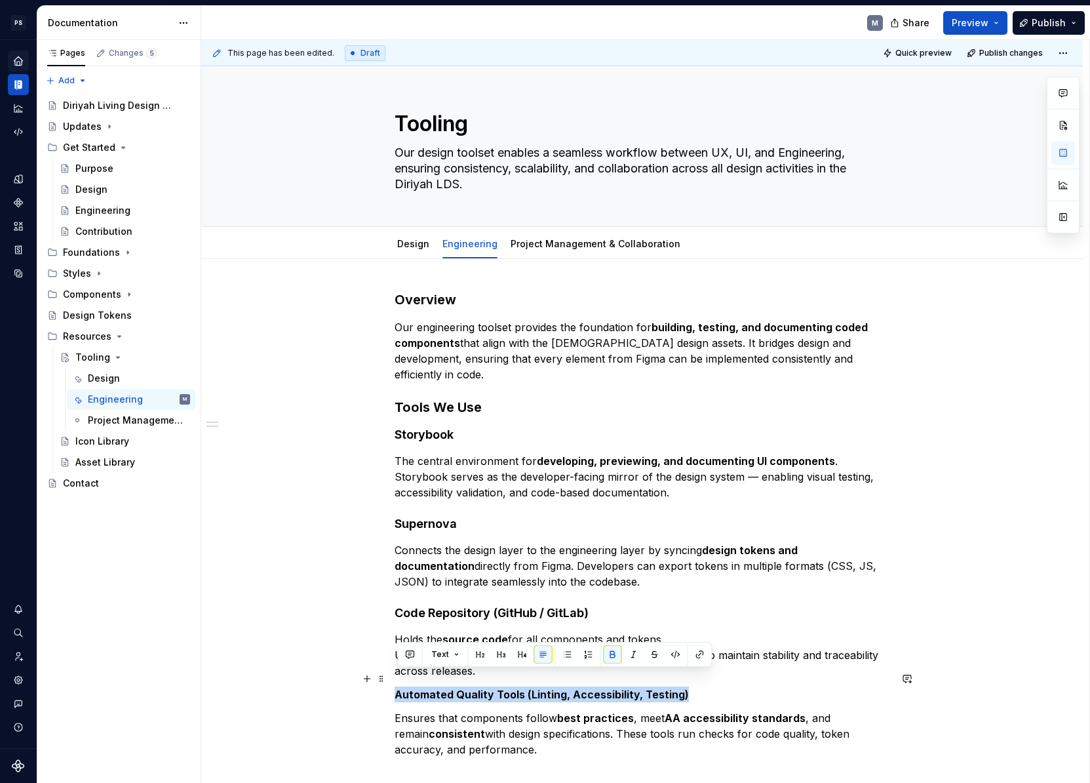
click at [470, 688] on strong "Automated Quality Tools (Linting, Accessibility, Testing)" at bounding box center [542, 694] width 294 height 13
click at [440, 647] on button "Text" at bounding box center [445, 654] width 40 height 18
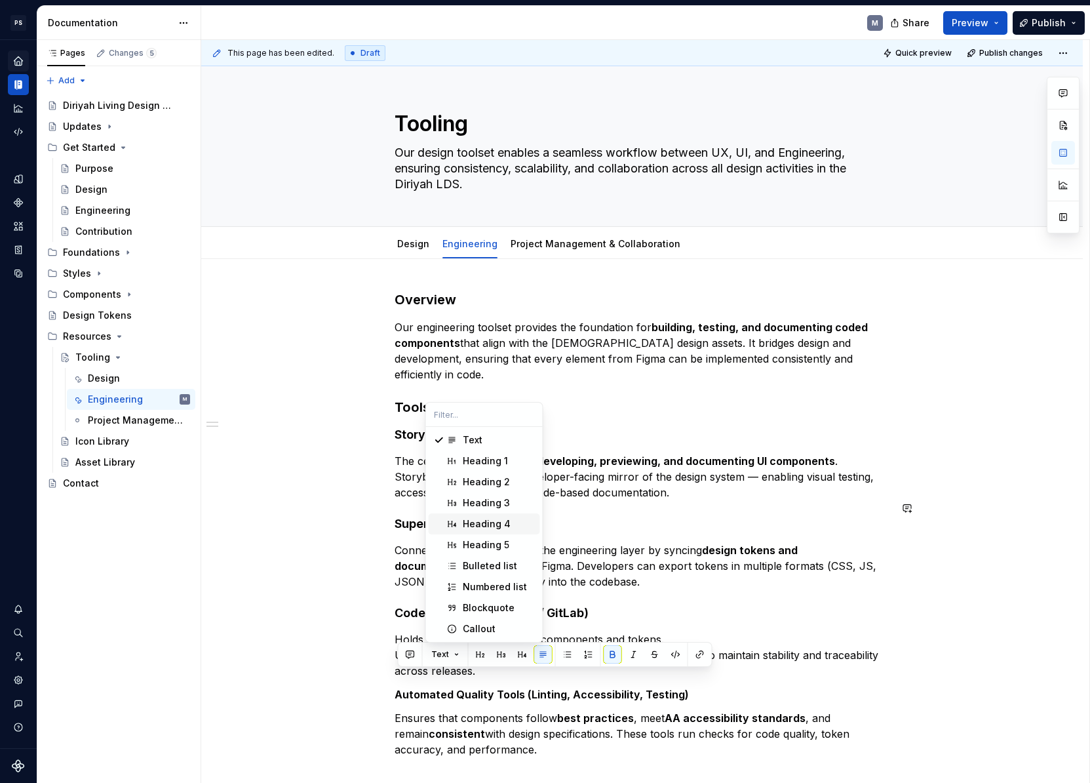
click at [497, 520] on div "Heading 4" at bounding box center [487, 523] width 48 height 13
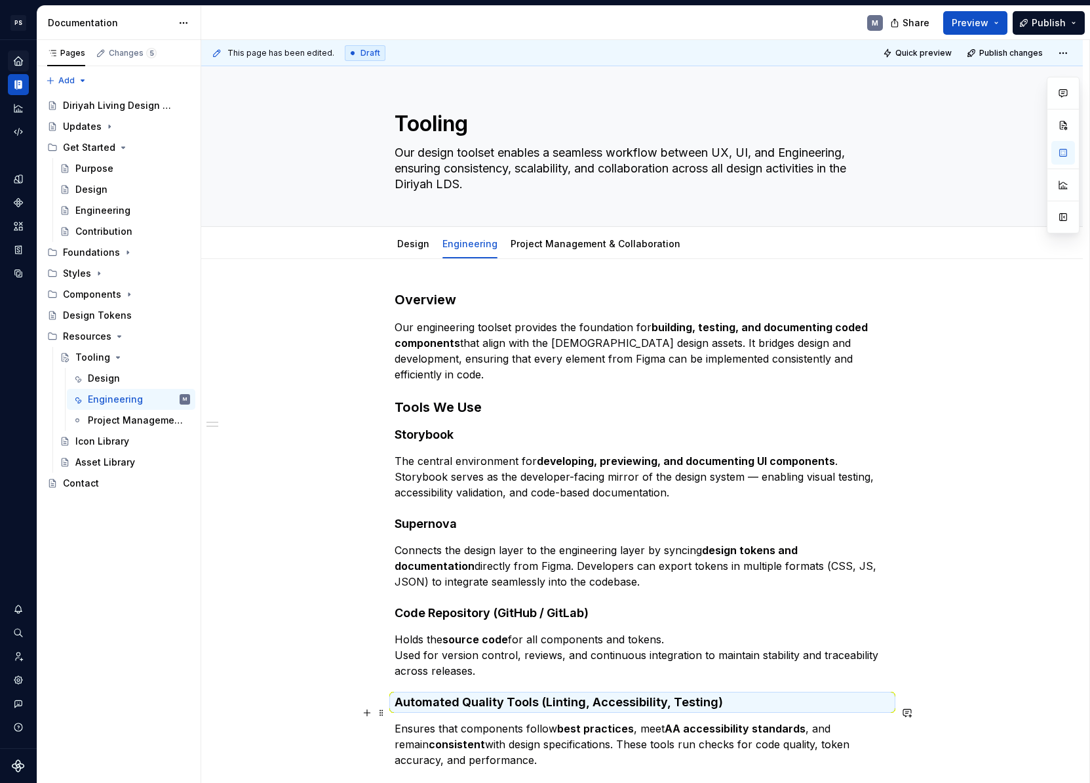
click at [508, 722] on div "Overview Our engineering toolset provides the foundation for building, testing,…" at bounding box center [643, 536] width 496 height 493
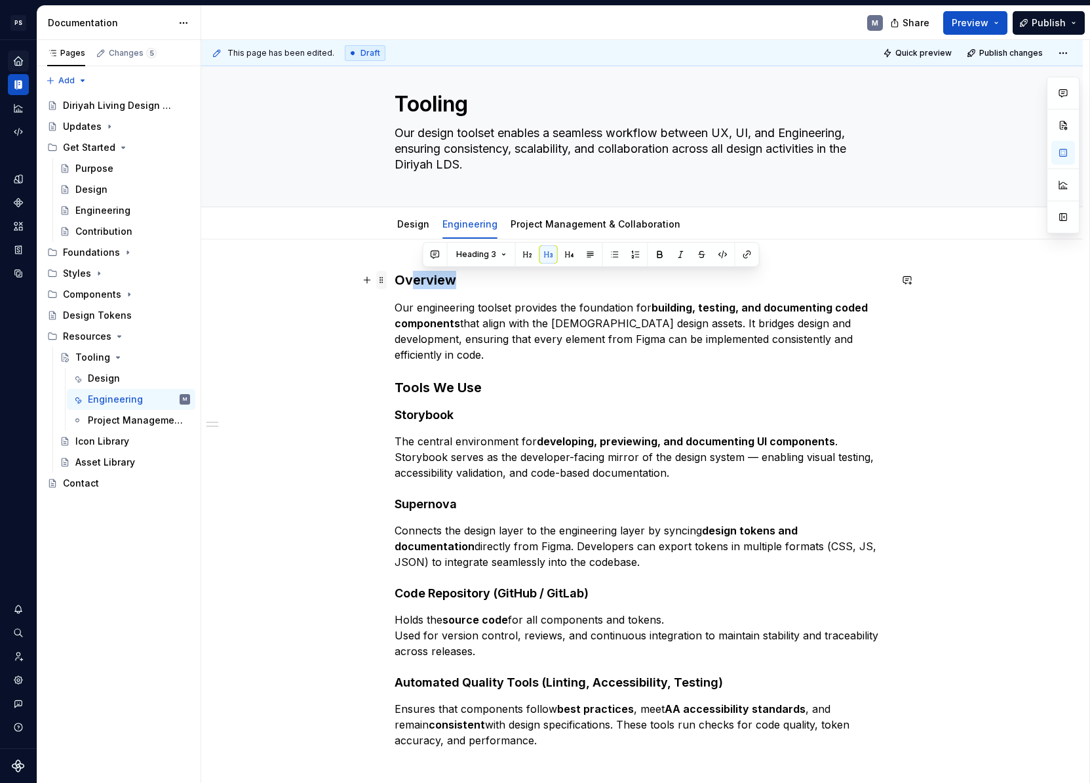
drag, startPoint x: 459, startPoint y: 285, endPoint x: 386, endPoint y: 280, distance: 72.9
click at [395, 280] on div "Overview Our engineering toolset provides the foundation for building, testing,…" at bounding box center [643, 517] width 496 height 493
click at [523, 378] on h3 "Tools We Use" at bounding box center [643, 387] width 496 height 18
drag, startPoint x: 516, startPoint y: 379, endPoint x: 387, endPoint y: 378, distance: 129.1
click at [336, 380] on div "Overview Our engineering toolset provides the foundation for building, testing,…" at bounding box center [642, 618] width 882 height 759
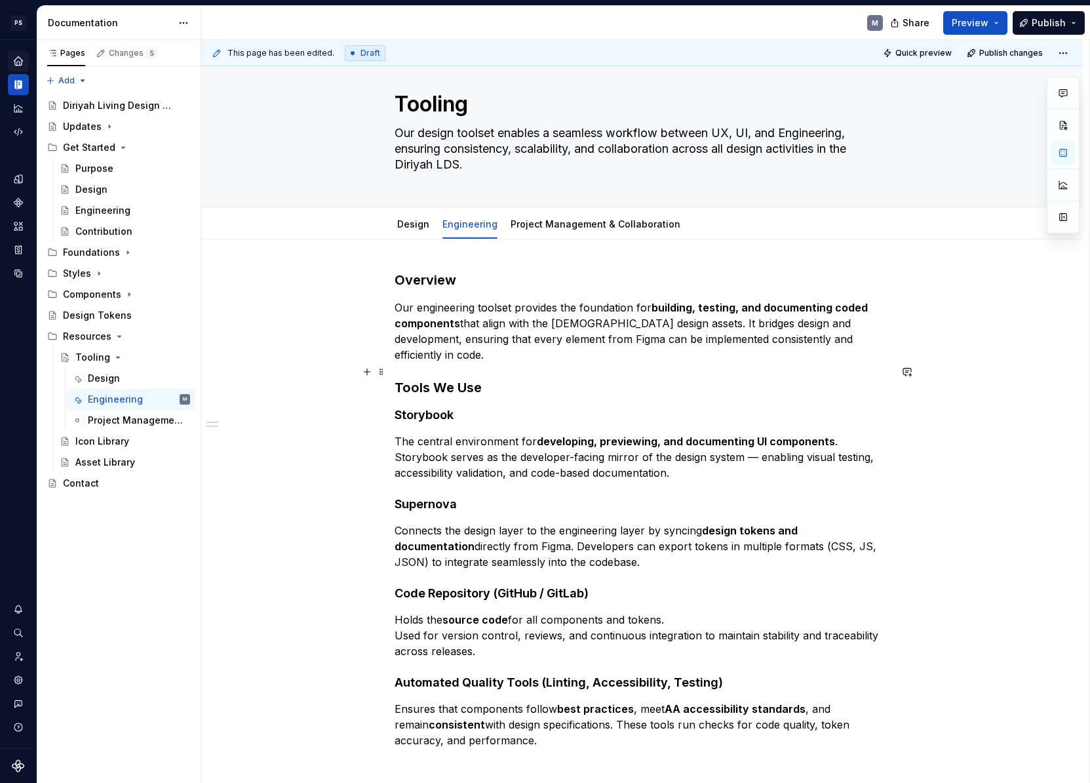
click at [440, 378] on h3 "Tools We Use" at bounding box center [643, 387] width 496 height 18
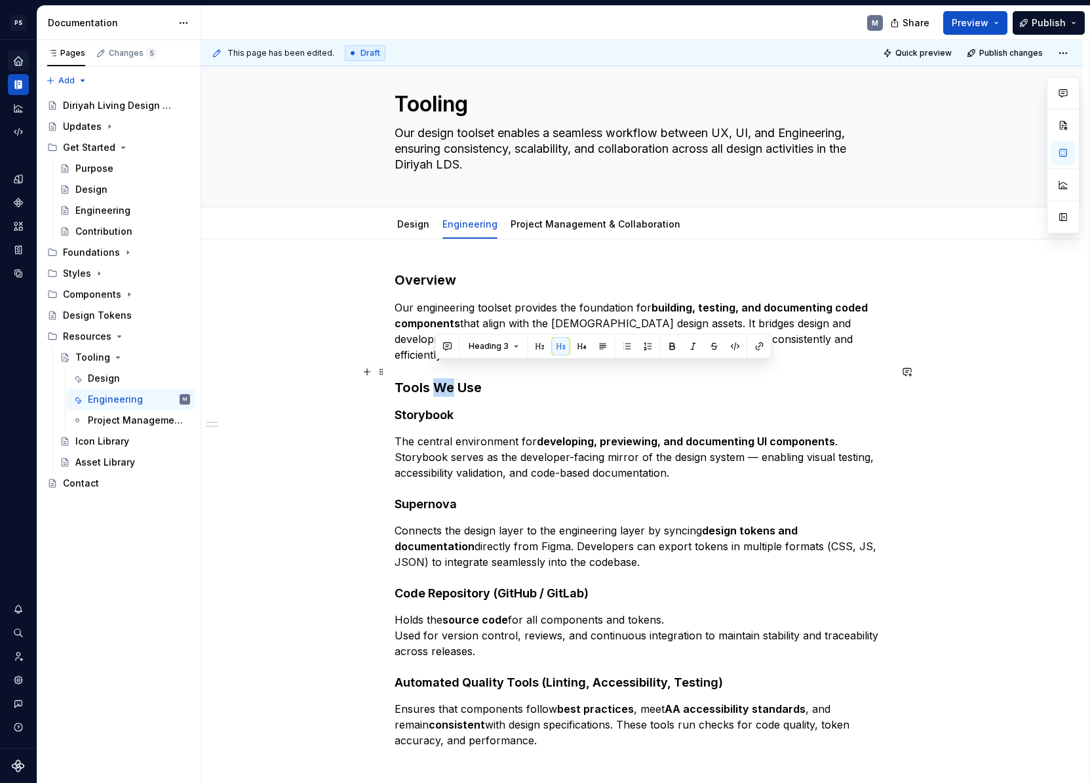
click at [440, 378] on h3 "Tools We Use" at bounding box center [643, 387] width 496 height 18
click at [474, 345] on button "Heading 3" at bounding box center [456, 346] width 62 height 18
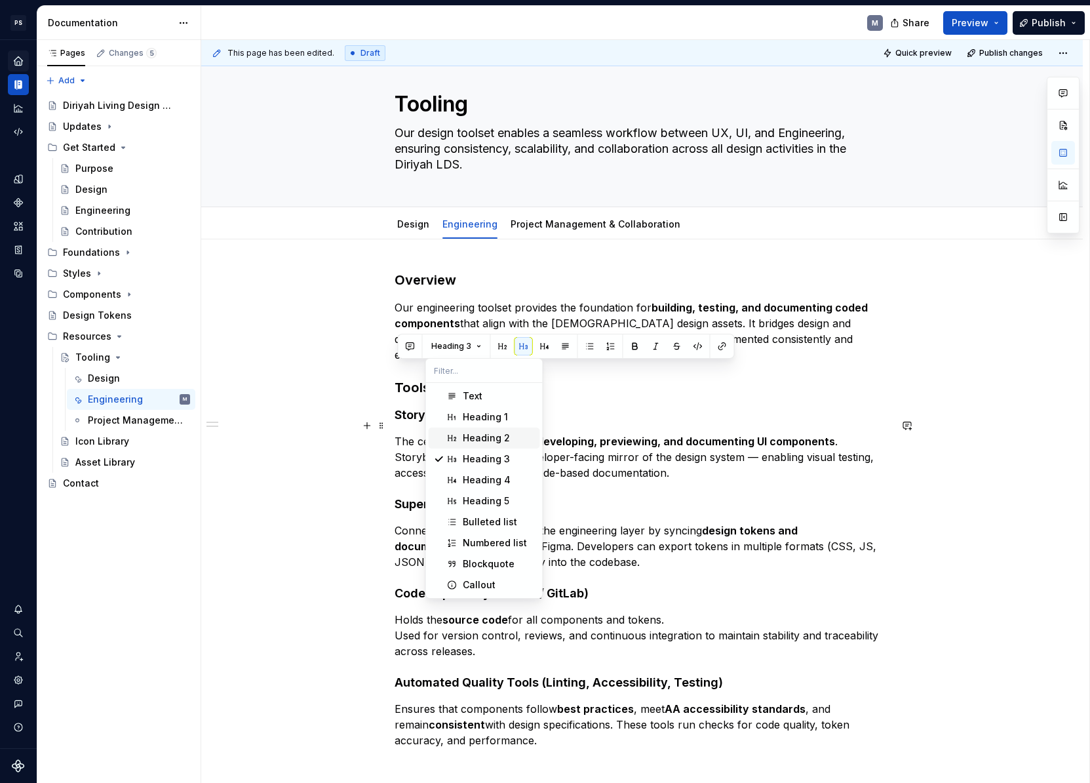
click at [515, 432] on div "Heading 2" at bounding box center [499, 437] width 72 height 13
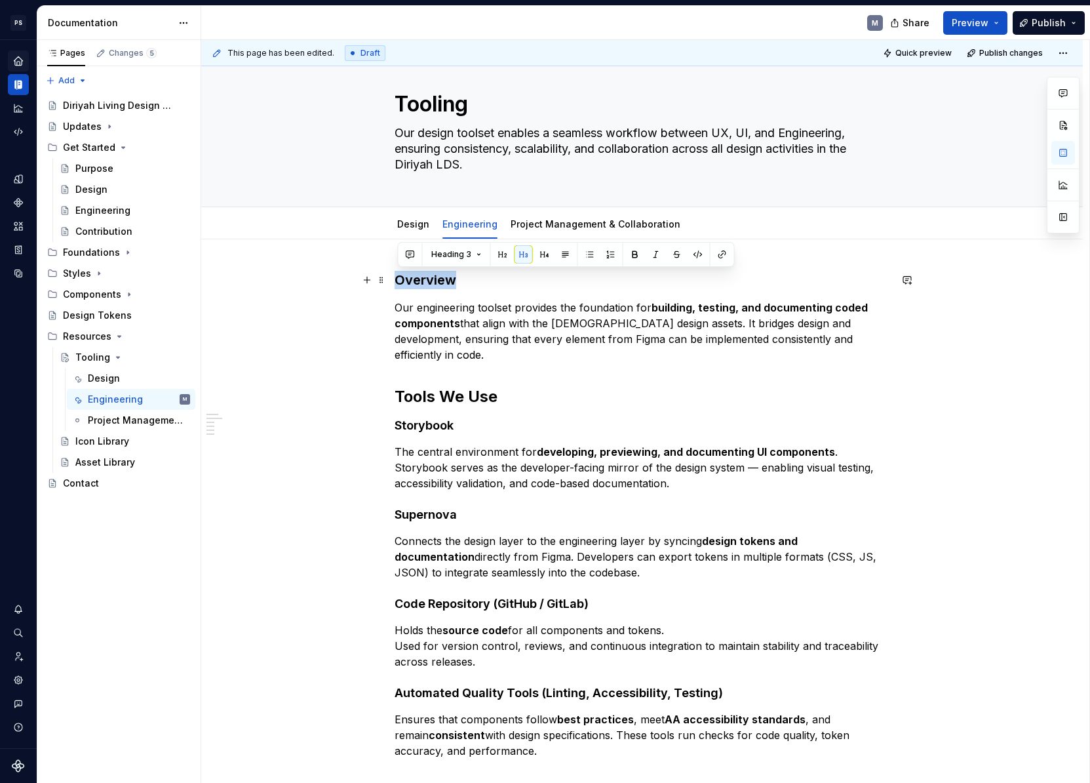
drag, startPoint x: 458, startPoint y: 283, endPoint x: 353, endPoint y: 275, distance: 105.8
click at [353, 275] on div "Overview Our engineering toolset provides the foundation for building, testing,…" at bounding box center [642, 623] width 882 height 769
click at [469, 256] on span "Heading 3" at bounding box center [451, 254] width 40 height 10
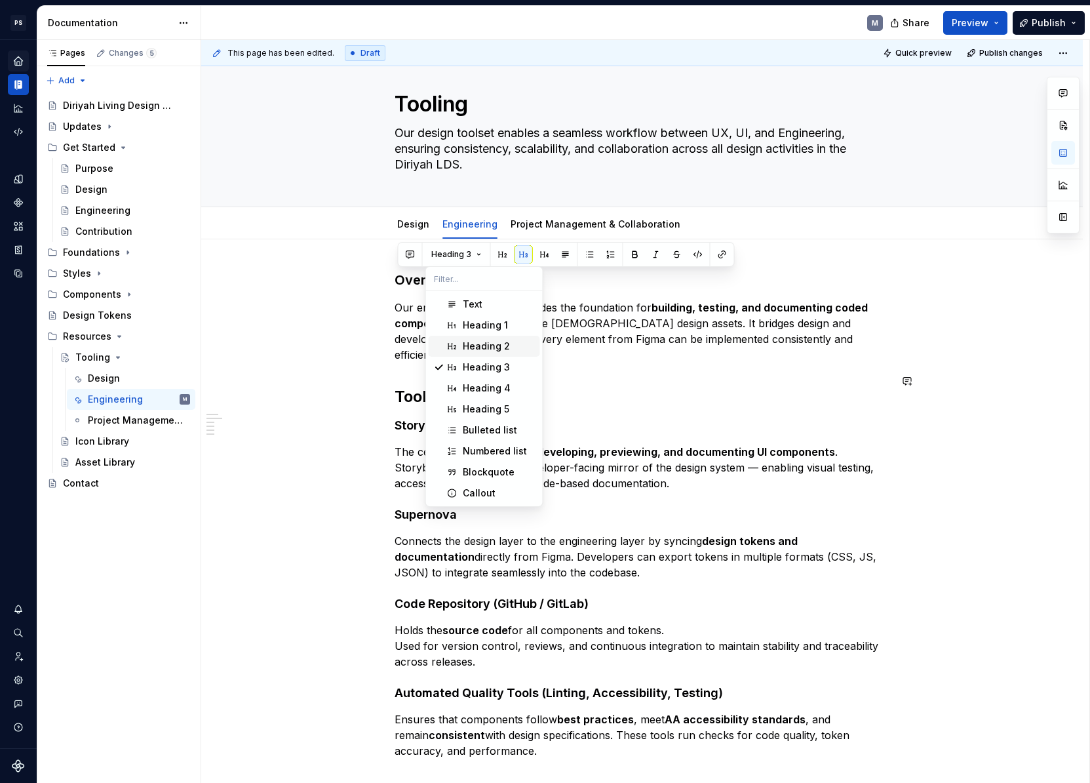
drag, startPoint x: 508, startPoint y: 349, endPoint x: 535, endPoint y: 357, distance: 28.5
click at [508, 349] on div "Heading 2" at bounding box center [499, 346] width 72 height 13
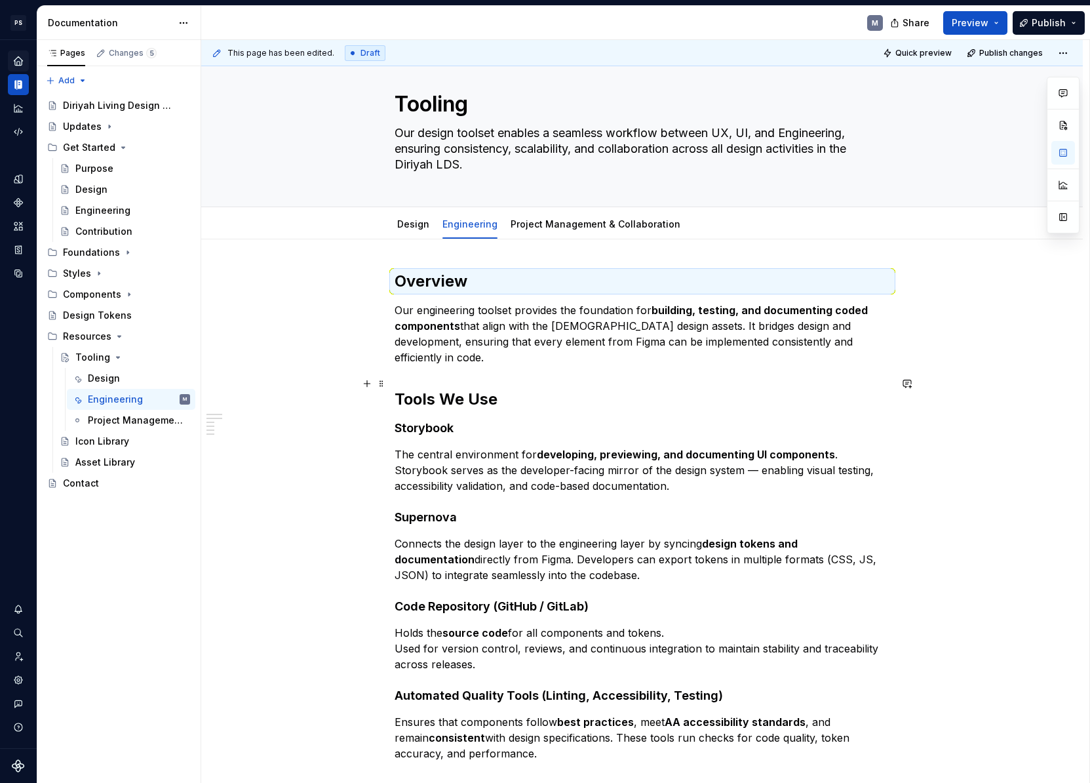
click at [542, 389] on h2 "Tools We Use" at bounding box center [643, 399] width 496 height 21
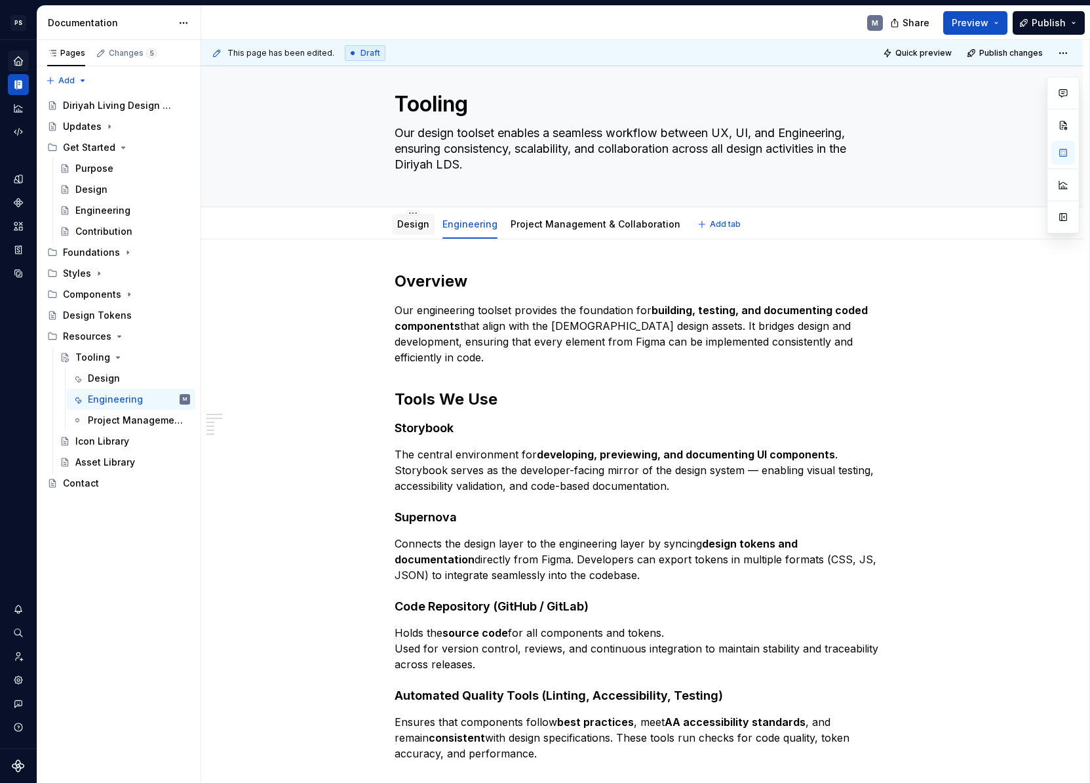
click at [418, 220] on link "Design" at bounding box center [413, 223] width 32 height 11
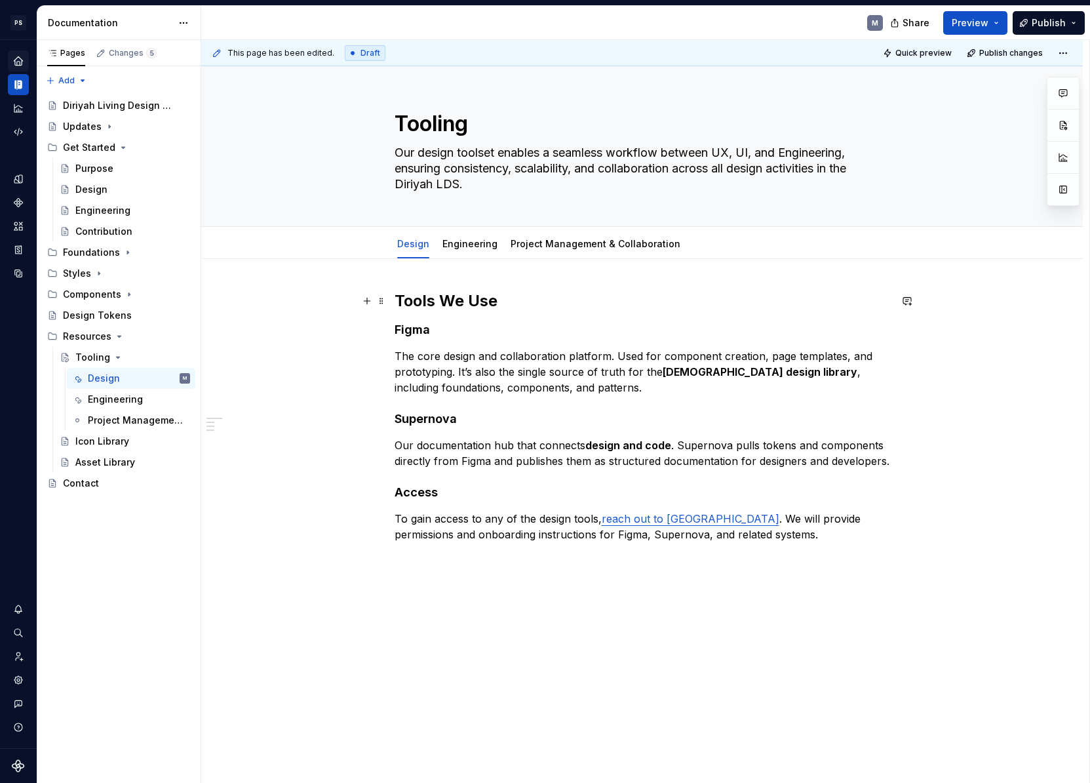
click at [472, 301] on h2 "Tools We Use" at bounding box center [643, 300] width 496 height 21
click at [488, 293] on h2 "Tools We Use" at bounding box center [643, 300] width 496 height 21
click at [467, 243] on link "Engineering" at bounding box center [469, 243] width 55 height 11
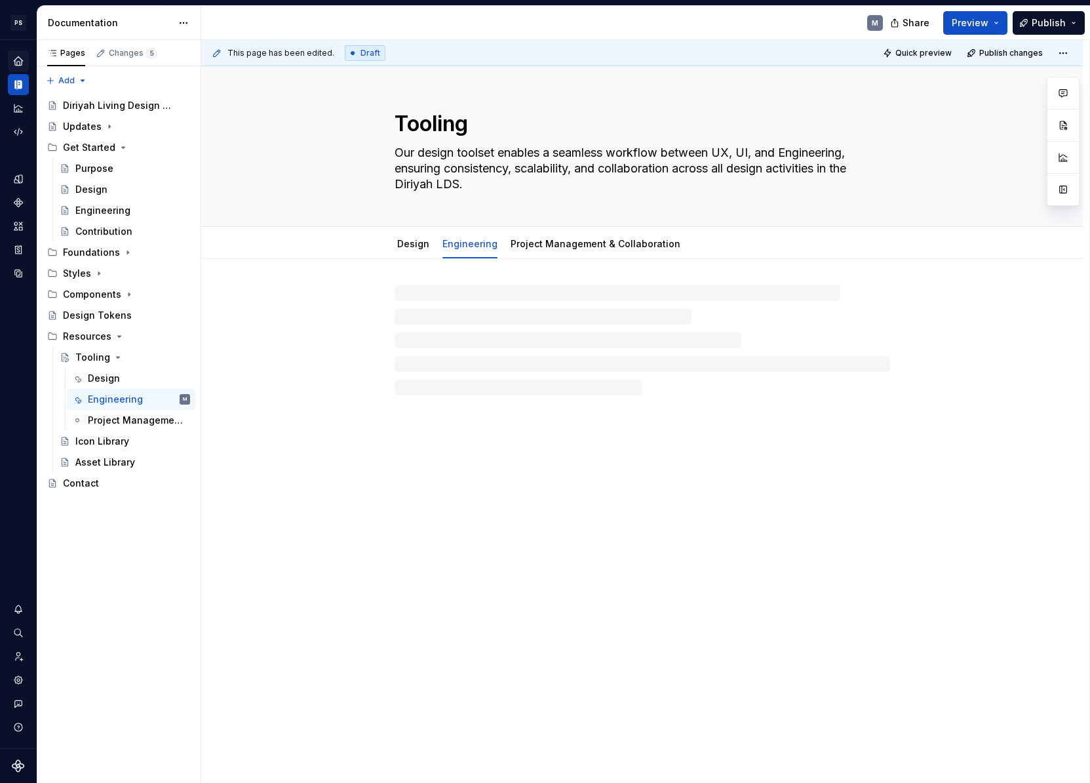
type textarea "*"
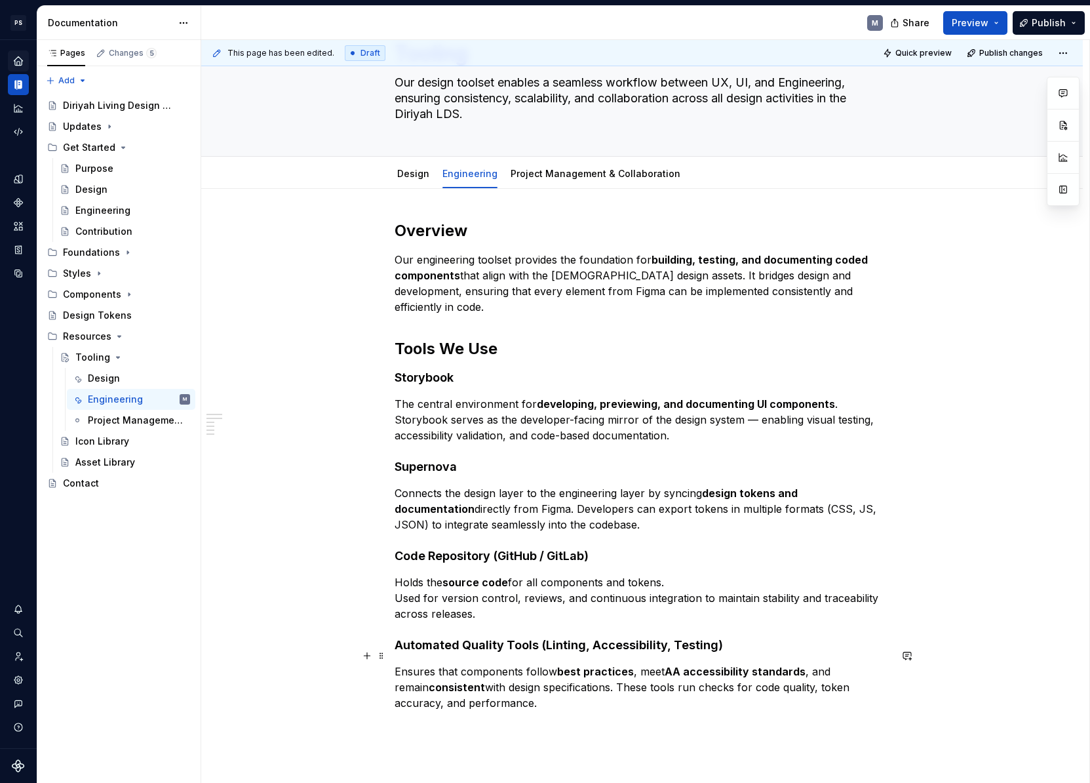
scroll to position [208, 0]
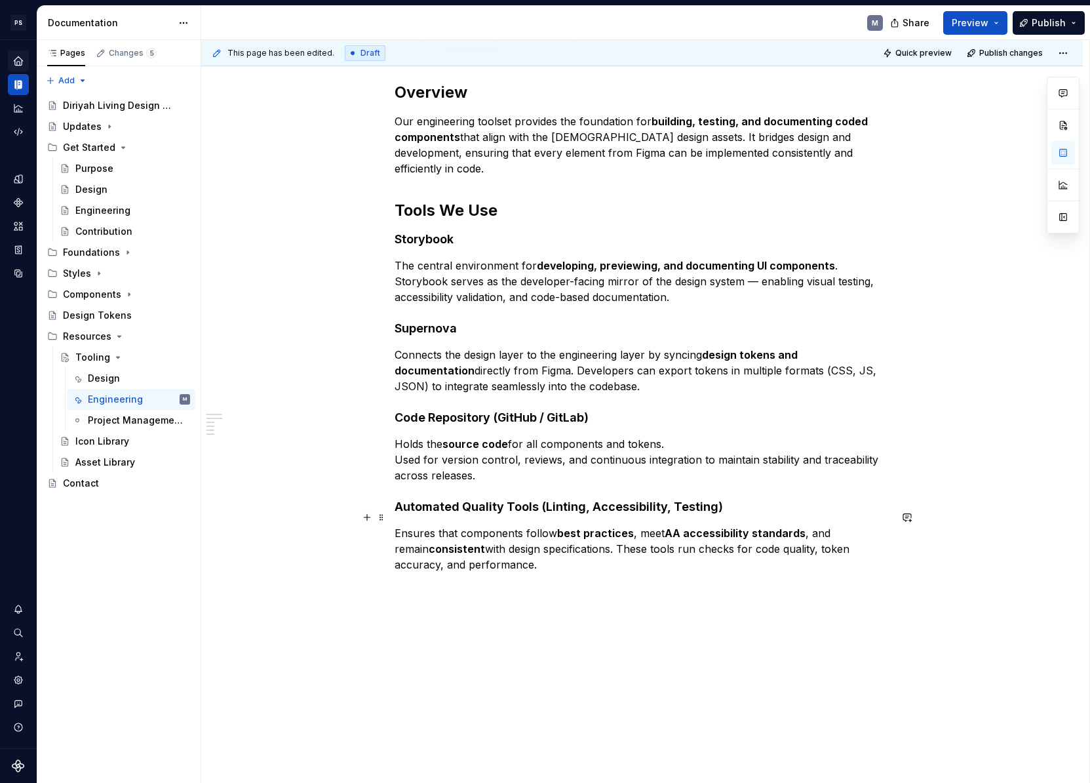
click at [593, 549] on p "Ensures that components follow best practices , meet AA accessibility standards…" at bounding box center [643, 548] width 496 height 47
paste div
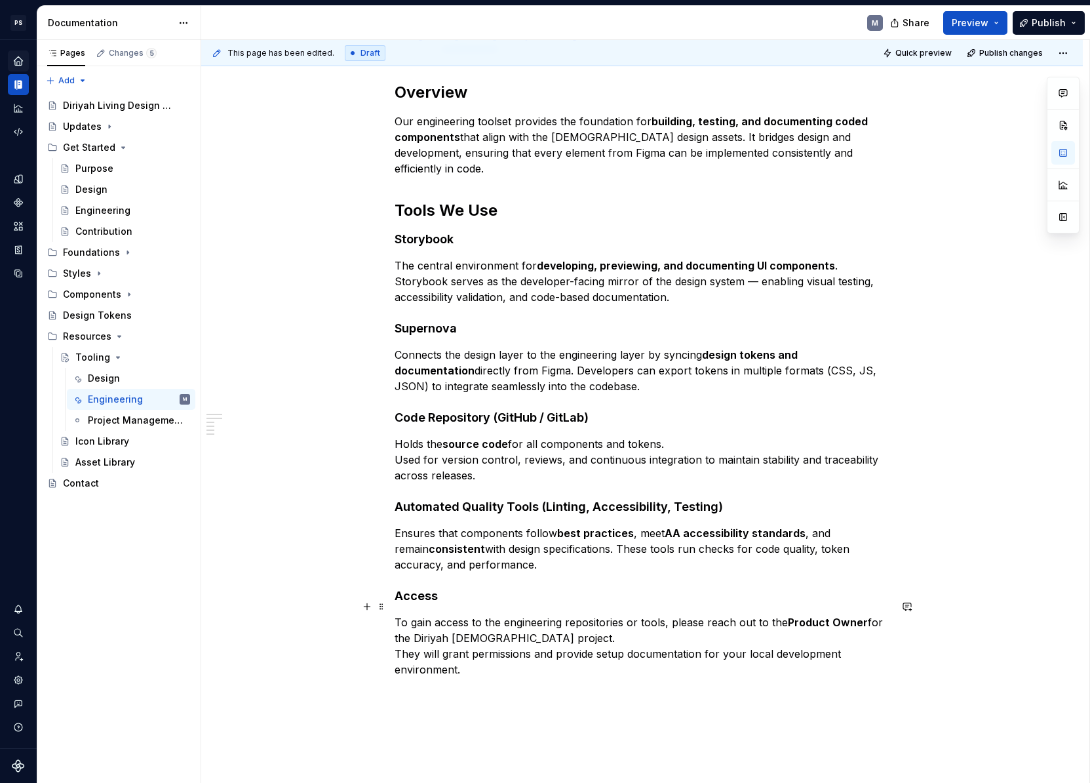
click at [399, 634] on p "To gain access to the engineering repositories or tools, please reach out to th…" at bounding box center [643, 645] width 496 height 63
drag, startPoint x: 442, startPoint y: 582, endPoint x: 359, endPoint y: 577, distance: 82.8
click at [395, 577] on div "Overview Our engineering toolset provides the foundation for building, testing,…" at bounding box center [643, 379] width 496 height 595
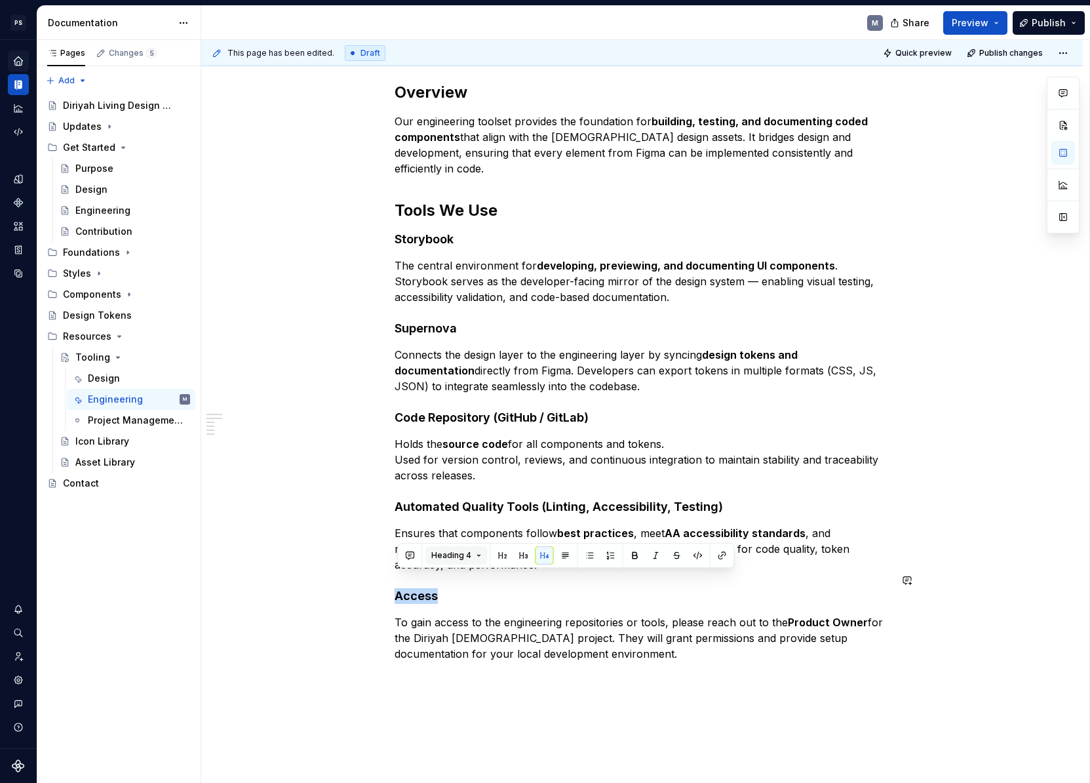
click at [475, 558] on button "Heading 4" at bounding box center [456, 555] width 62 height 18
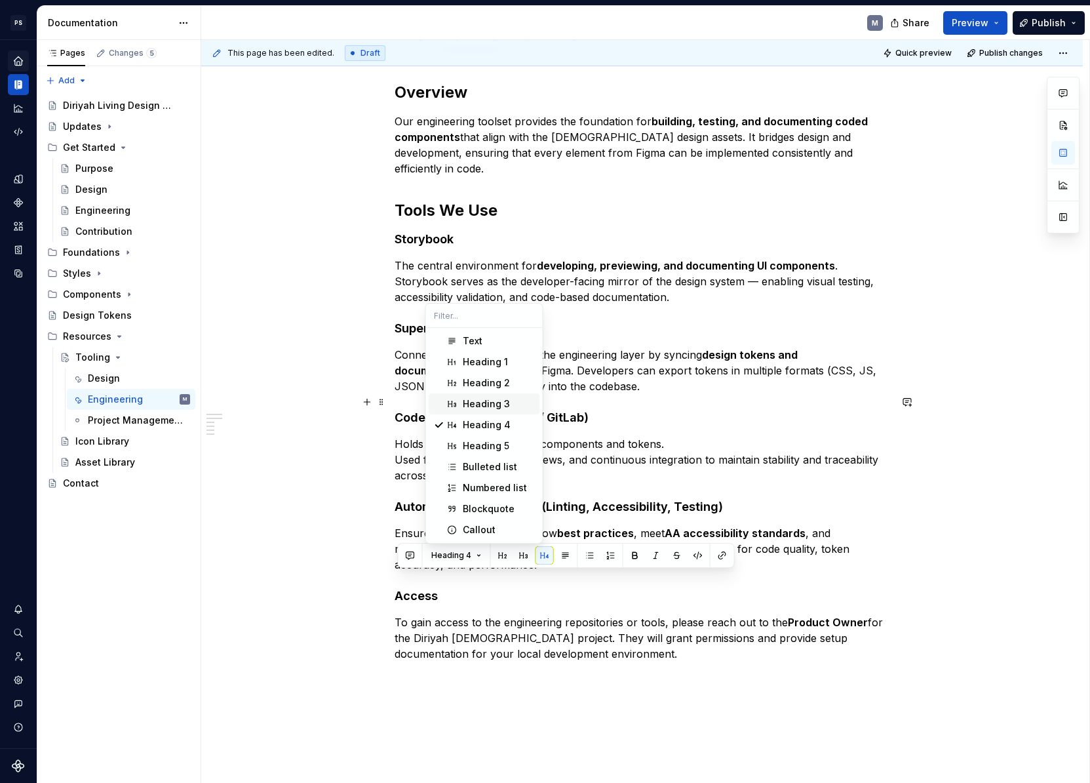
click at [516, 402] on div "Heading 3" at bounding box center [499, 403] width 72 height 13
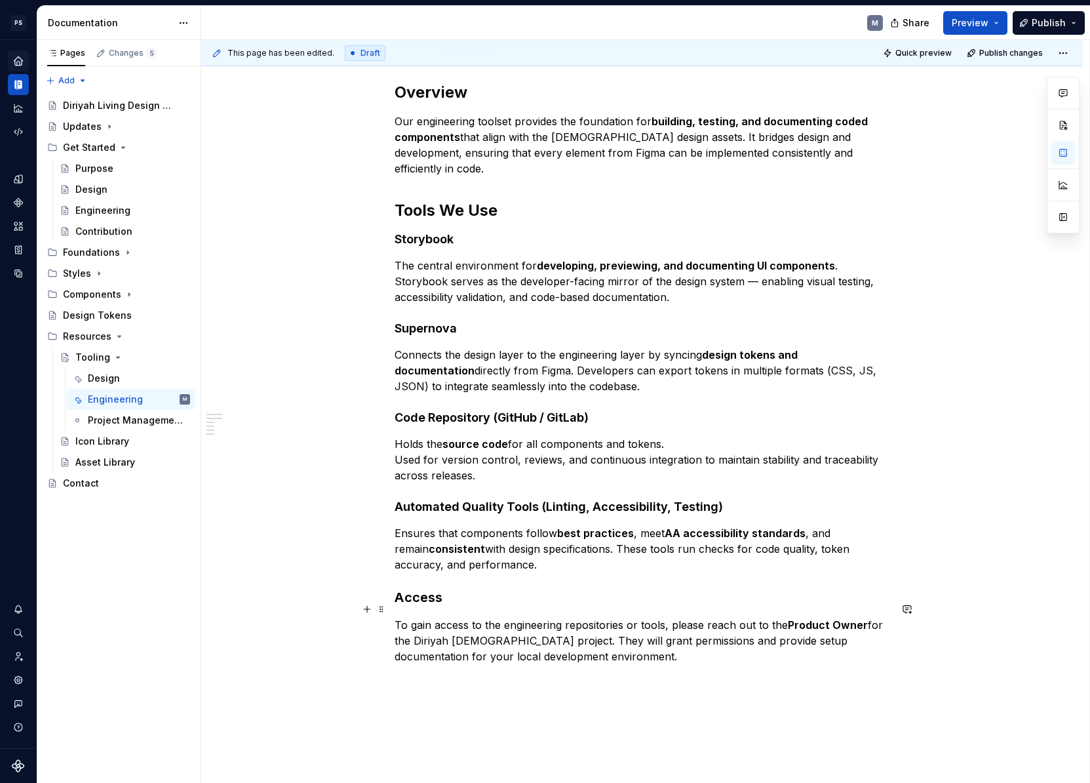
click at [418, 617] on p "To gain access to the engineering repositories or tools, please reach out to th…" at bounding box center [643, 640] width 496 height 47
click at [612, 636] on p "To gain access to the engineering repositories or tools, please reach out to th…" at bounding box center [643, 640] width 496 height 47
drag, startPoint x: 442, startPoint y: 581, endPoint x: 345, endPoint y: 583, distance: 96.4
click at [346, 583] on div "Overview Our engineering toolset provides the foundation for building, testing,…" at bounding box center [642, 482] width 882 height 864
click at [470, 552] on button "Heading 3" at bounding box center [456, 556] width 62 height 18
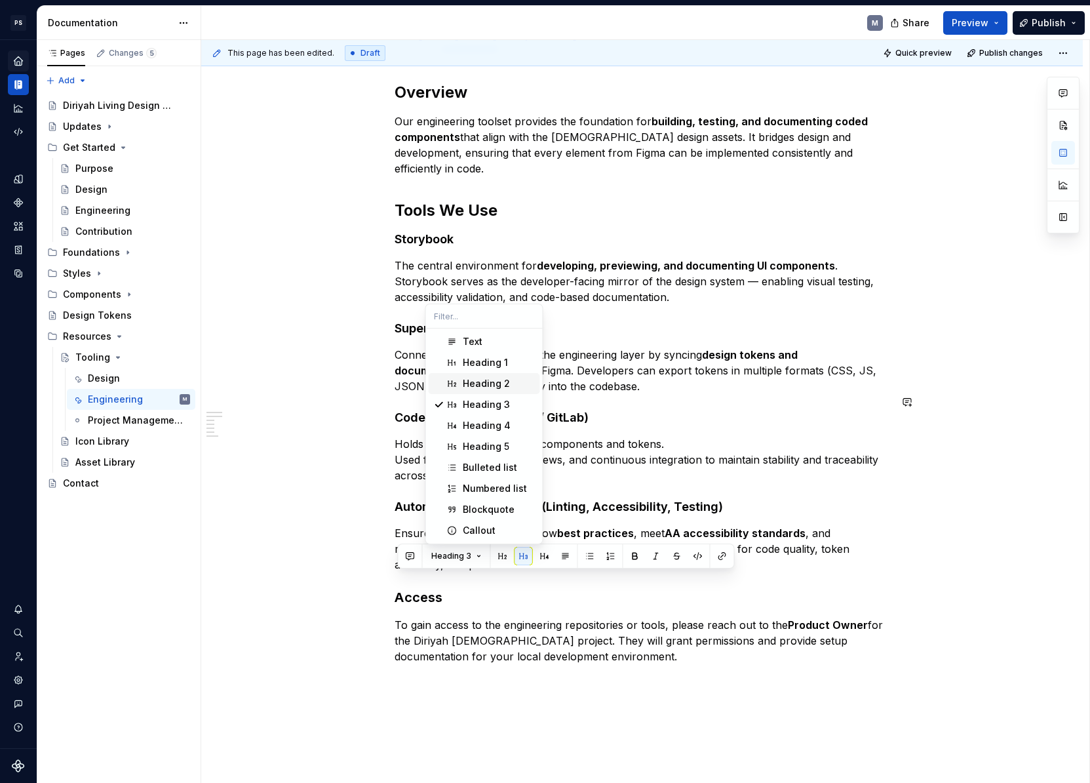
click at [520, 385] on div "Heading 2" at bounding box center [499, 383] width 72 height 13
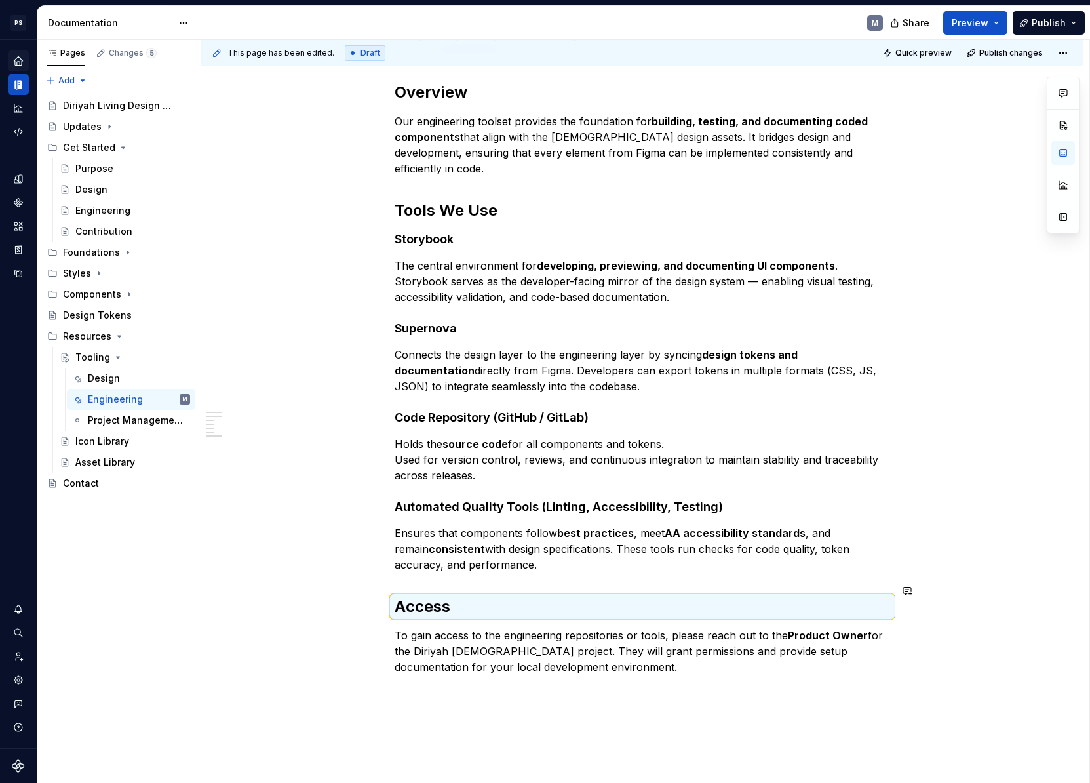
click at [461, 563] on div "Overview Our engineering toolset provides the foundation for building, testing,…" at bounding box center [643, 378] width 496 height 593
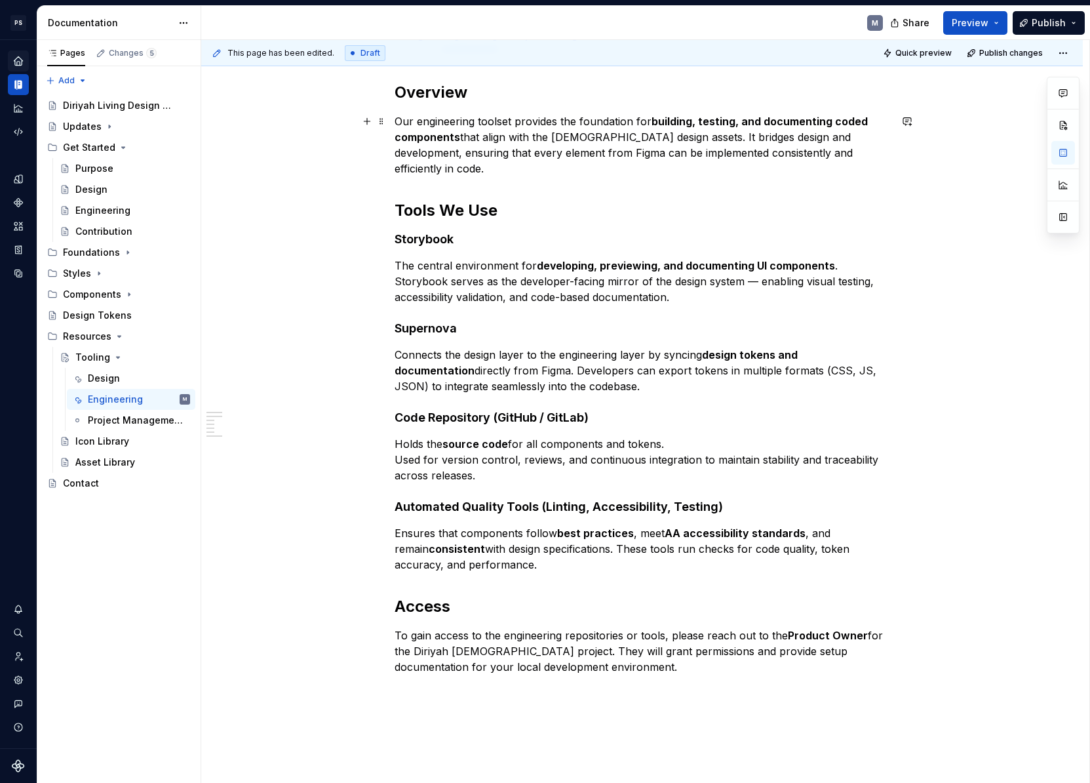
click at [842, 153] on p "Our engineering toolset provides the foundation for building, testing, and docu…" at bounding box center [643, 144] width 496 height 63
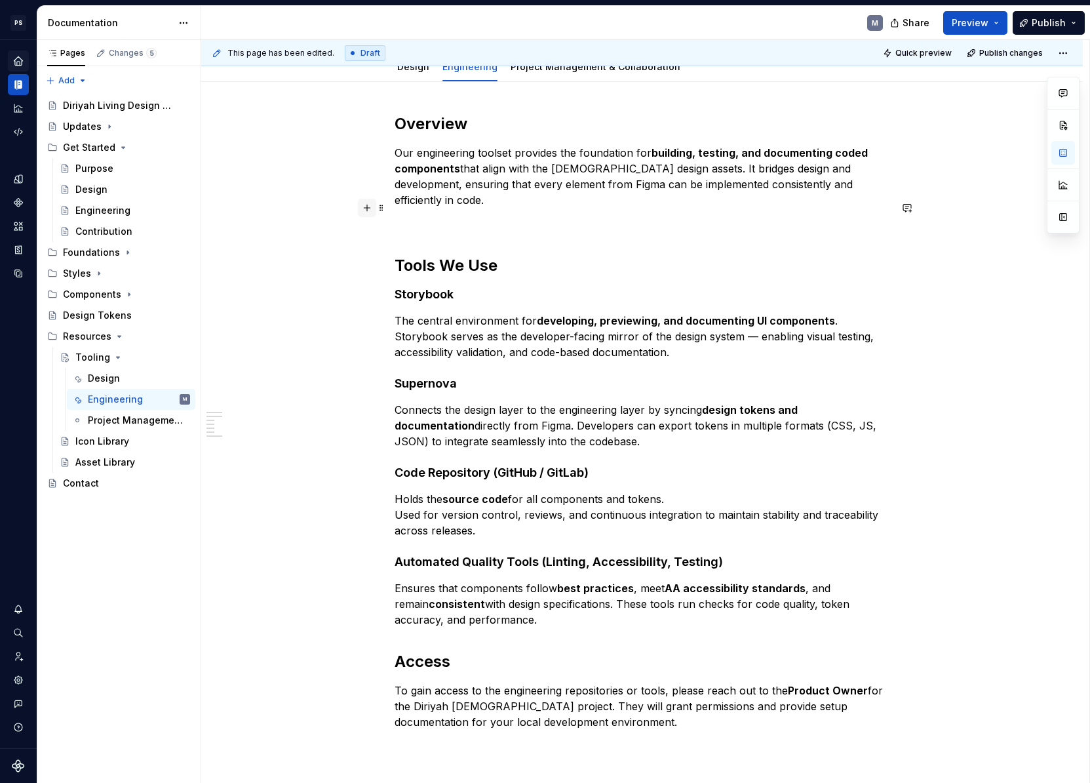
click at [369, 209] on button "button" at bounding box center [367, 208] width 18 height 18
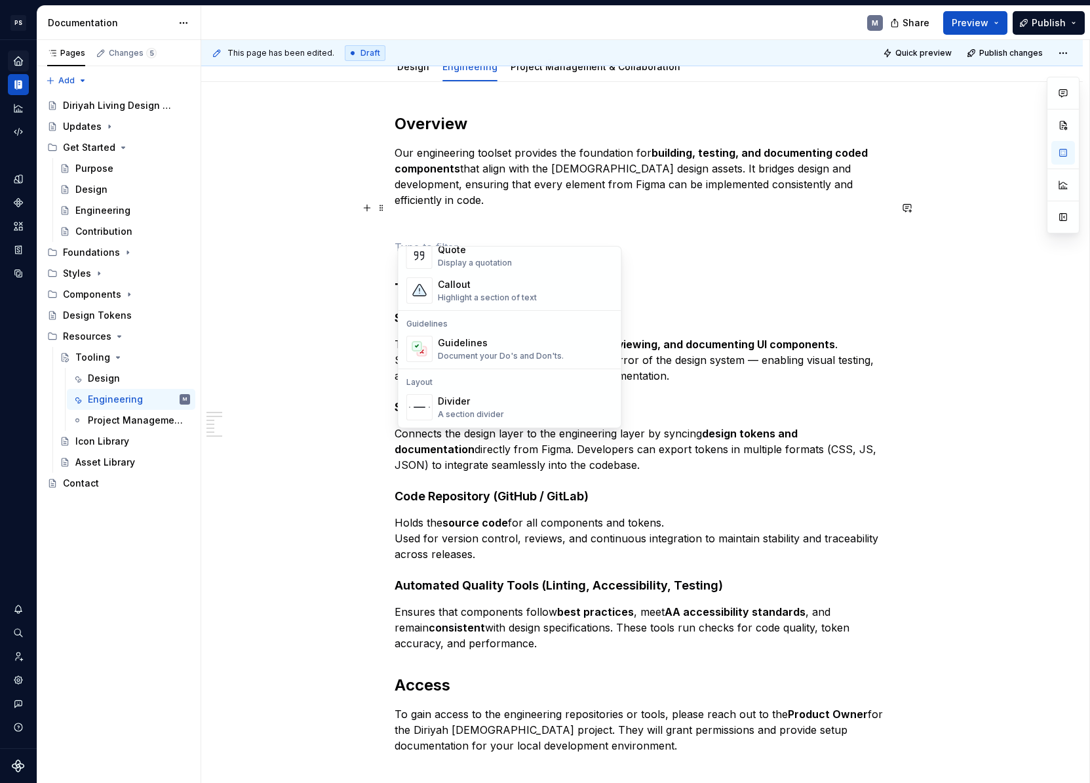
scroll to position [309, 0]
click at [484, 399] on div "Divider" at bounding box center [471, 398] width 66 height 13
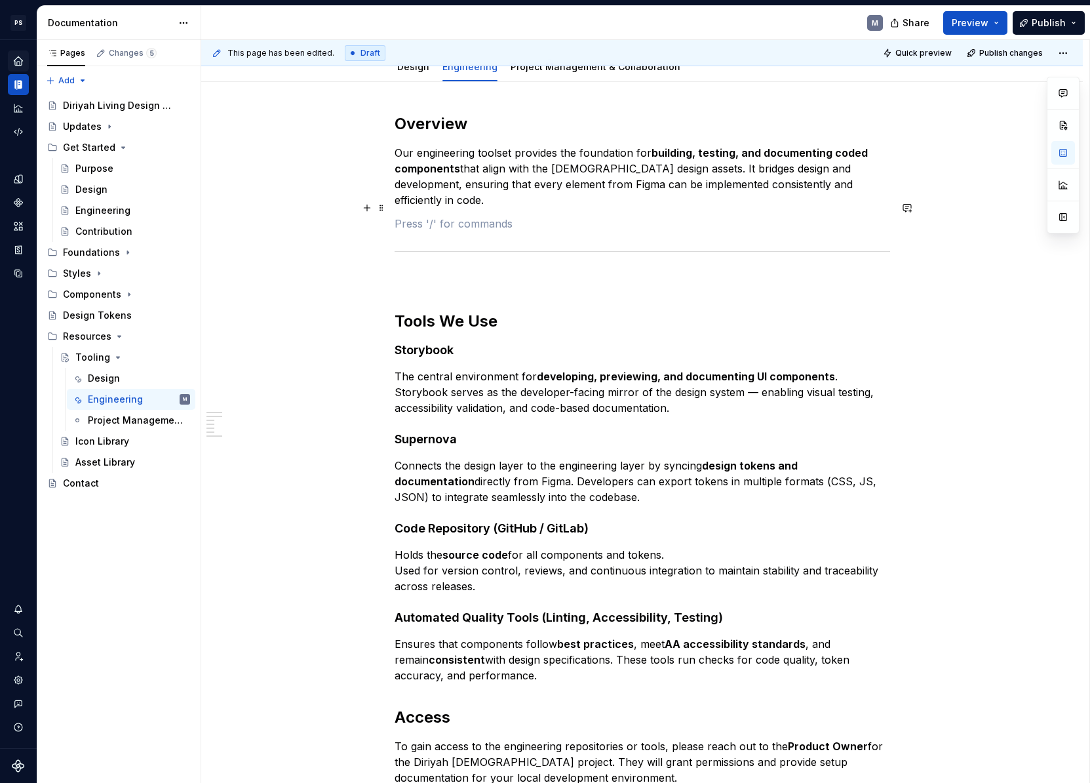
click at [539, 216] on p at bounding box center [643, 224] width 496 height 16
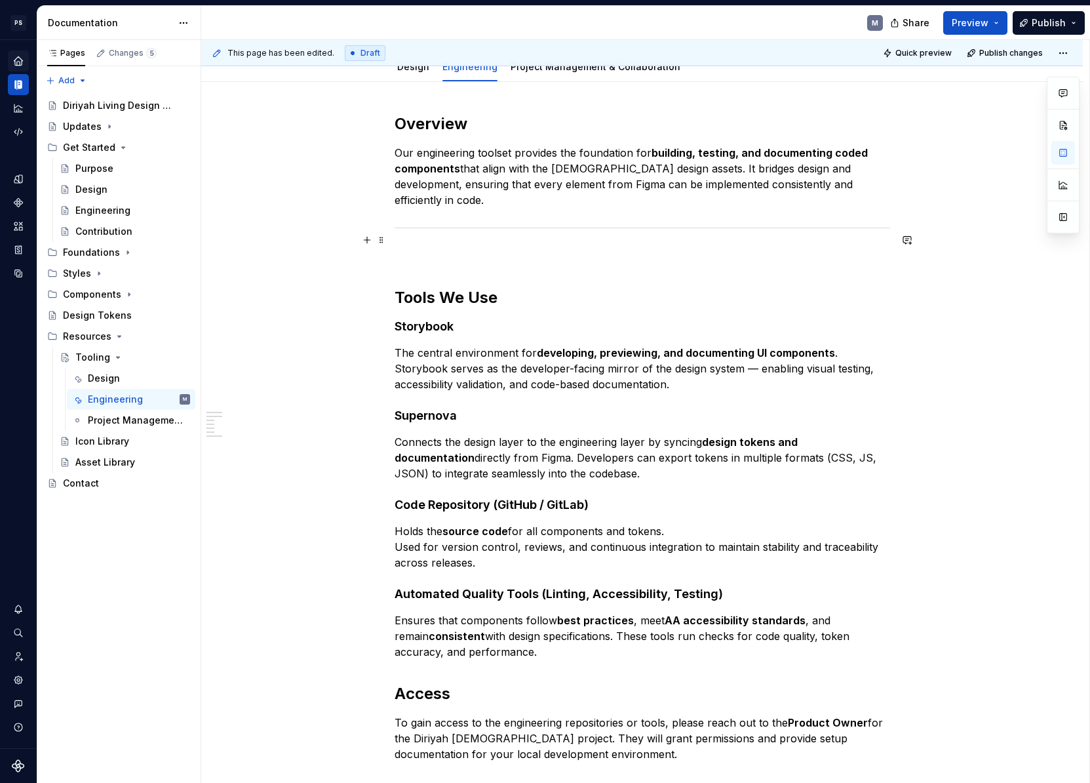
click at [435, 248] on p at bounding box center [643, 256] width 496 height 16
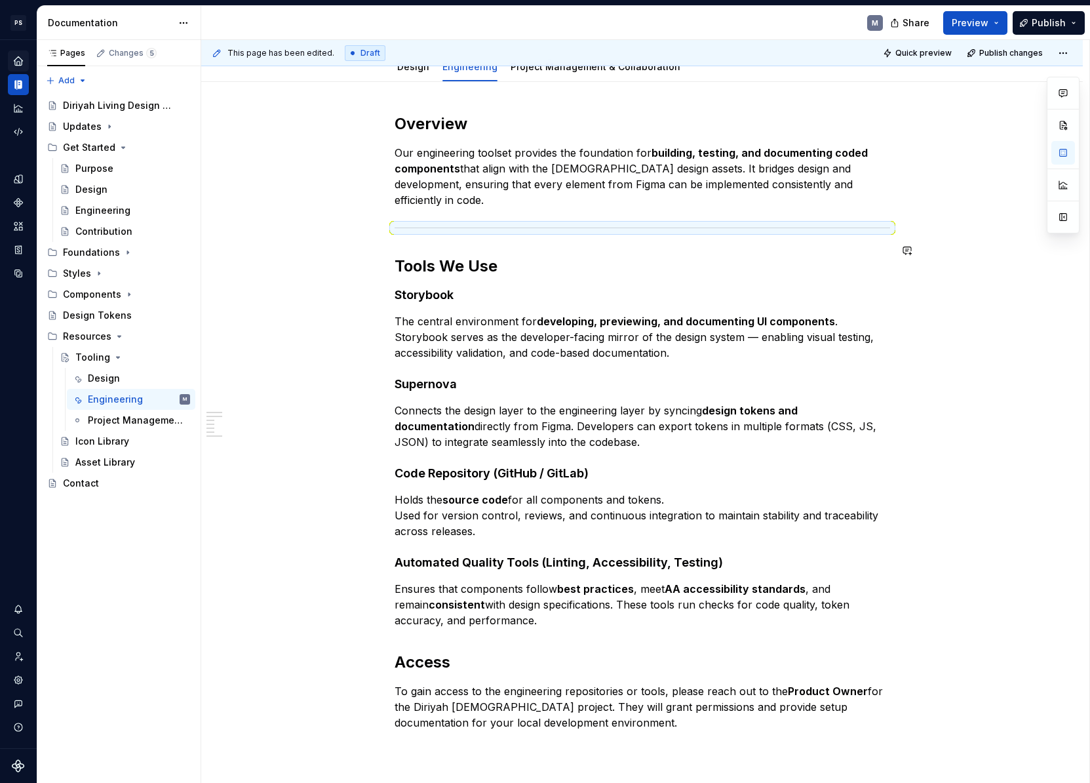
click at [463, 233] on div "Overview Our engineering toolset provides the foundation for building, testing,…" at bounding box center [643, 421] width 496 height 617
click at [663, 270] on div "Overview Our engineering toolset provides the foundation for building, testing,…" at bounding box center [643, 421] width 496 height 617
click at [604, 615] on div "Overview Our engineering toolset provides the foundation for building, testing,…" at bounding box center [643, 421] width 496 height 617
click at [583, 600] on p "Ensures that components follow best practices , meet AA accessibility standards…" at bounding box center [643, 604] width 496 height 47
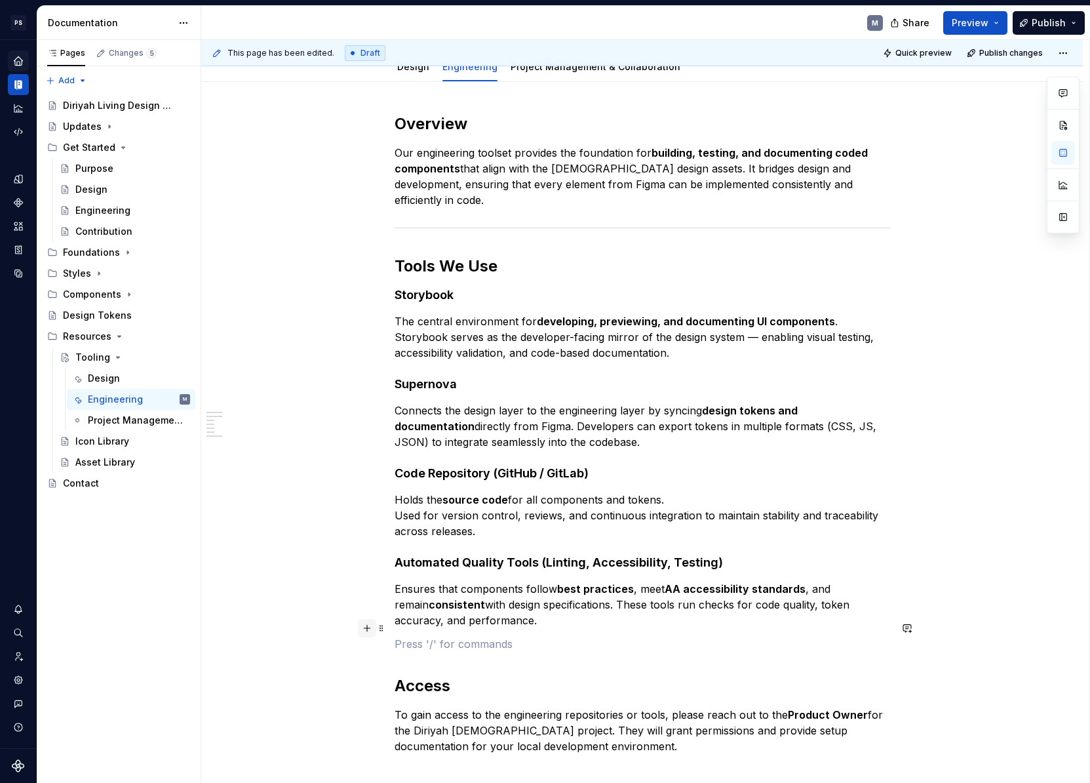
click at [370, 629] on button "button" at bounding box center [367, 628] width 18 height 18
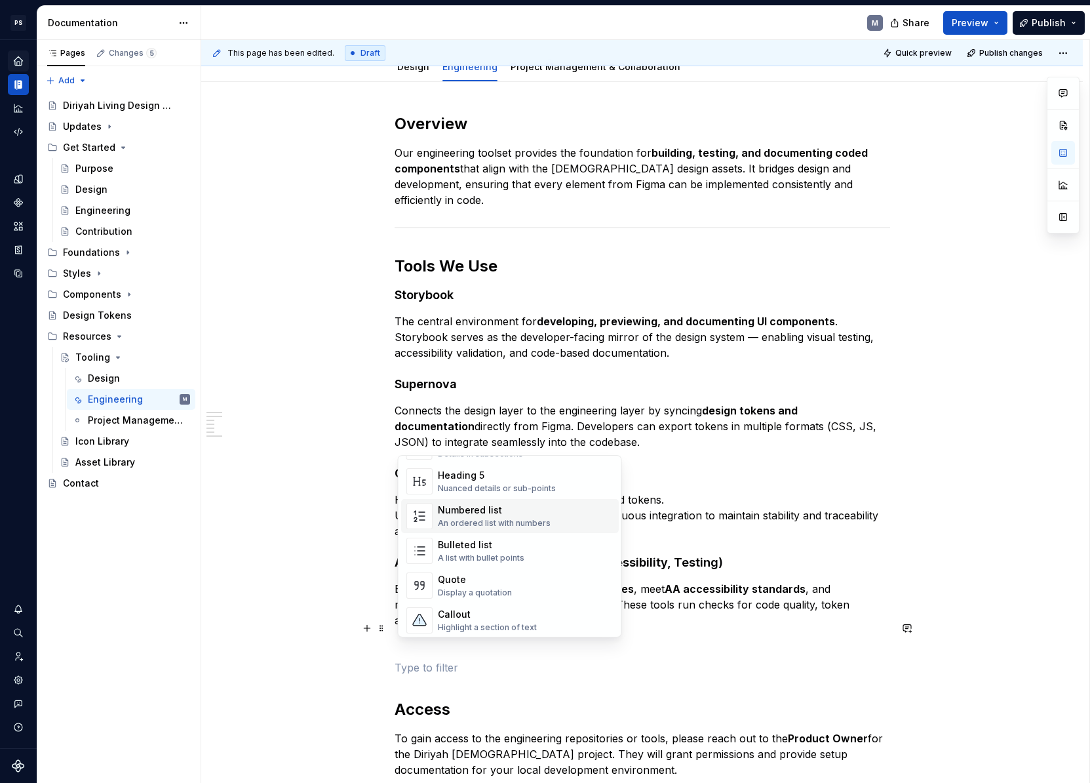
scroll to position [307, 0]
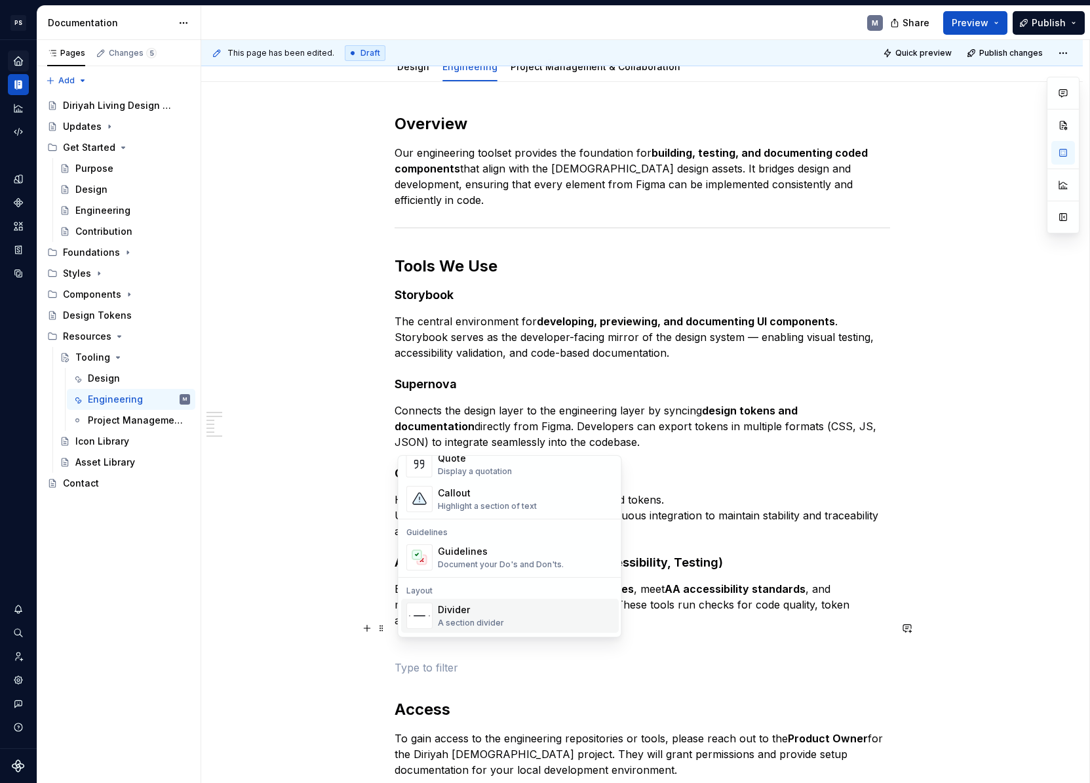
click at [500, 608] on div "Divider" at bounding box center [471, 609] width 66 height 13
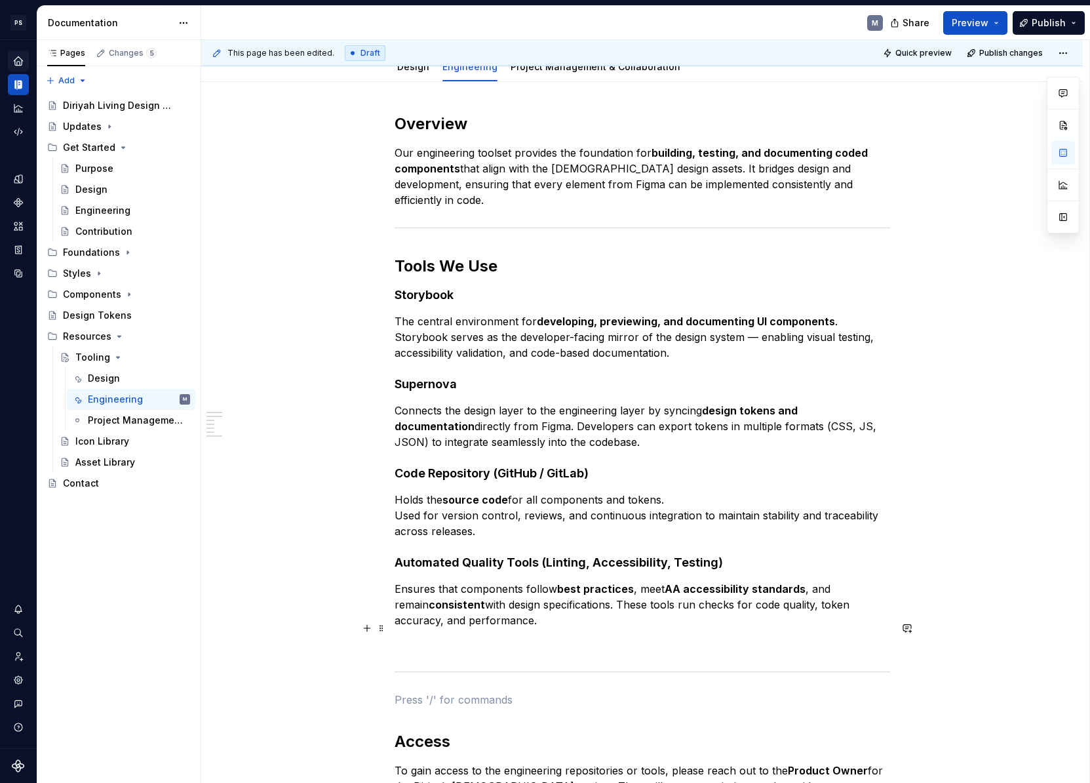
click at [414, 636] on p at bounding box center [643, 644] width 496 height 16
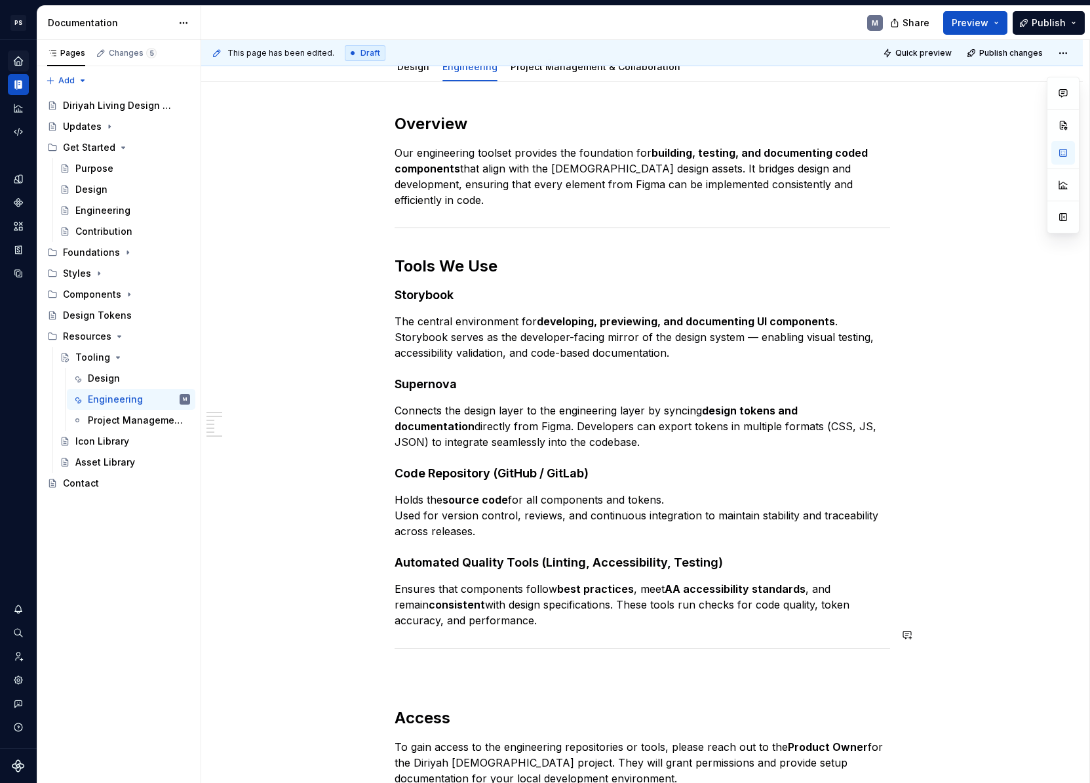
click at [451, 668] on p at bounding box center [643, 676] width 496 height 16
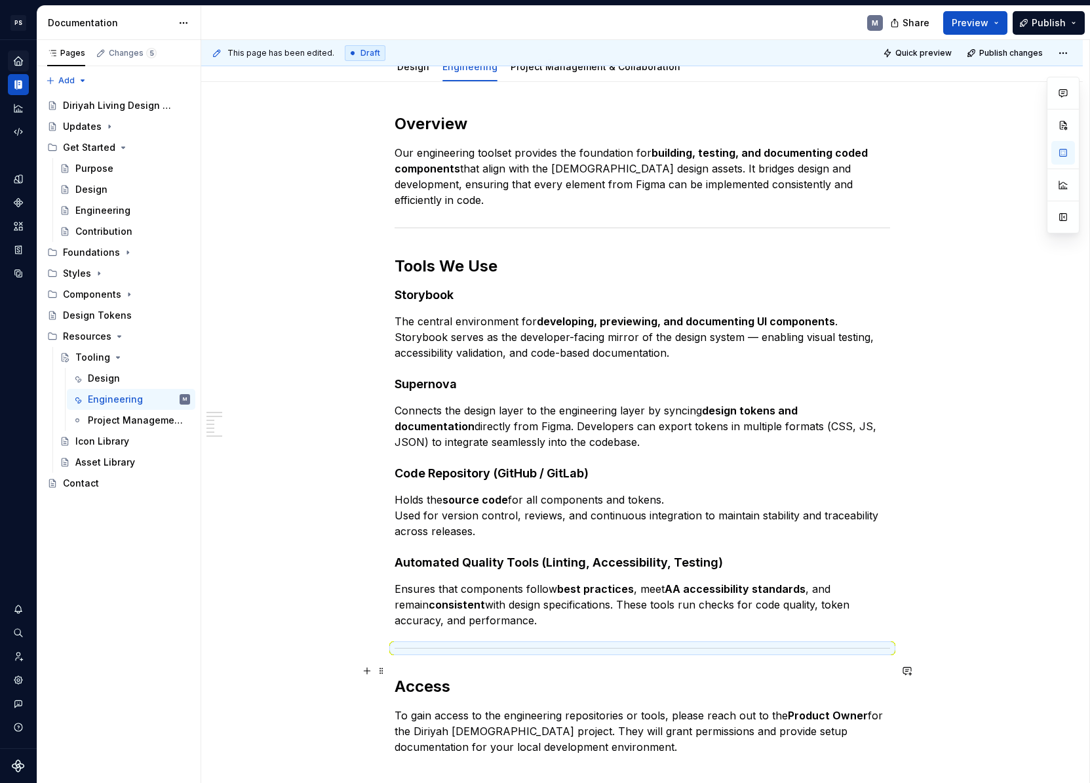
click at [417, 658] on div "Overview Our engineering toolset provides the foundation for building, testing,…" at bounding box center [643, 433] width 496 height 641
drag, startPoint x: 235, startPoint y: 658, endPoint x: 260, endPoint y: 683, distance: 35.7
click at [235, 659] on div "This page has been edited. Draft Quick preview Publish changes Tooling Our desi…" at bounding box center [645, 411] width 888 height 743
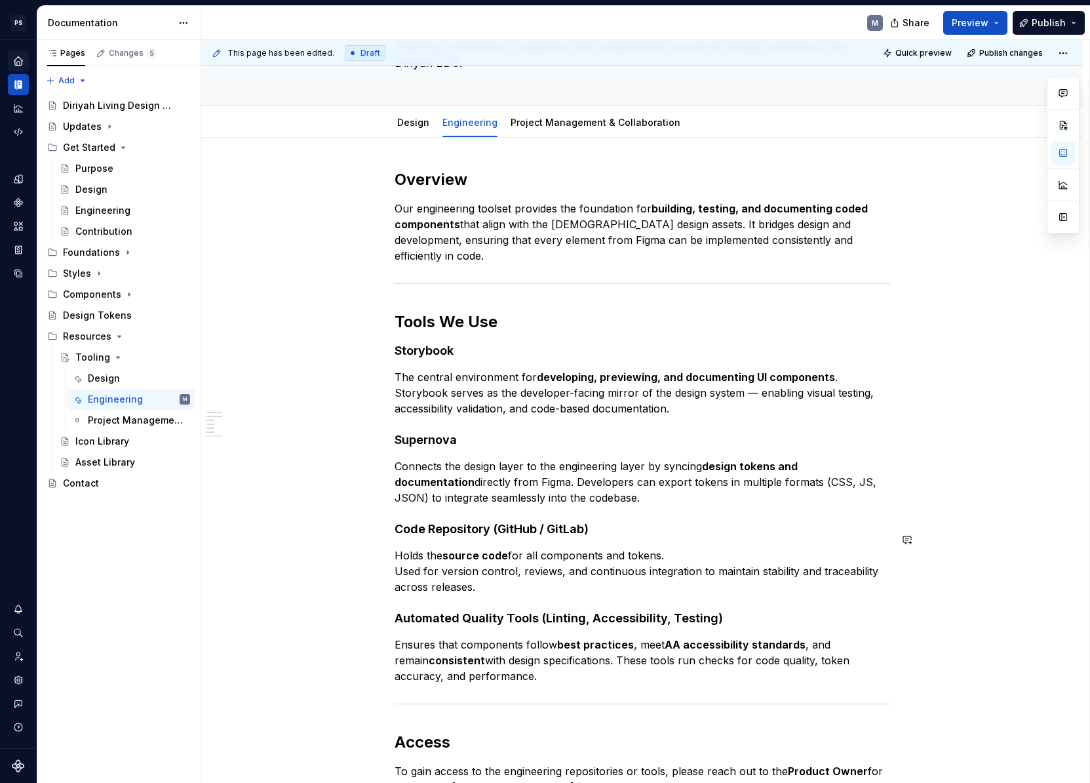
scroll to position [39, 0]
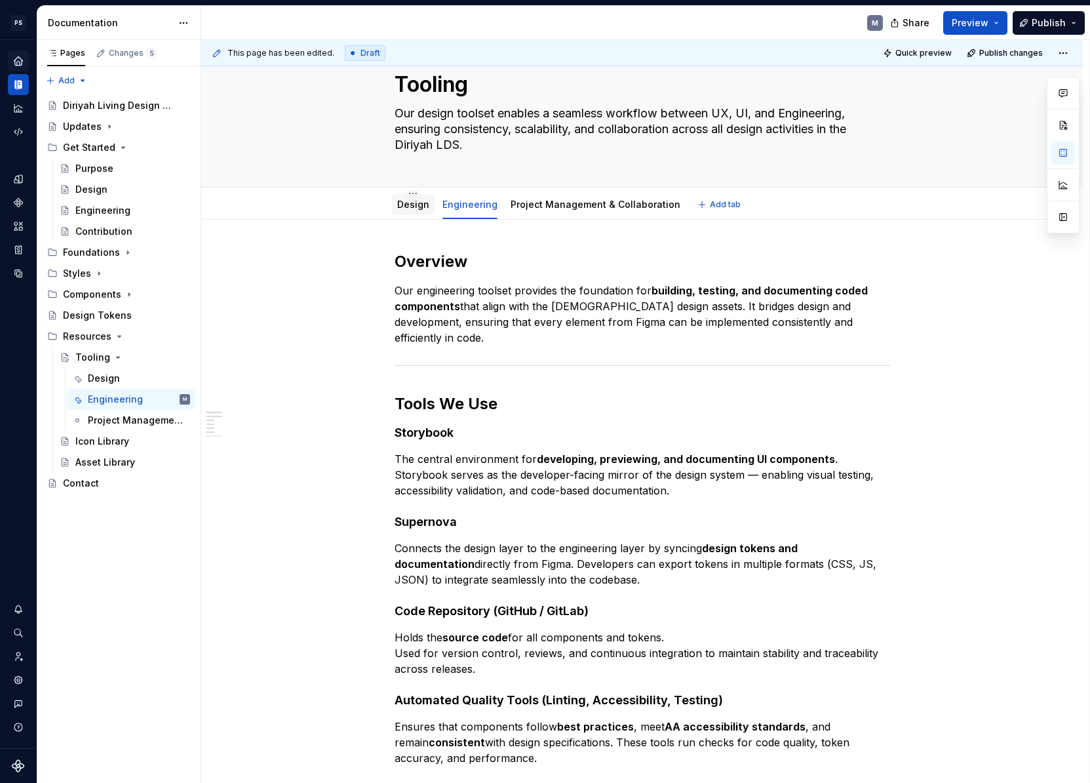
click at [419, 210] on div "Design" at bounding box center [413, 204] width 32 height 13
click at [411, 200] on link "Design" at bounding box center [413, 204] width 32 height 11
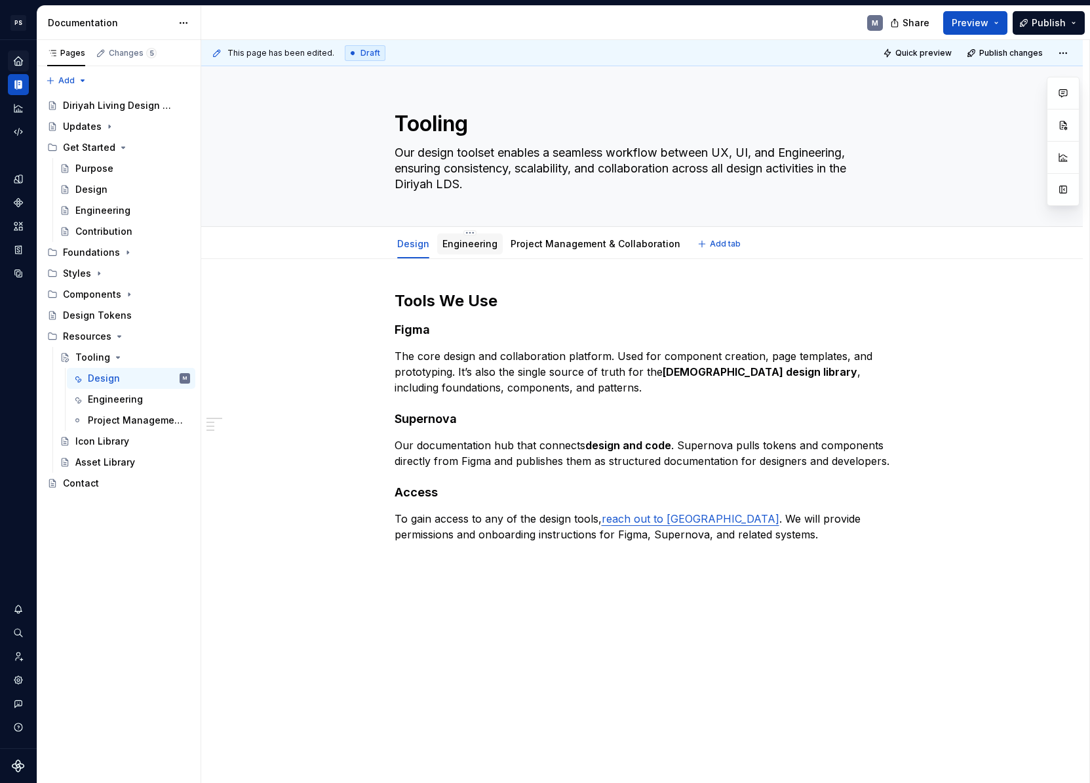
click at [482, 249] on div "Engineering" at bounding box center [469, 243] width 55 height 13
click at [483, 242] on link "Engineering" at bounding box center [469, 243] width 55 height 11
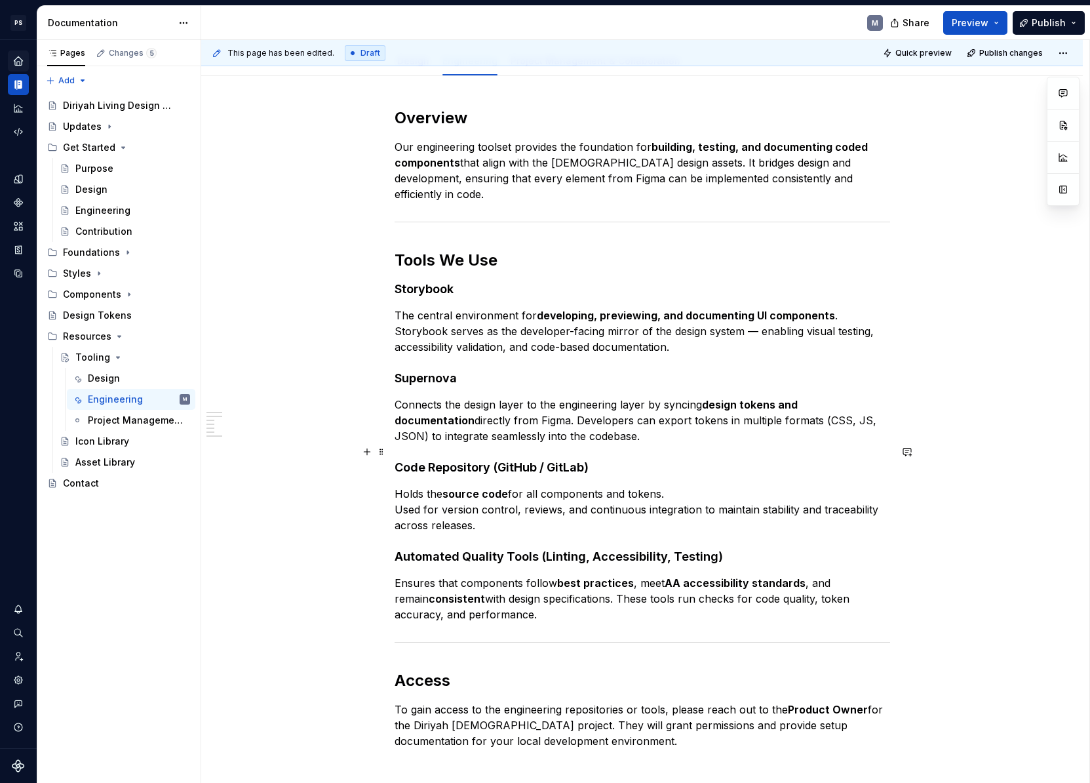
scroll to position [122, 0]
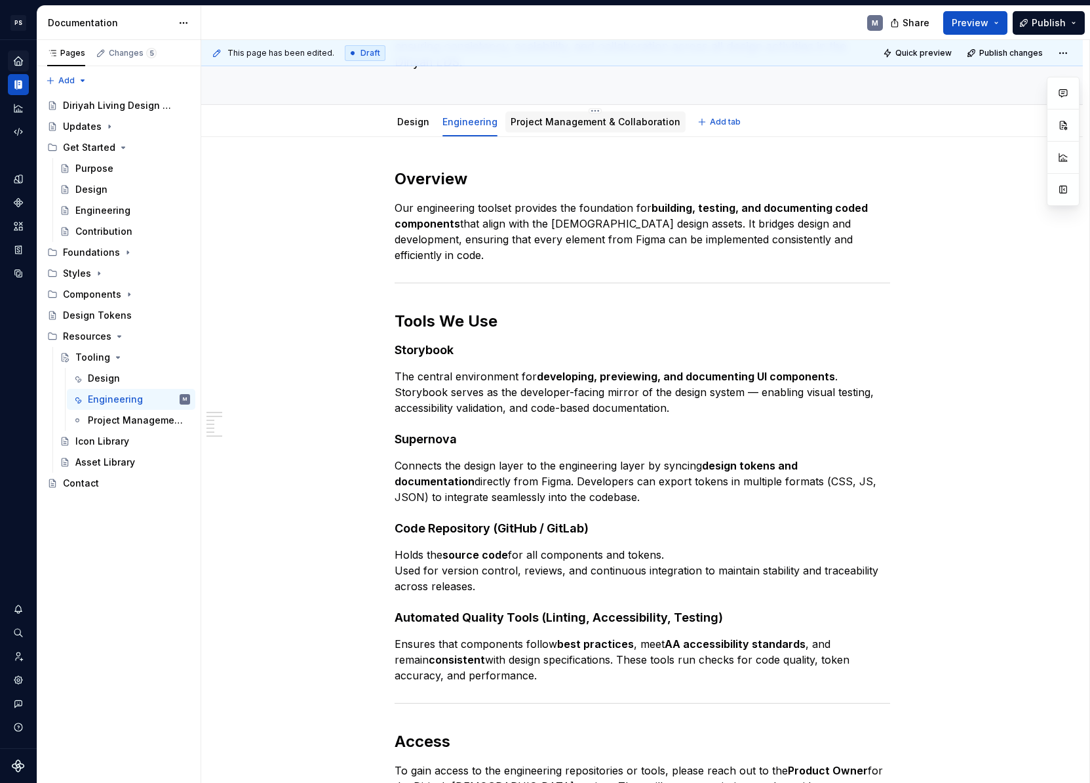
click at [563, 117] on link "Project Management & Collaboration" at bounding box center [596, 121] width 170 height 11
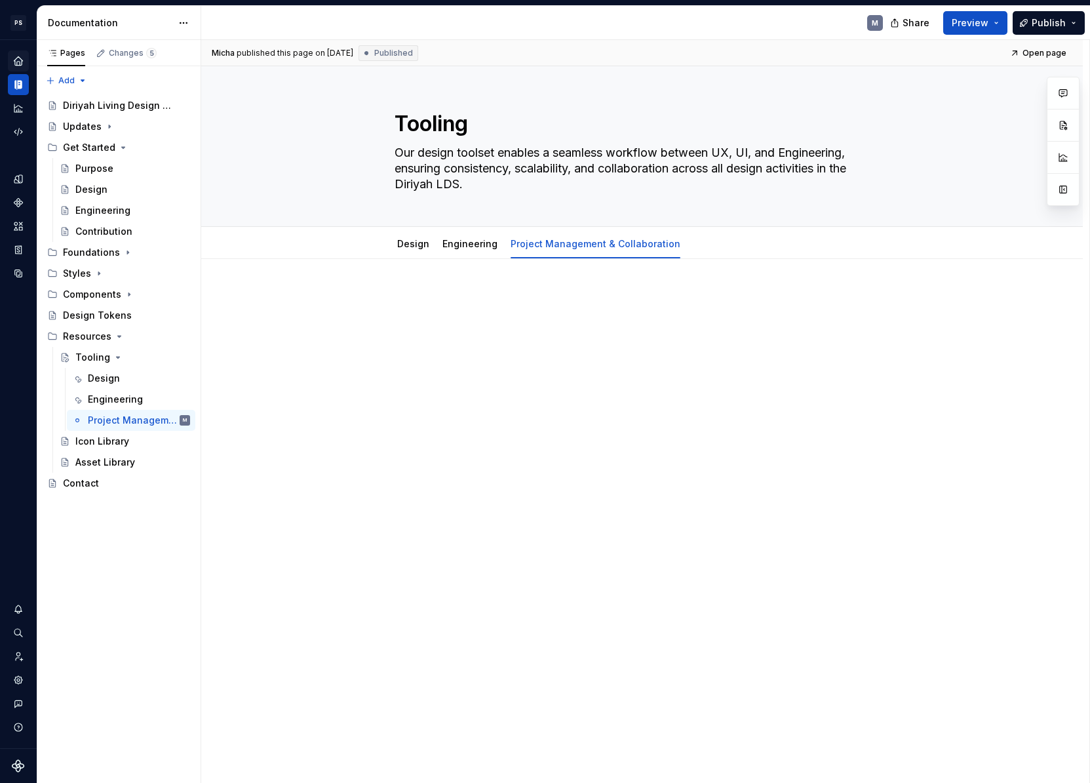
click at [510, 289] on div at bounding box center [642, 425] width 882 height 332
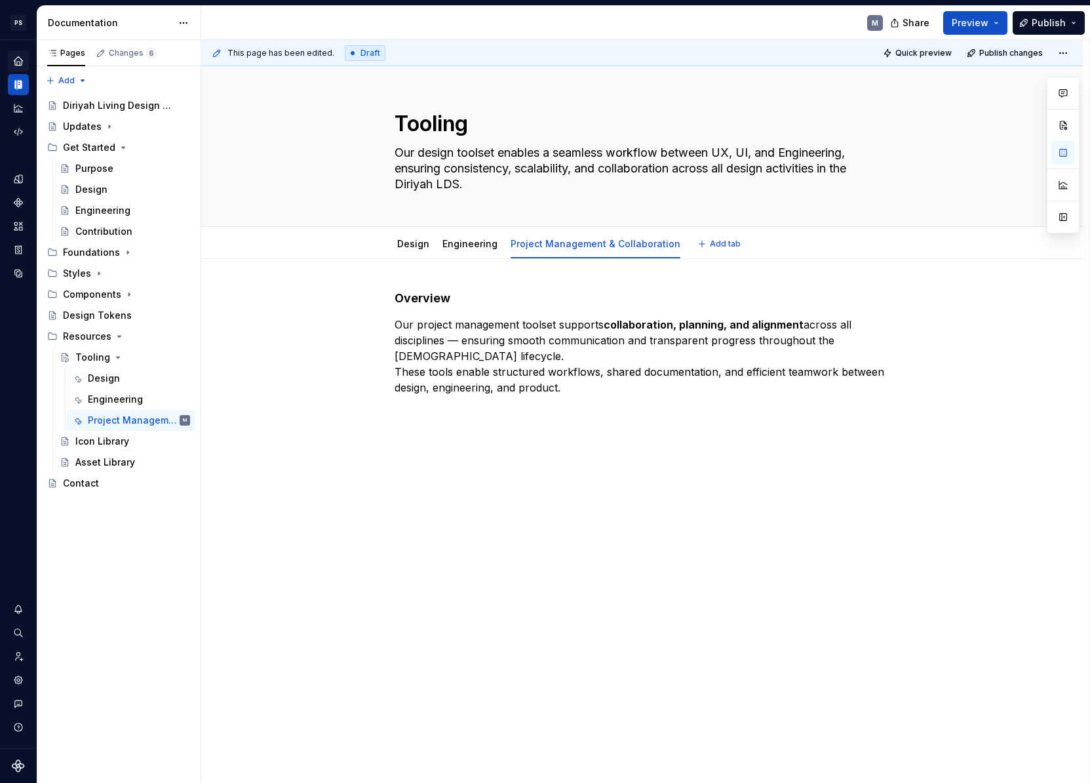
type textarea "*"
click at [393, 368] on div "Overview Our project management toolset supports collaboration, planning, and a…" at bounding box center [642, 452] width 882 height 387
click at [442, 295] on h4 "Overview" at bounding box center [643, 298] width 496 height 16
click at [442, 294] on h4 "Overview" at bounding box center [643, 298] width 496 height 16
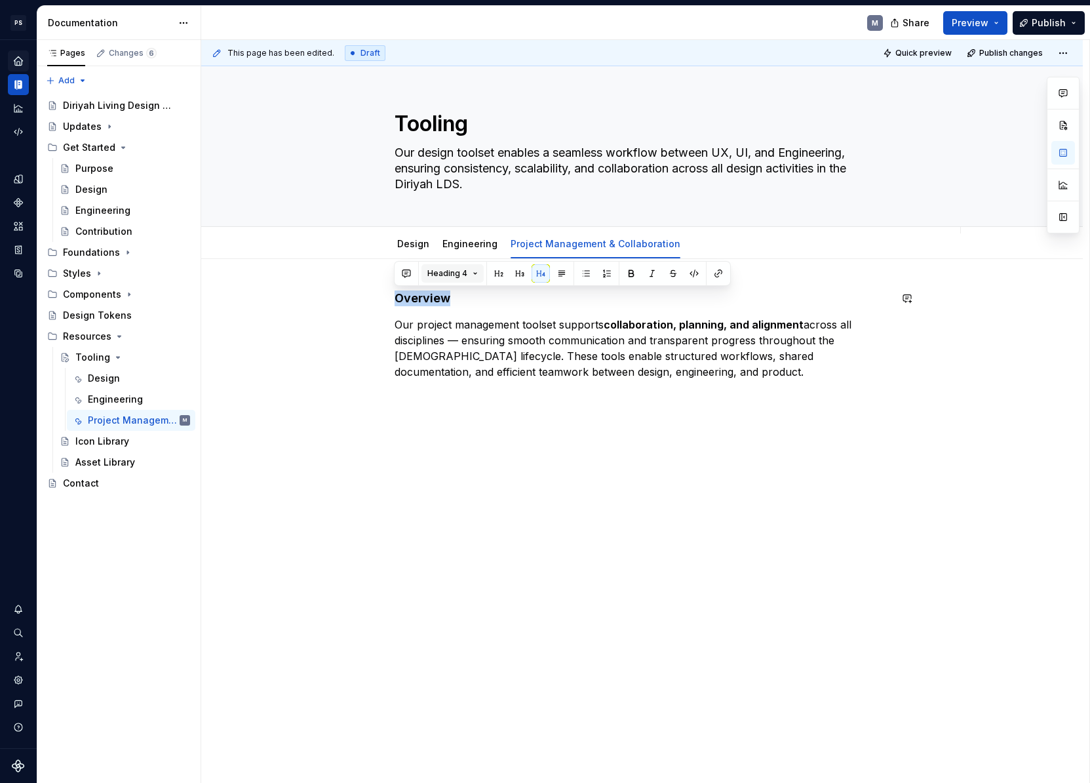
click at [471, 269] on button "Heading 4" at bounding box center [452, 273] width 62 height 18
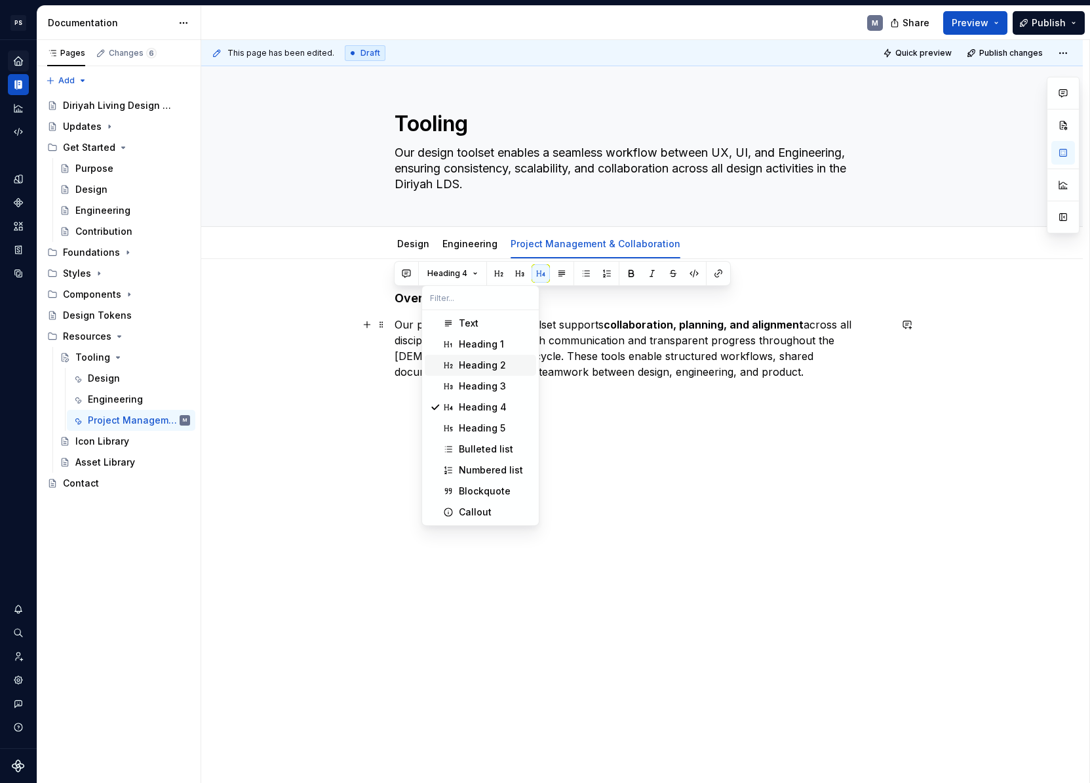
click at [498, 366] on div "Heading 2" at bounding box center [482, 365] width 47 height 13
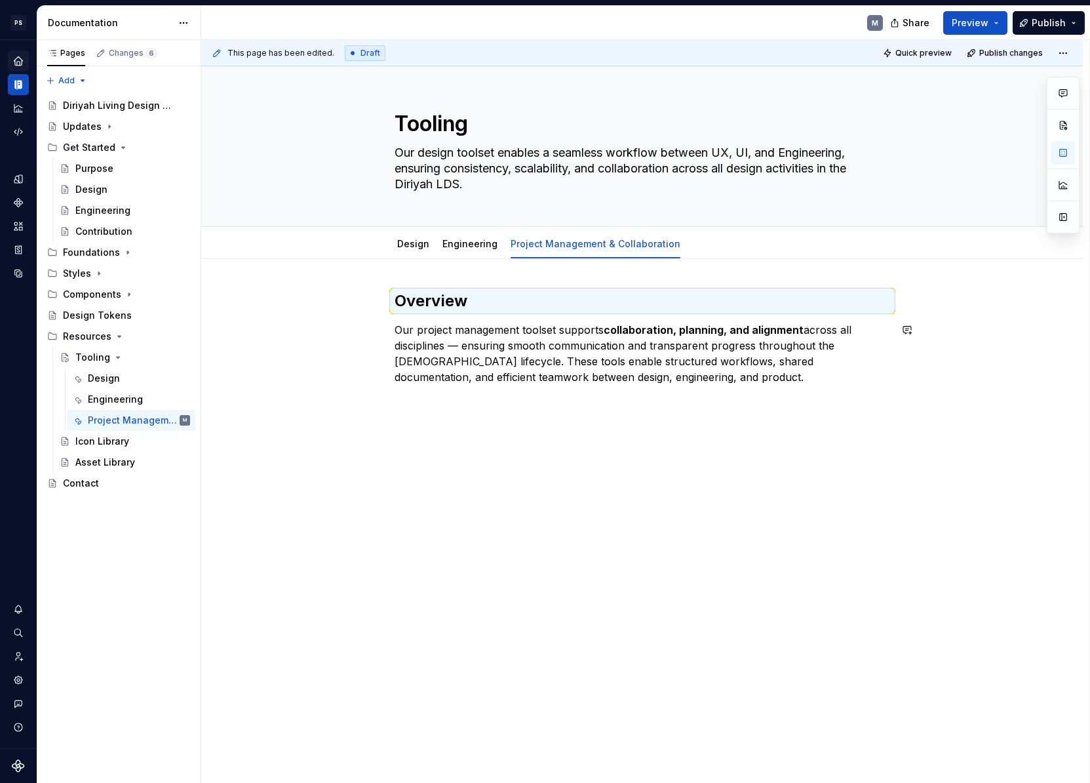
click at [710, 404] on div "This page has been edited. Draft Quick preview Publish changes Tooling Our desi…" at bounding box center [645, 411] width 888 height 743
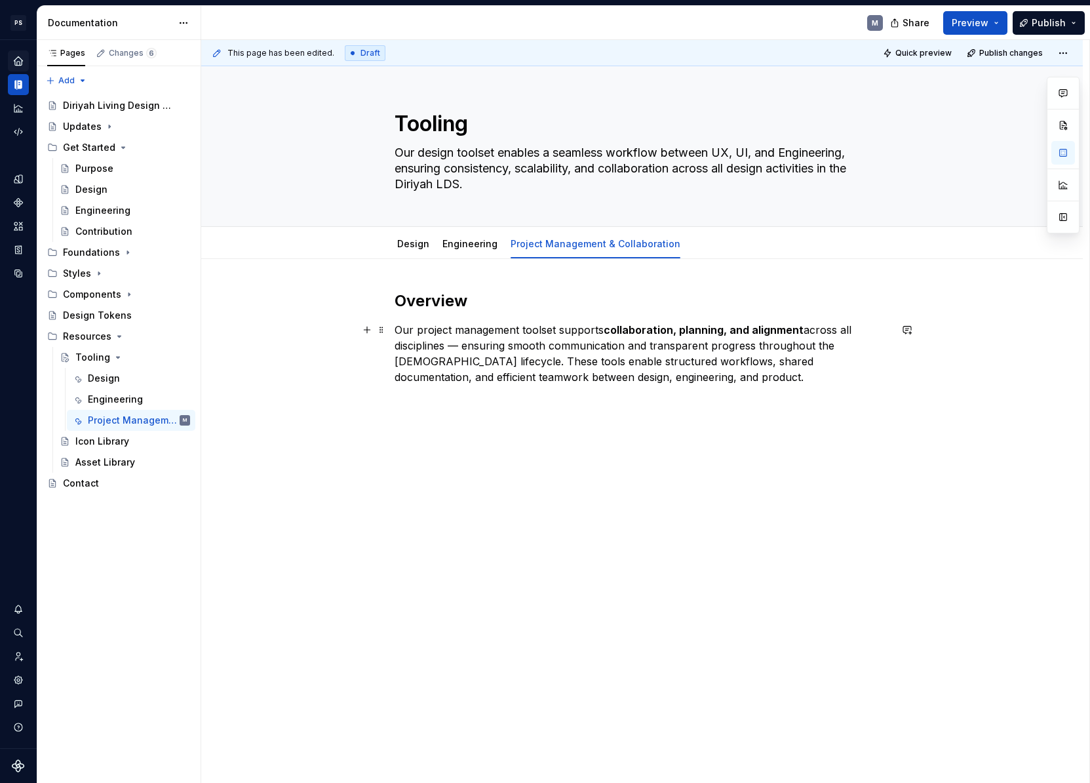
click at [634, 380] on p "Our project management toolset supports collaboration, planning, and alignment …" at bounding box center [643, 353] width 496 height 63
click at [371, 399] on button "button" at bounding box center [367, 400] width 18 height 18
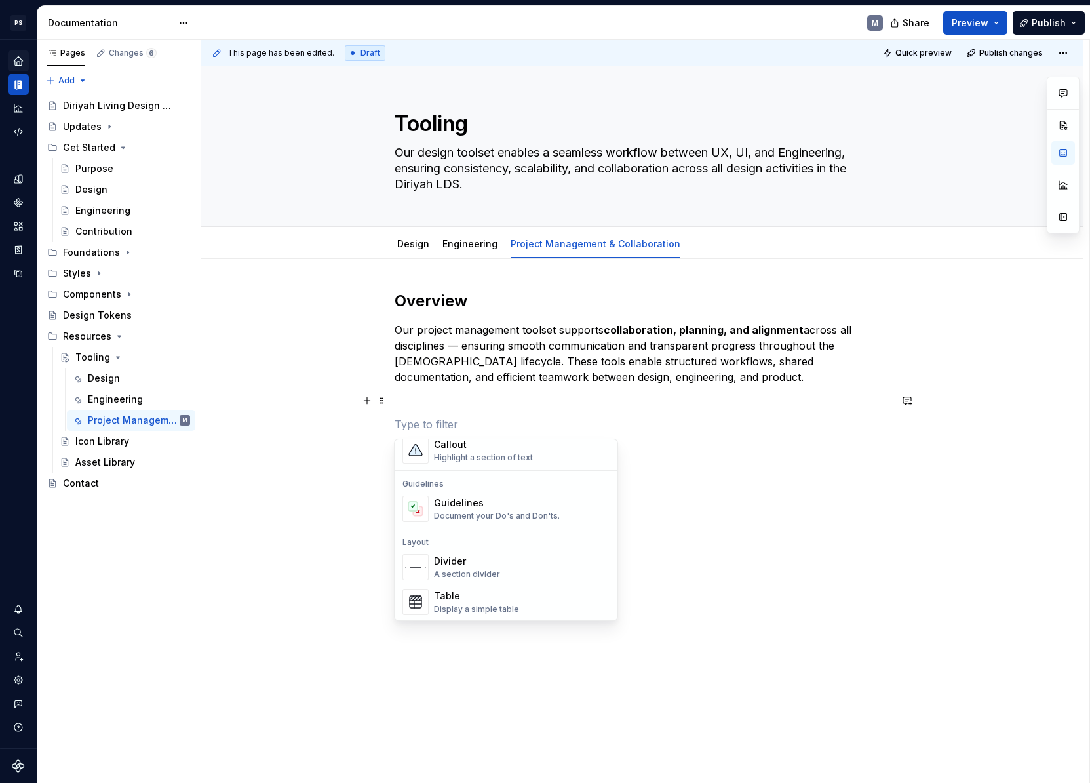
scroll to position [387, 0]
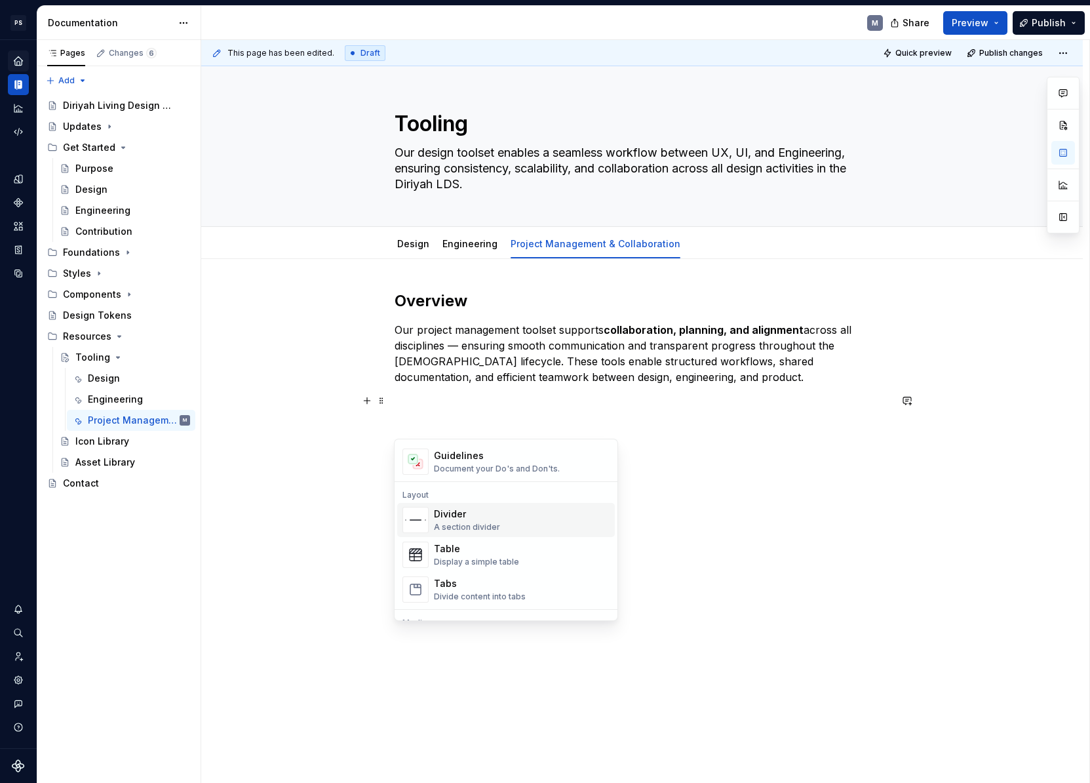
click at [507, 519] on div "Divider A section divider" at bounding box center [522, 520] width 176 height 26
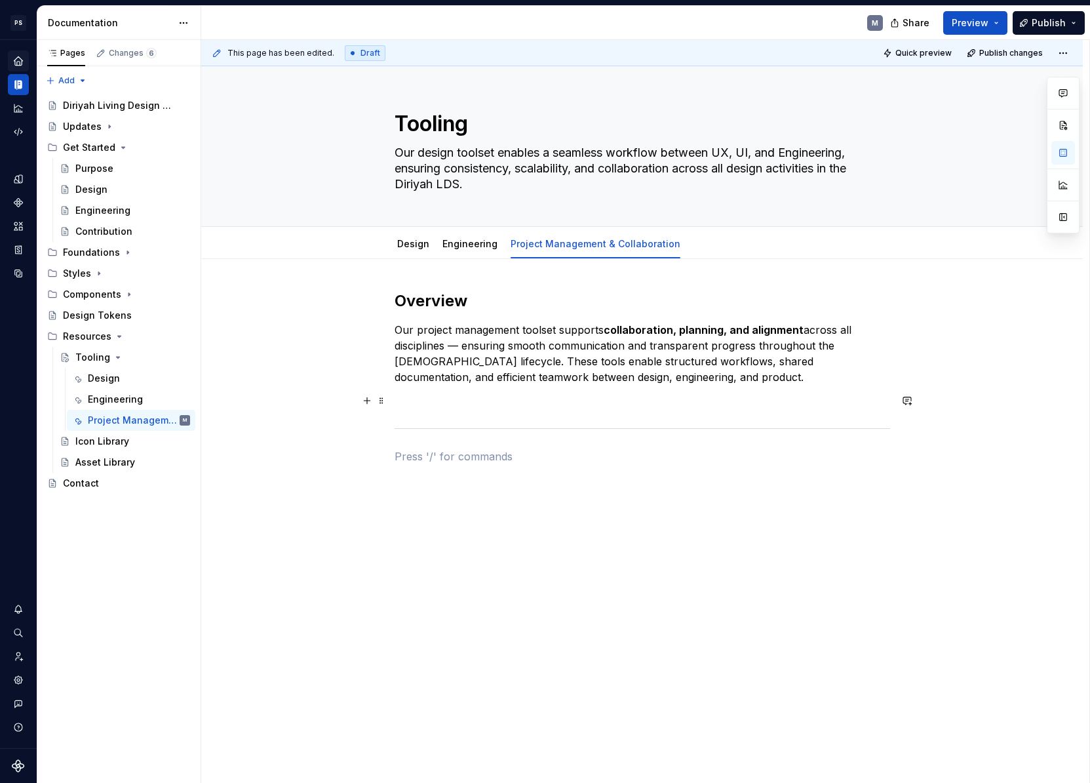
click at [431, 402] on p at bounding box center [643, 401] width 496 height 16
click at [489, 438] on p at bounding box center [643, 433] width 496 height 16
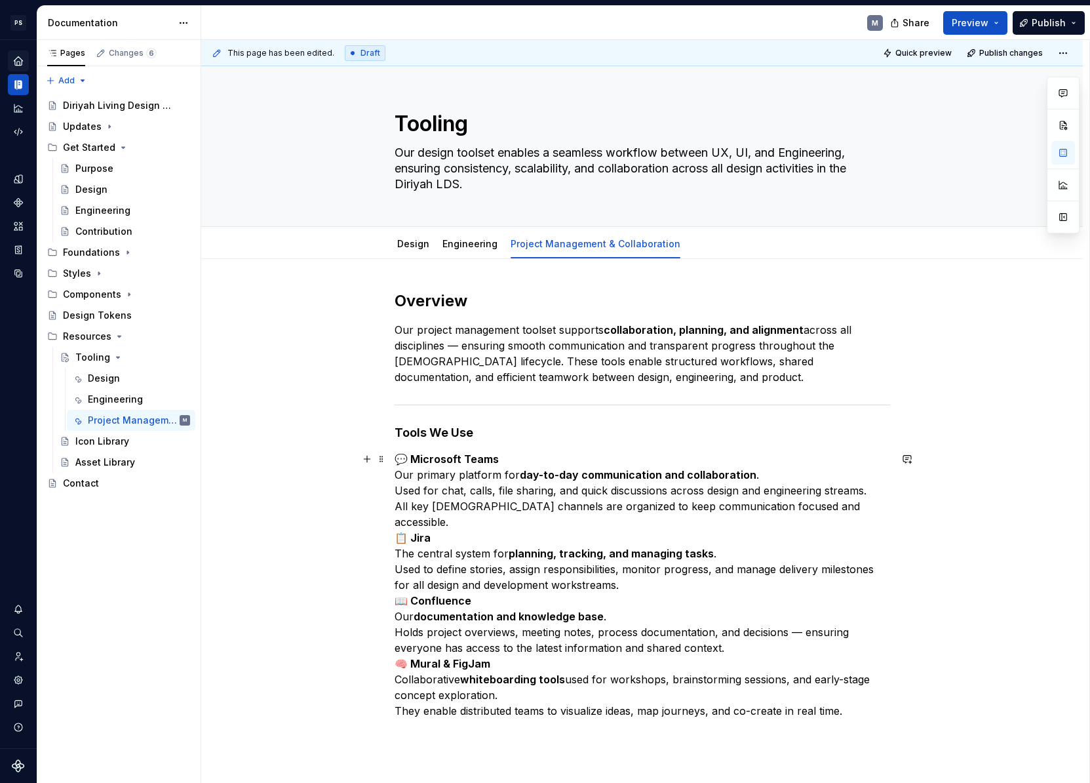
click at [412, 456] on strong "💬 Microsoft Teams" at bounding box center [447, 458] width 104 height 13
click at [410, 531] on strong "📋 Jira" at bounding box center [413, 537] width 36 height 13
click at [411, 594] on strong "📖 Confluence" at bounding box center [433, 600] width 77 height 13
click at [412, 657] on strong "🧠 Mural & FigJam" at bounding box center [443, 663] width 96 height 13
click at [396, 531] on strong "Jira" at bounding box center [405, 537] width 20 height 13
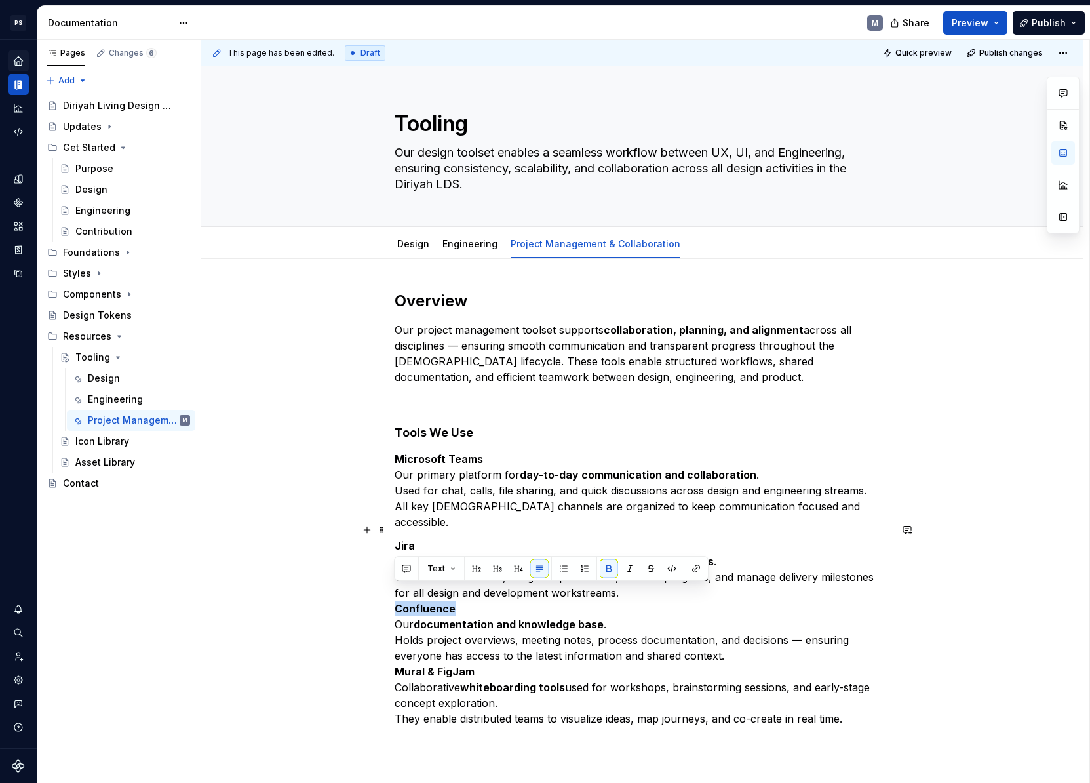
click at [395, 602] on strong "Confluence" at bounding box center [425, 608] width 61 height 13
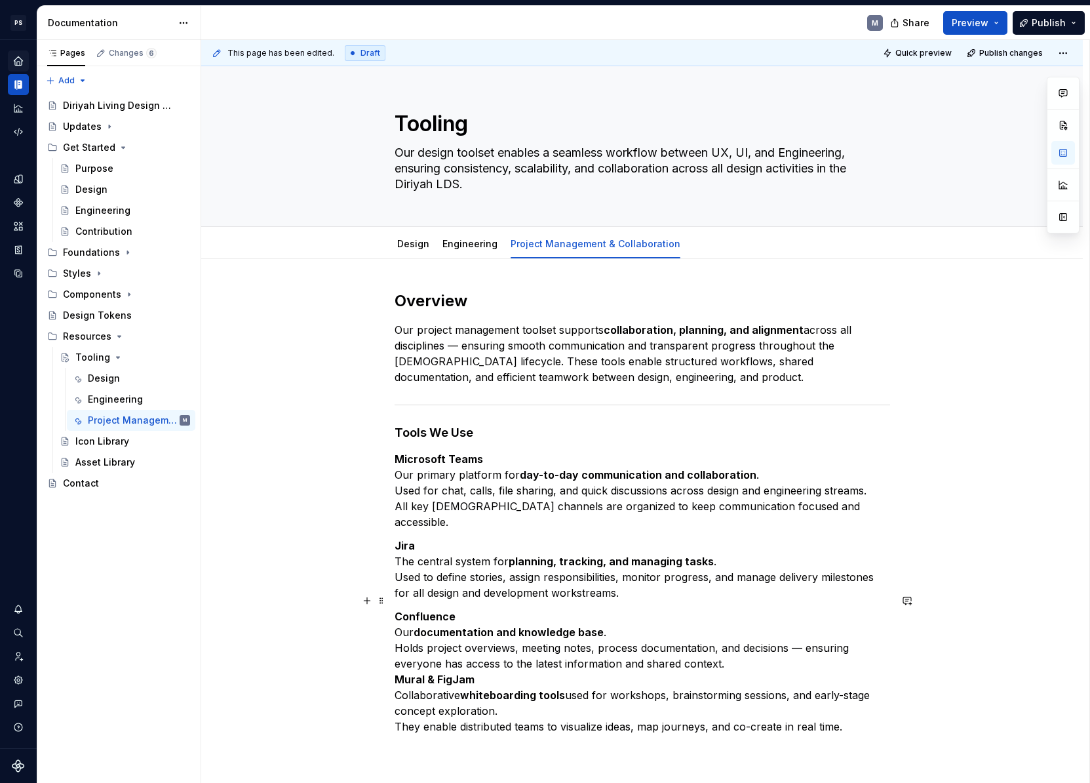
click at [397, 672] on strong "Mural & FigJam" at bounding box center [435, 678] width 80 height 13
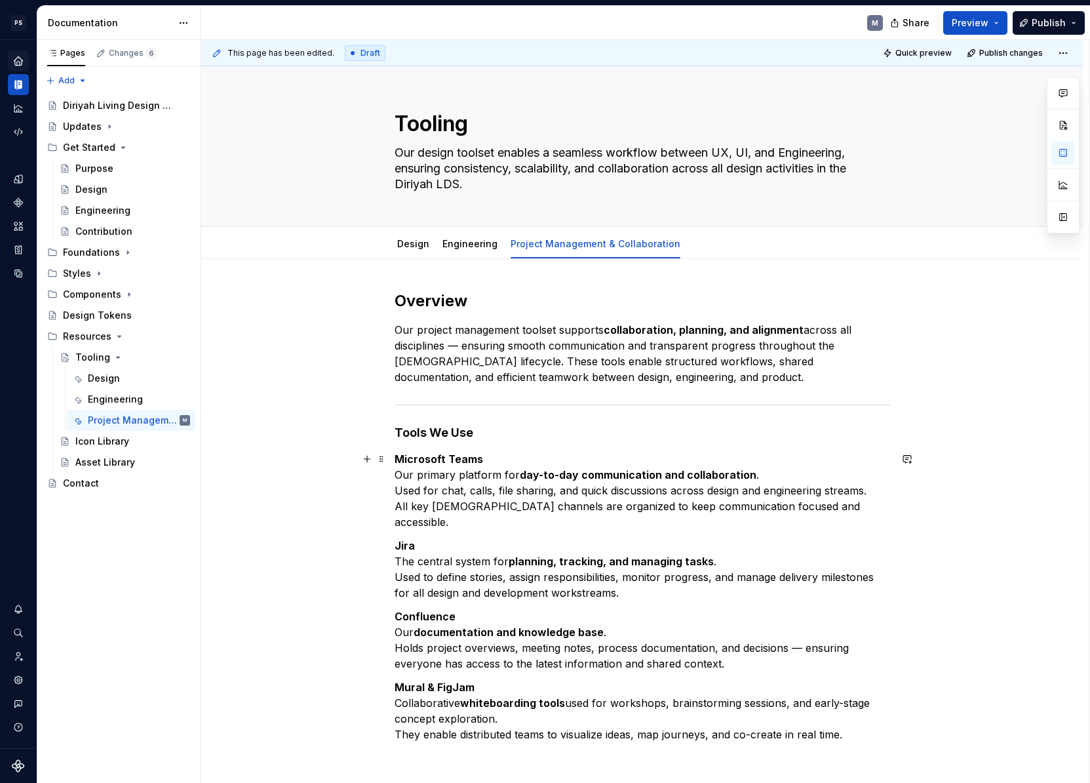
click at [395, 476] on p "Microsoft Teams Our primary platform for day-to-day communication and collabora…" at bounding box center [643, 490] width 496 height 79
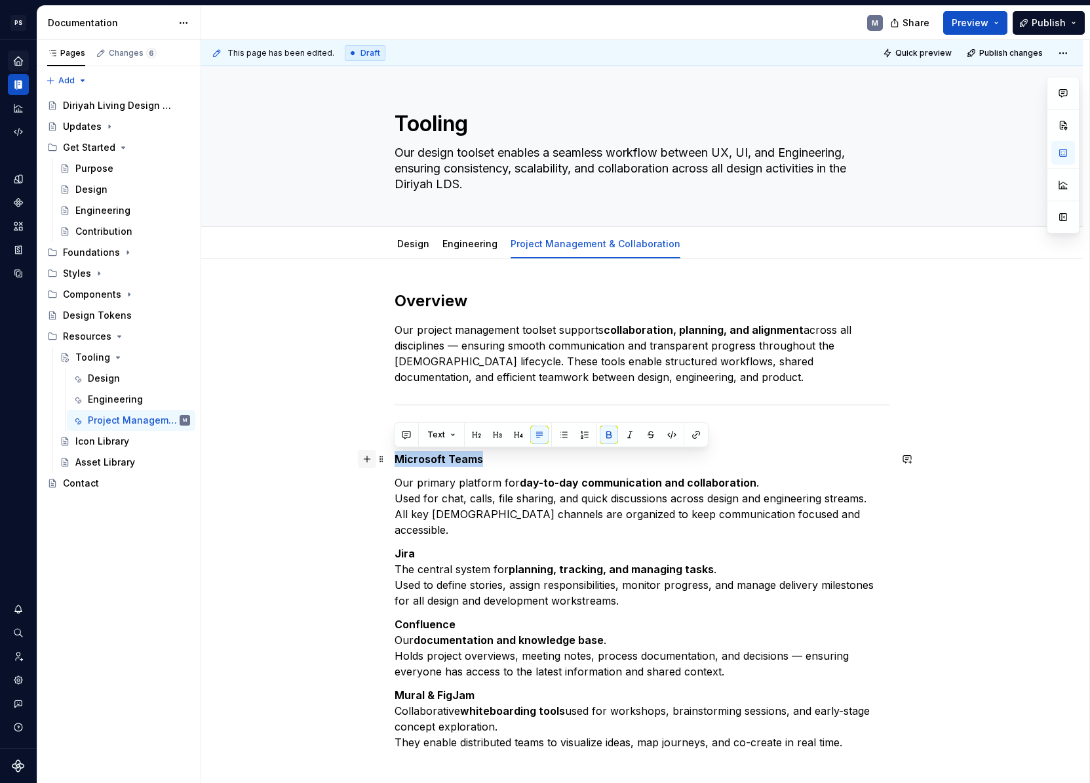
drag, startPoint x: 487, startPoint y: 463, endPoint x: 364, endPoint y: 465, distance: 123.2
click at [395, 465] on div "Overview Our project management toolset supports collaboration, planning, and a…" at bounding box center [643, 527] width 496 height 475
click at [450, 434] on button "Text" at bounding box center [441, 434] width 40 height 18
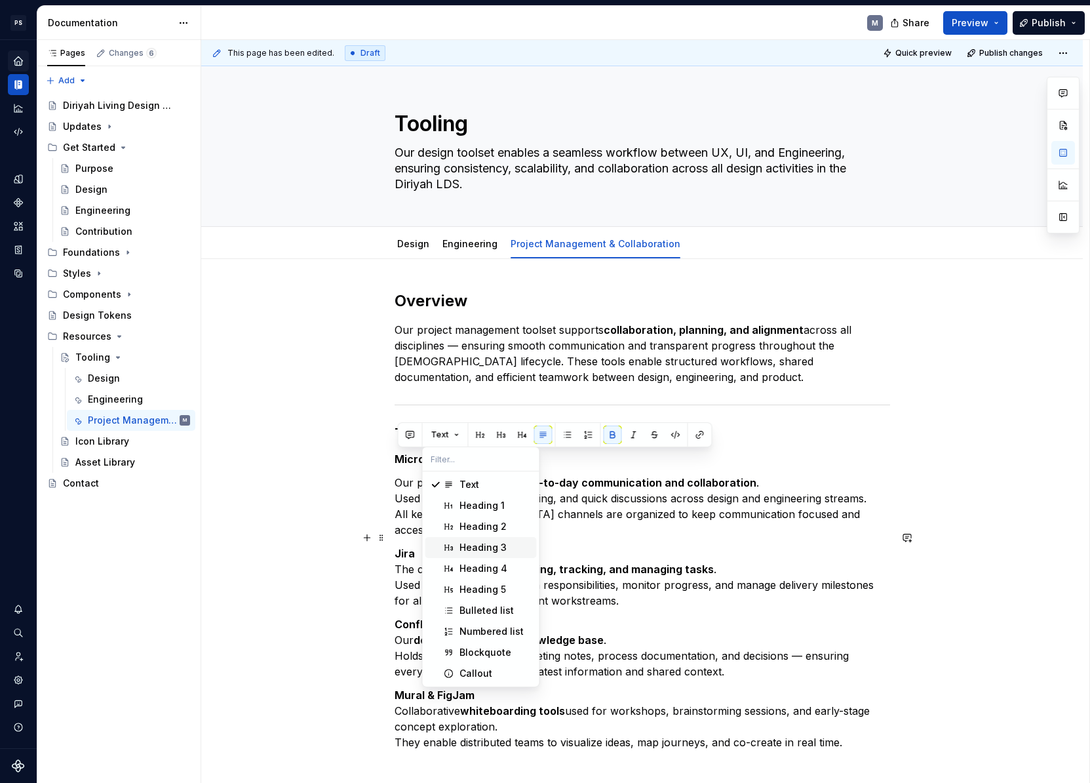
click at [499, 554] on span "Heading 3" at bounding box center [480, 547] width 111 height 21
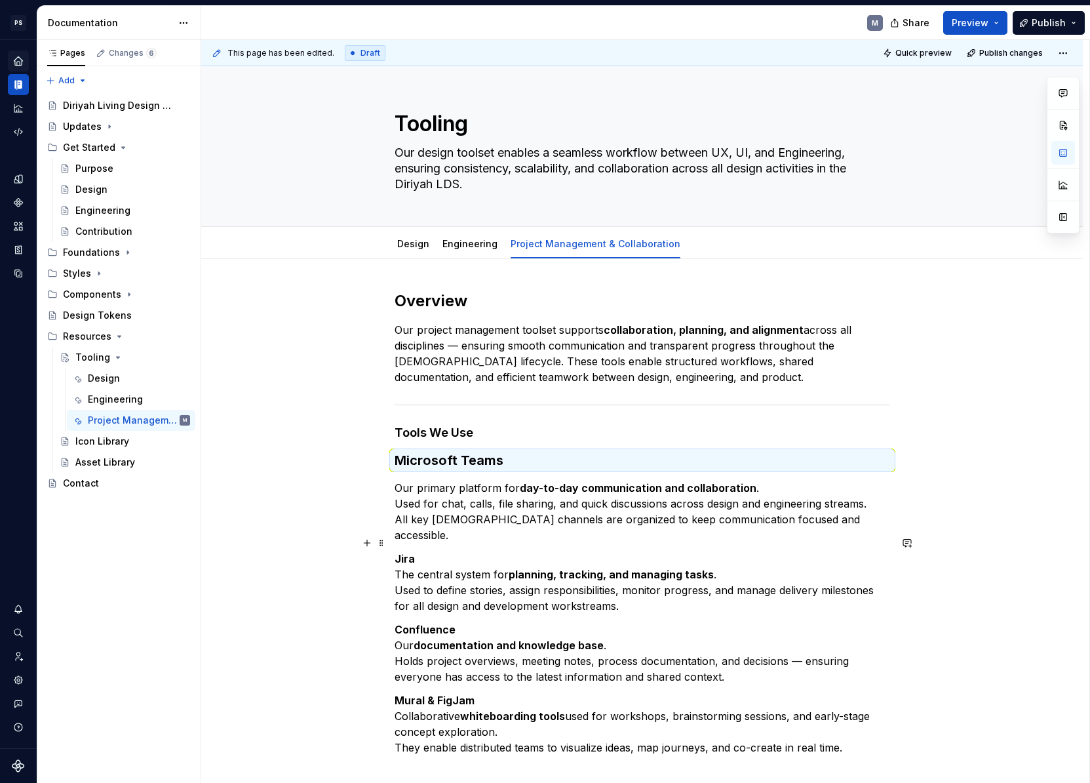
click at [400, 552] on strong "Jira" at bounding box center [405, 558] width 20 height 13
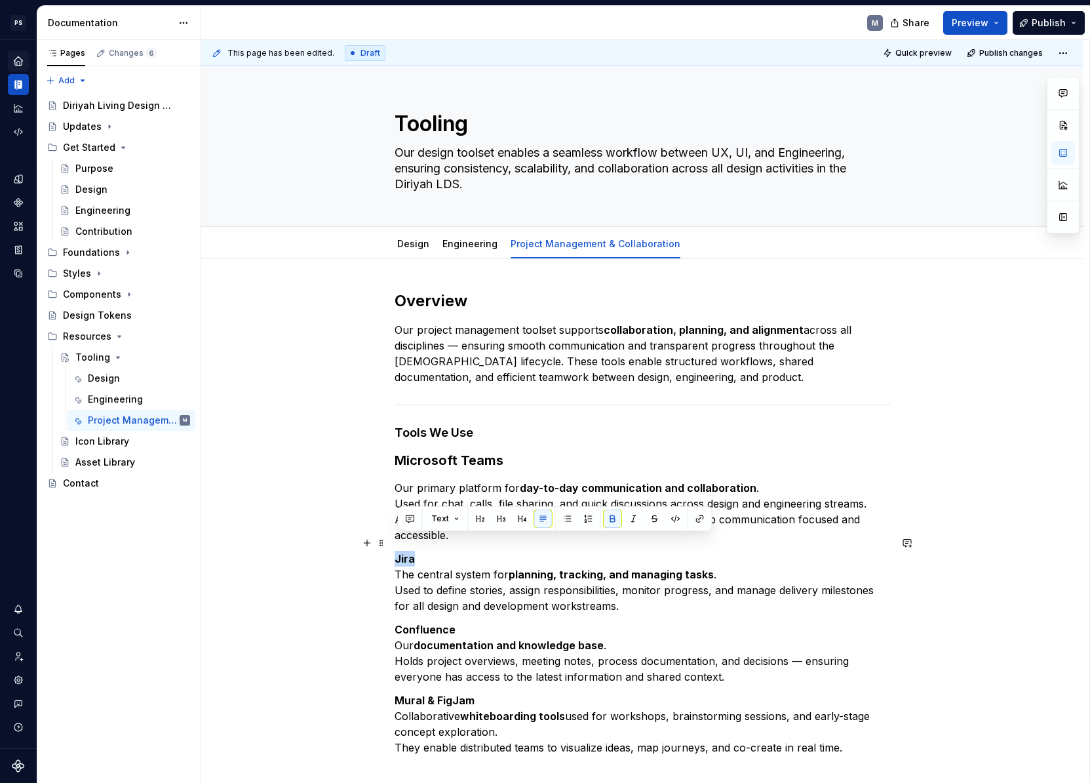
click at [400, 552] on strong "Jira" at bounding box center [405, 558] width 20 height 13
click at [456, 516] on button "Text" at bounding box center [445, 518] width 40 height 18
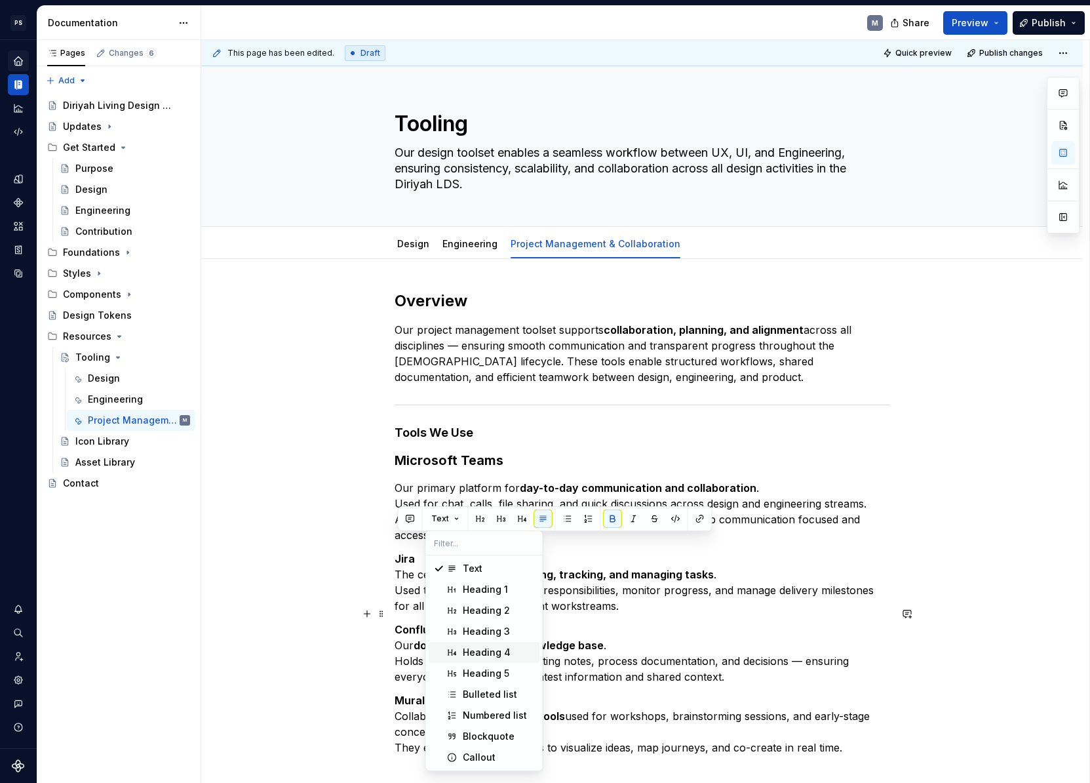
click at [487, 650] on div "Heading 4" at bounding box center [487, 652] width 48 height 13
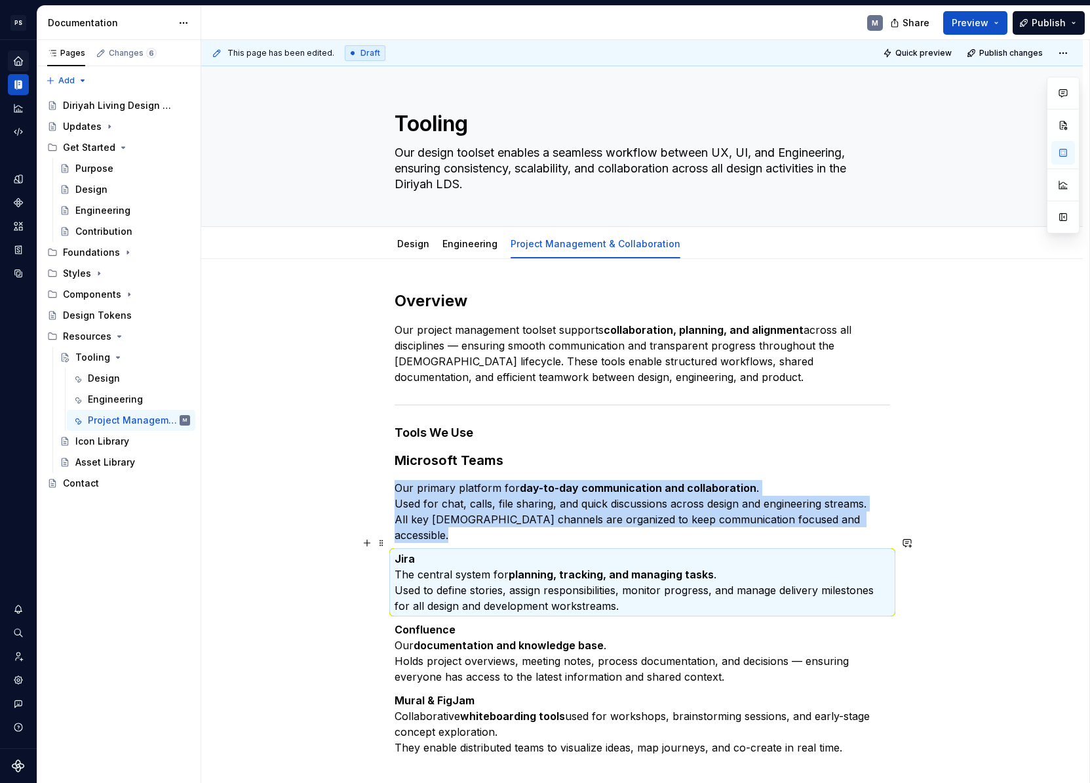
click at [399, 556] on p "Jira The central system for planning, tracking, and managing tasks . Used to de…" at bounding box center [643, 582] width 496 height 63
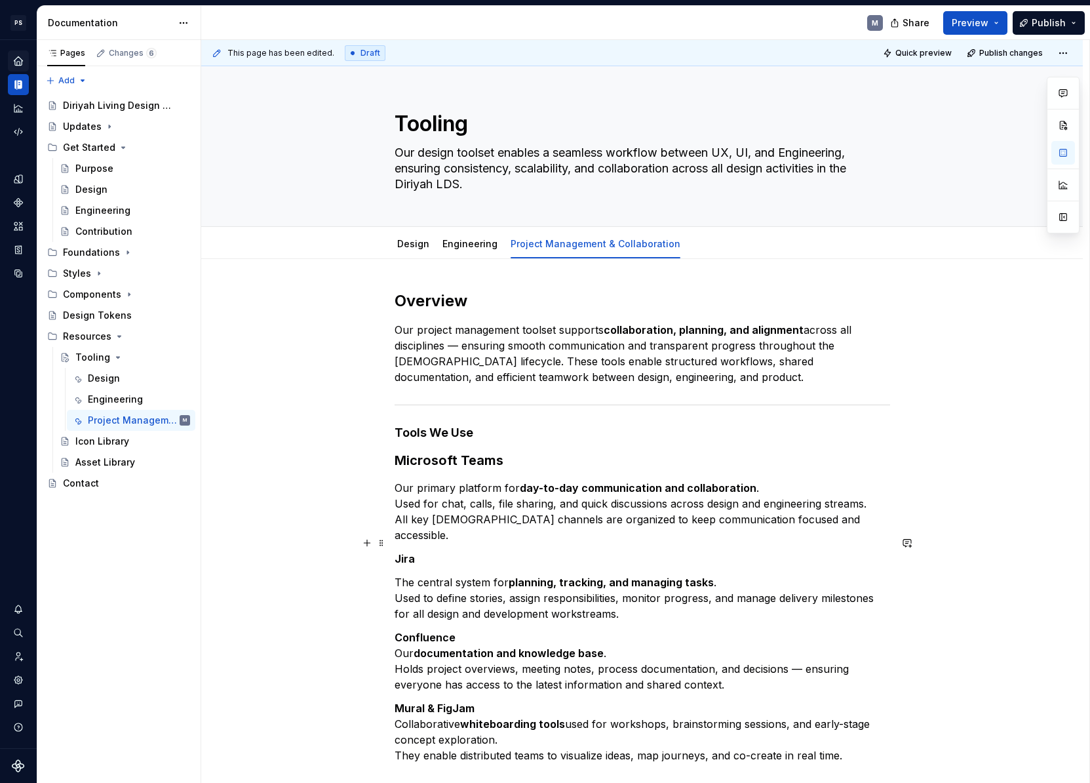
click at [411, 552] on strong "Jira" at bounding box center [405, 558] width 20 height 13
click at [451, 522] on button "Text" at bounding box center [445, 518] width 40 height 18
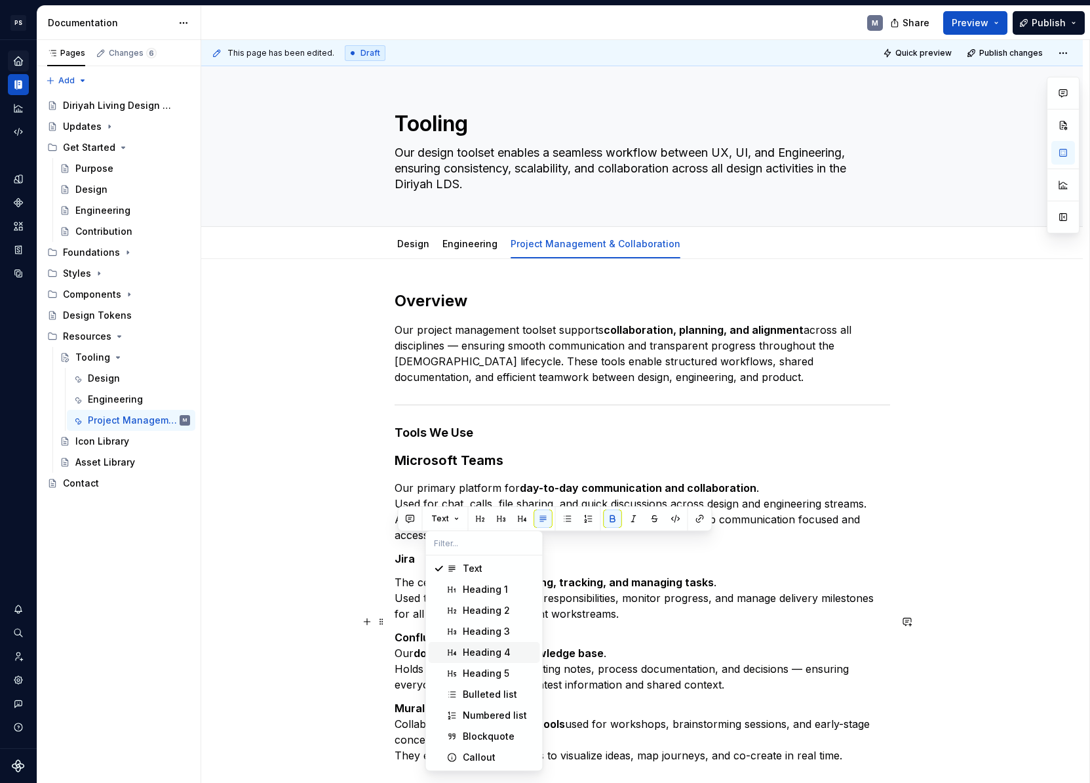
click at [493, 655] on div "Heading 4" at bounding box center [487, 652] width 48 height 13
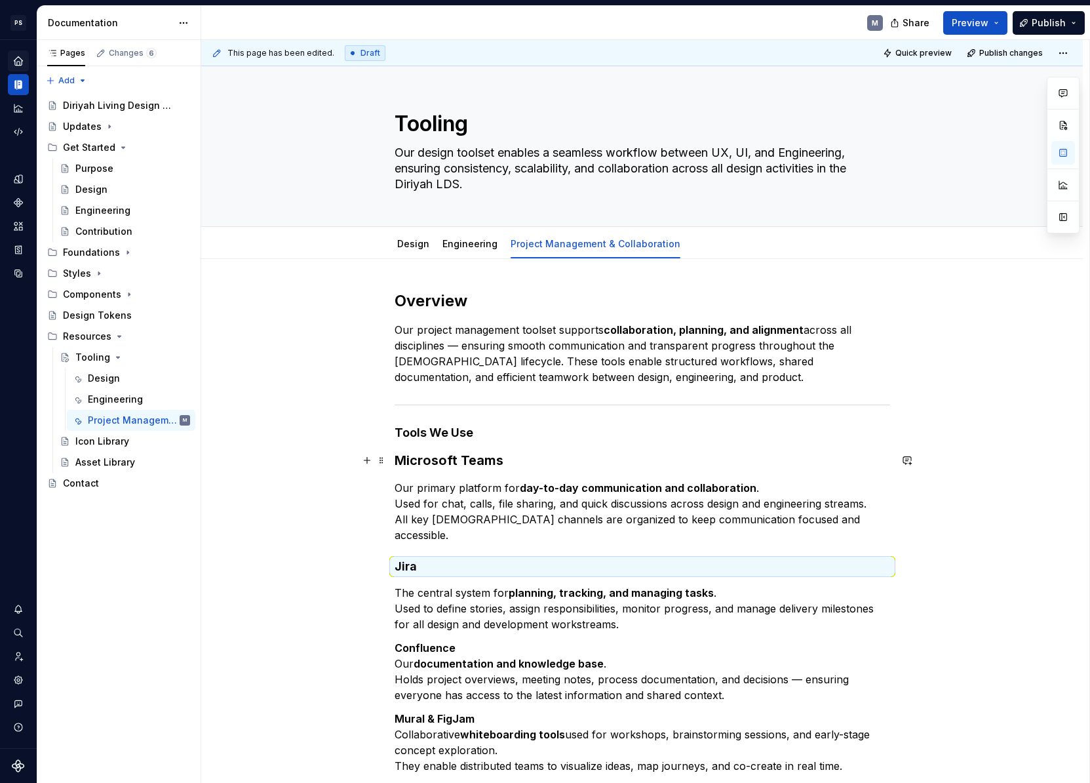
click at [473, 460] on strong "Microsoft Teams" at bounding box center [449, 460] width 109 height 16
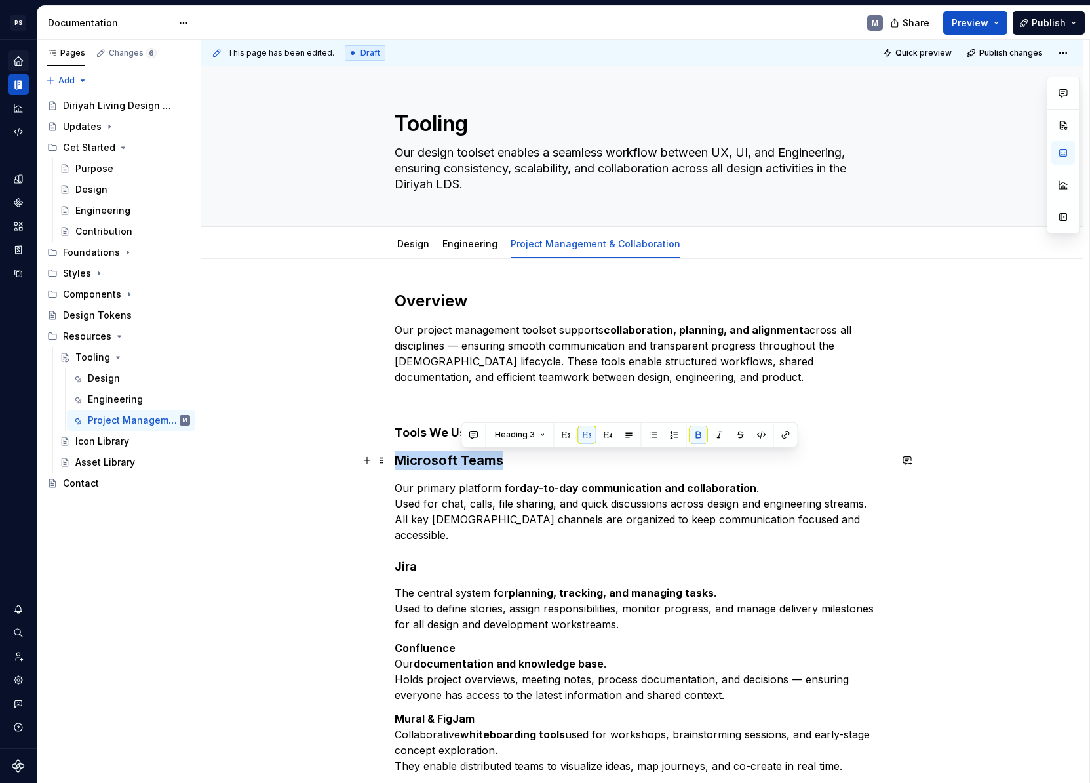
click at [473, 460] on strong "Microsoft Teams" at bounding box center [449, 460] width 109 height 16
click at [471, 438] on button "Heading 3" at bounding box center [456, 434] width 62 height 18
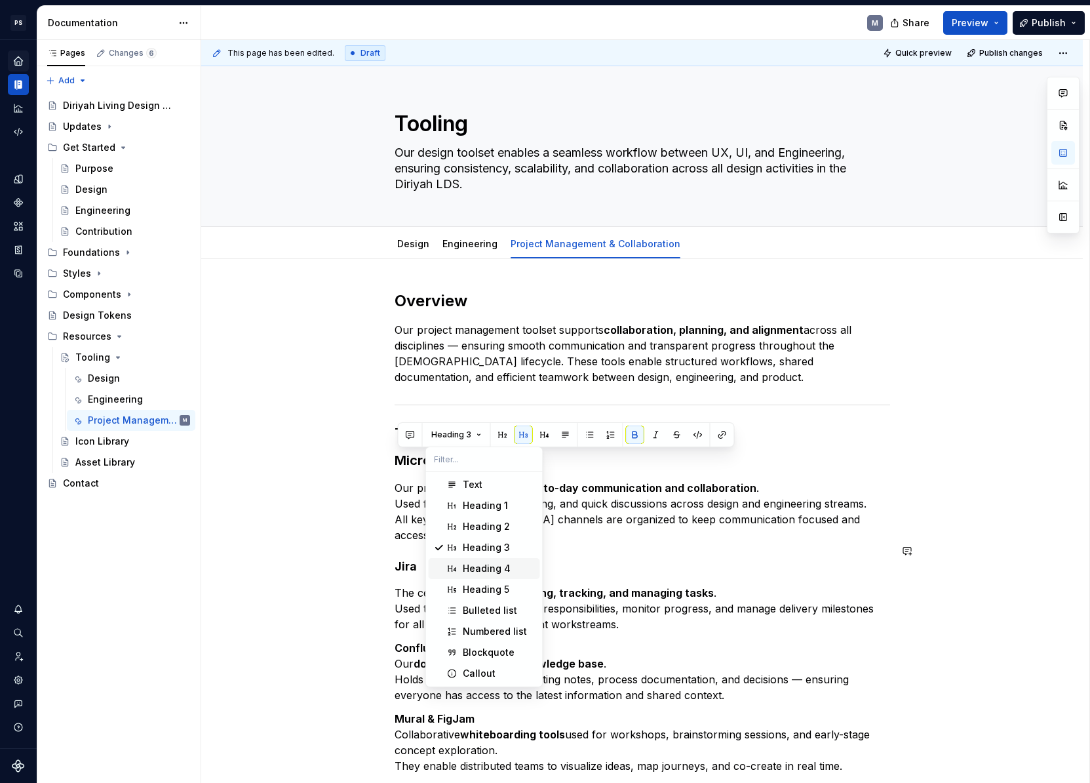
click at [482, 562] on span "Heading 4" at bounding box center [484, 568] width 111 height 21
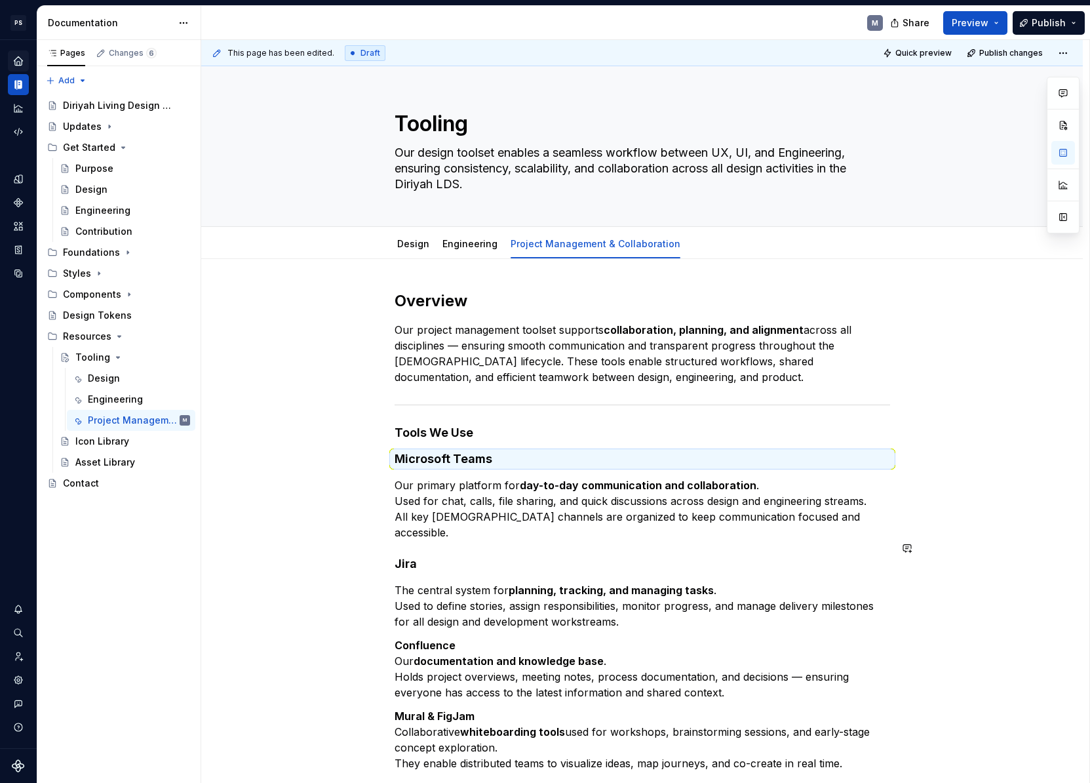
click at [435, 556] on div "Overview Our project management toolset supports collaboration, planning, and a…" at bounding box center [643, 530] width 496 height 480
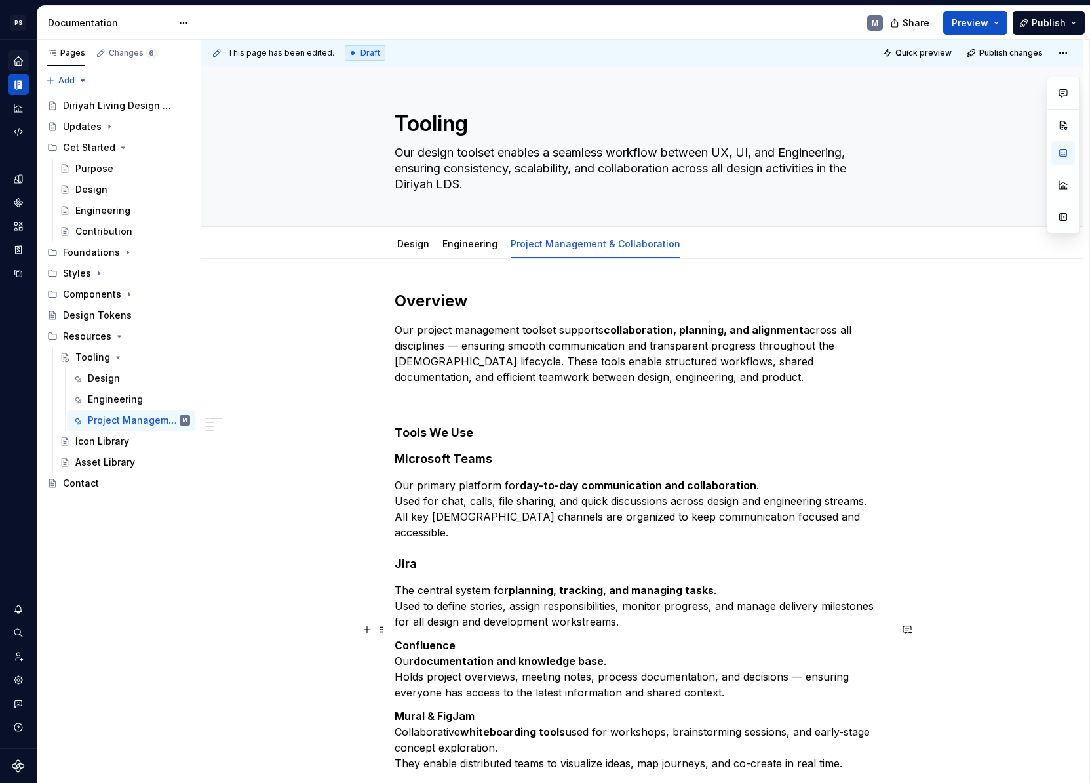
click at [398, 638] on strong "Confluence" at bounding box center [425, 644] width 61 height 13
click at [399, 645] on p "Confluence Our documentation and knowledge base . Holds project overviews, meet…" at bounding box center [643, 668] width 496 height 63
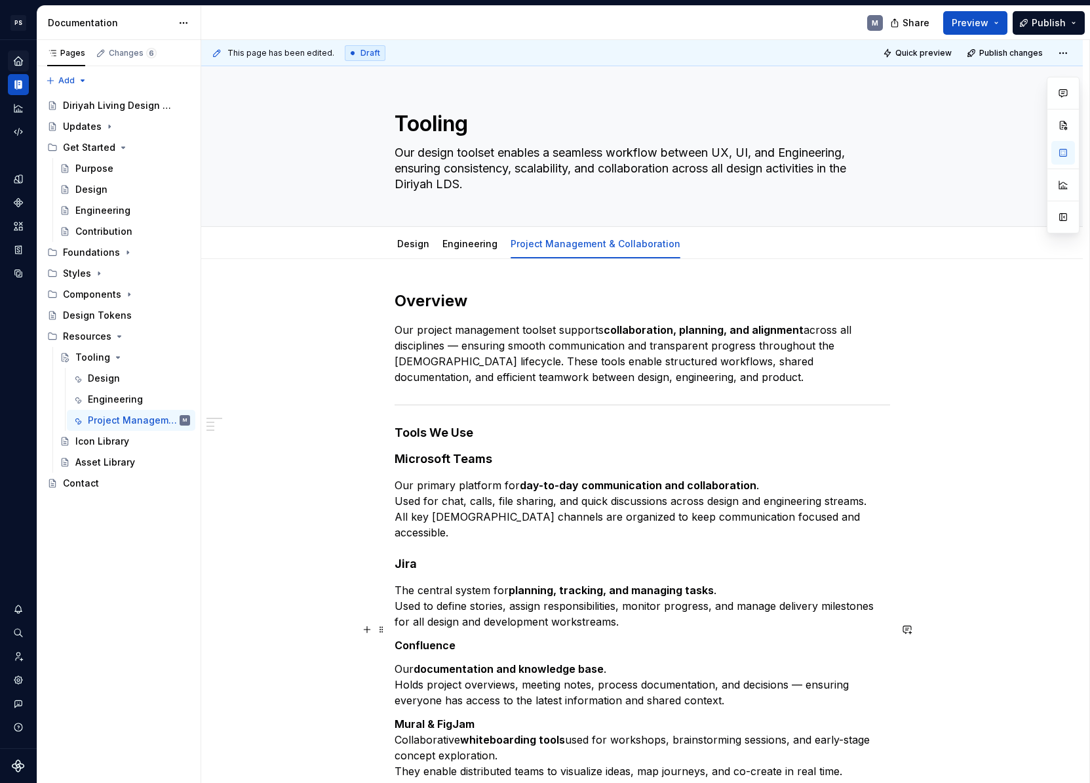
click at [436, 638] on strong "Confluence" at bounding box center [425, 644] width 61 height 13
click at [448, 604] on button "Text" at bounding box center [445, 605] width 40 height 18
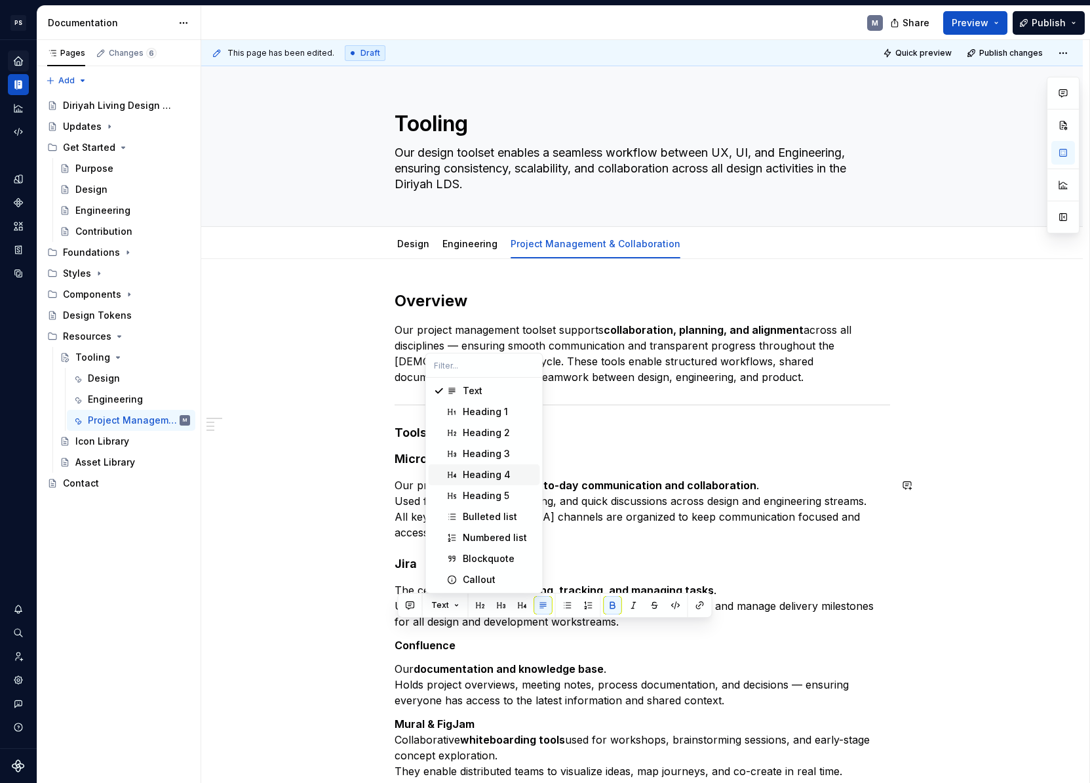
click at [499, 471] on div "Heading 4" at bounding box center [487, 474] width 48 height 13
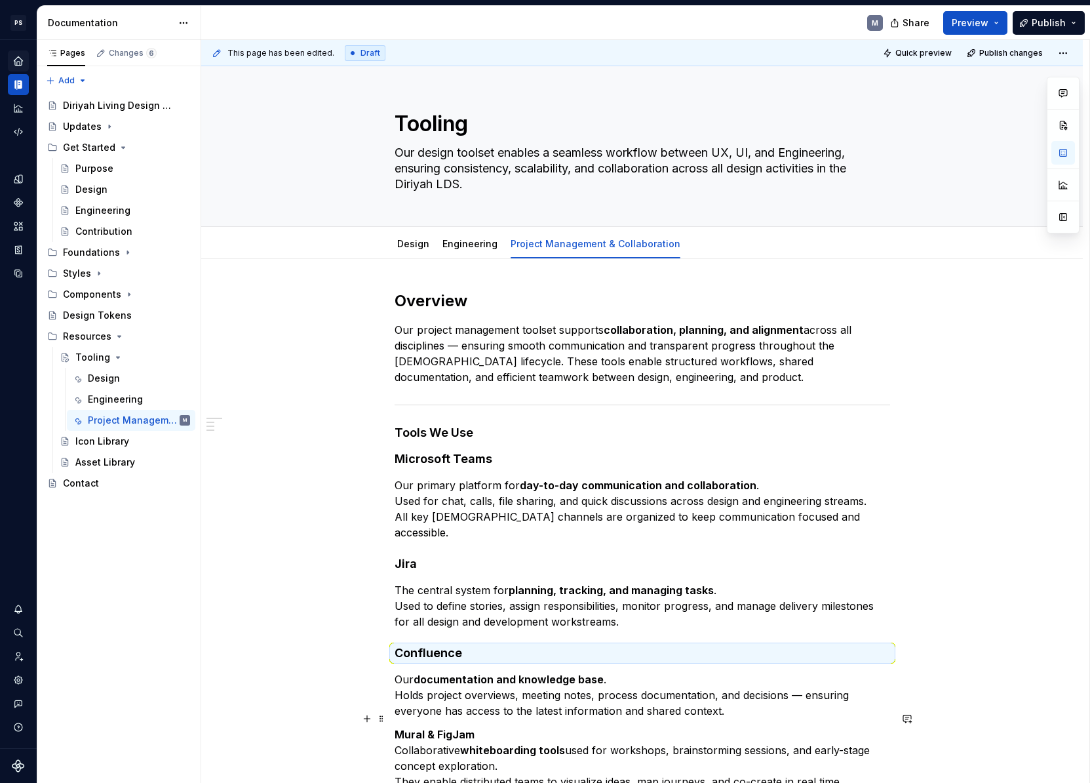
click at [400, 722] on strong "Mural & FigJam" at bounding box center [435, 734] width 80 height 13
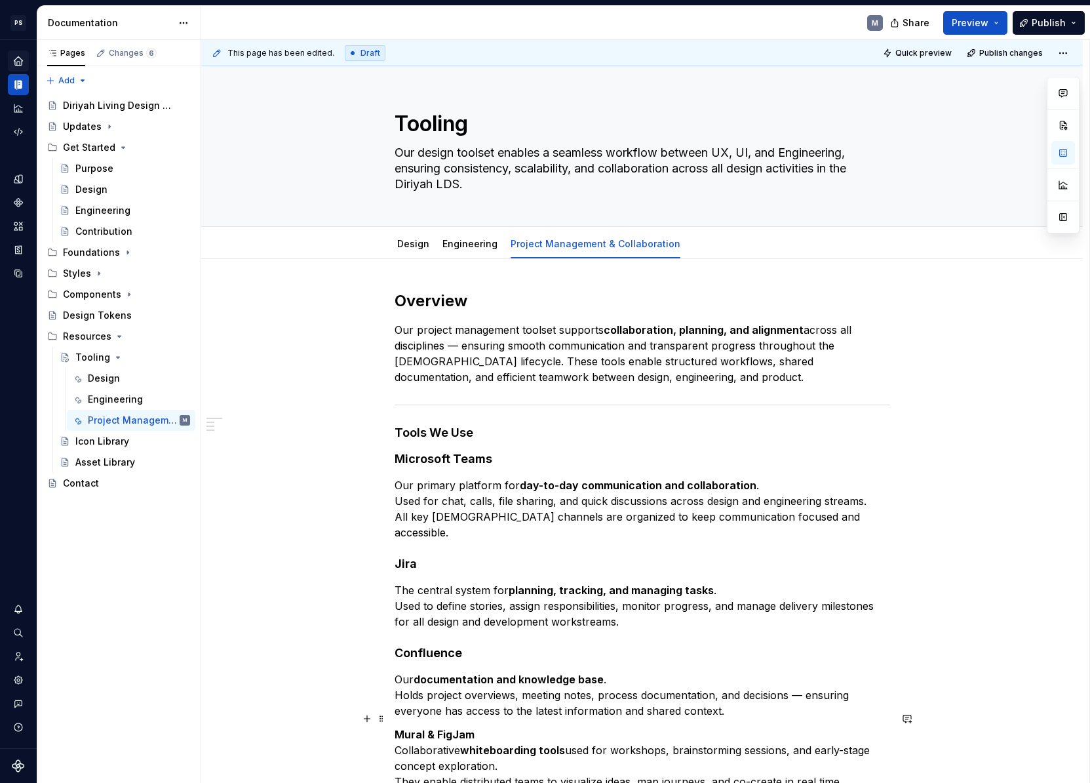
click at [397, 722] on div "This page has been edited. Draft Quick preview Publish changes Tooling Our desi…" at bounding box center [645, 411] width 888 height 743
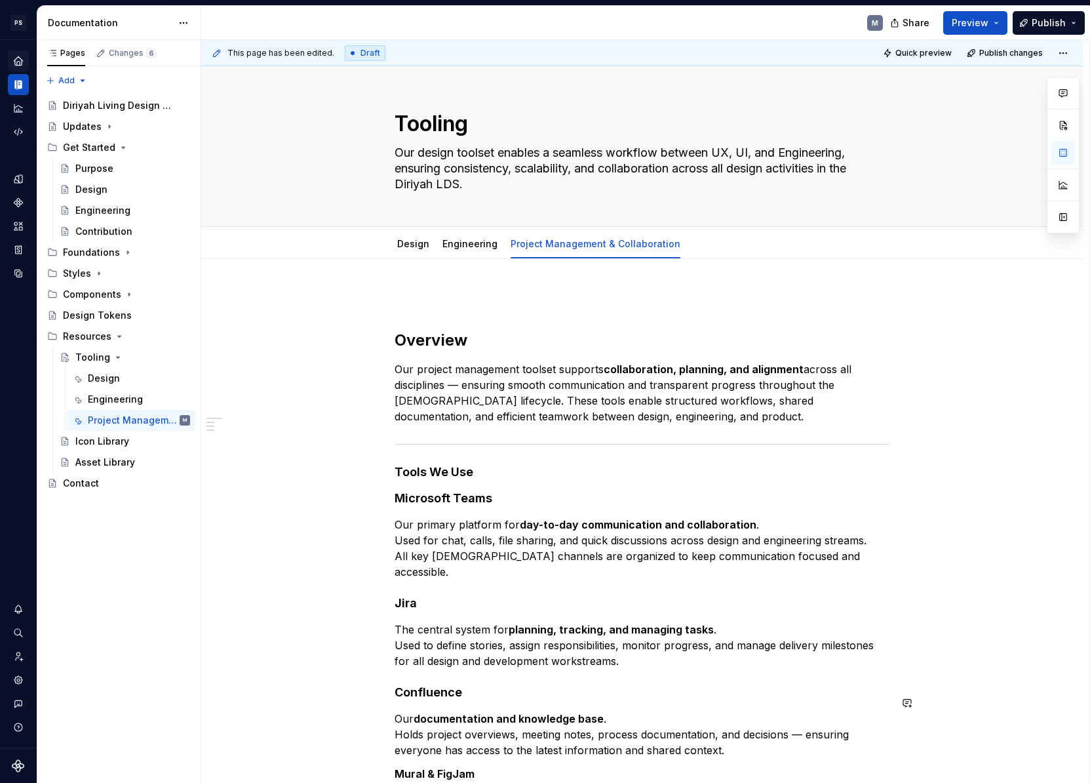
scroll to position [169, 0]
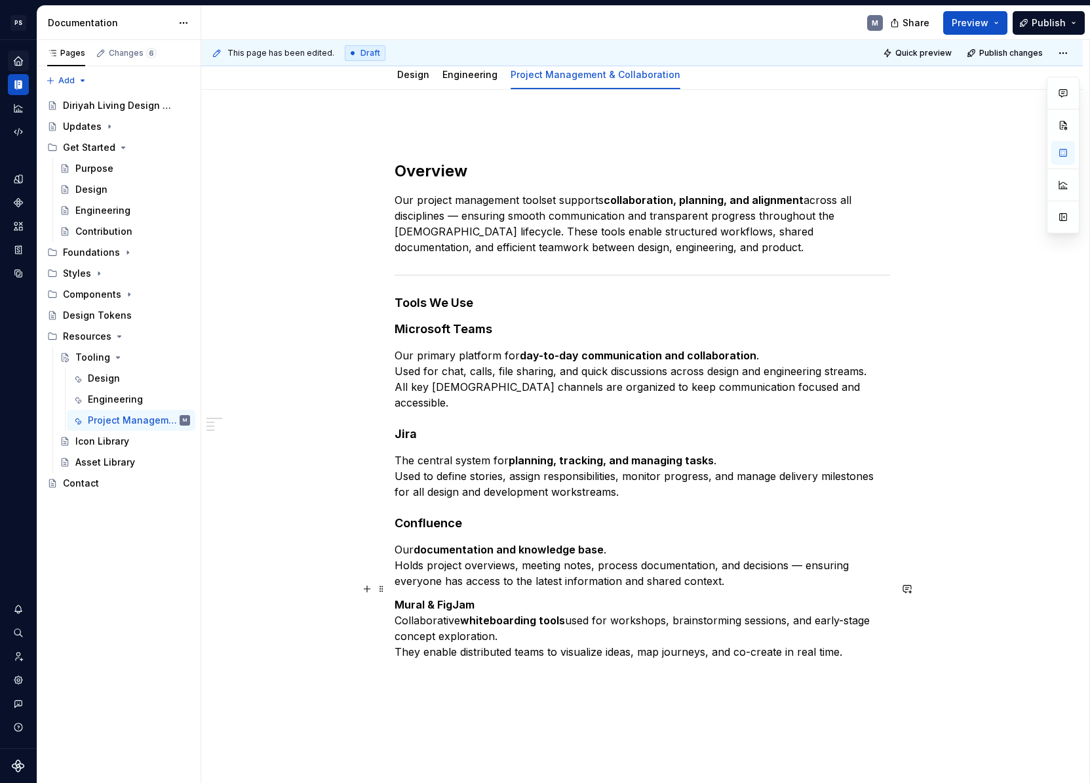
click at [399, 602] on p "Mural & FigJam Collaborative whiteboarding tools used for workshops, brainstorm…" at bounding box center [643, 627] width 496 height 63
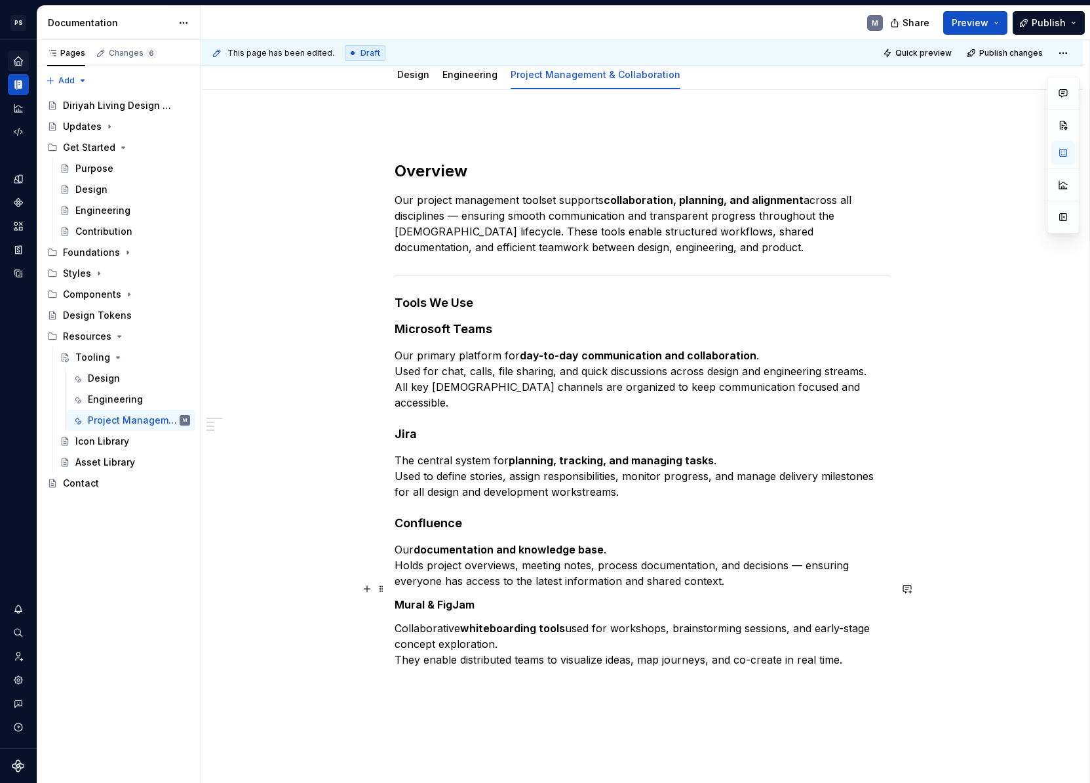
click at [456, 598] on strong "Mural & FigJam" at bounding box center [435, 604] width 80 height 13
click at [448, 557] on button "Text" at bounding box center [445, 564] width 40 height 18
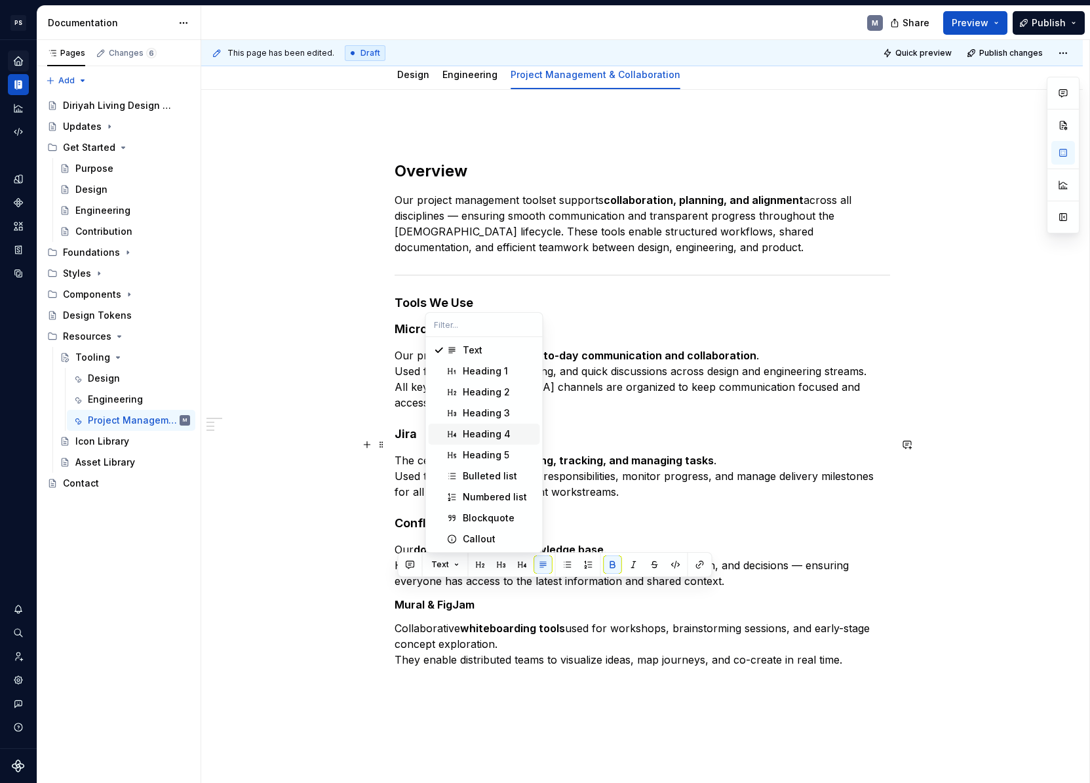
click at [513, 440] on div "Heading 4" at bounding box center [499, 433] width 72 height 13
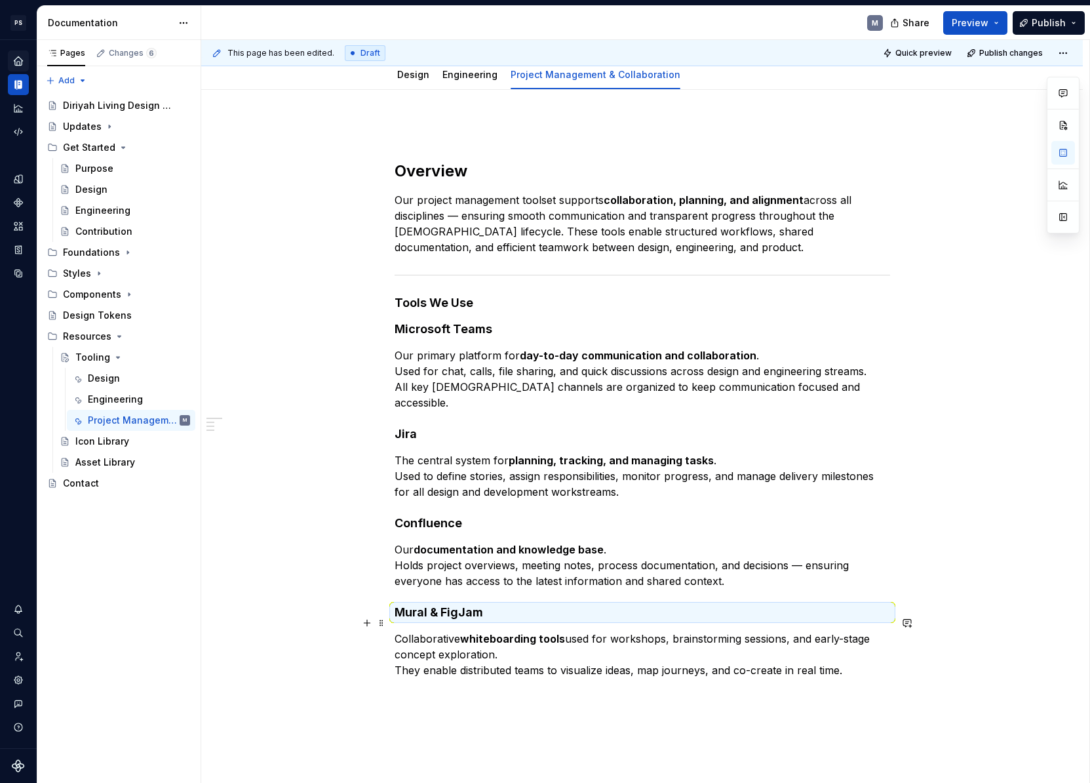
click at [397, 652] on p "Collaborative whiteboarding tools used for workshops, brainstorming sessions, a…" at bounding box center [643, 654] width 496 height 47
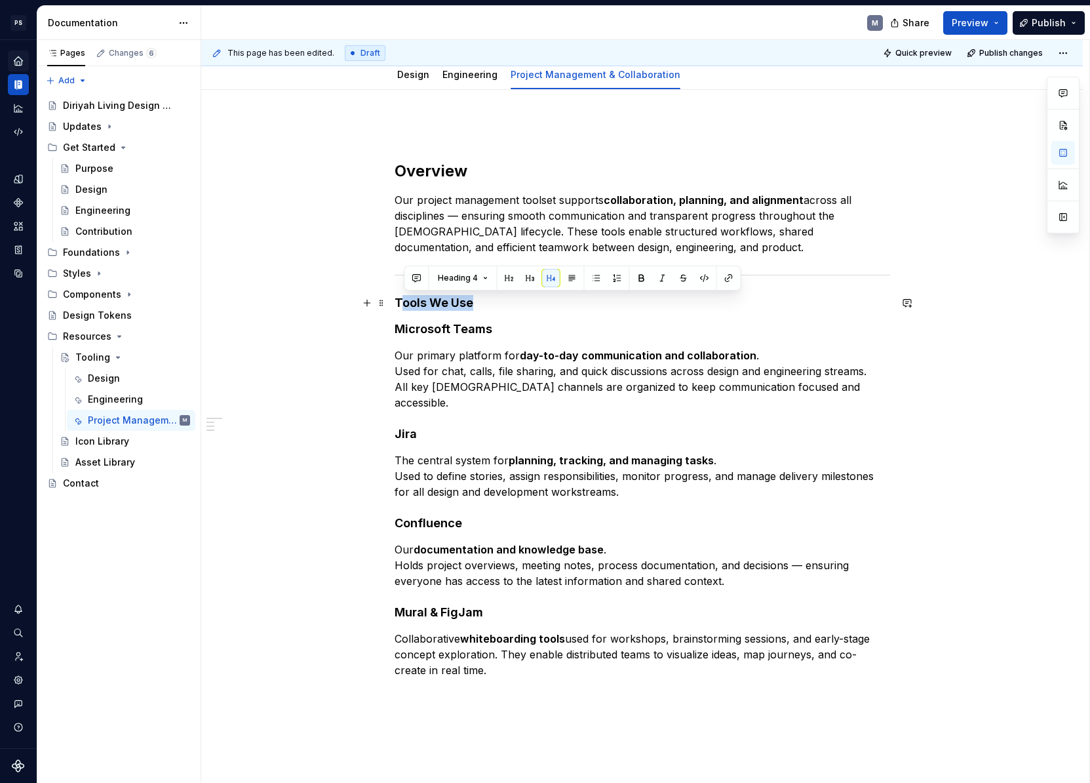
drag, startPoint x: 474, startPoint y: 305, endPoint x: 402, endPoint y: 304, distance: 71.4
click at [402, 304] on h4 "Tools We Use" at bounding box center [643, 303] width 496 height 16
click at [424, 300] on h4 "Tools We Use" at bounding box center [643, 303] width 496 height 16
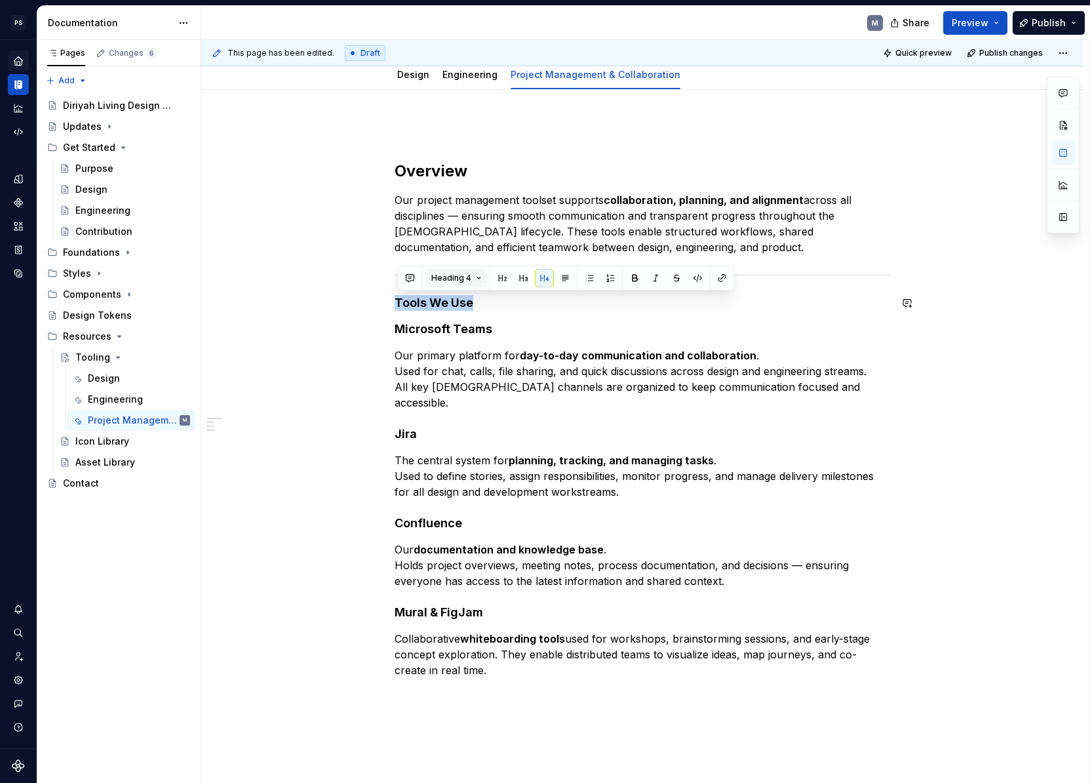
click at [458, 278] on span "Heading 4" at bounding box center [451, 278] width 40 height 10
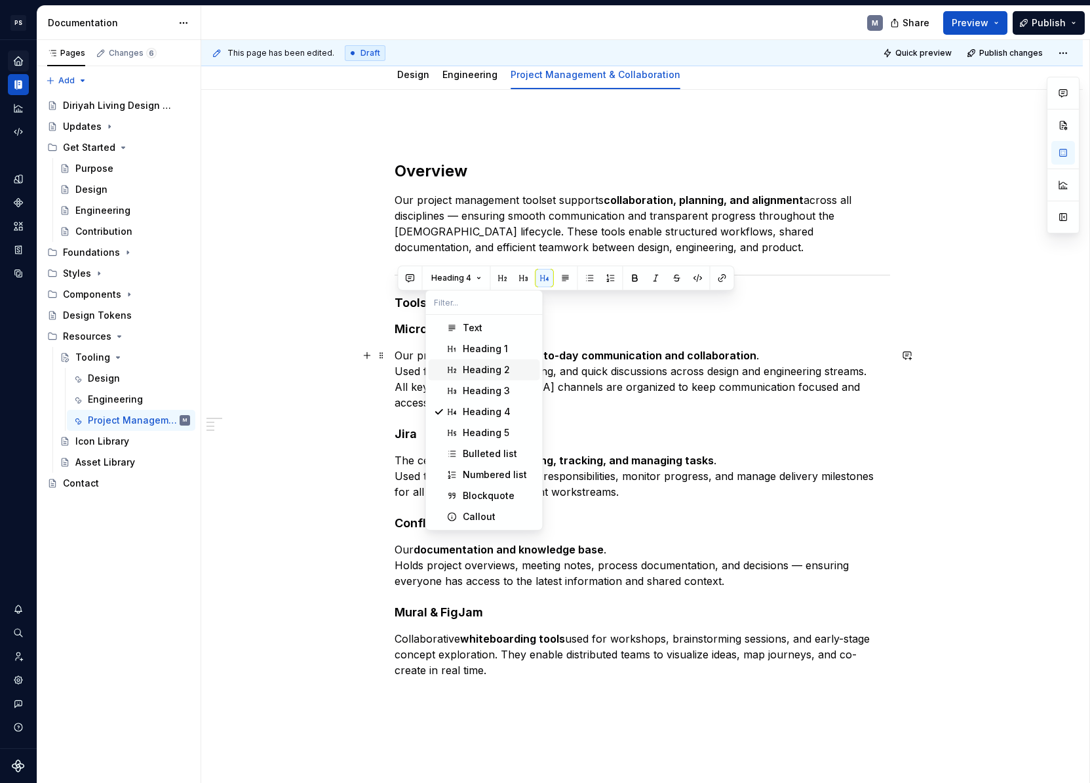
click at [497, 373] on div "Heading 2" at bounding box center [486, 369] width 47 height 13
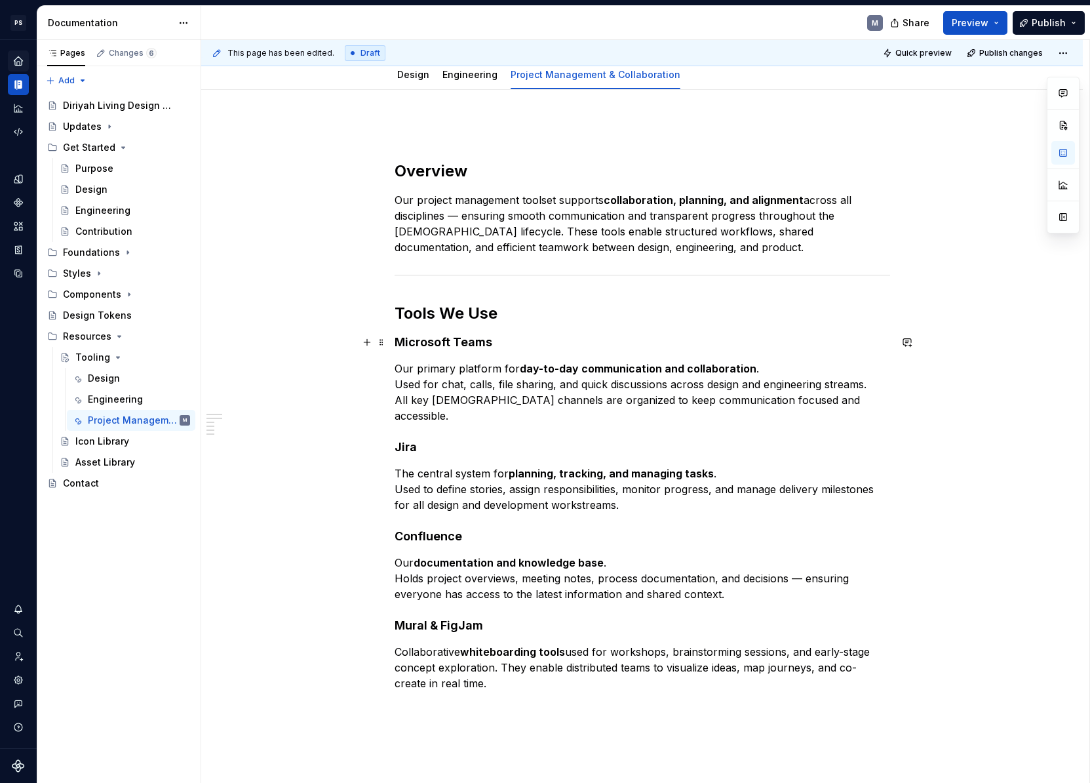
click at [505, 345] on h4 "Microsoft Teams" at bounding box center [643, 342] width 496 height 16
click at [494, 704] on div "Overview Our project management toolset supports collaboration, planning, and a…" at bounding box center [642, 515] width 882 height 851
click at [372, 689] on button "button" at bounding box center [367, 691] width 18 height 18
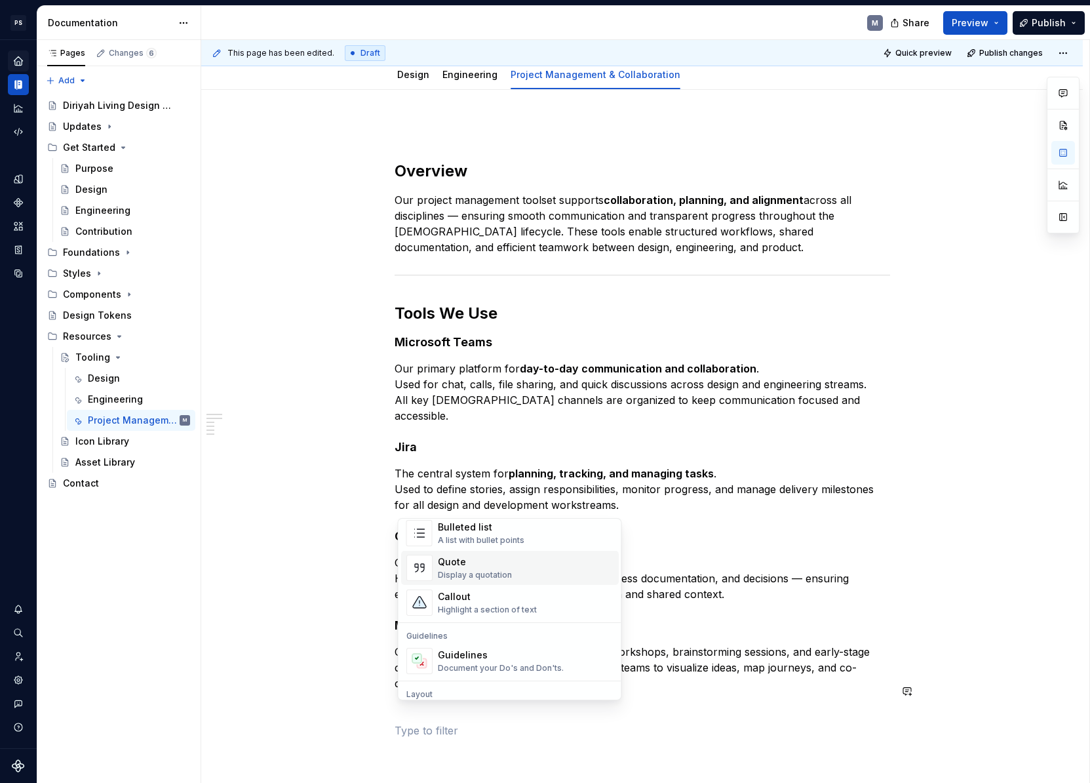
scroll to position [306, 0]
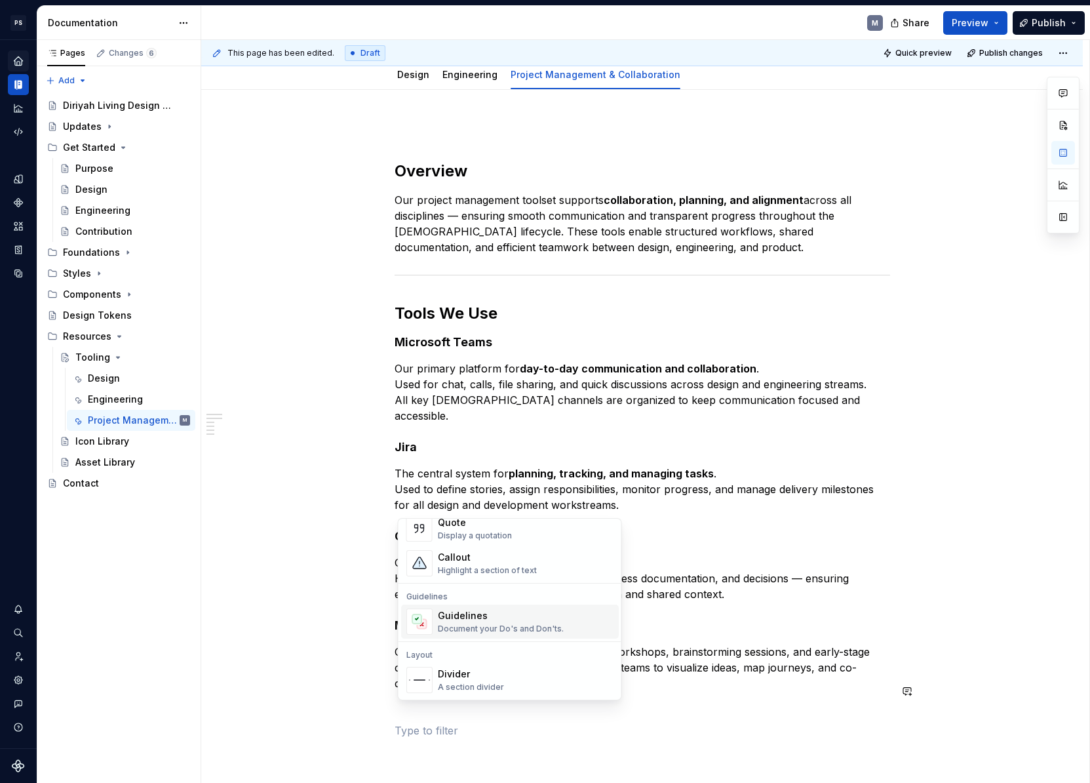
click at [494, 667] on div "Divider" at bounding box center [471, 673] width 66 height 13
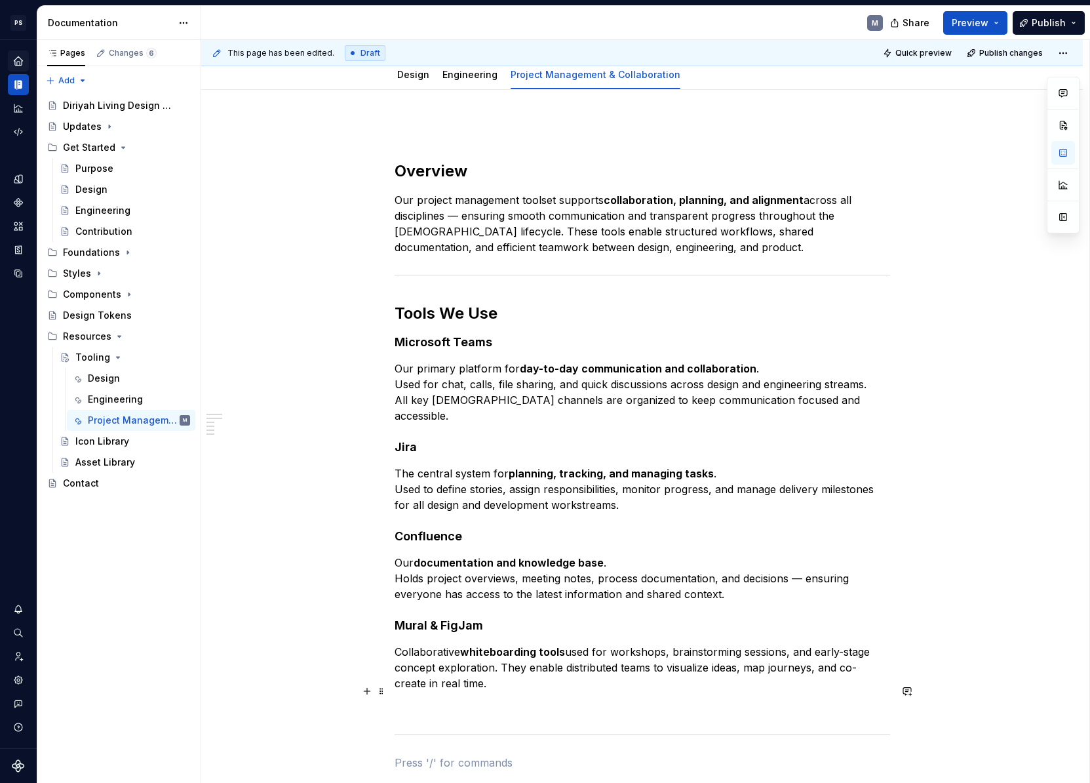
click at [435, 653] on div "Overview Our project management toolset supports collaboration, planning, and a…" at bounding box center [643, 445] width 496 height 649
click at [480, 722] on p at bounding box center [643, 739] width 496 height 16
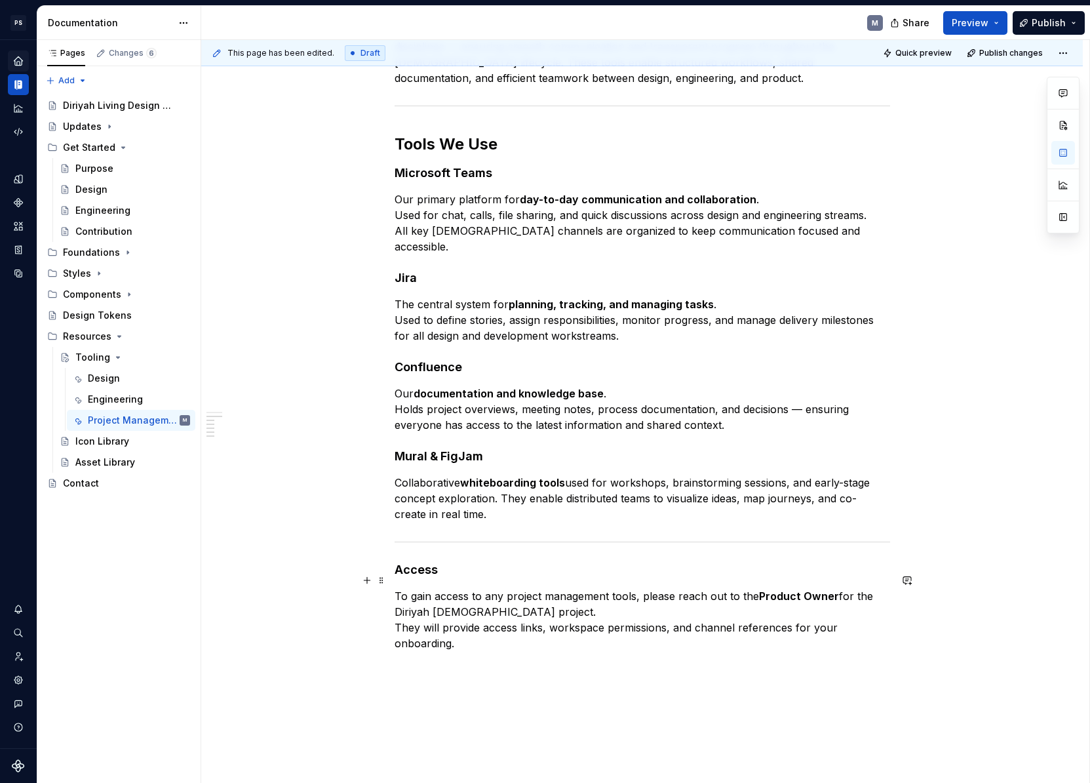
click at [399, 588] on p "To gain access to any project management tools, please reach out to the Product…" at bounding box center [643, 619] width 496 height 63
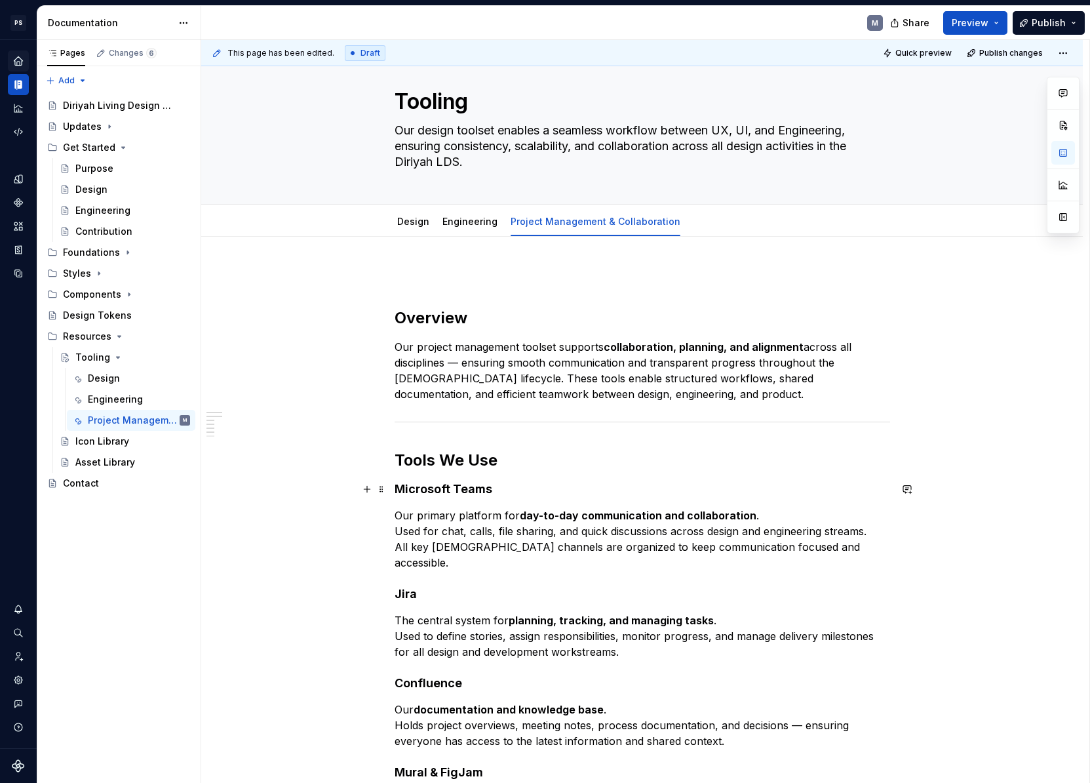
scroll to position [0, 0]
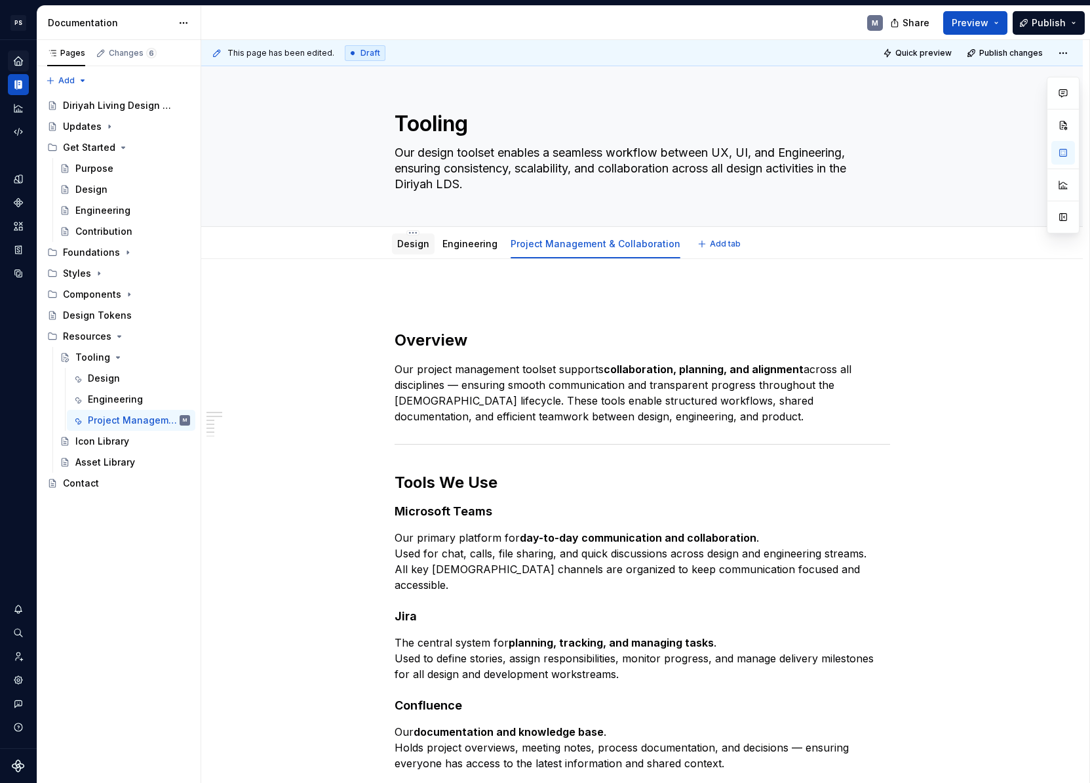
click at [410, 243] on link "Design" at bounding box center [413, 243] width 32 height 11
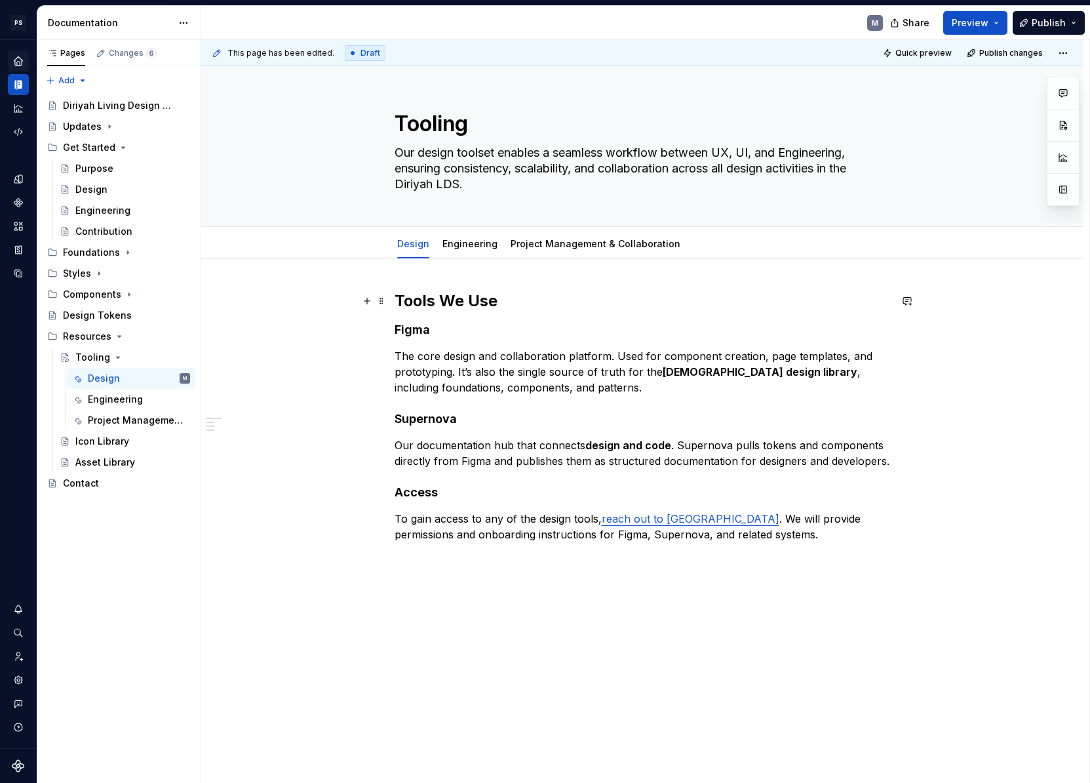
click at [400, 294] on h2 "Tools We Use" at bounding box center [643, 300] width 496 height 21
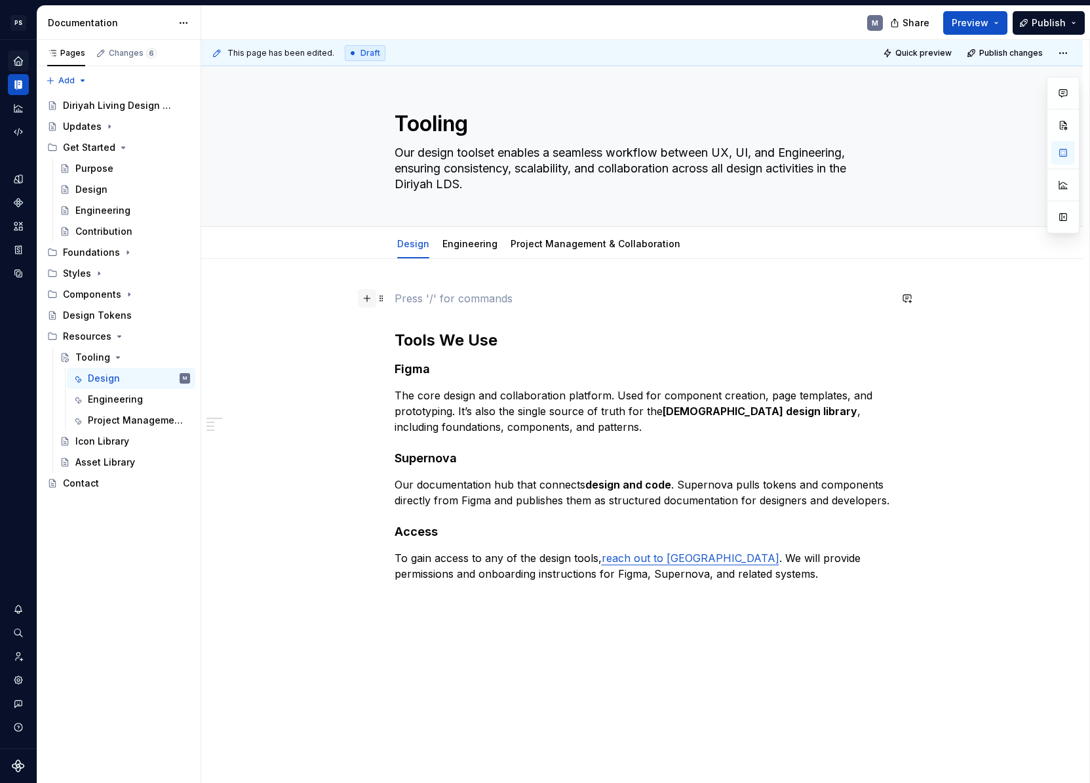
click at [368, 302] on button "button" at bounding box center [367, 298] width 18 height 18
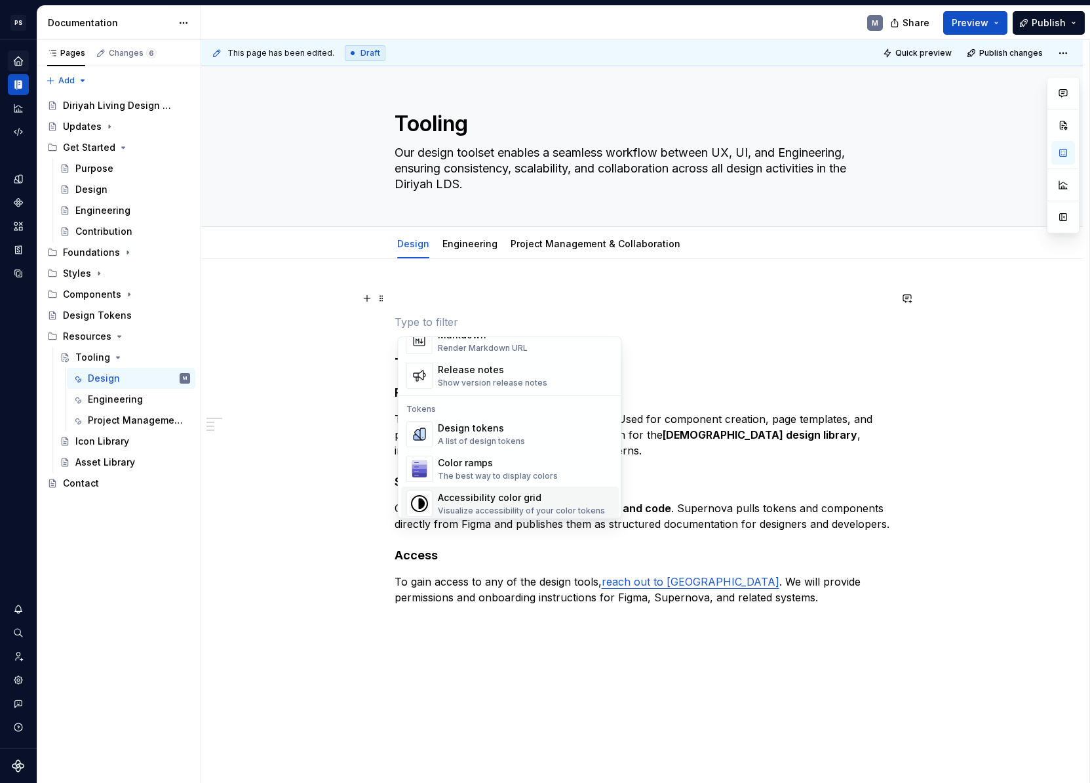
scroll to position [948, 0]
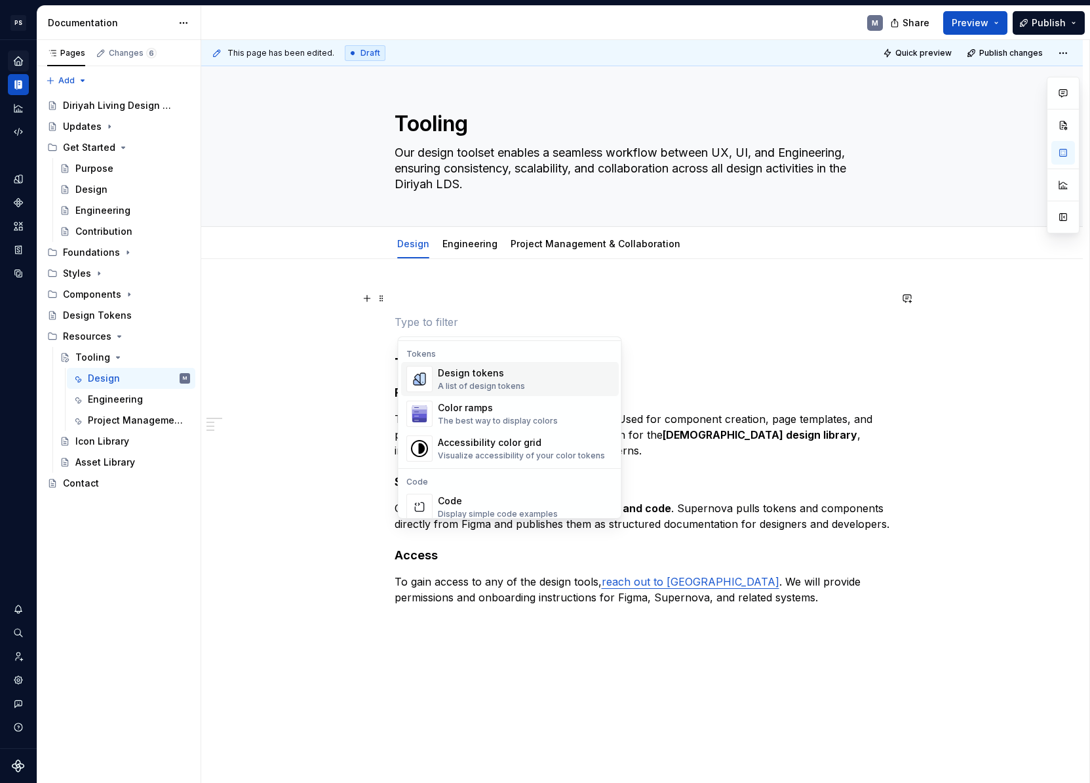
click at [408, 318] on p at bounding box center [643, 322] width 496 height 16
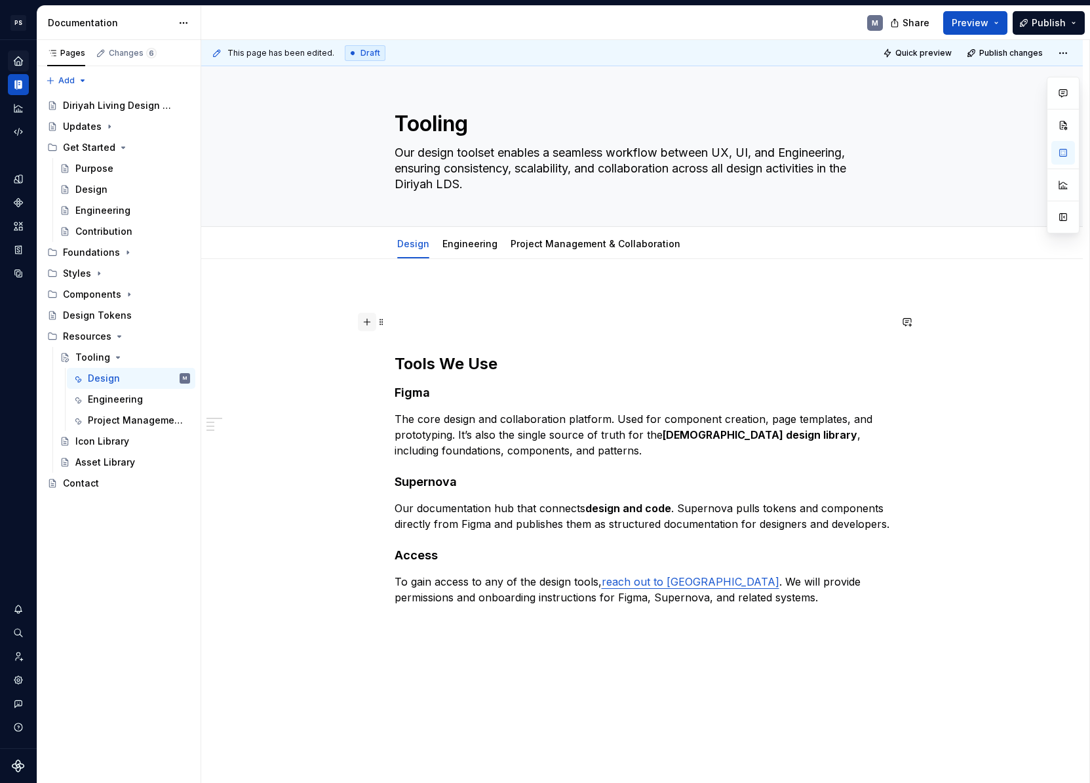
click at [370, 321] on button "button" at bounding box center [367, 322] width 18 height 18
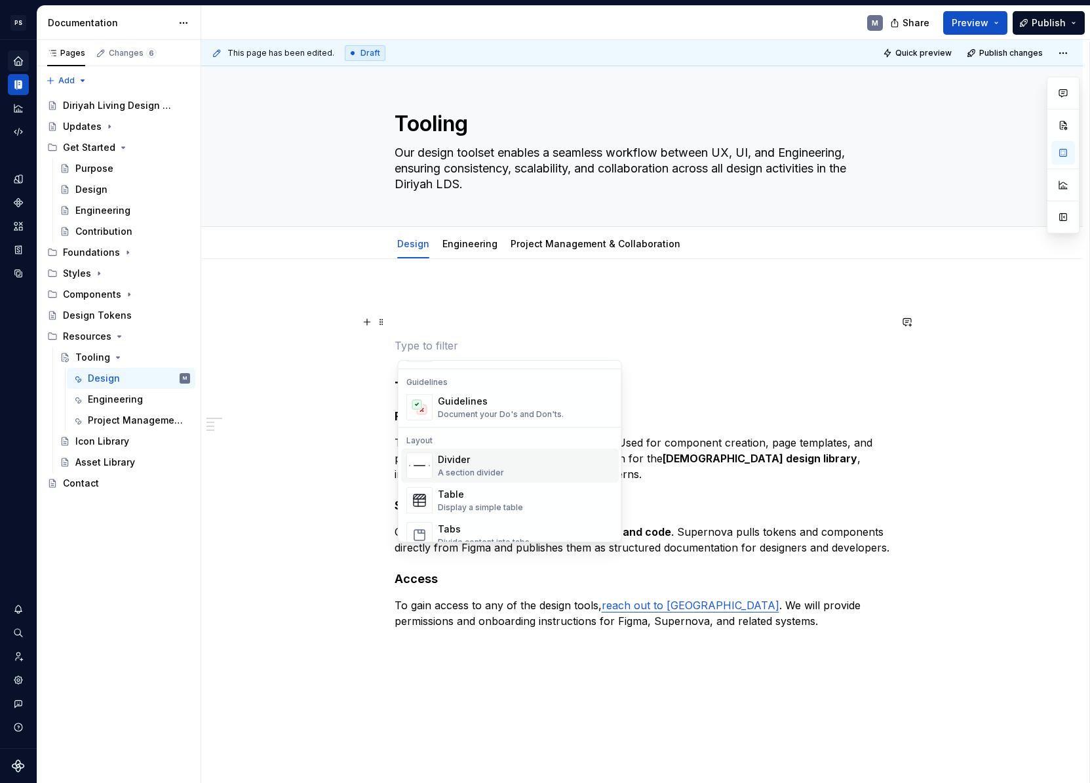
scroll to position [365, 0]
click at [501, 456] on div "Divider A section divider" at bounding box center [526, 463] width 176 height 26
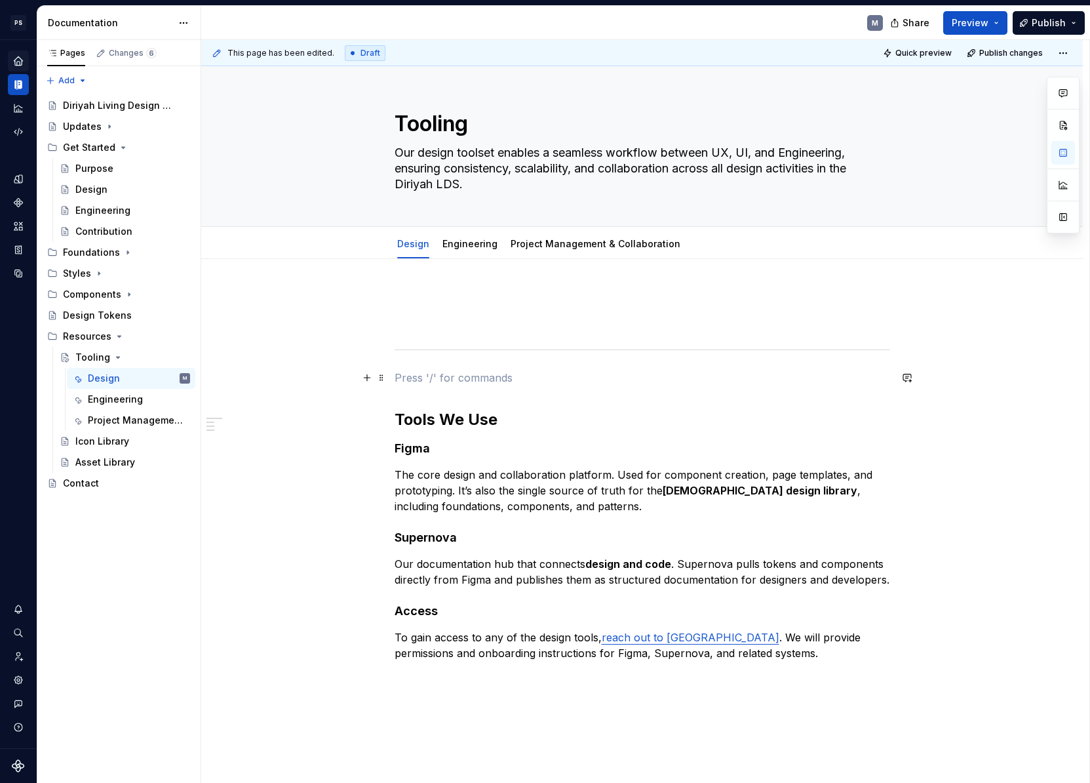
click at [424, 384] on p at bounding box center [643, 378] width 496 height 16
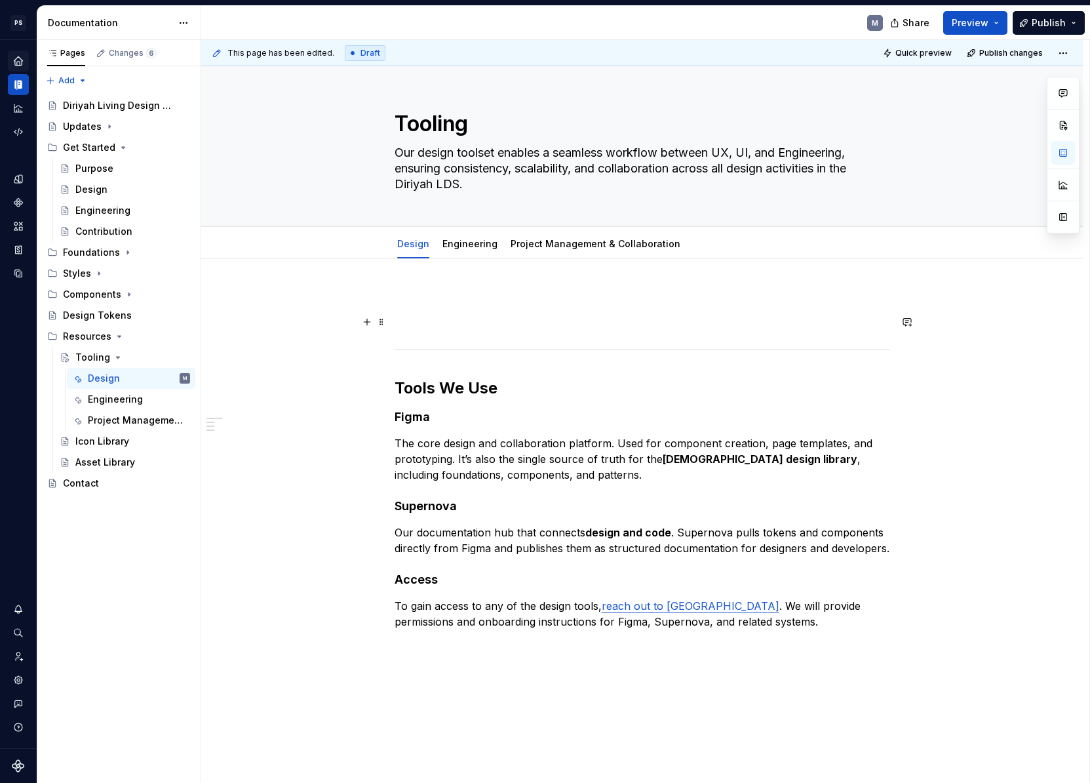
click at [451, 324] on p at bounding box center [643, 322] width 496 height 16
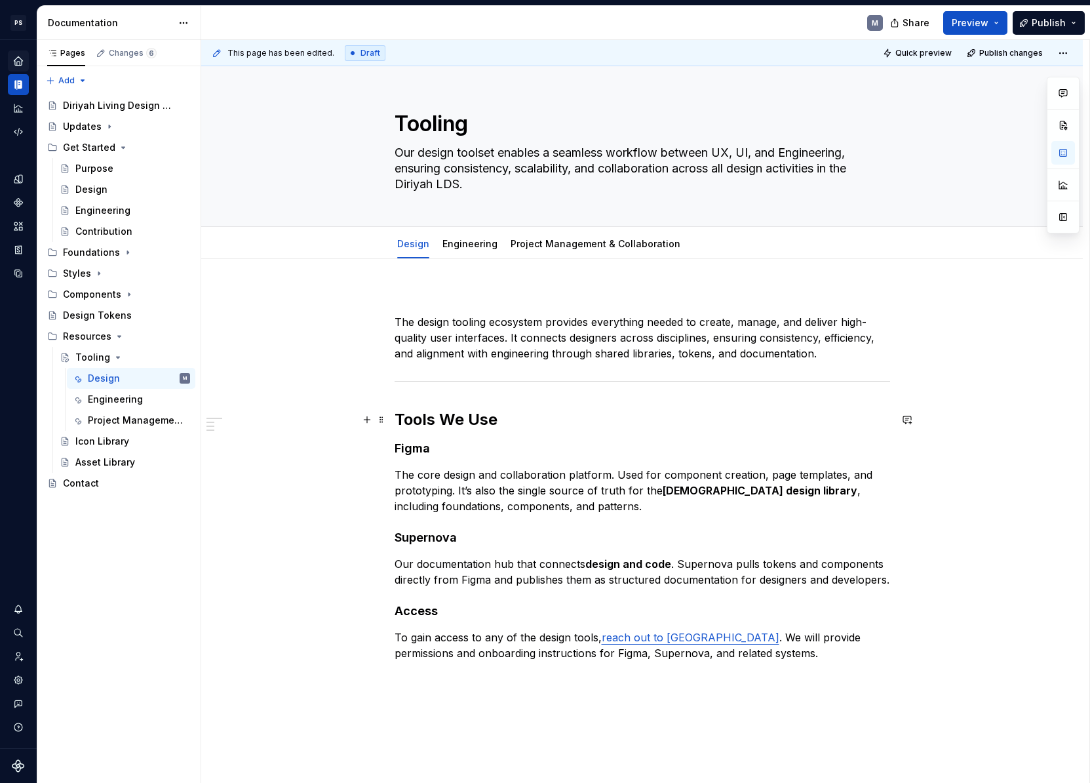
click at [425, 416] on h2 "Tools We Use" at bounding box center [643, 419] width 496 height 21
copy h2 "Tools We Use"
click at [429, 302] on p at bounding box center [643, 298] width 496 height 16
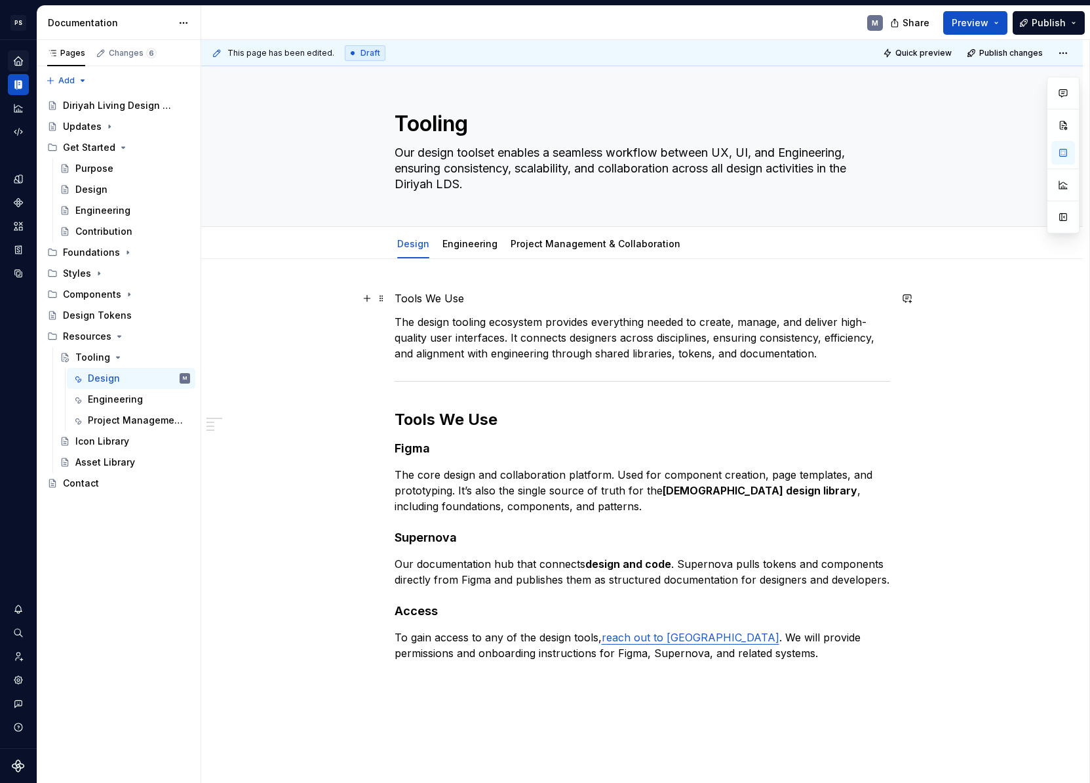
click at [423, 296] on p "Tools We Use" at bounding box center [643, 298] width 496 height 16
click at [422, 296] on p "Tools We Use" at bounding box center [643, 298] width 496 height 16
click at [437, 280] on button "Text" at bounding box center [445, 274] width 40 height 18
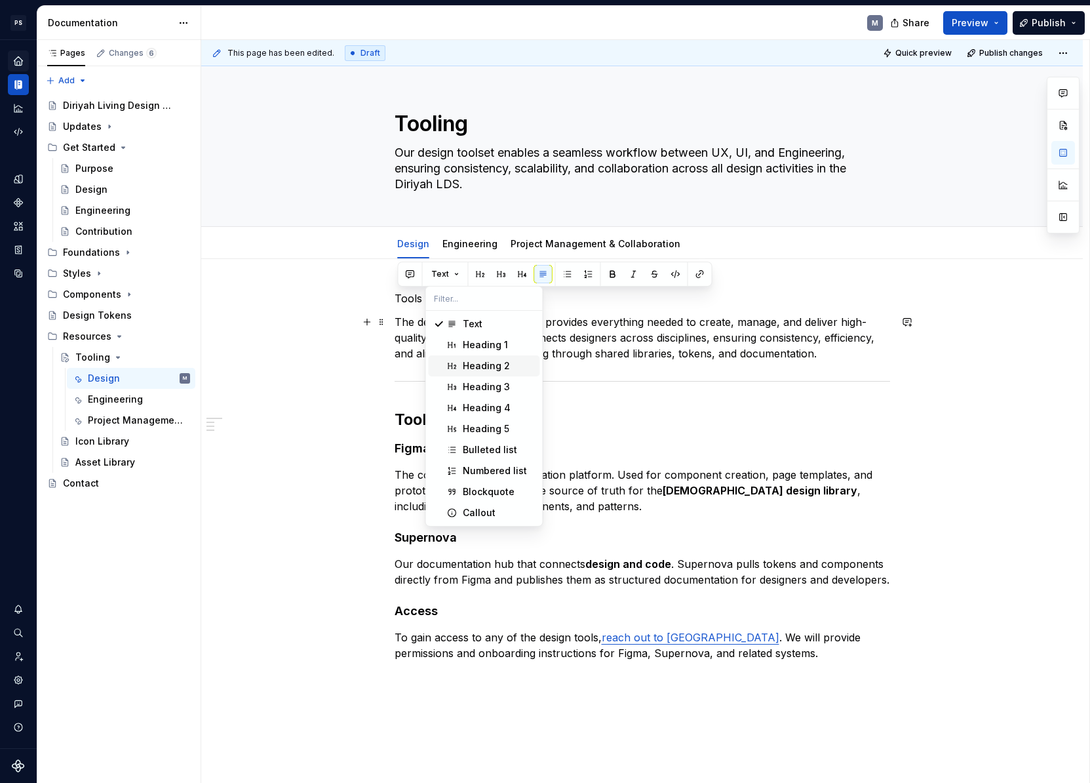
click at [488, 368] on div "Heading 2" at bounding box center [486, 365] width 47 height 13
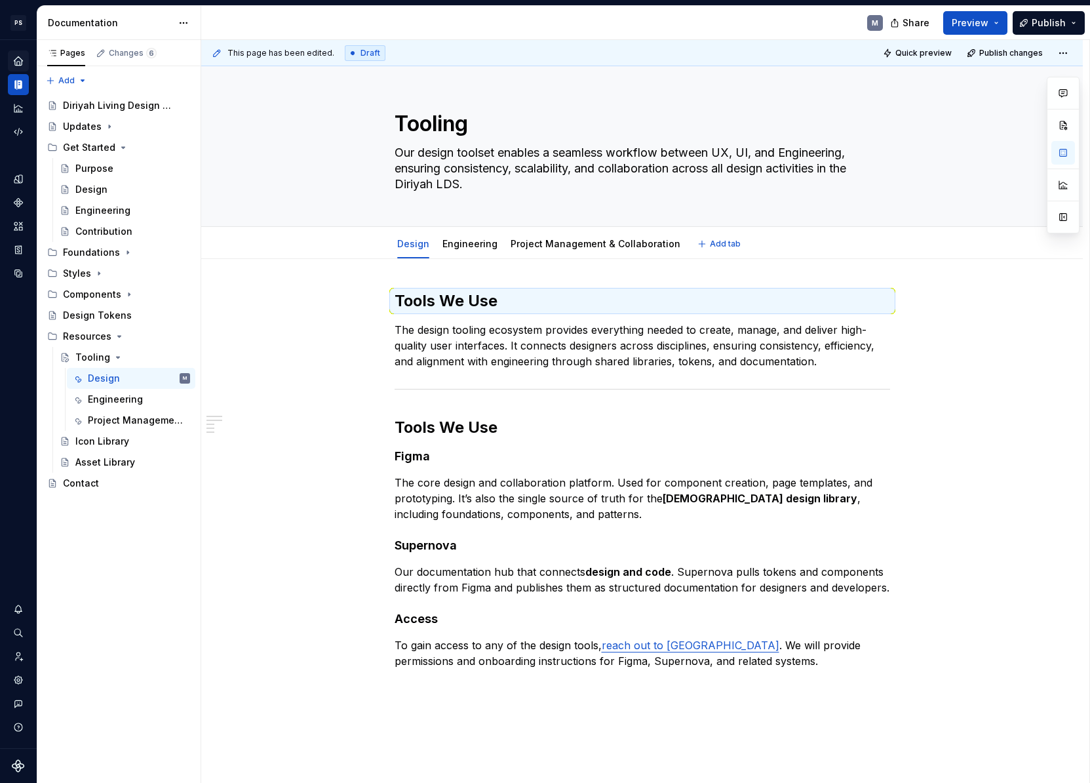
type textarea "*"
click at [474, 302] on h2 "Tools We Use" at bounding box center [643, 300] width 496 height 21
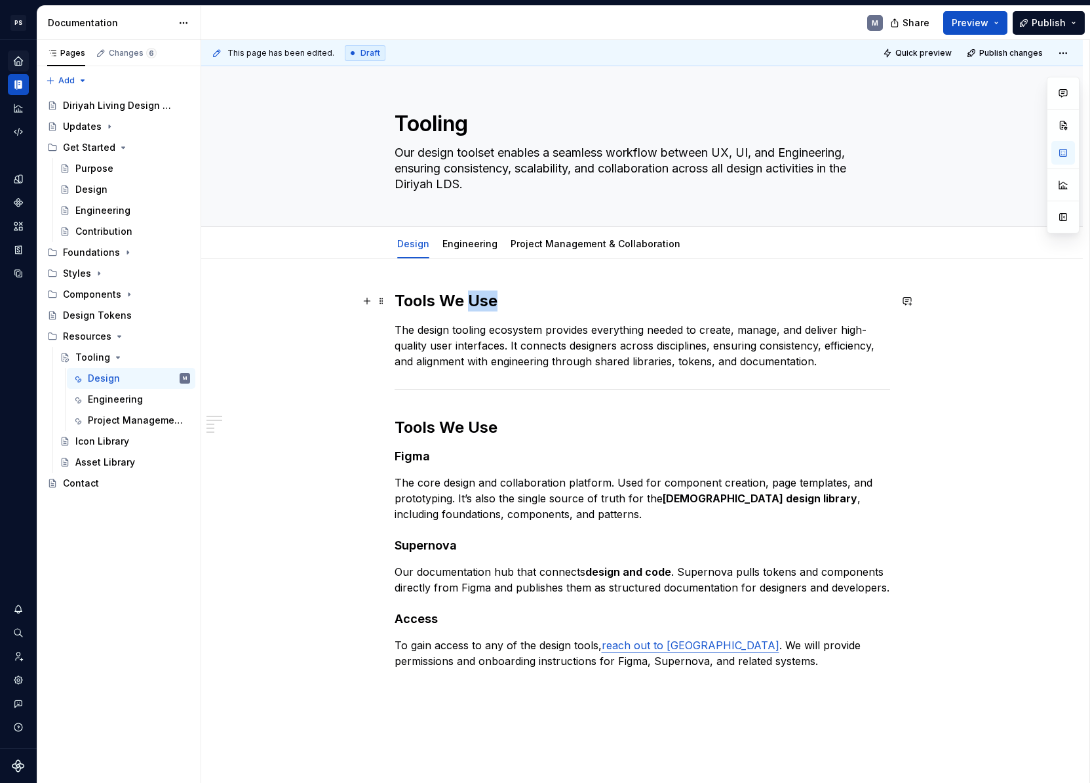
click at [473, 302] on h2 "Tools We Use" at bounding box center [643, 300] width 496 height 21
click at [473, 303] on h2 "Tools We Use" at bounding box center [643, 300] width 496 height 21
click at [463, 304] on h2 "Tools We Use" at bounding box center [643, 300] width 496 height 21
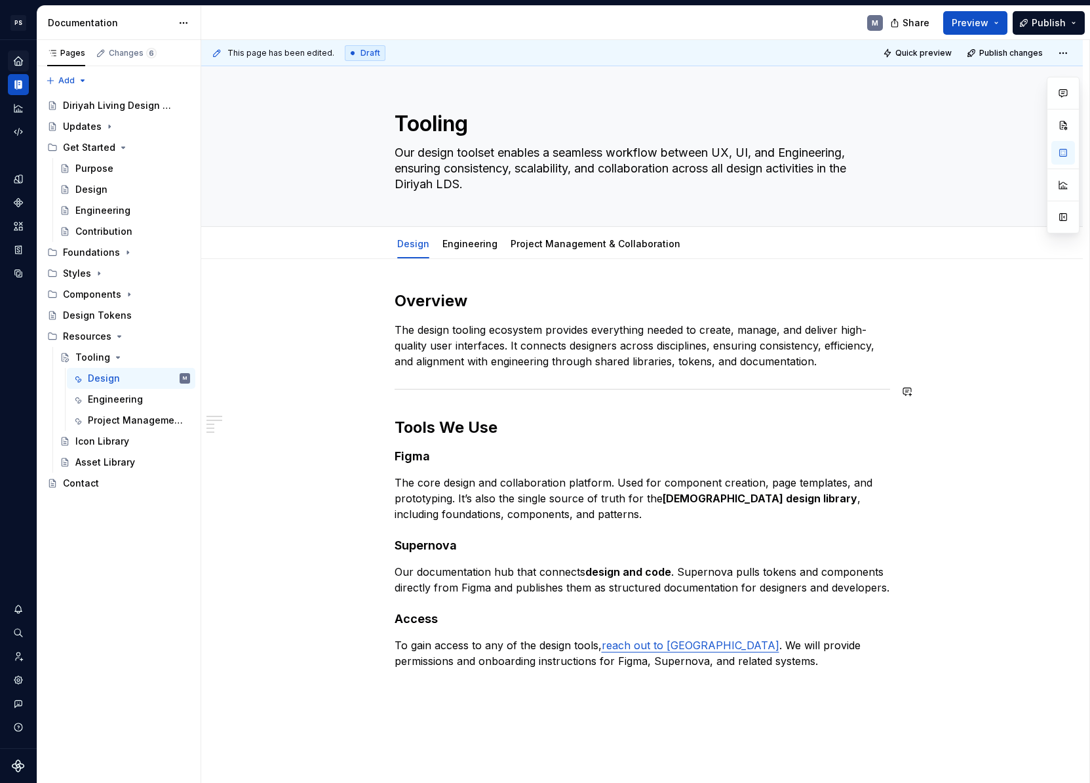
click at [298, 412] on div "This page has been edited. Draft Quick preview Publish changes Tooling Our desi…" at bounding box center [645, 411] width 888 height 743
click at [490, 248] on link "Engineering" at bounding box center [469, 243] width 55 height 11
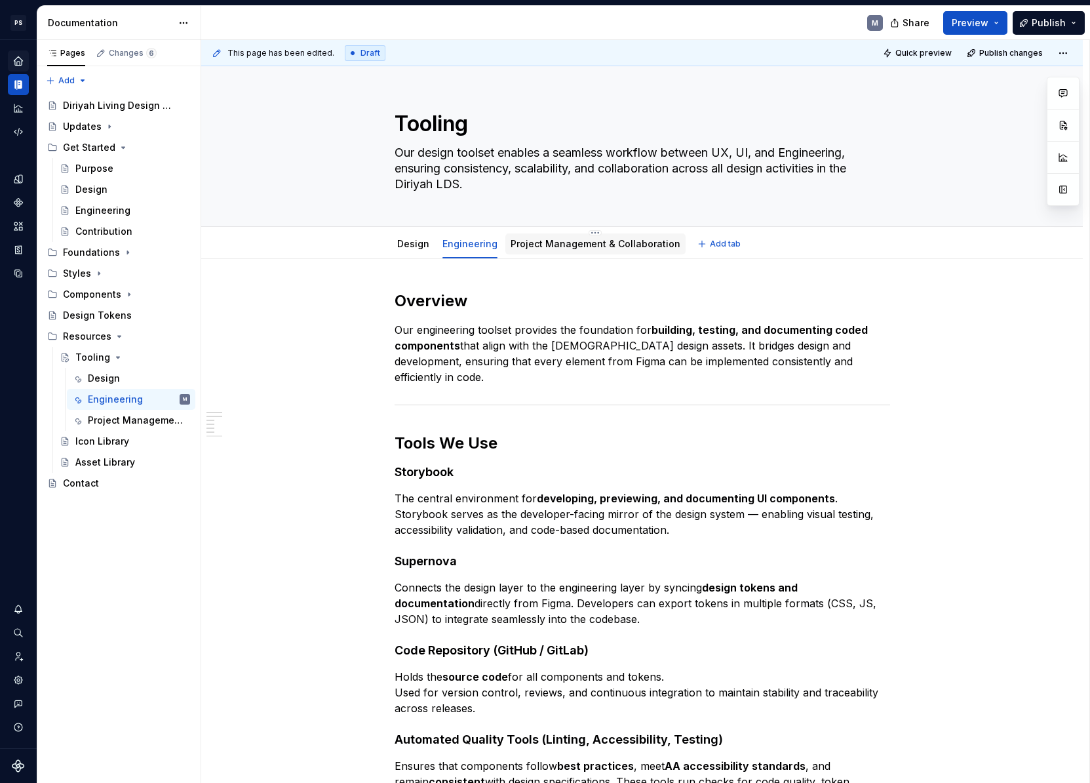
click at [564, 246] on link "Project Management & Collaboration" at bounding box center [596, 243] width 170 height 11
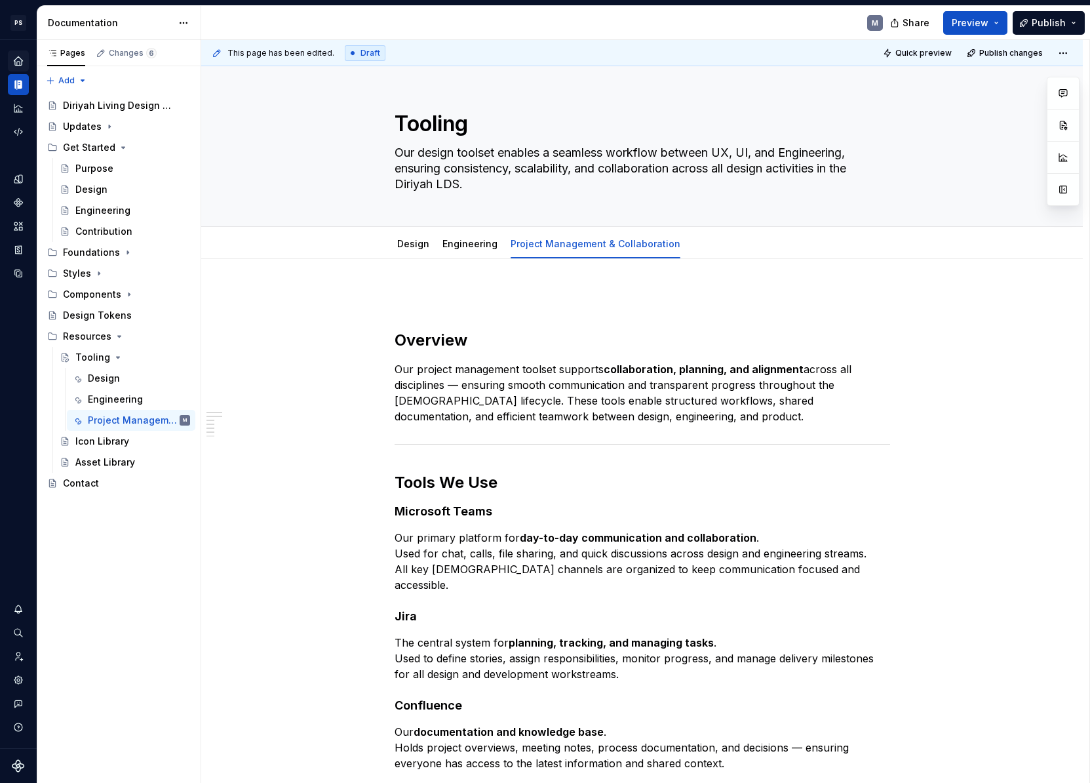
click at [433, 297] on p at bounding box center [643, 298] width 496 height 16
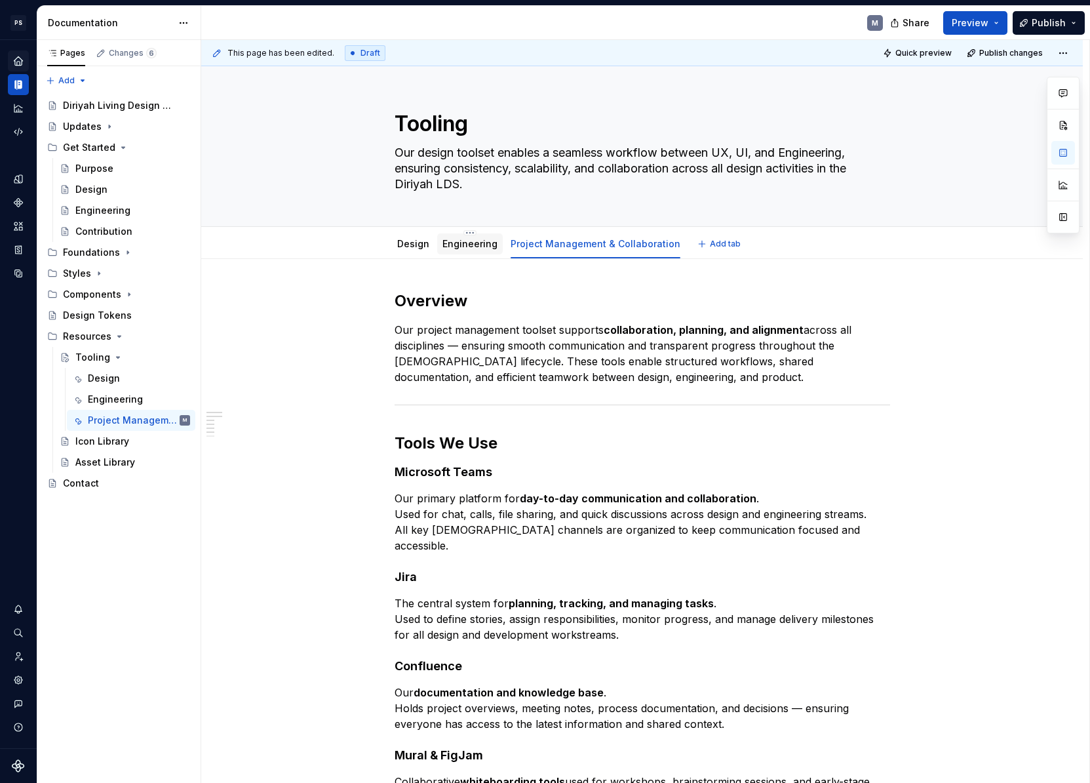
click at [482, 245] on link "Engineering" at bounding box center [469, 243] width 55 height 11
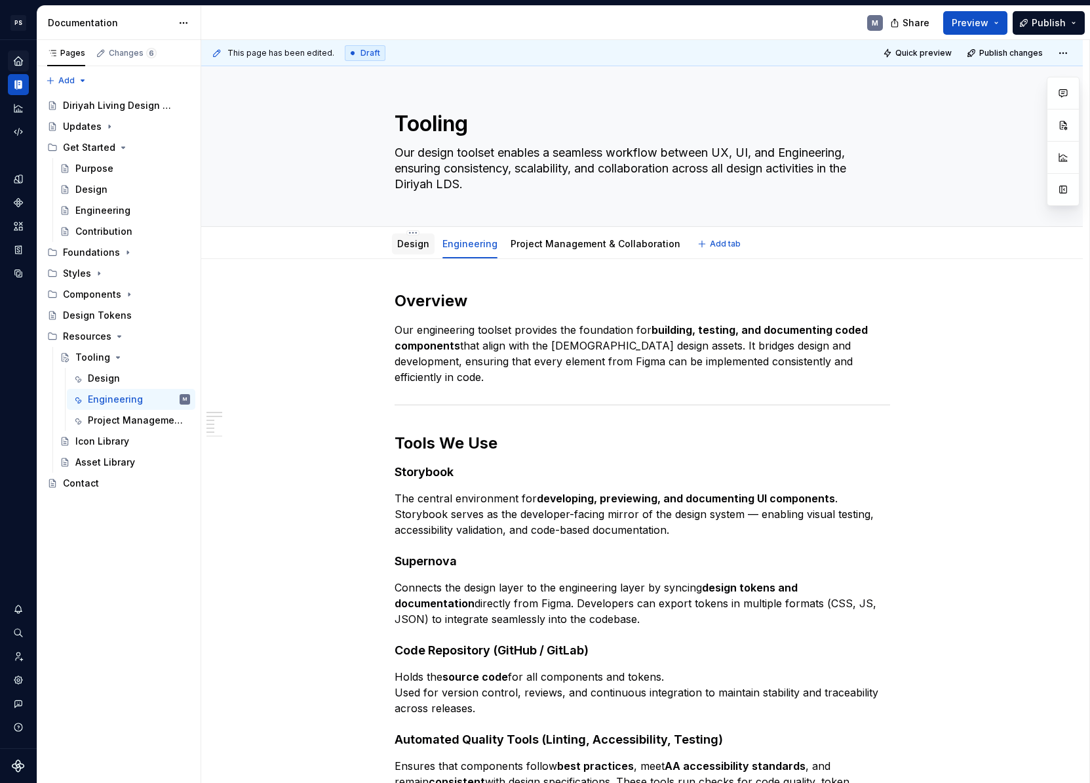
click at [429, 245] on link "Design" at bounding box center [413, 243] width 32 height 11
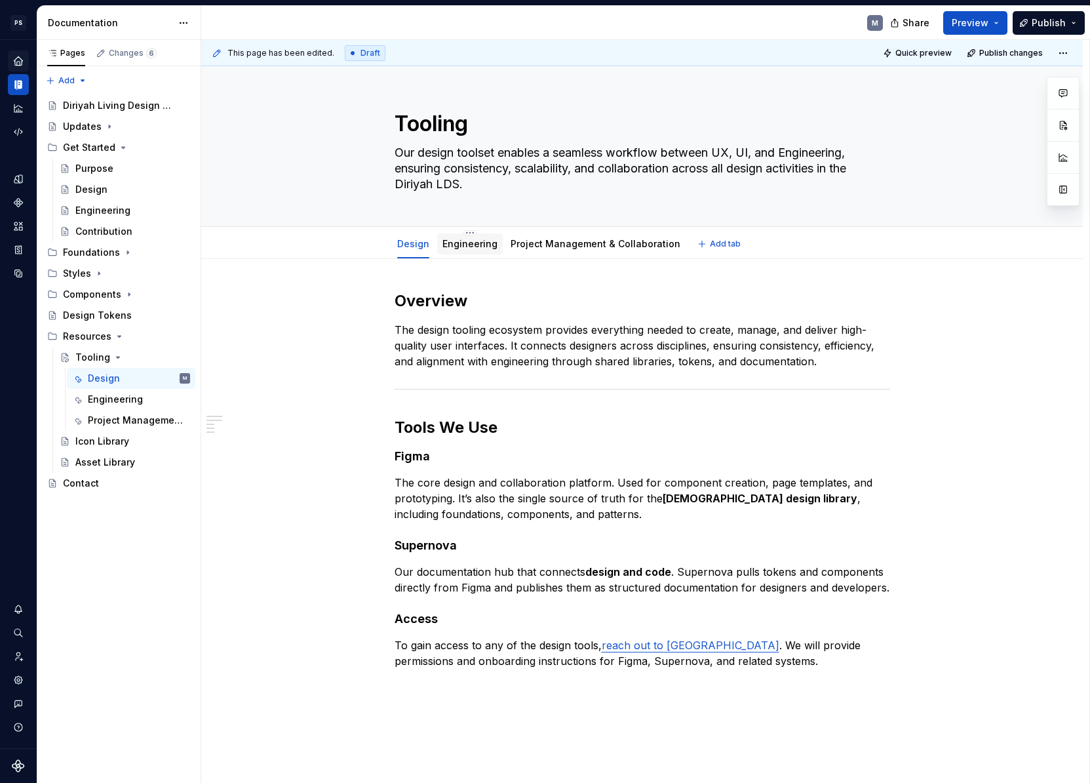
click at [477, 238] on link "Engineering" at bounding box center [469, 243] width 55 height 11
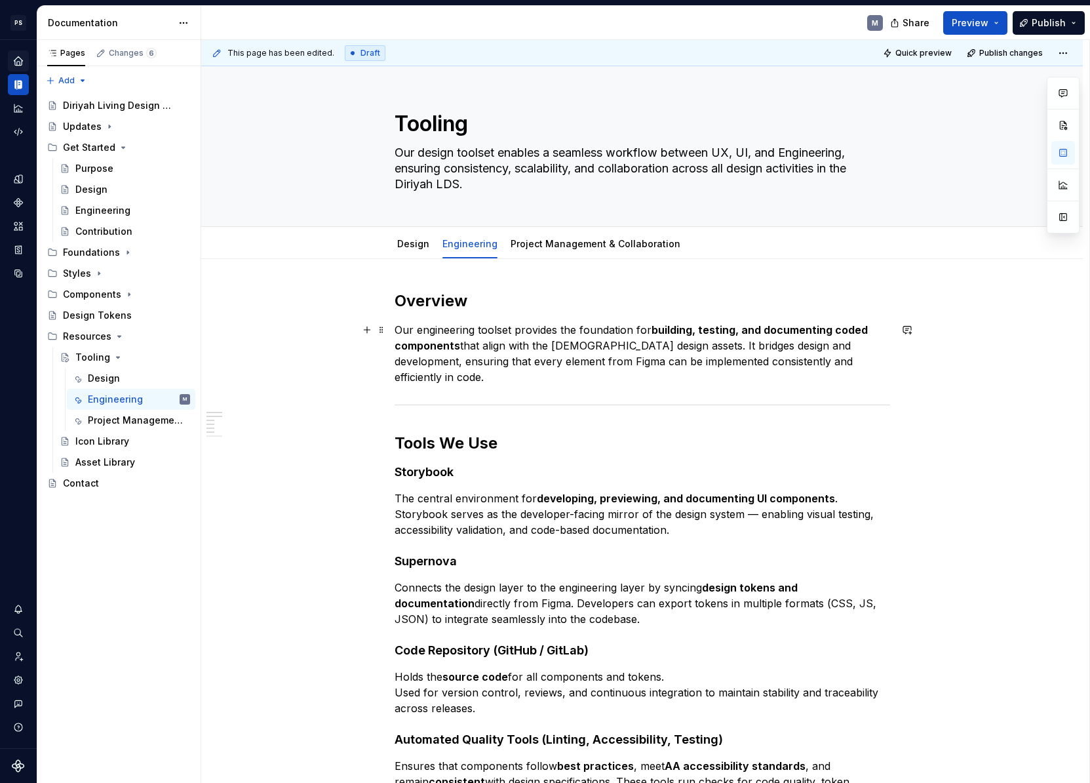
drag, startPoint x: 717, startPoint y: 344, endPoint x: 724, endPoint y: 343, distance: 6.7
click at [717, 344] on p "Our engineering toolset provides the foundation for building, testing, and docu…" at bounding box center [643, 353] width 496 height 63
click at [841, 359] on p "Our engineering toolset provides the foundation for building, testing, and docu…" at bounding box center [643, 353] width 496 height 63
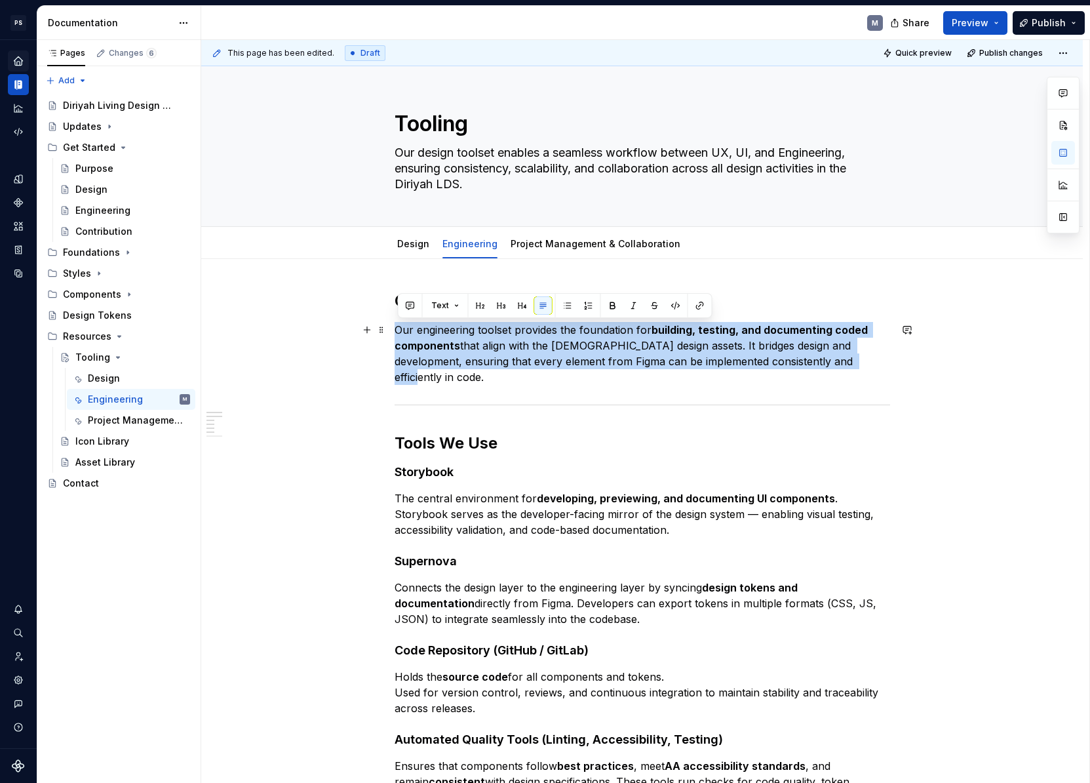
click at [841, 359] on p "Our engineering toolset provides the foundation for building, testing, and docu…" at bounding box center [643, 353] width 496 height 63
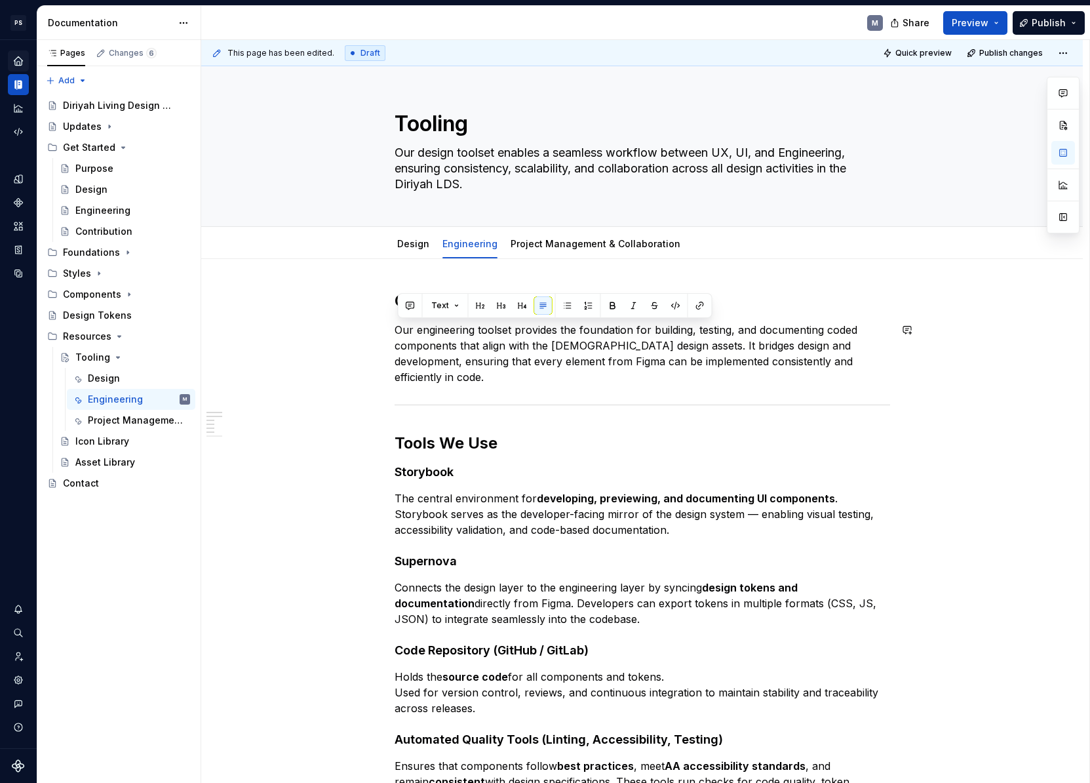
click at [334, 370] on div "Overview Our engineering toolset provides the foundation for building, testing,…" at bounding box center [642, 720] width 882 height 923
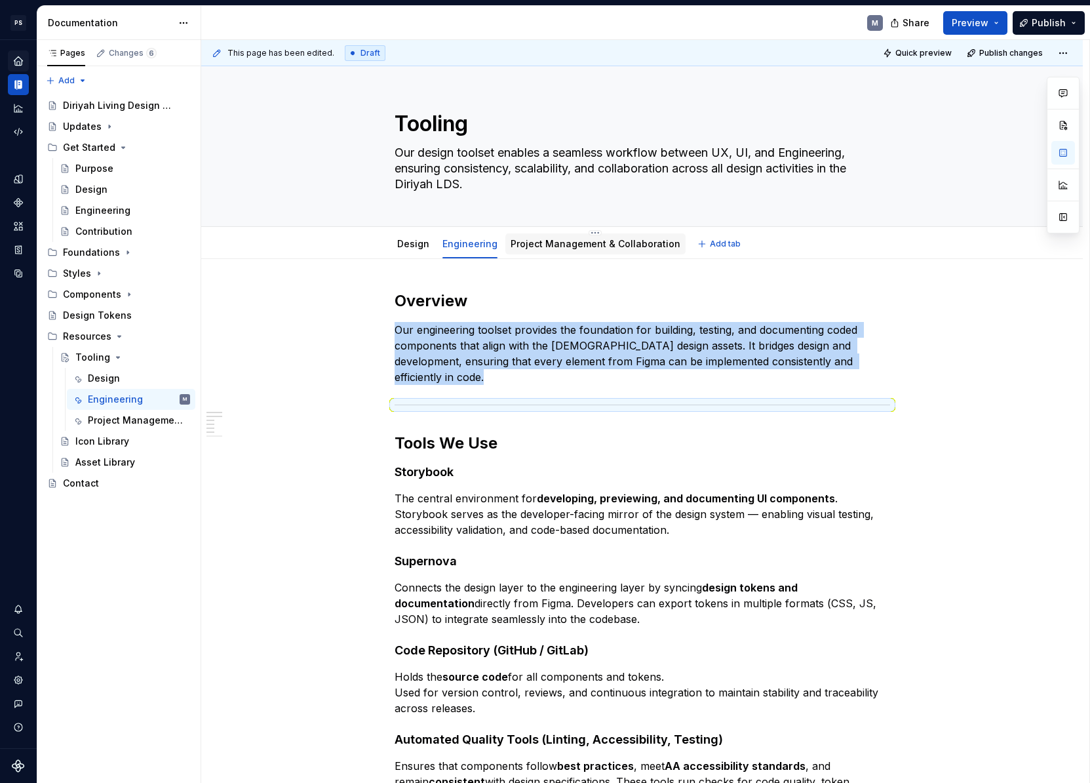
click at [613, 241] on link "Project Management & Collaboration" at bounding box center [596, 243] width 170 height 11
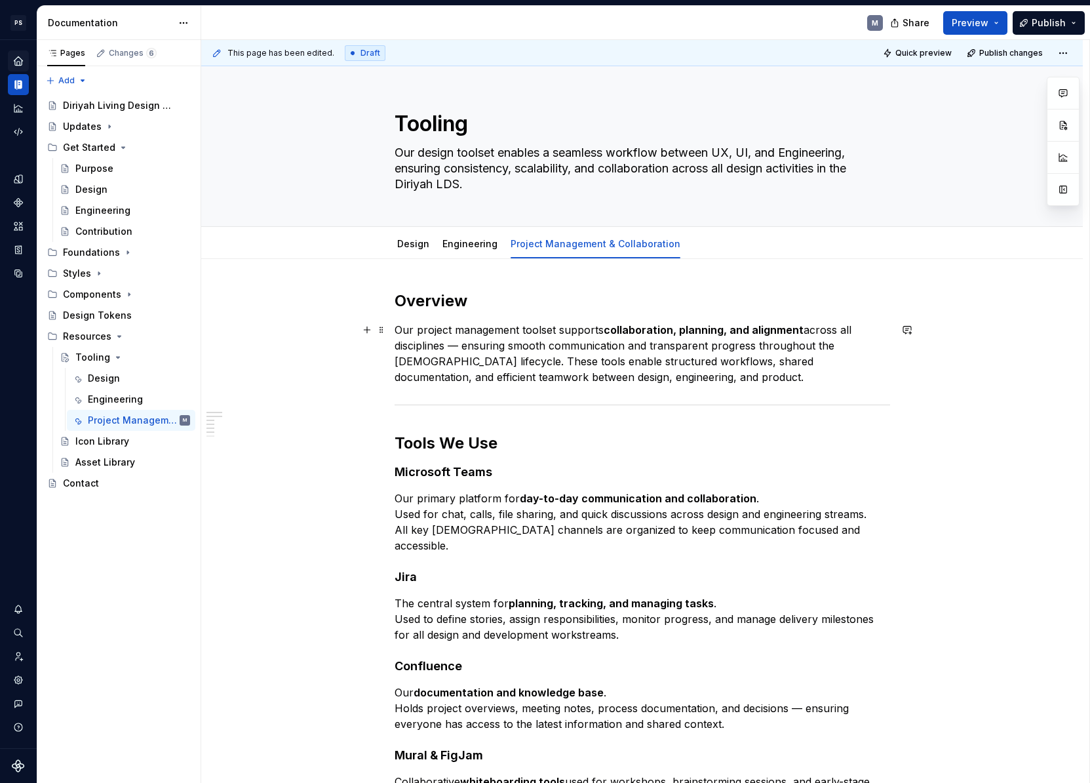
click at [656, 355] on p "Our project management toolset supports collaboration, planning, and alignment …" at bounding box center [643, 353] width 496 height 63
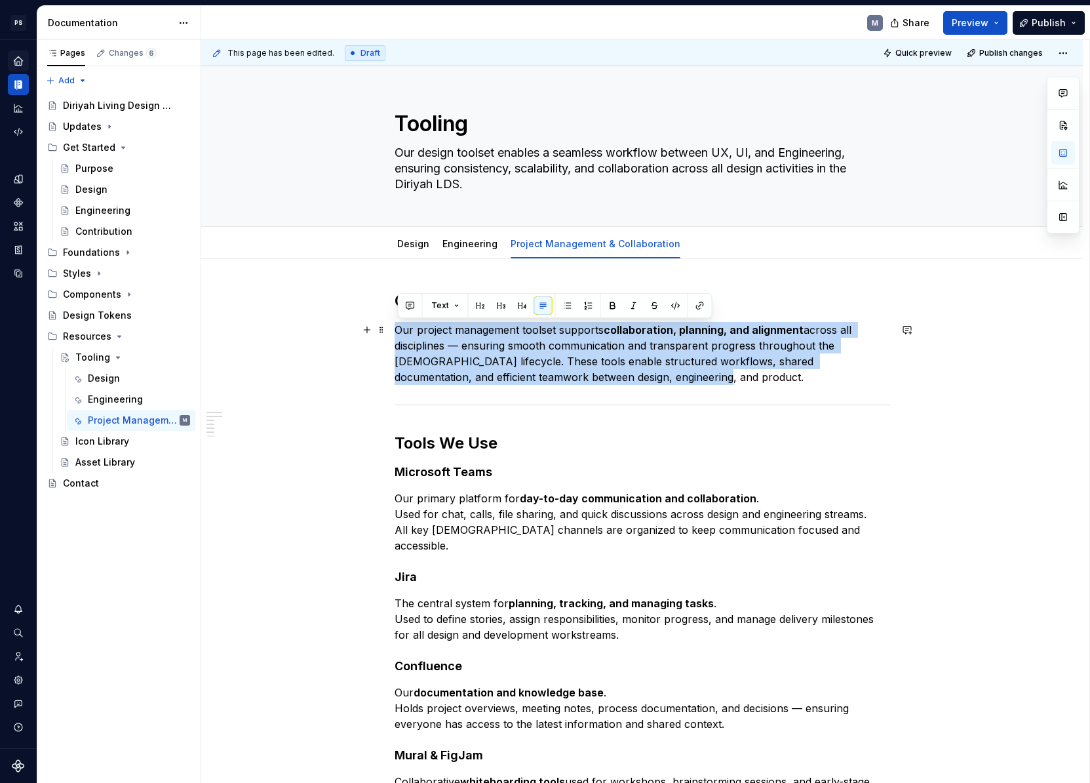
click at [656, 355] on p "Our project management toolset supports collaboration, planning, and alignment …" at bounding box center [643, 353] width 496 height 63
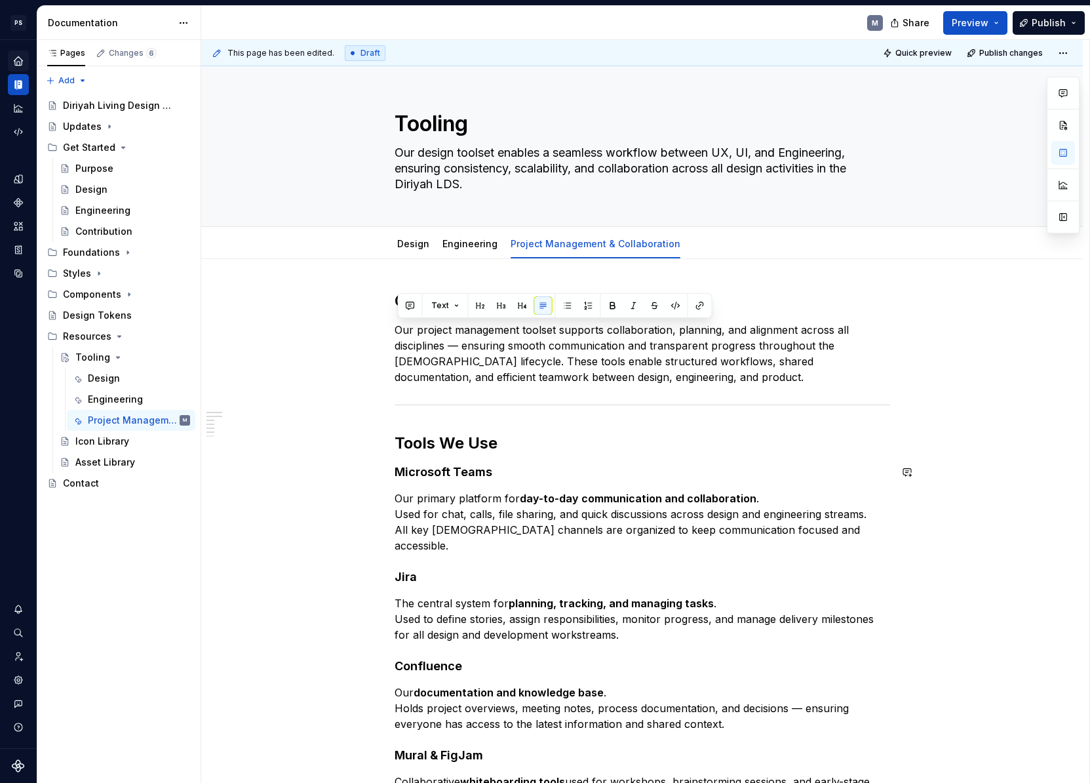
click at [323, 459] on div "Overview Our project management toolset supports collaboration, planning, and a…" at bounding box center [642, 721] width 882 height 925
click at [119, 382] on div "Design" at bounding box center [139, 378] width 102 height 18
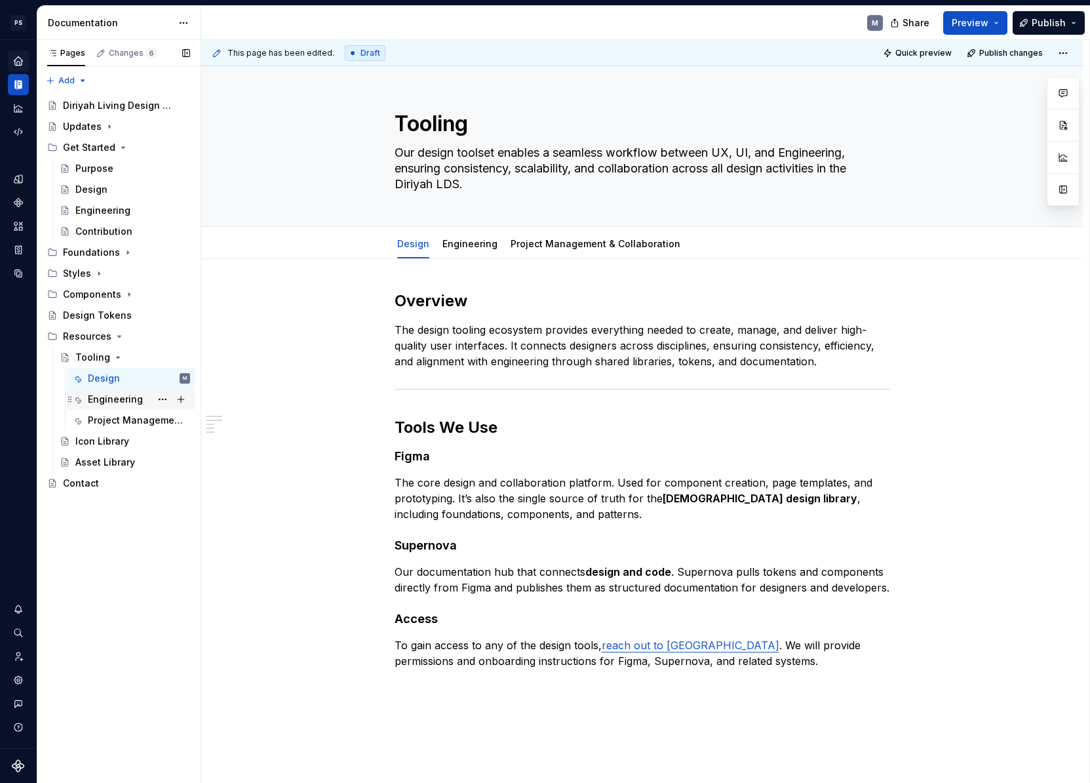
click at [117, 400] on div "Engineering" at bounding box center [115, 399] width 55 height 13
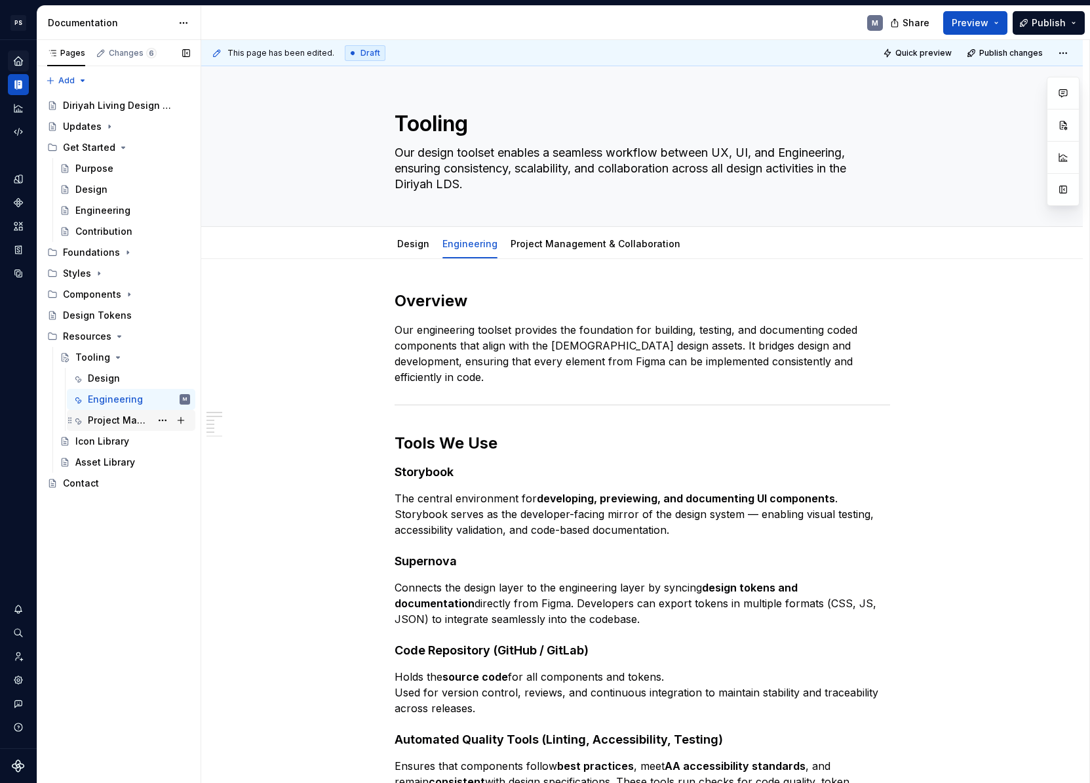
click at [106, 417] on div "Project Management & Collaboration" at bounding box center [119, 420] width 63 height 13
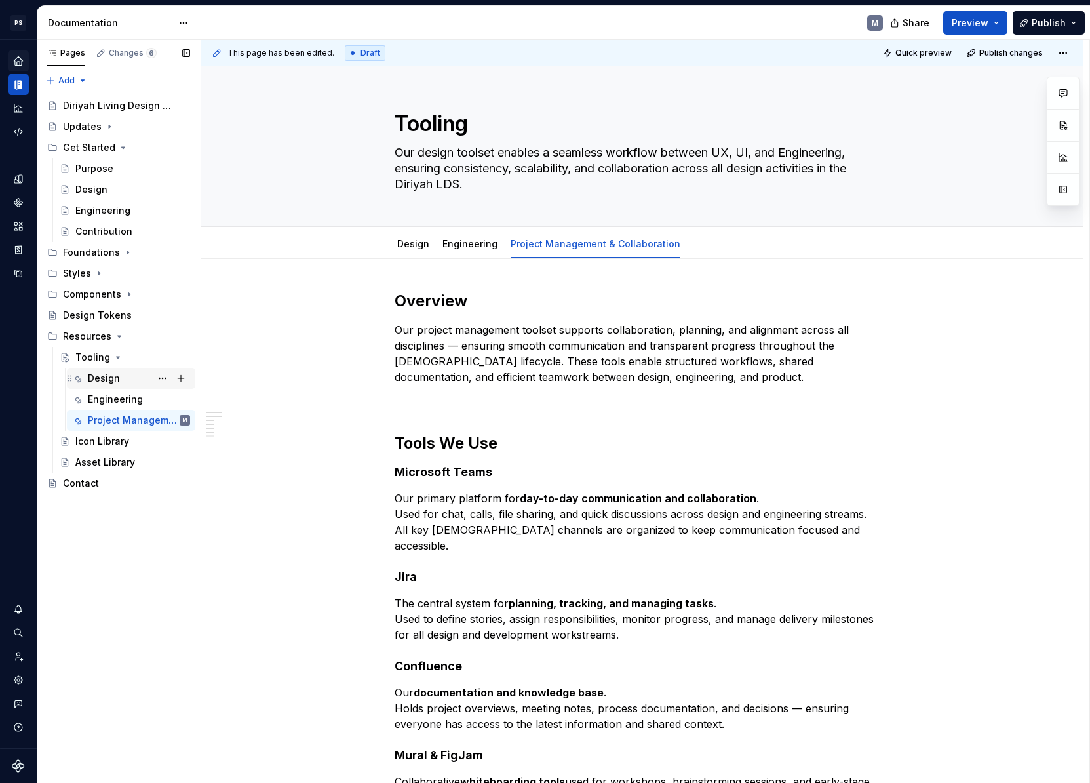
click at [114, 376] on div "Design" at bounding box center [104, 378] width 32 height 13
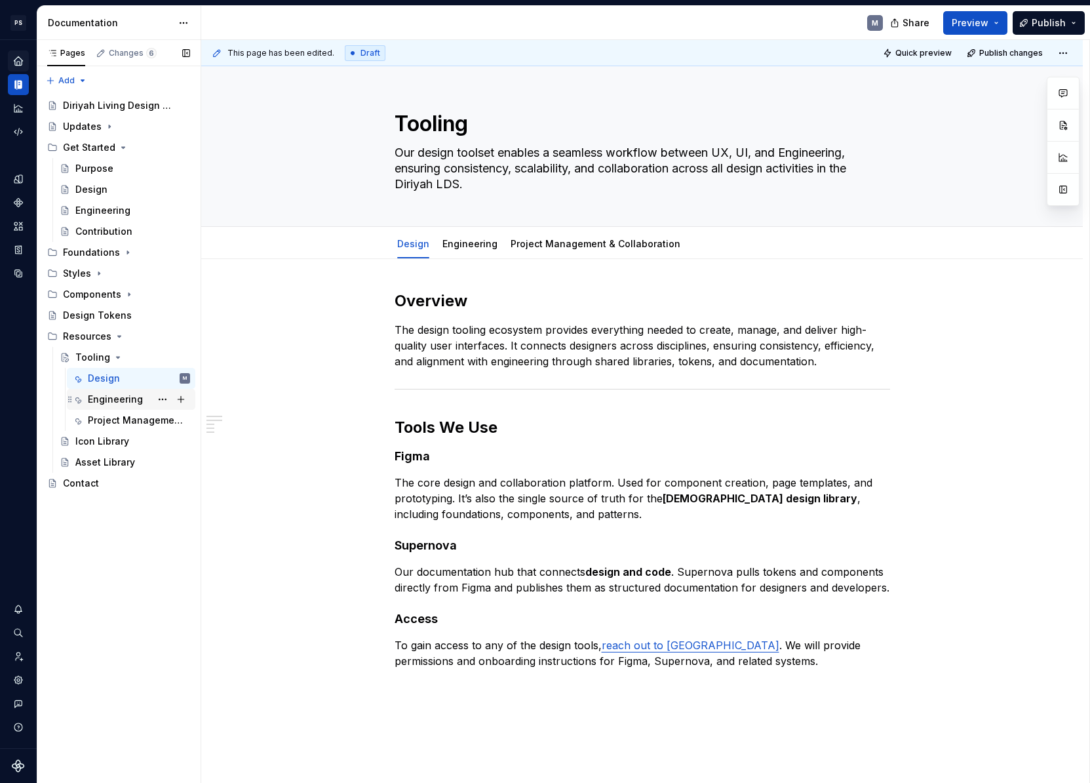
click at [106, 398] on div "Engineering" at bounding box center [115, 399] width 55 height 13
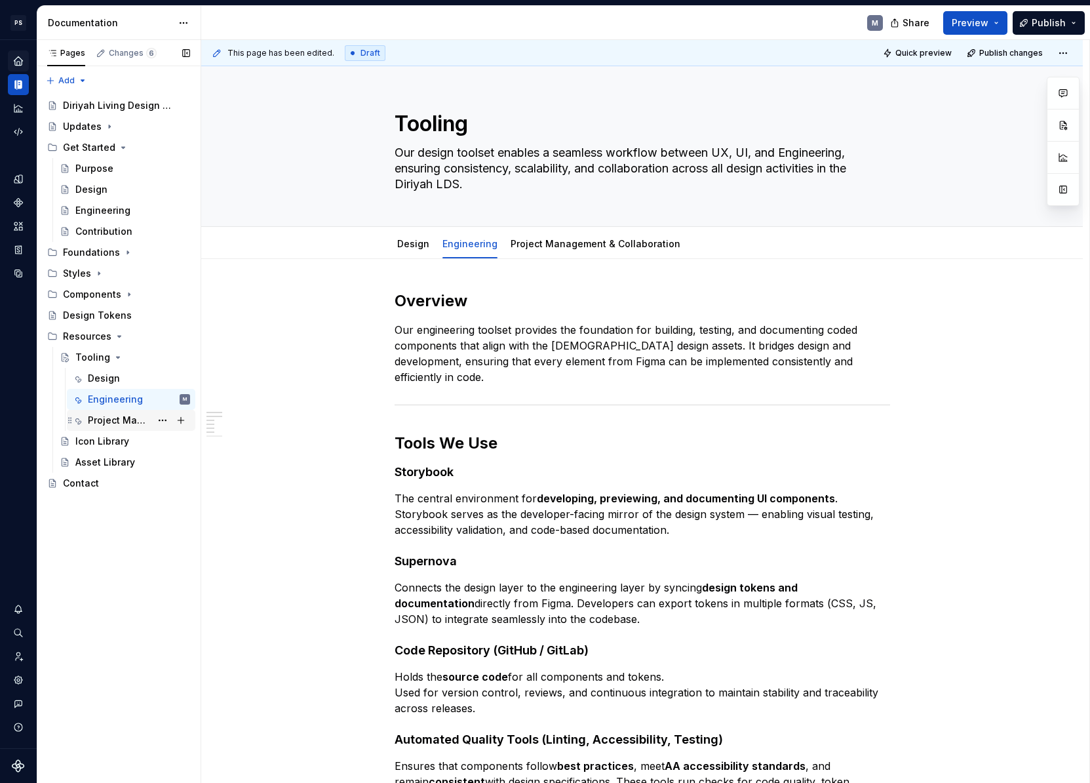
click at [143, 423] on div "Project Management & Collaboration" at bounding box center [119, 420] width 63 height 13
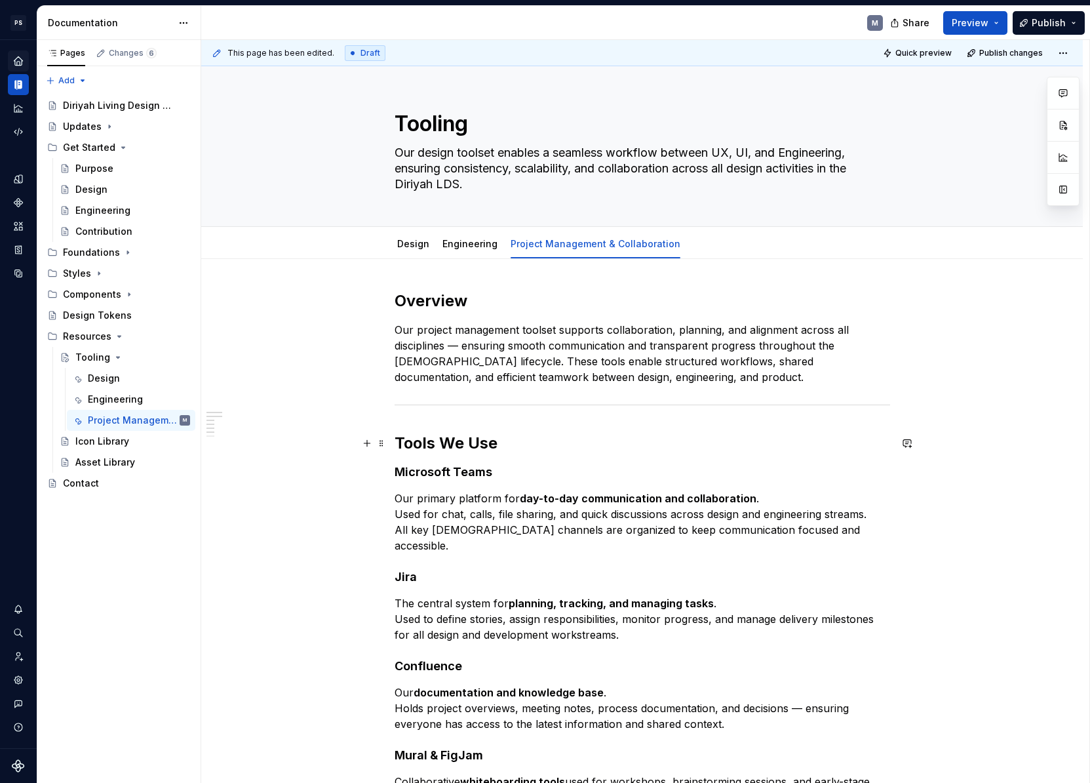
scroll to position [232, 0]
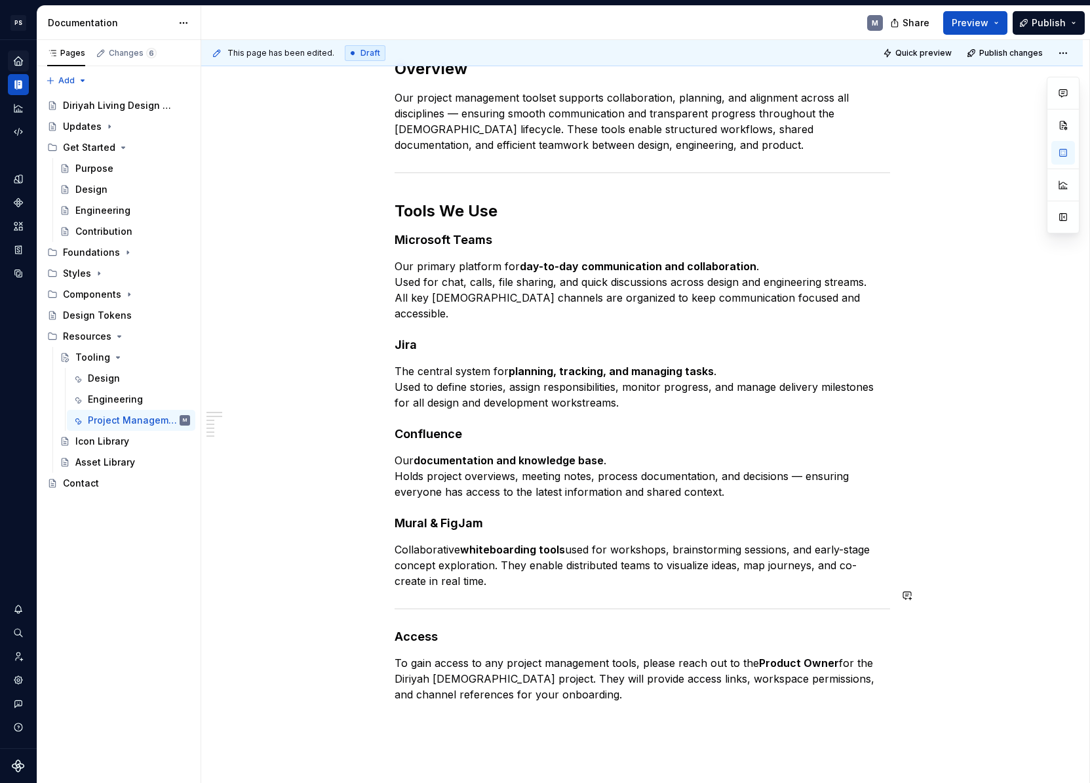
click at [473, 585] on div "Overview Our project management toolset supports collaboration, planning, and a…" at bounding box center [643, 380] width 496 height 644
click at [456, 612] on div "Overview Our project management toolset supports collaboration, planning, and a…" at bounding box center [643, 380] width 496 height 644
click at [408, 629] on h4 "Access" at bounding box center [643, 637] width 496 height 16
click at [457, 590] on button "Heading 4" at bounding box center [456, 596] width 62 height 18
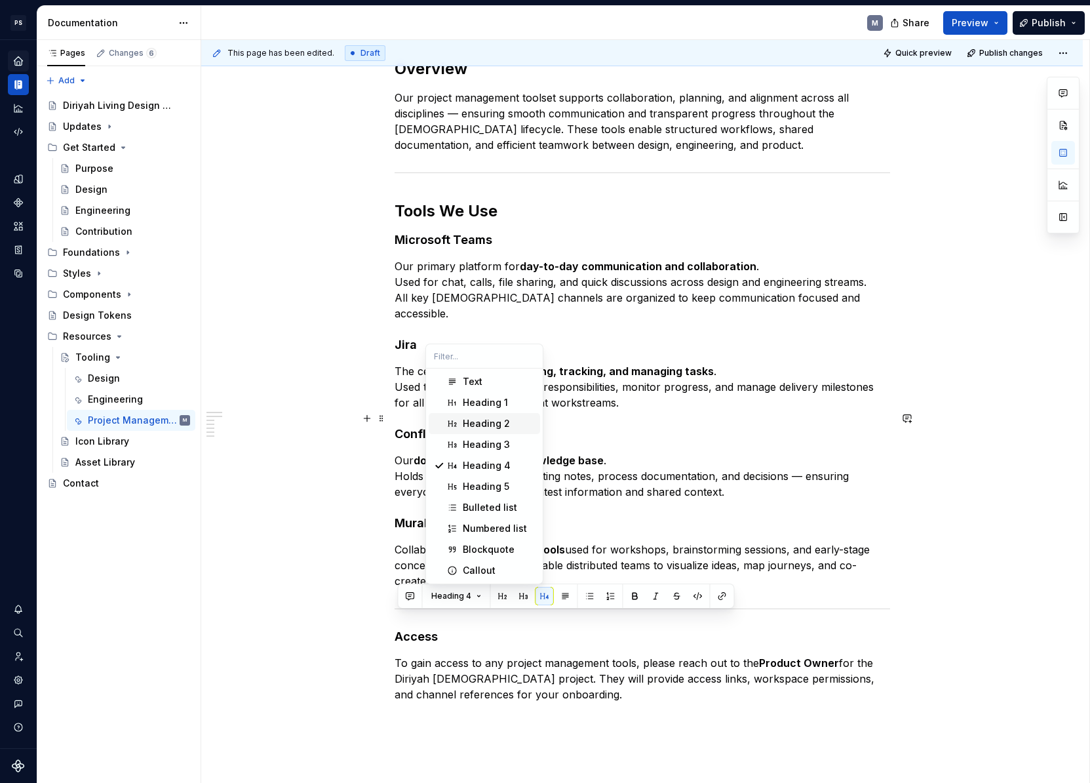
click at [499, 423] on div "Heading 2" at bounding box center [486, 423] width 47 height 13
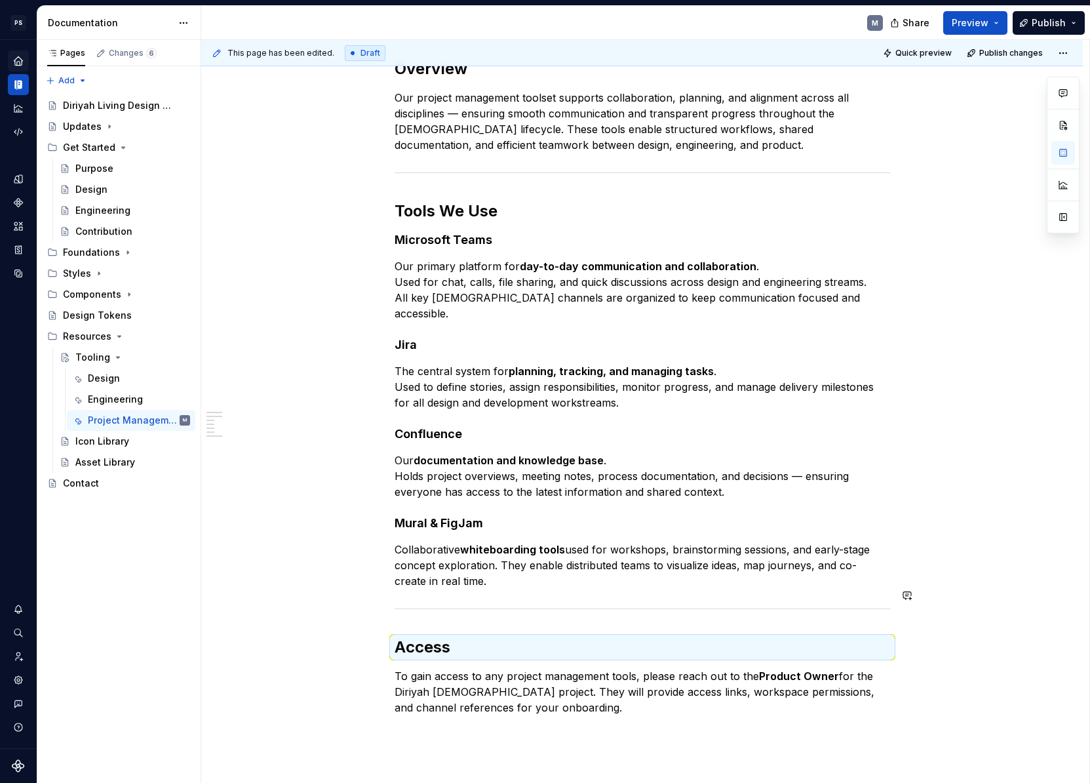
click at [319, 615] on div "Overview Our project management toolset supports collaboration, planning, and a…" at bounding box center [642, 496] width 882 height 939
click at [429, 604] on div at bounding box center [643, 608] width 496 height 9
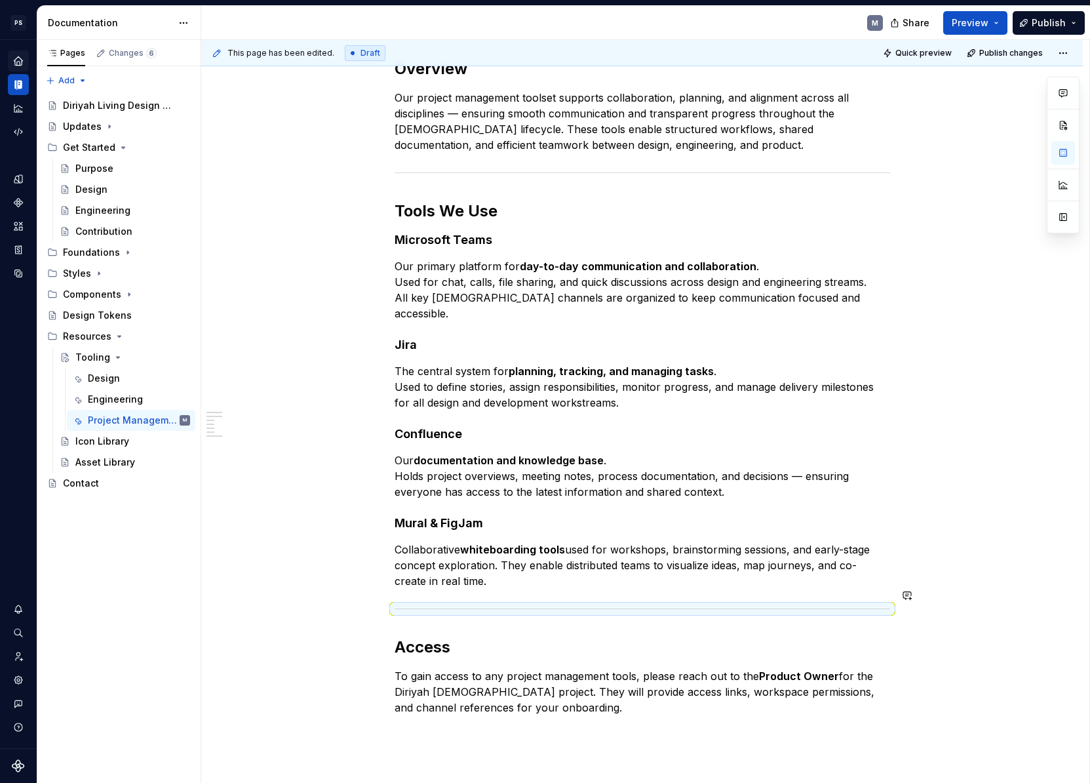
click at [295, 606] on div "Overview Our project management toolset supports collaboration, planning, and a…" at bounding box center [642, 496] width 882 height 939
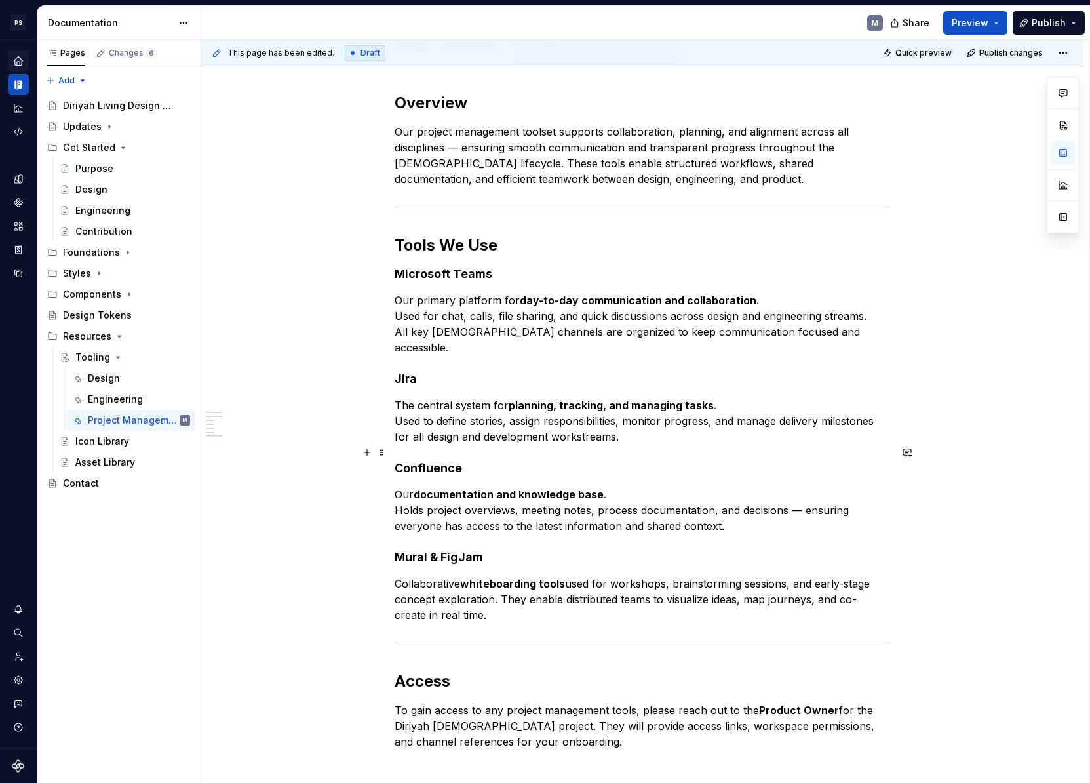
scroll to position [150, 0]
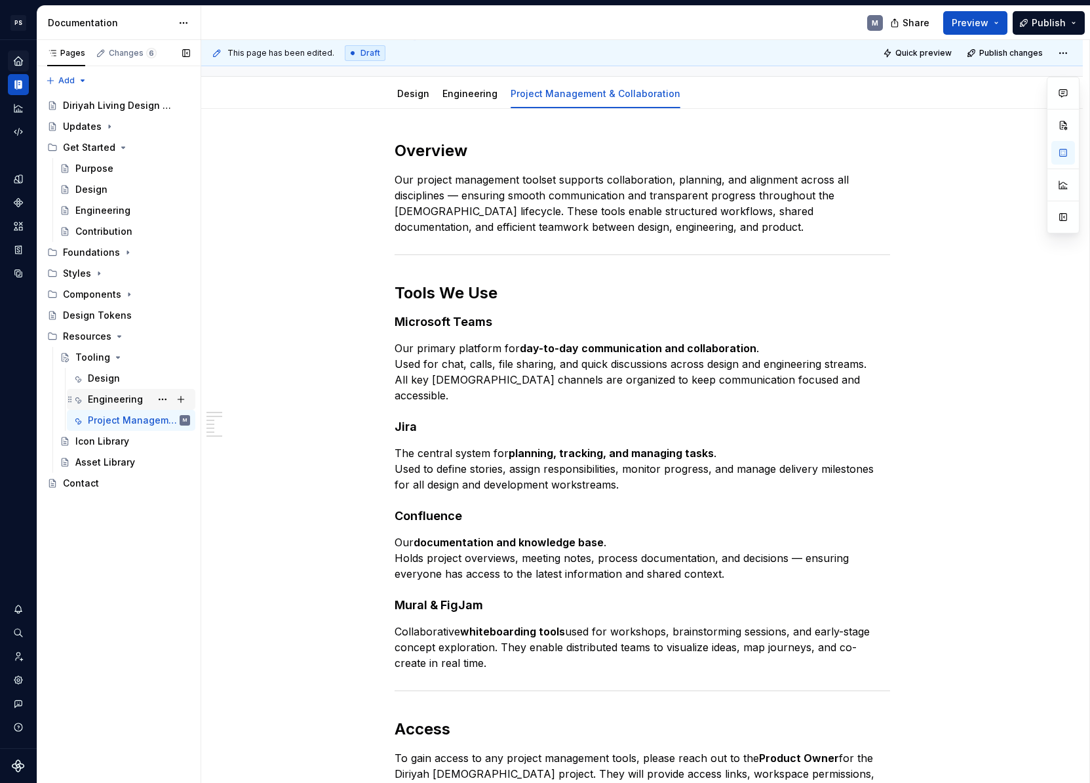
click at [139, 397] on div "Engineering" at bounding box center [115, 399] width 55 height 13
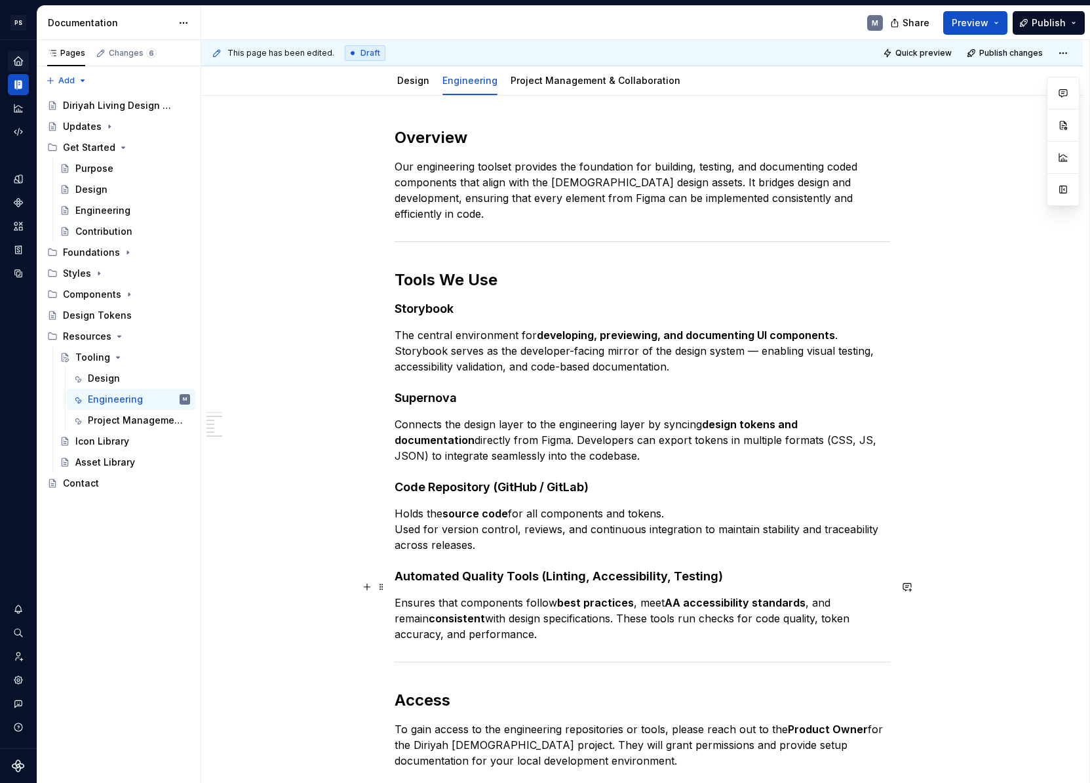
scroll to position [330, 0]
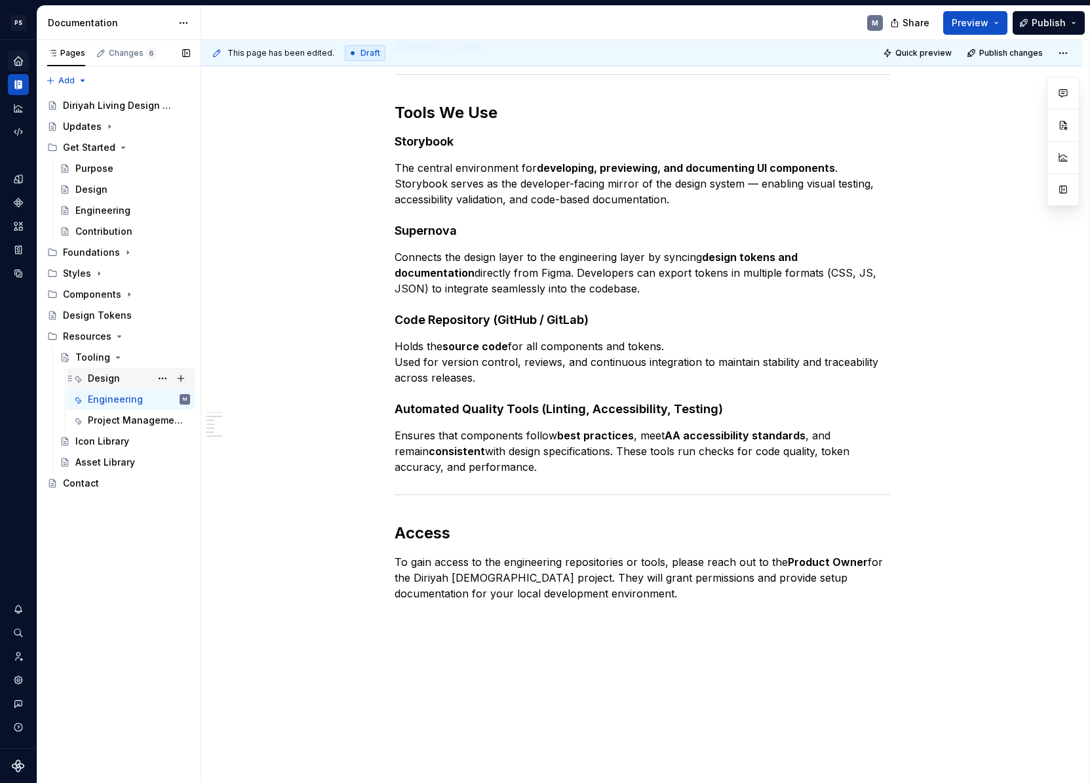
click at [129, 377] on div "Design" at bounding box center [139, 378] width 102 height 18
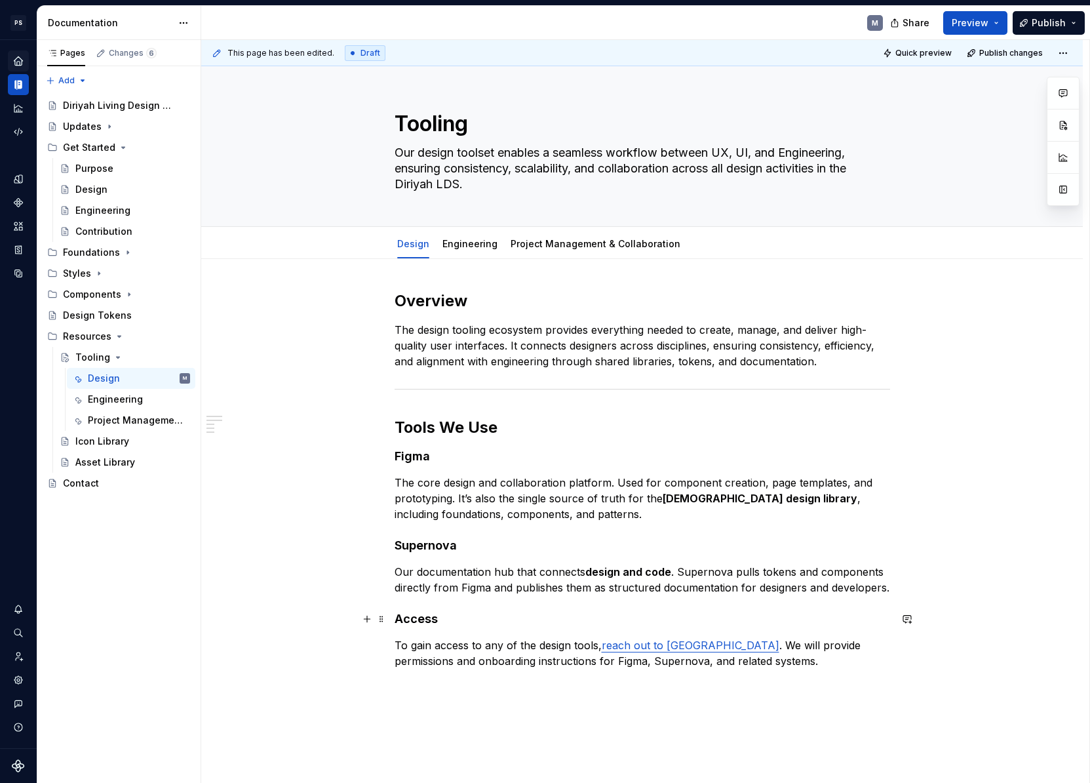
click at [399, 618] on h4 "Access" at bounding box center [643, 619] width 496 height 16
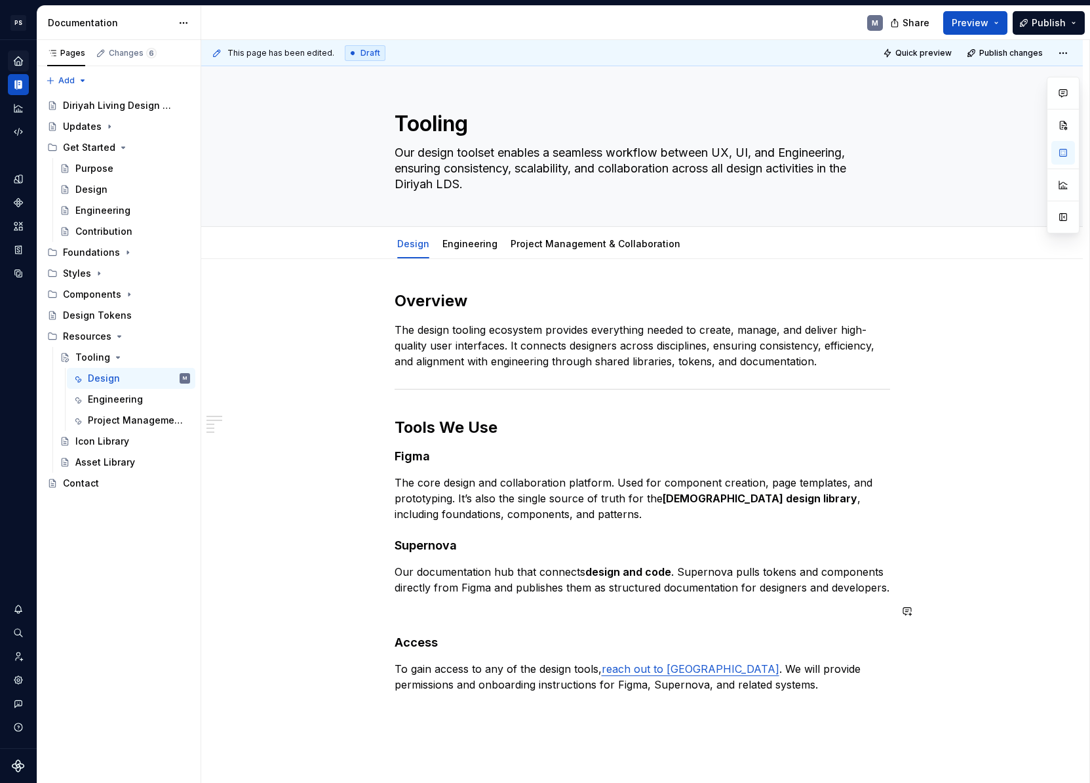
click at [420, 619] on div "Overview The design tooling ecosystem provides everything needed to create, man…" at bounding box center [643, 491] width 496 height 402
click at [409, 617] on p at bounding box center [643, 611] width 496 height 16
click at [372, 612] on button "button" at bounding box center [367, 611] width 18 height 18
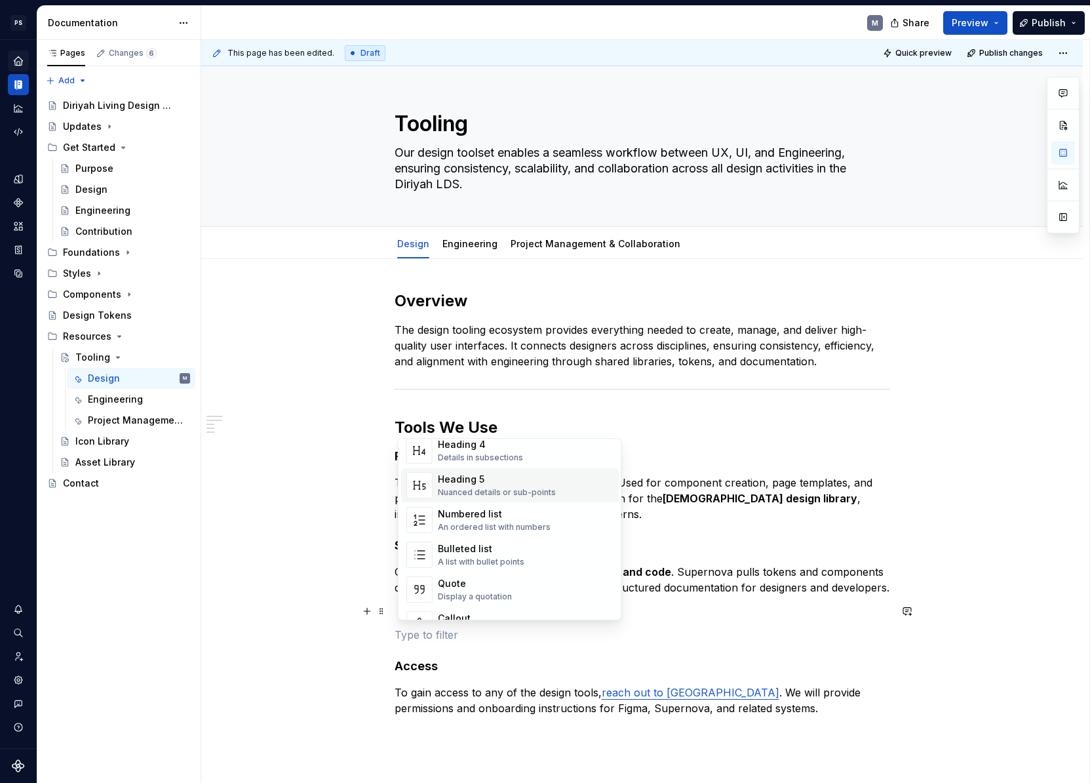
scroll to position [313, 0]
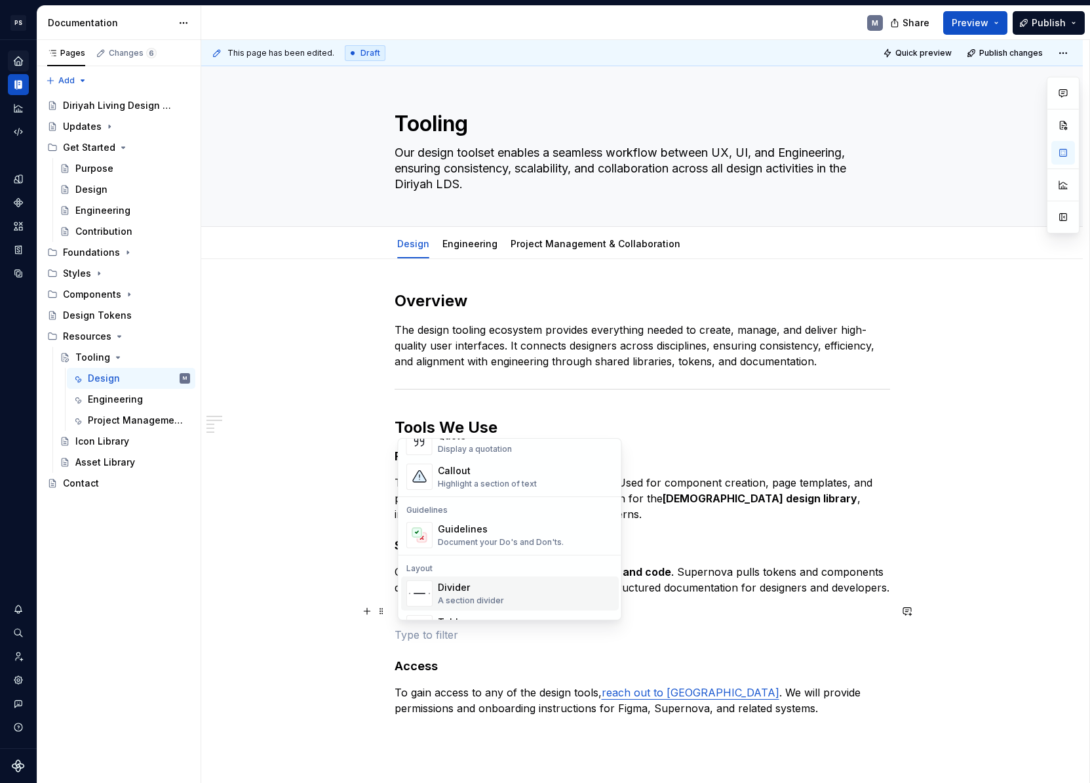
click at [499, 585] on div "Divider" at bounding box center [471, 587] width 66 height 13
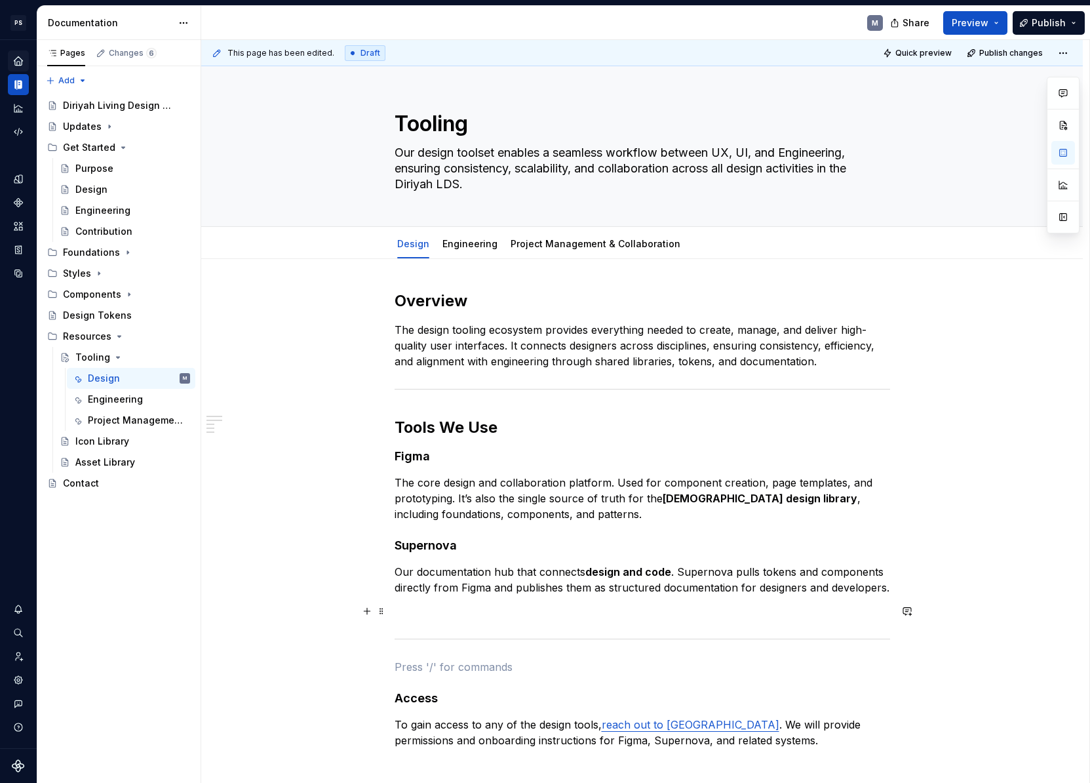
click at [427, 615] on p at bounding box center [643, 611] width 496 height 16
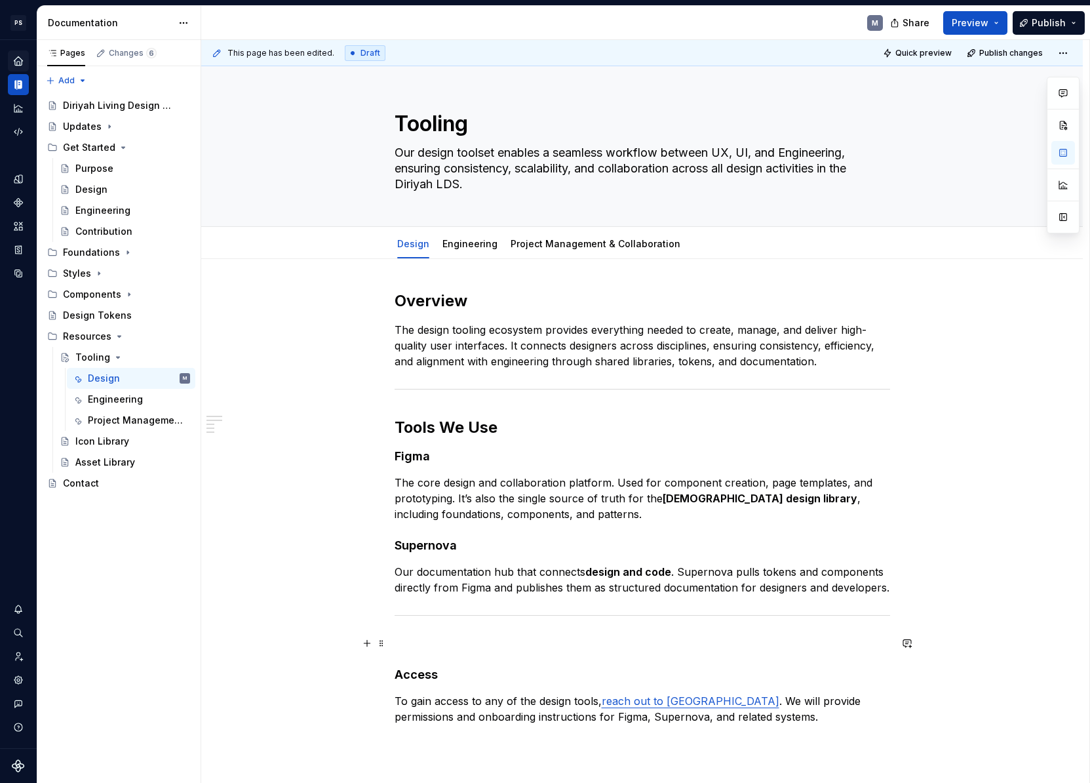
click at [427, 636] on p at bounding box center [643, 643] width 496 height 16
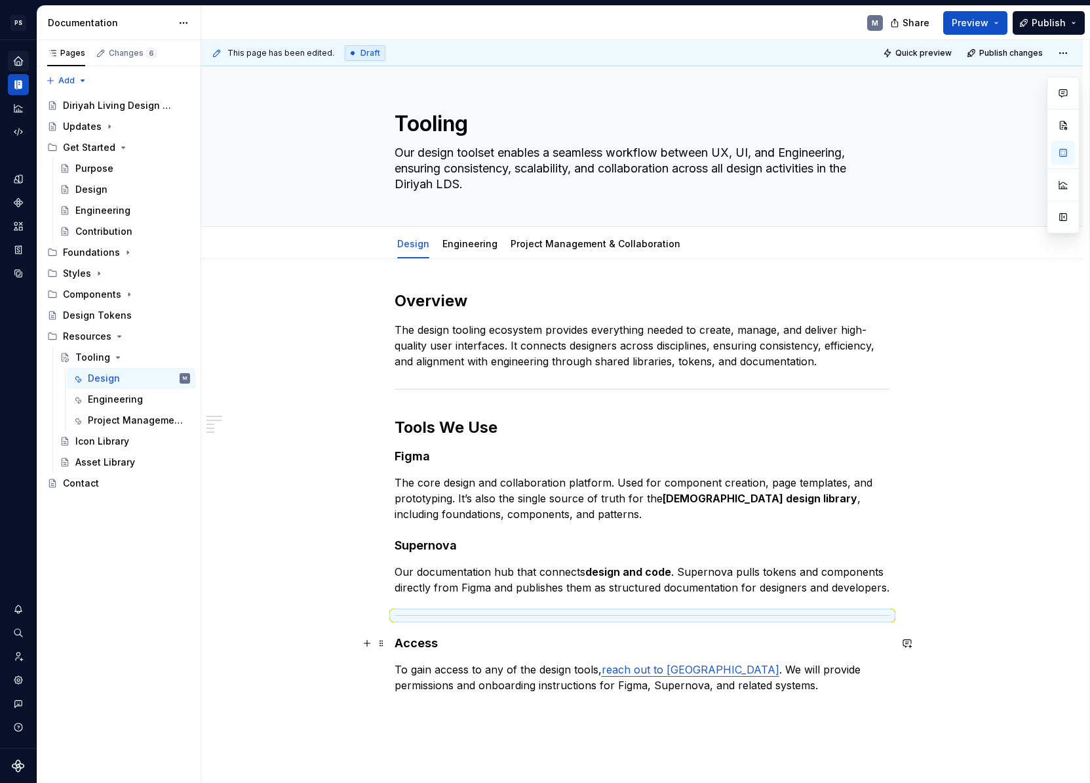
click at [408, 643] on h4 "Access" at bounding box center [643, 643] width 496 height 16
click at [408, 644] on h4 "Access" at bounding box center [643, 643] width 496 height 16
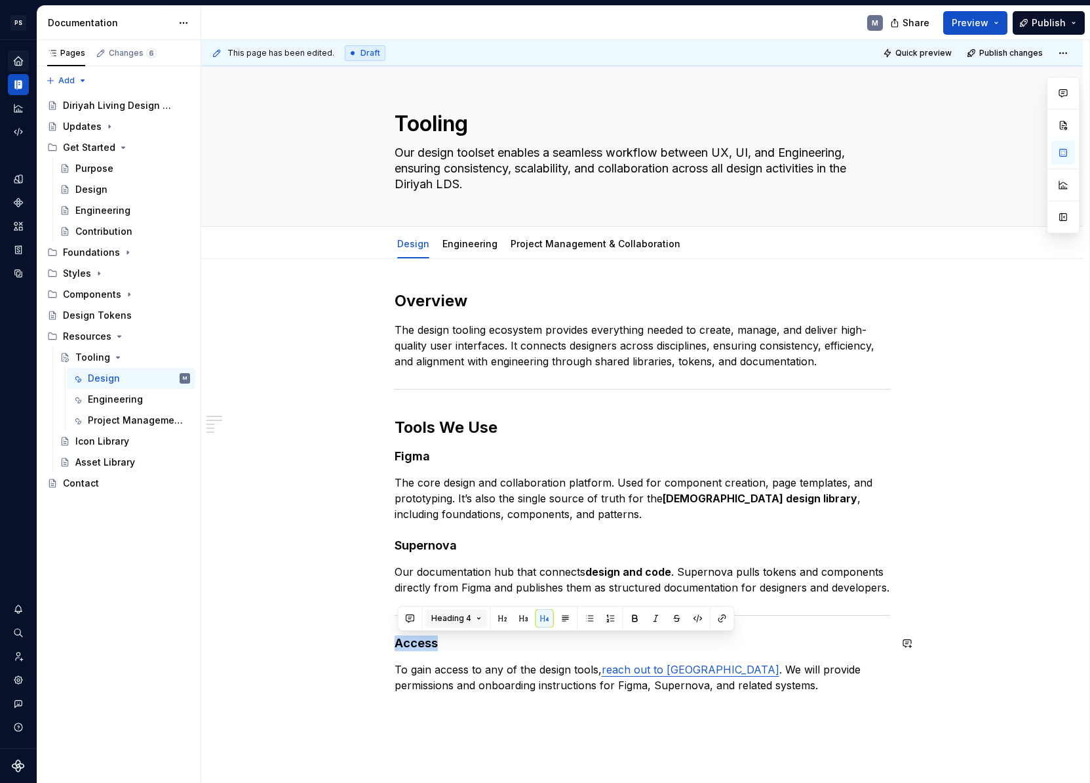
click at [456, 613] on span "Heading 4" at bounding box center [451, 618] width 40 height 10
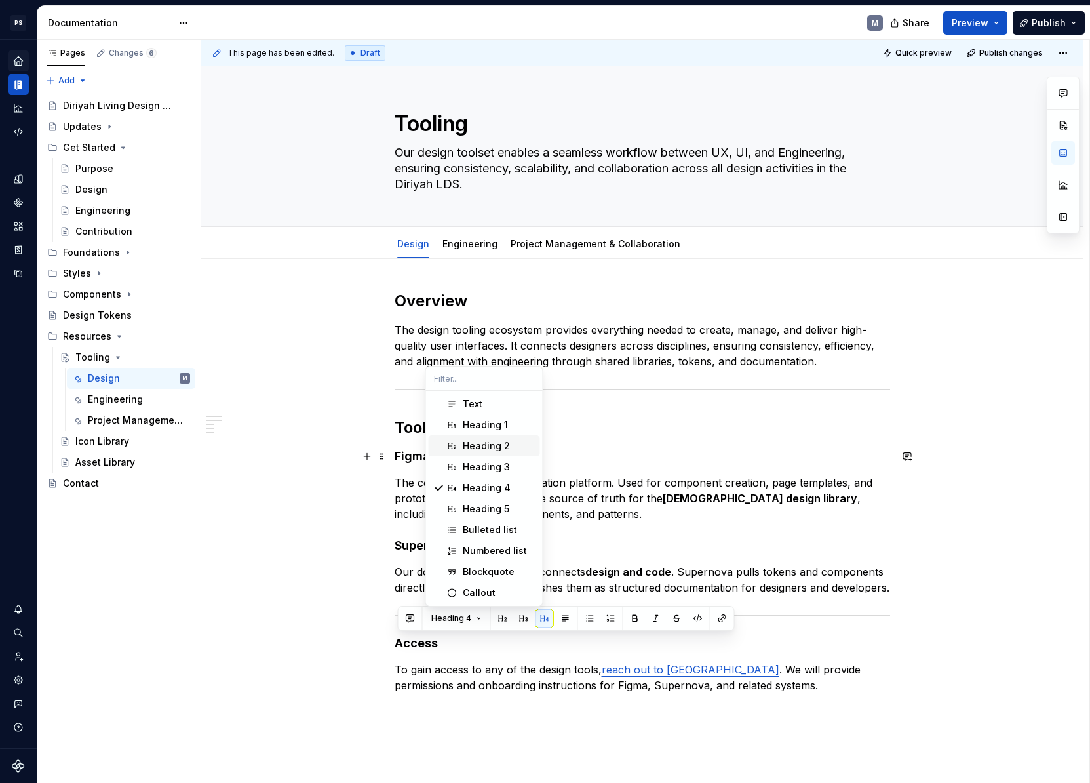
click at [499, 447] on div "Heading 2" at bounding box center [486, 445] width 47 height 13
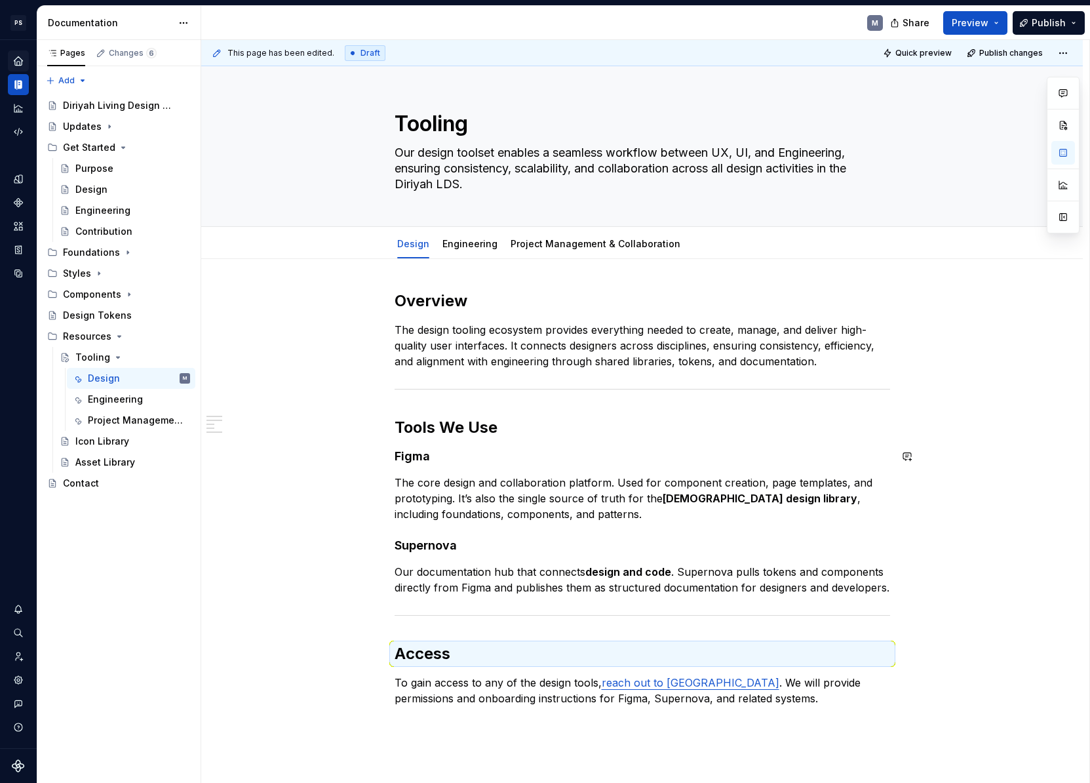
click at [460, 425] on h2 "Tools We Use" at bounding box center [643, 427] width 496 height 21
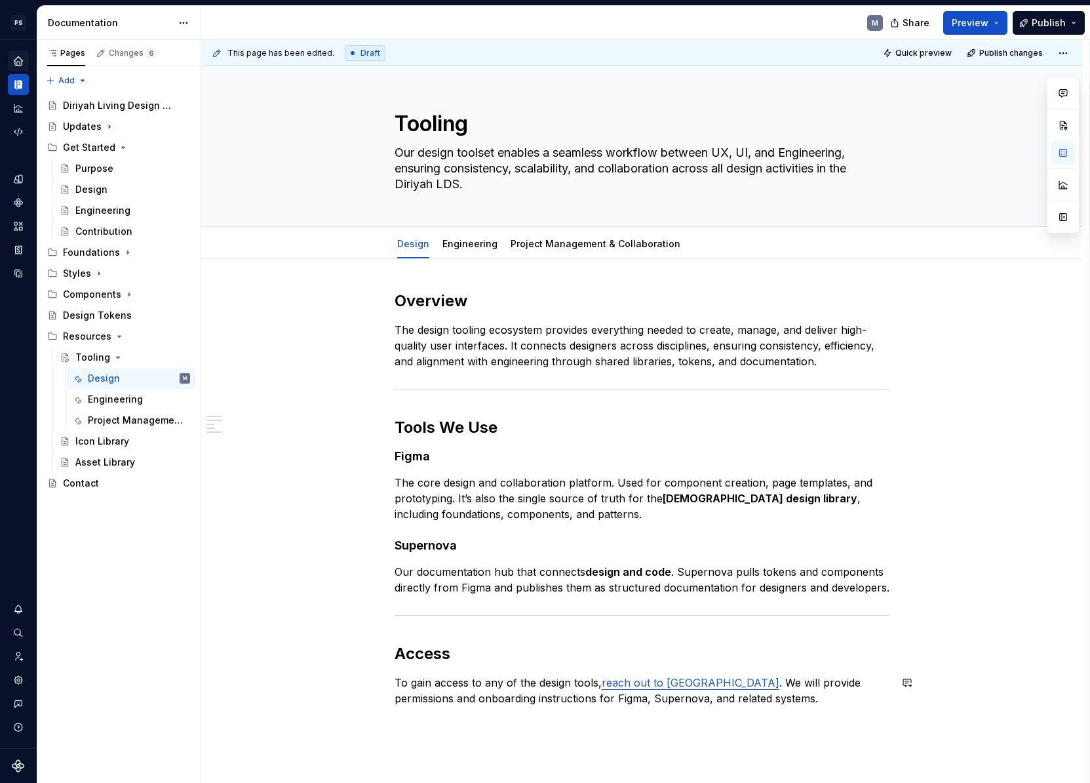
click at [309, 722] on div "This page has been edited. Draft Quick preview Publish changes Tooling Our desi…" at bounding box center [645, 411] width 888 height 743
click at [301, 467] on div "Overview The design tooling ecosystem provides everything needed to create, man…" at bounding box center [642, 607] width 882 height 697
click at [300, 467] on div "Overview The design tooling ecosystem provides everything needed to create, man…" at bounding box center [642, 607] width 882 height 697
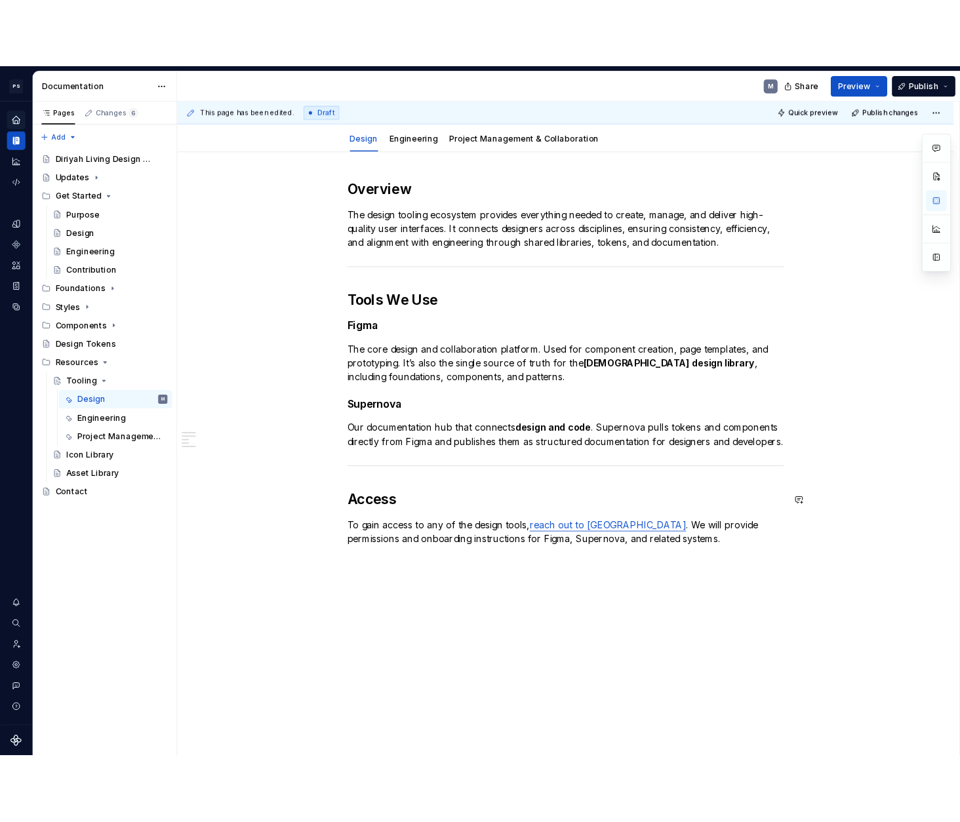
scroll to position [0, 0]
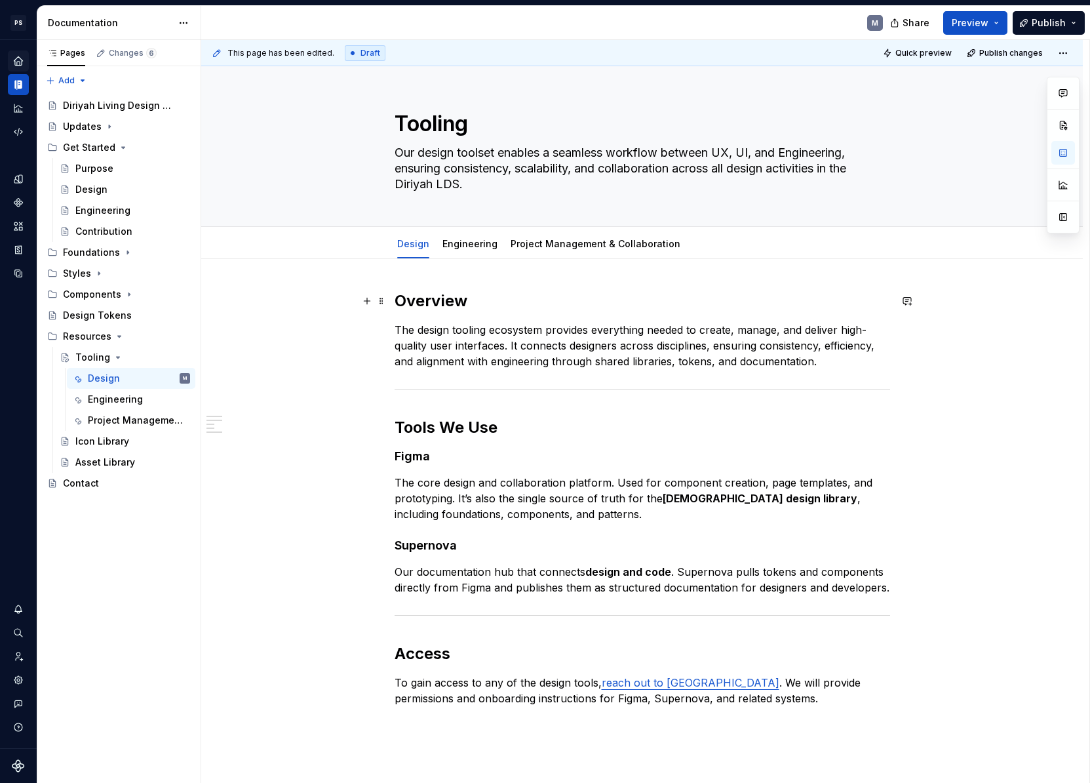
click at [430, 294] on h2 "Overview" at bounding box center [643, 300] width 496 height 21
click at [463, 269] on span "Heading 2" at bounding box center [451, 273] width 40 height 10
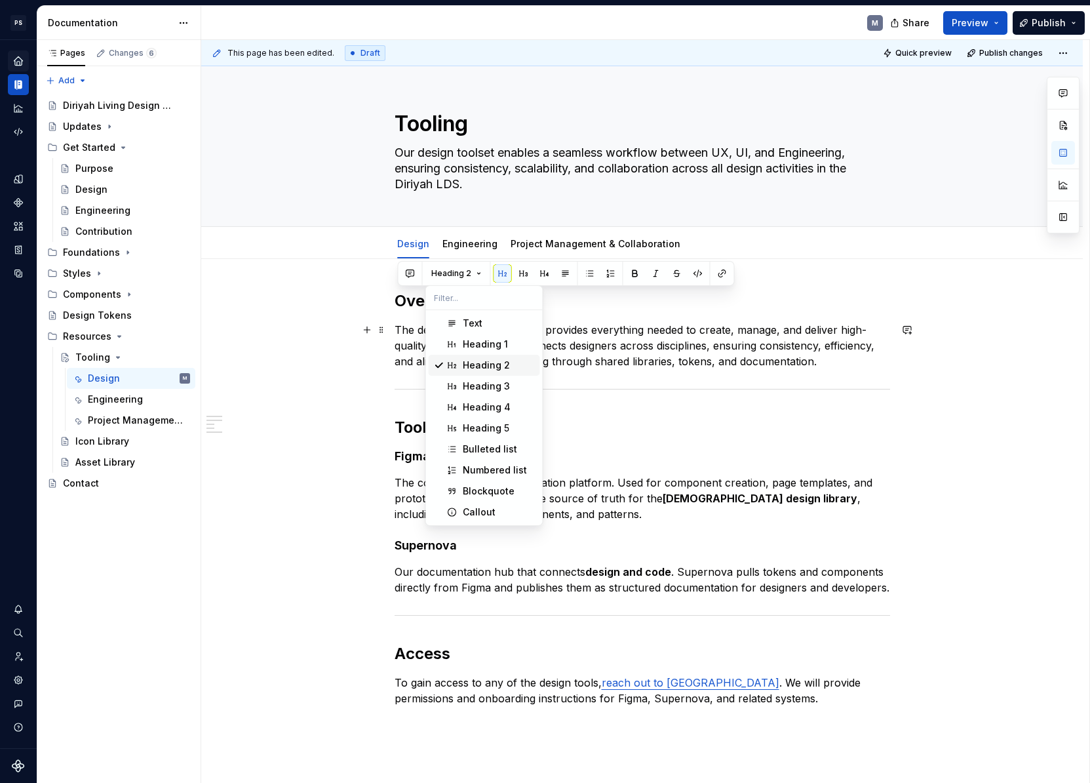
click at [473, 364] on div "Heading 2" at bounding box center [486, 365] width 47 height 13
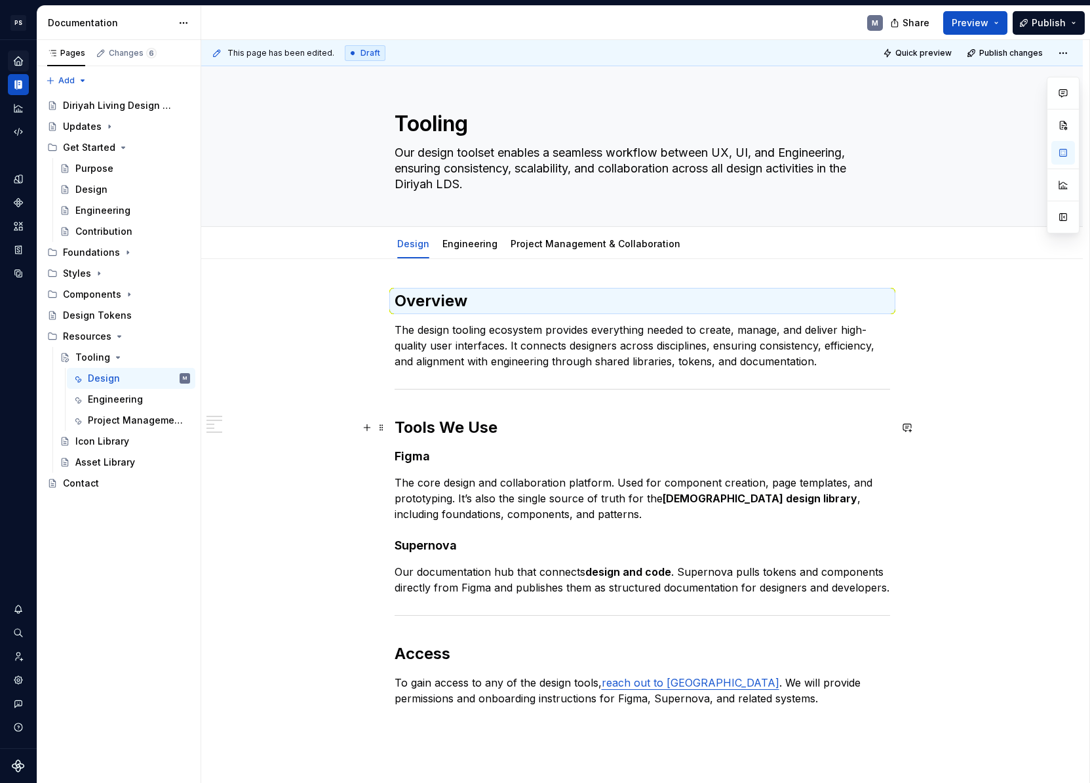
click at [402, 421] on h2 "Tools We Use" at bounding box center [643, 427] width 496 height 21
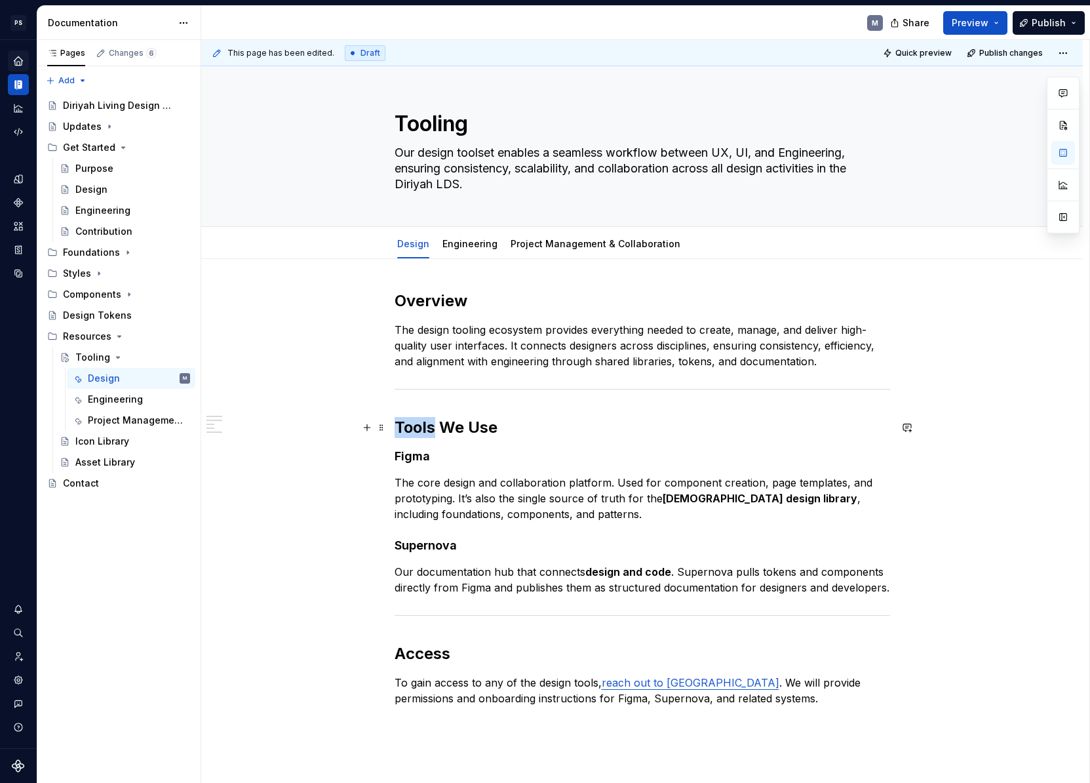
click at [403, 421] on h2 "Tools We Use" at bounding box center [643, 427] width 496 height 21
click at [403, 420] on h2 "Tools We Use" at bounding box center [643, 427] width 496 height 21
click at [267, 505] on div "Overview The design tooling ecosystem provides everything needed to create, man…" at bounding box center [642, 607] width 882 height 697
click at [121, 402] on div "Engineering" at bounding box center [115, 399] width 55 height 13
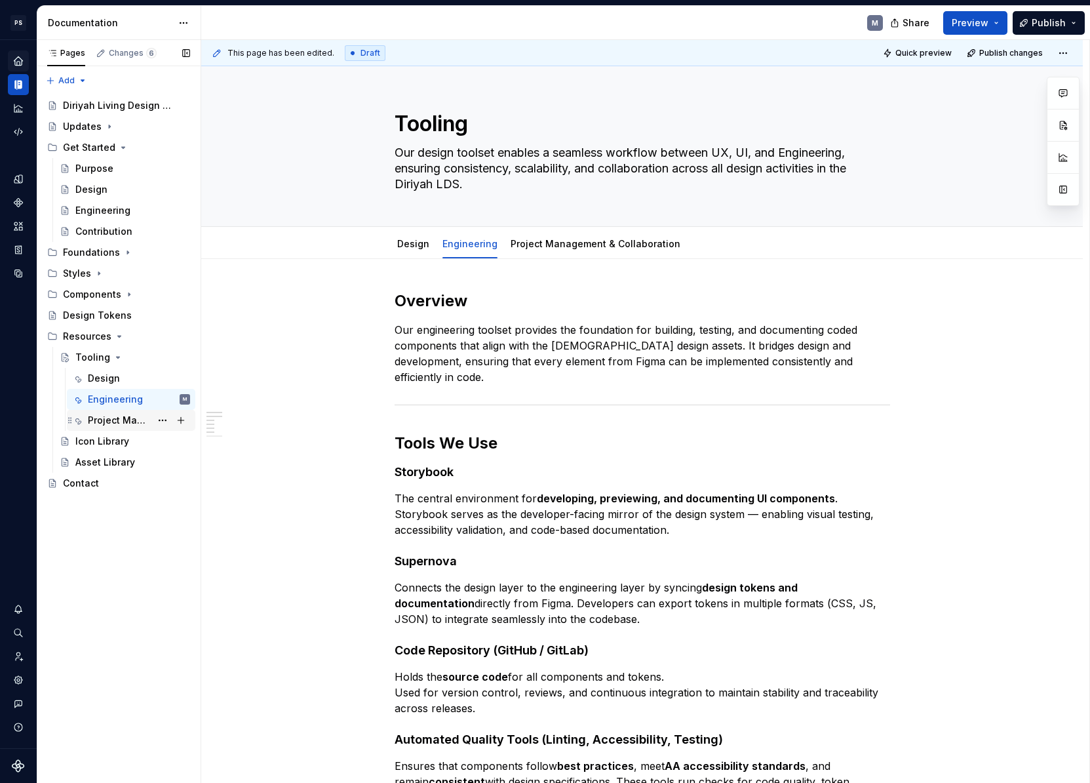
click at [125, 421] on div "Project Management & Collaboration" at bounding box center [119, 420] width 63 height 13
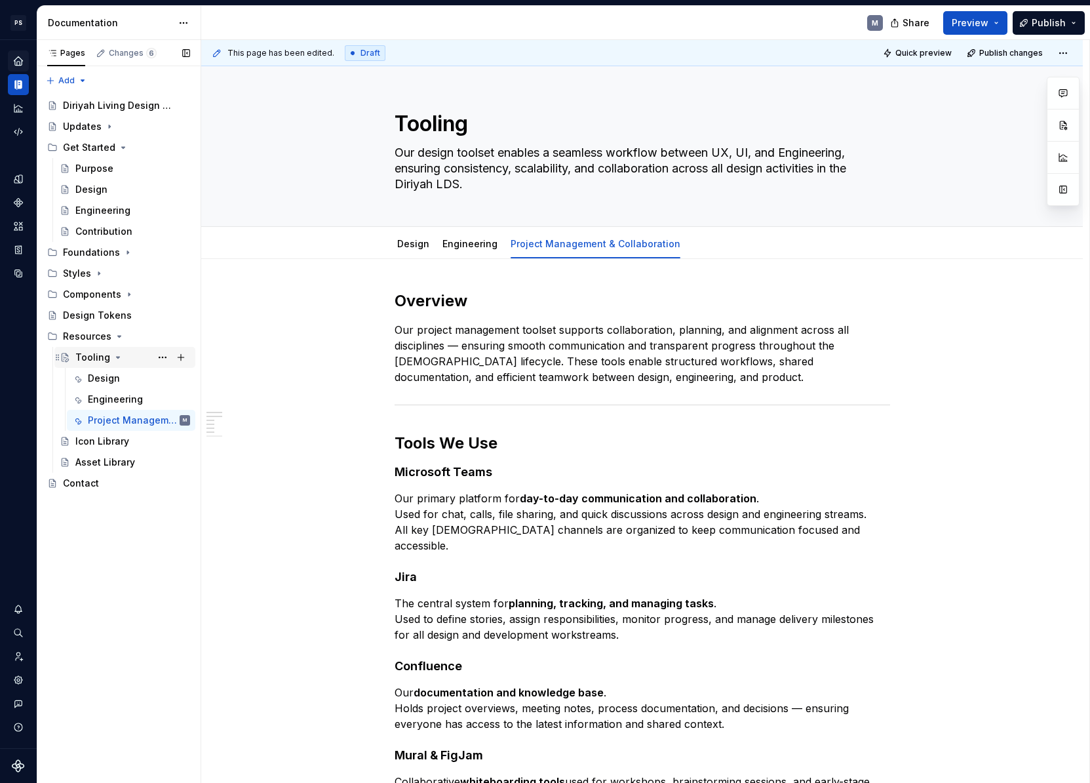
click at [117, 358] on icon "Page tree" at bounding box center [118, 357] width 10 height 10
click at [125, 378] on div "Icon Library" at bounding box center [102, 378] width 54 height 13
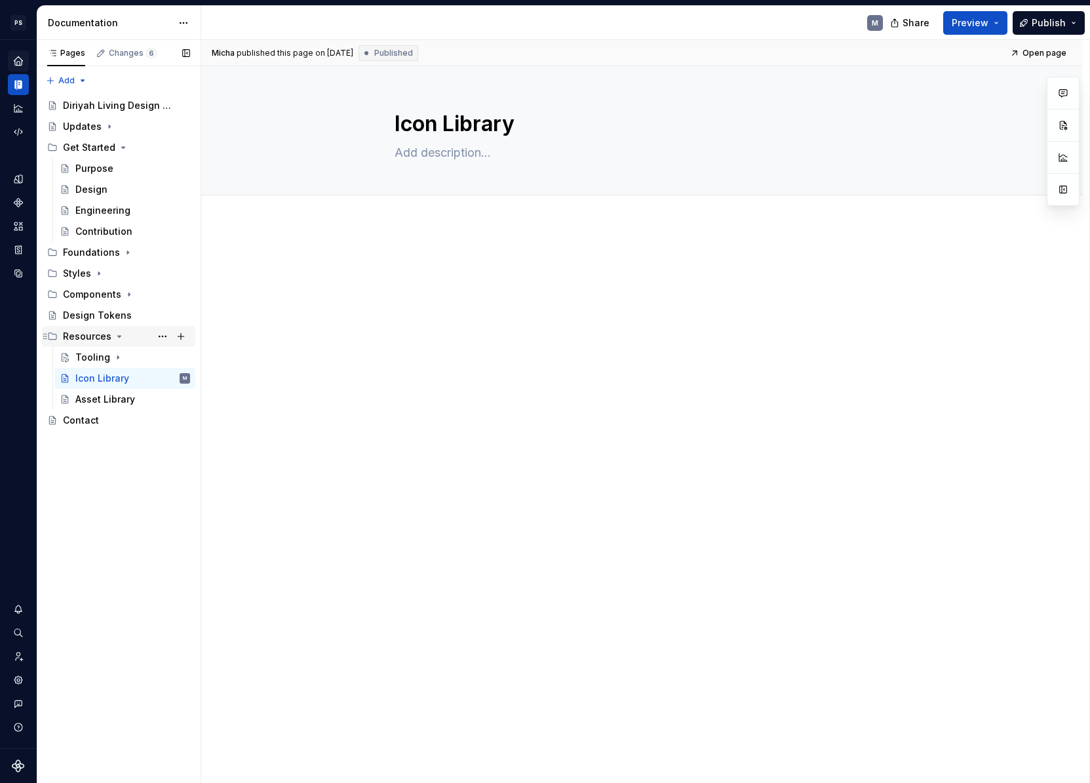
click at [118, 336] on icon "Page tree" at bounding box center [119, 336] width 3 height 1
click at [119, 336] on icon "Page tree" at bounding box center [119, 336] width 1 height 3
click at [127, 351] on div "Tooling" at bounding box center [132, 357] width 115 height 18
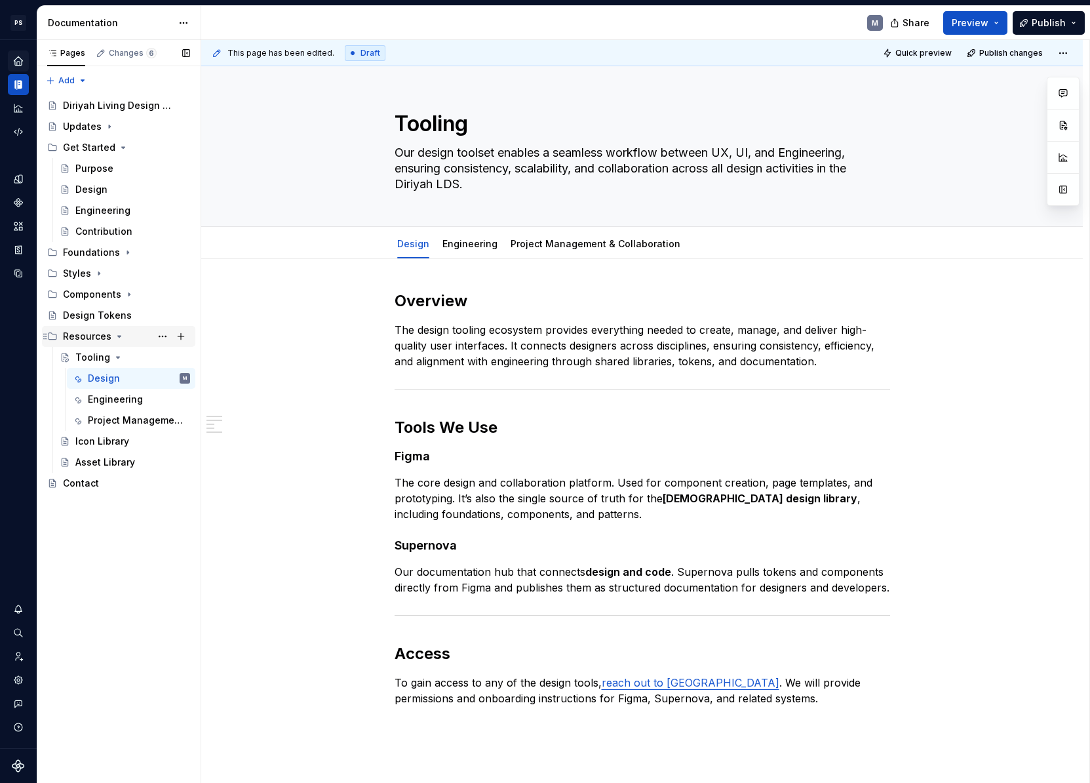
click at [119, 336] on icon "Page tree" at bounding box center [119, 336] width 10 height 10
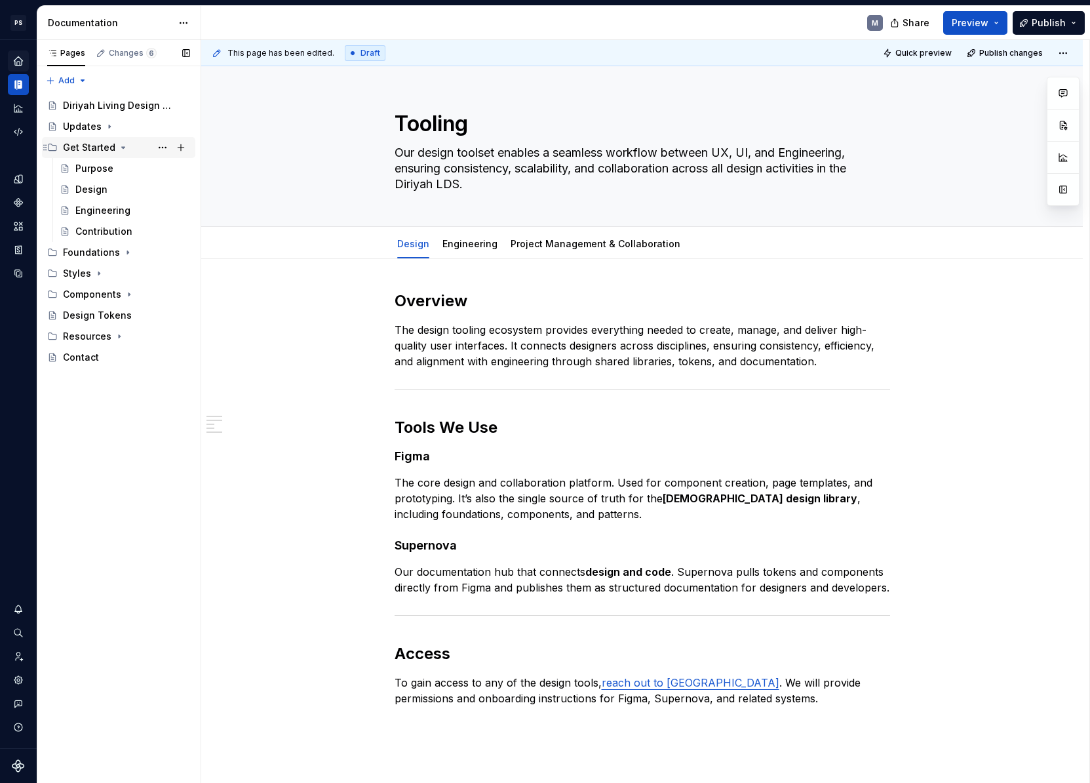
click at [120, 146] on icon "Page tree" at bounding box center [123, 147] width 10 height 10
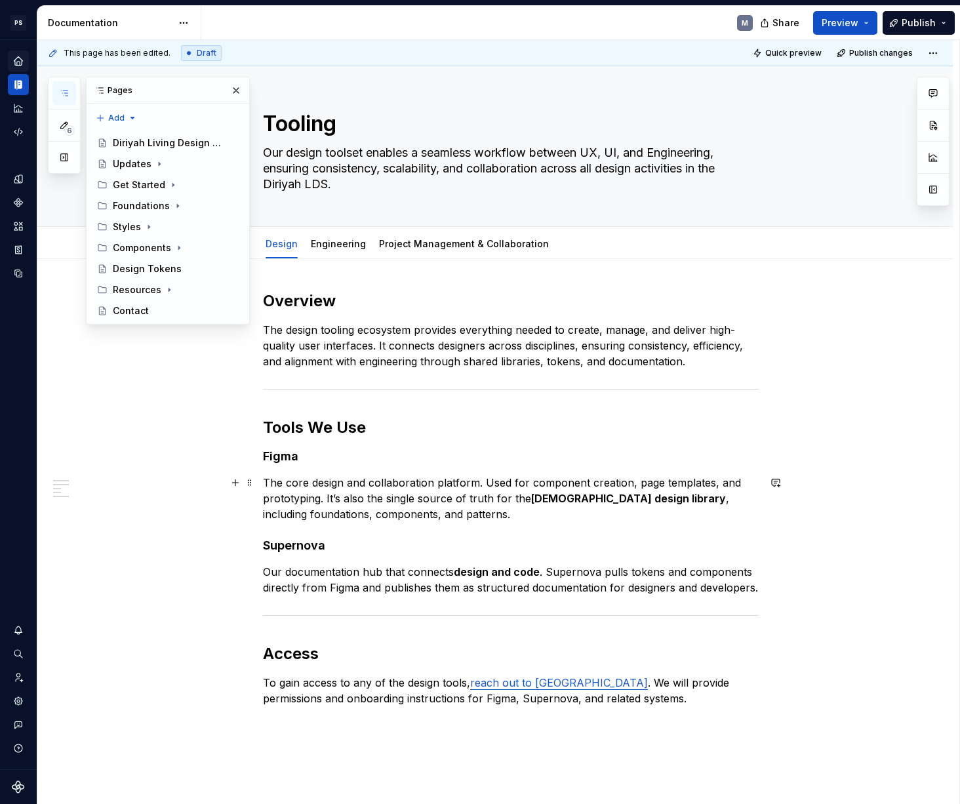
click at [225, 503] on div "Overview The design tooling ecosystem provides everything needed to create, man…" at bounding box center [494, 611] width 915 height 704
click at [232, 466] on div "Overview The design tooling ecosystem provides everything needed to create, man…" at bounding box center [494, 611] width 915 height 704
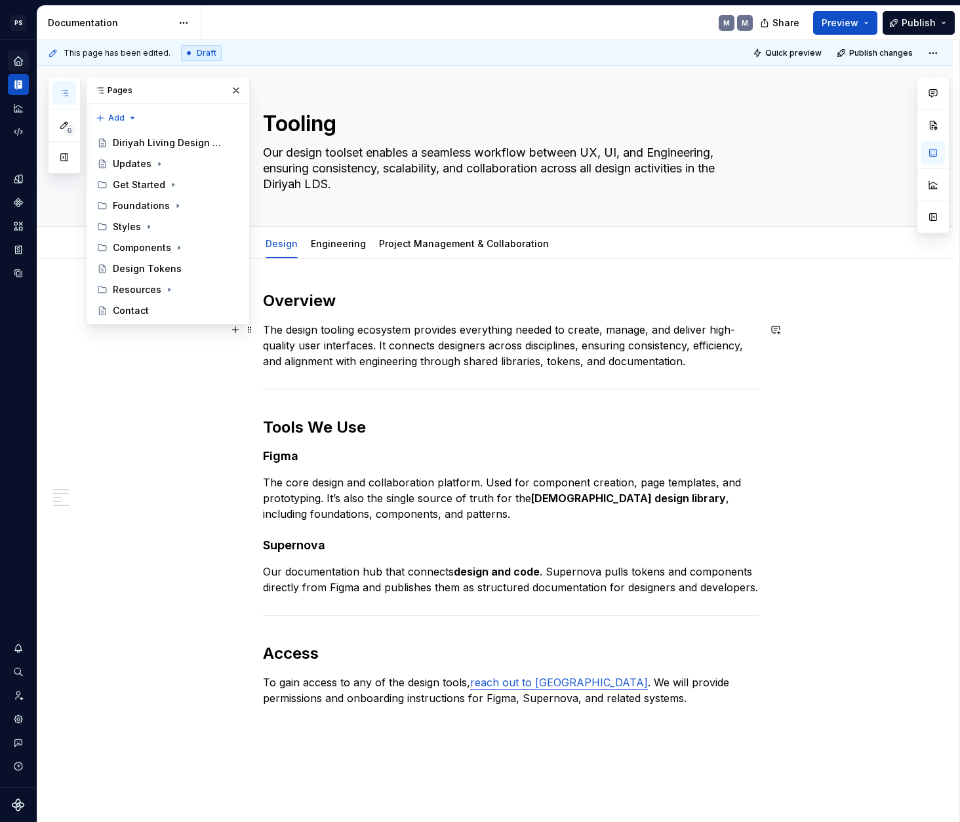
click at [856, 362] on div "Overview The design tooling ecosystem provides everything needed to create, man…" at bounding box center [494, 613] width 915 height 709
type textarea "*"
